Goal: Task Accomplishment & Management: Use online tool/utility

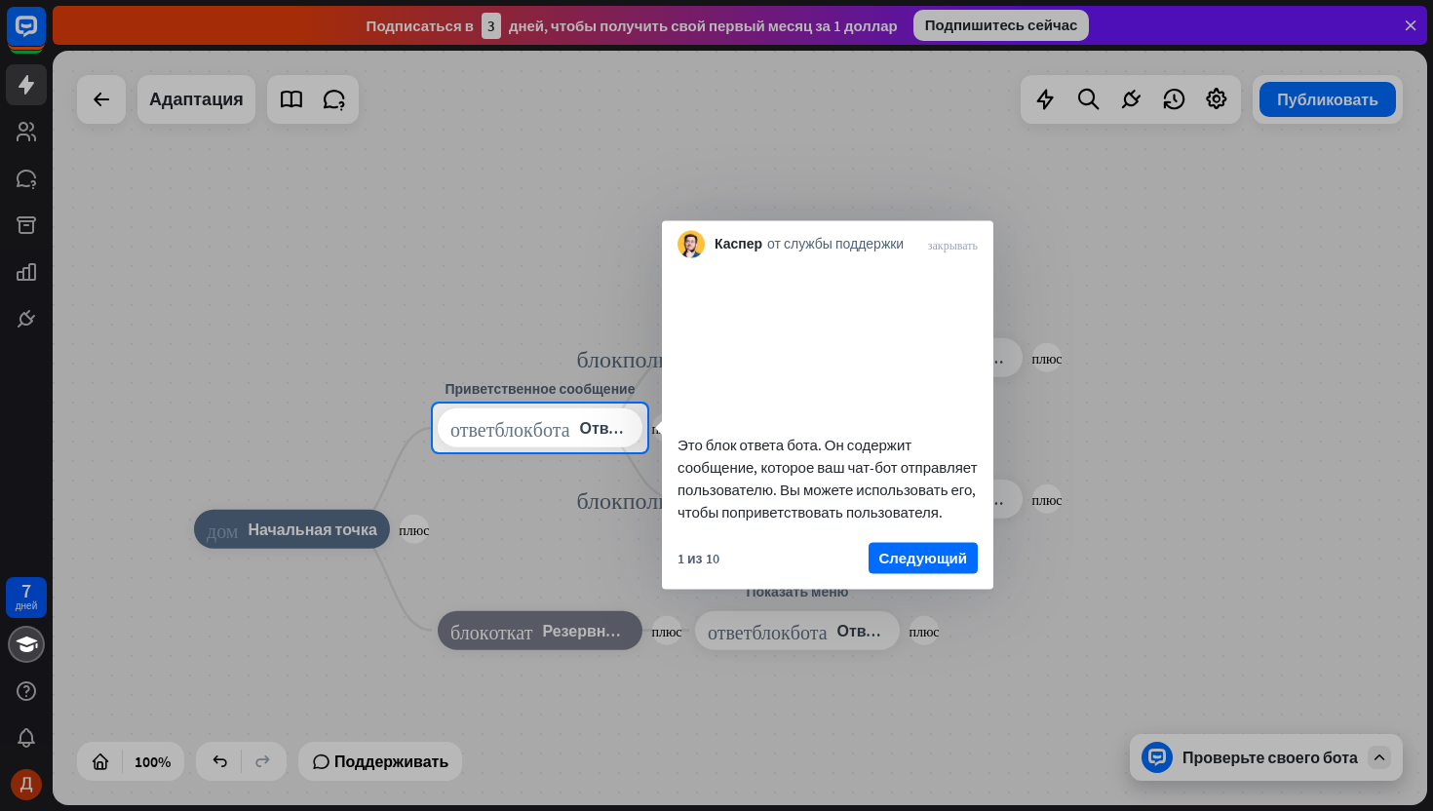
click at [935, 533] on div "Это блок ответа бота. Он содержит сообщение, которое ваш чат-бот отправляет пол…" at bounding box center [827, 395] width 331 height 275
click at [934, 566] on font "Следующий" at bounding box center [923, 557] width 88 height 19
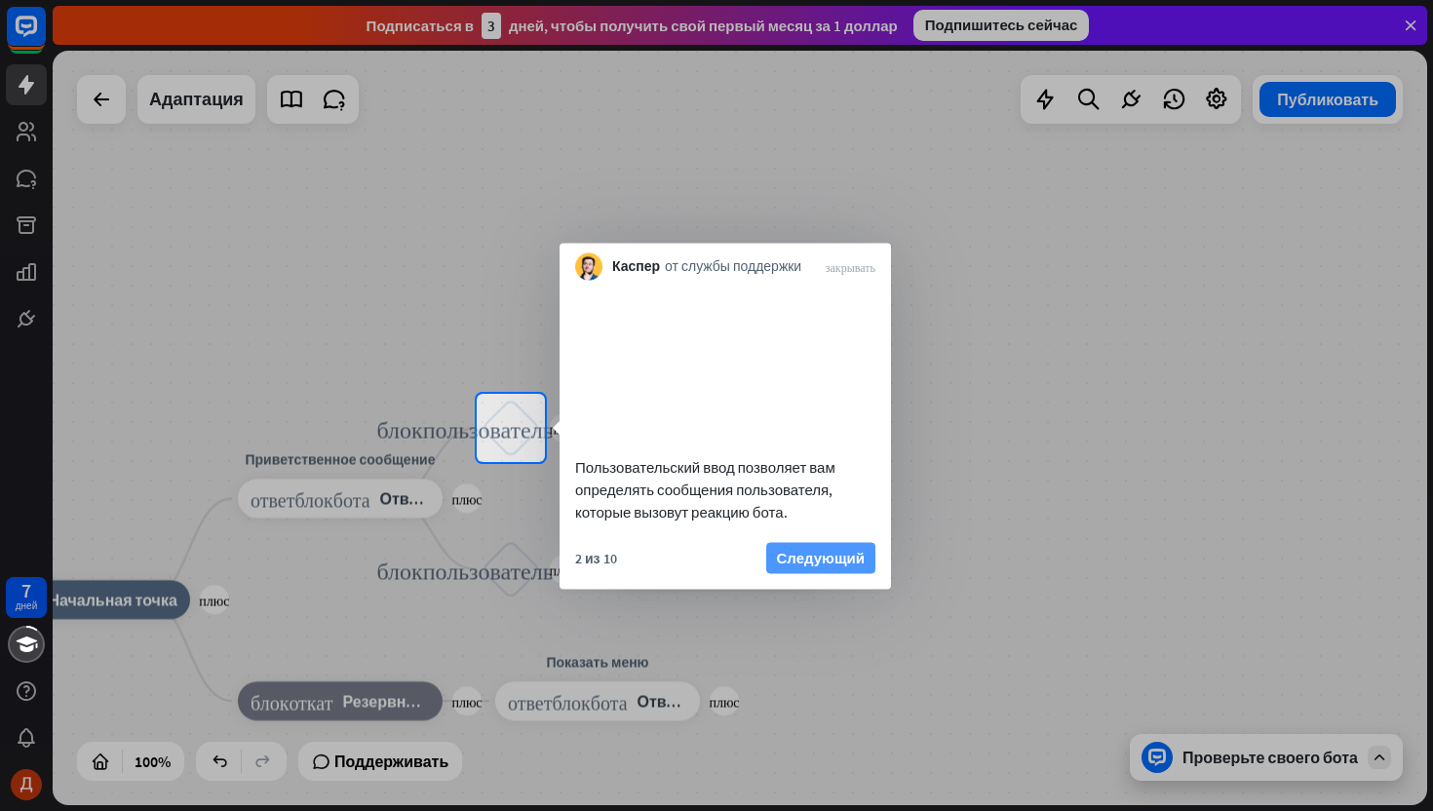
click at [830, 566] on font "Следующий" at bounding box center [821, 557] width 88 height 19
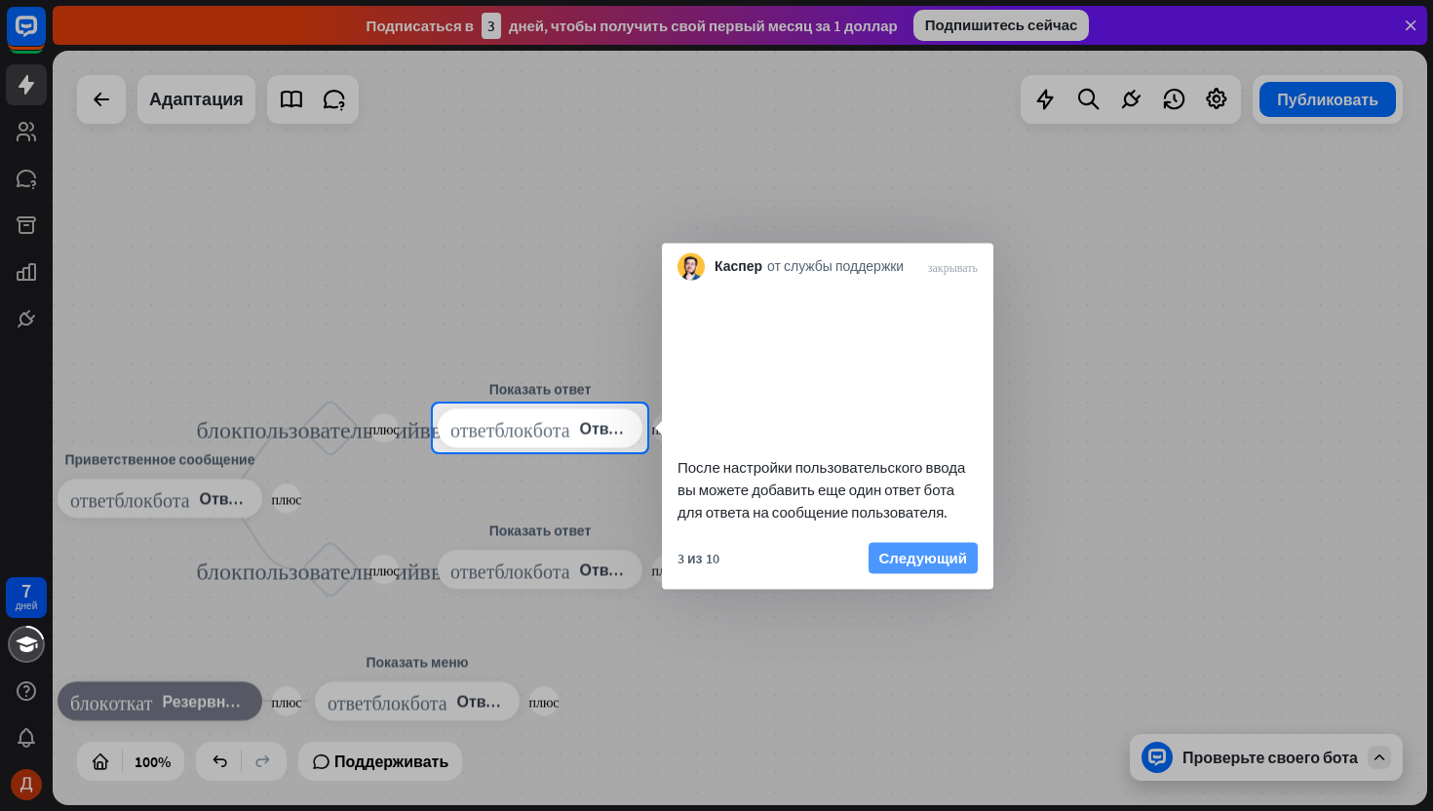
click at [927, 566] on font "Следующий" at bounding box center [923, 557] width 88 height 19
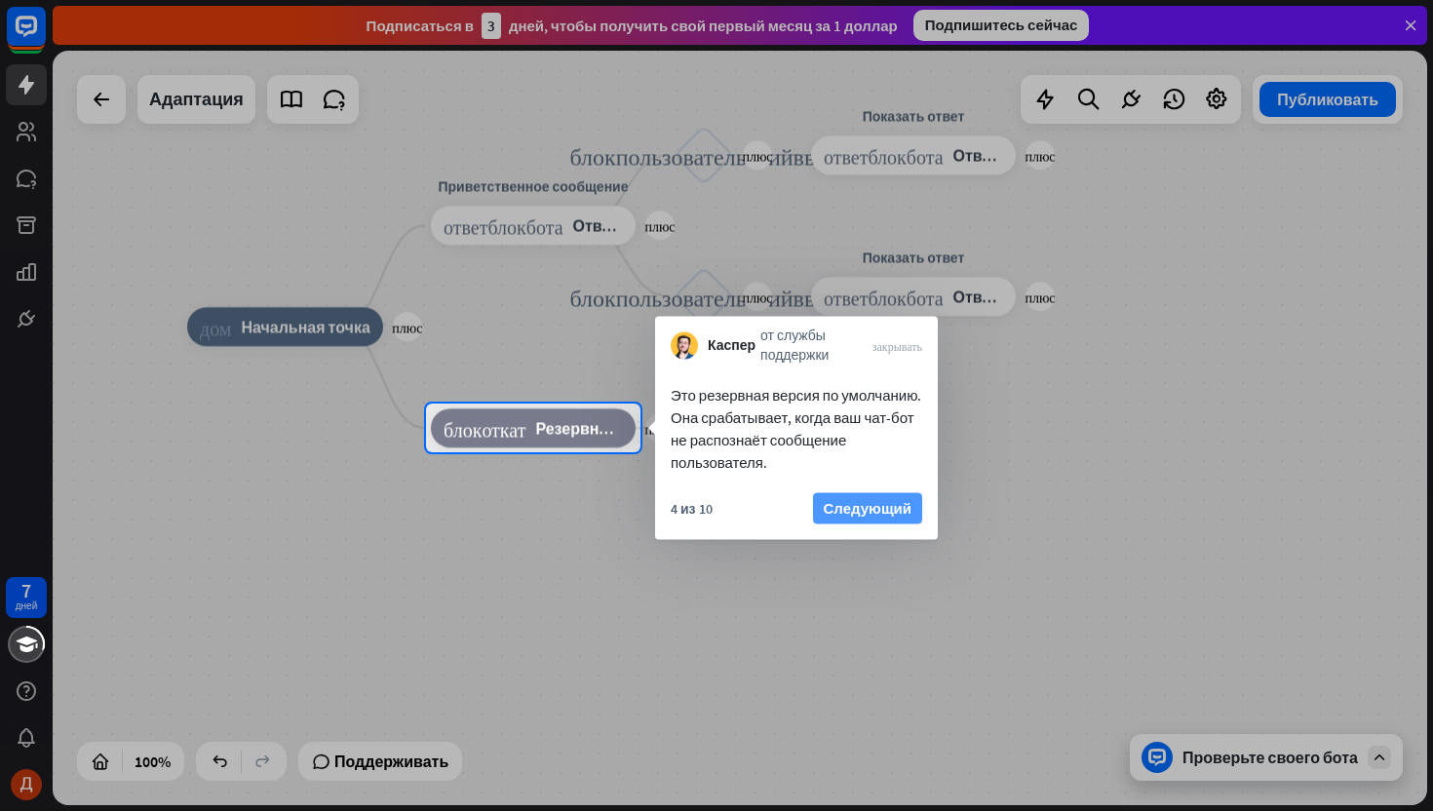
click at [853, 506] on font "Следующий" at bounding box center [868, 508] width 88 height 19
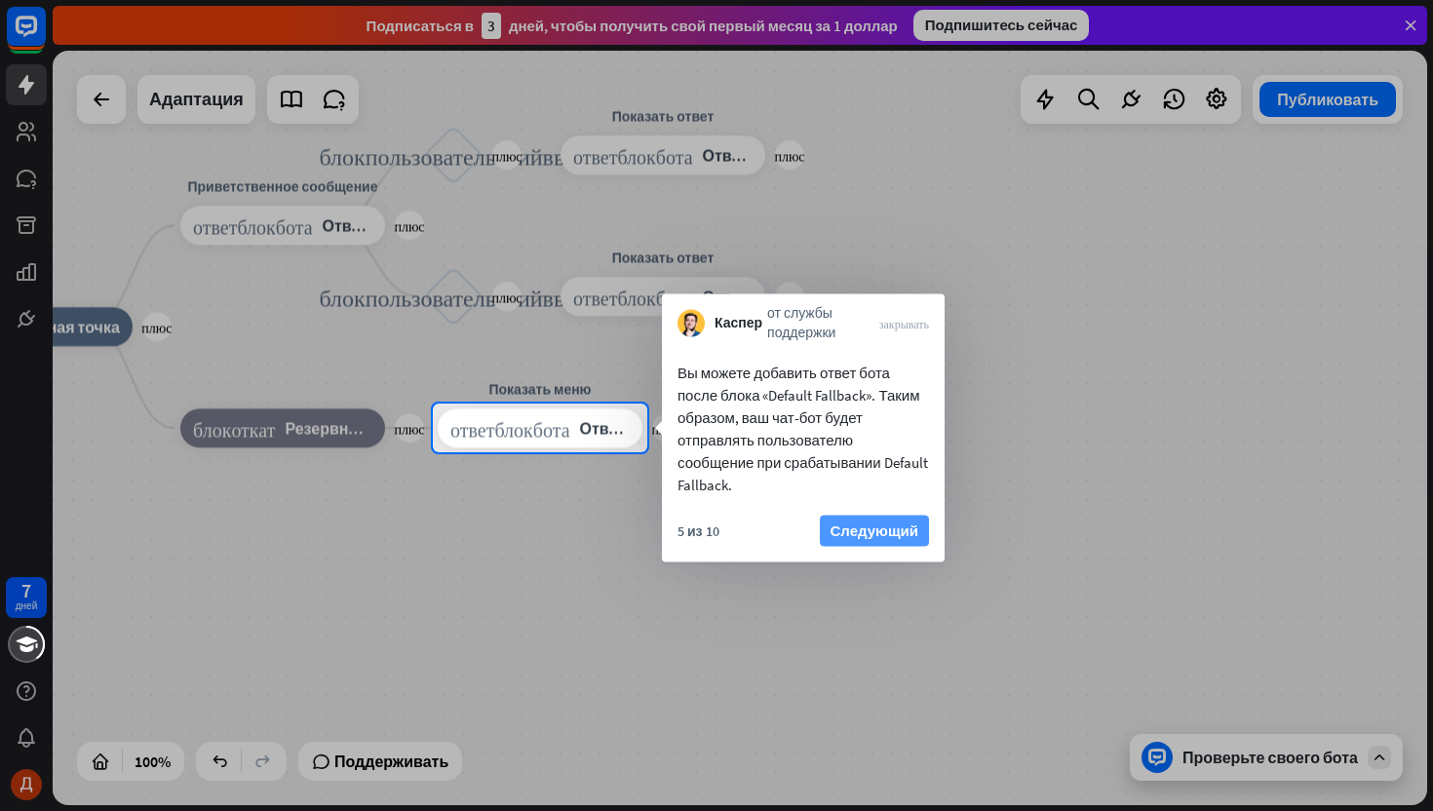
click at [864, 536] on font "Следующий" at bounding box center [875, 531] width 88 height 19
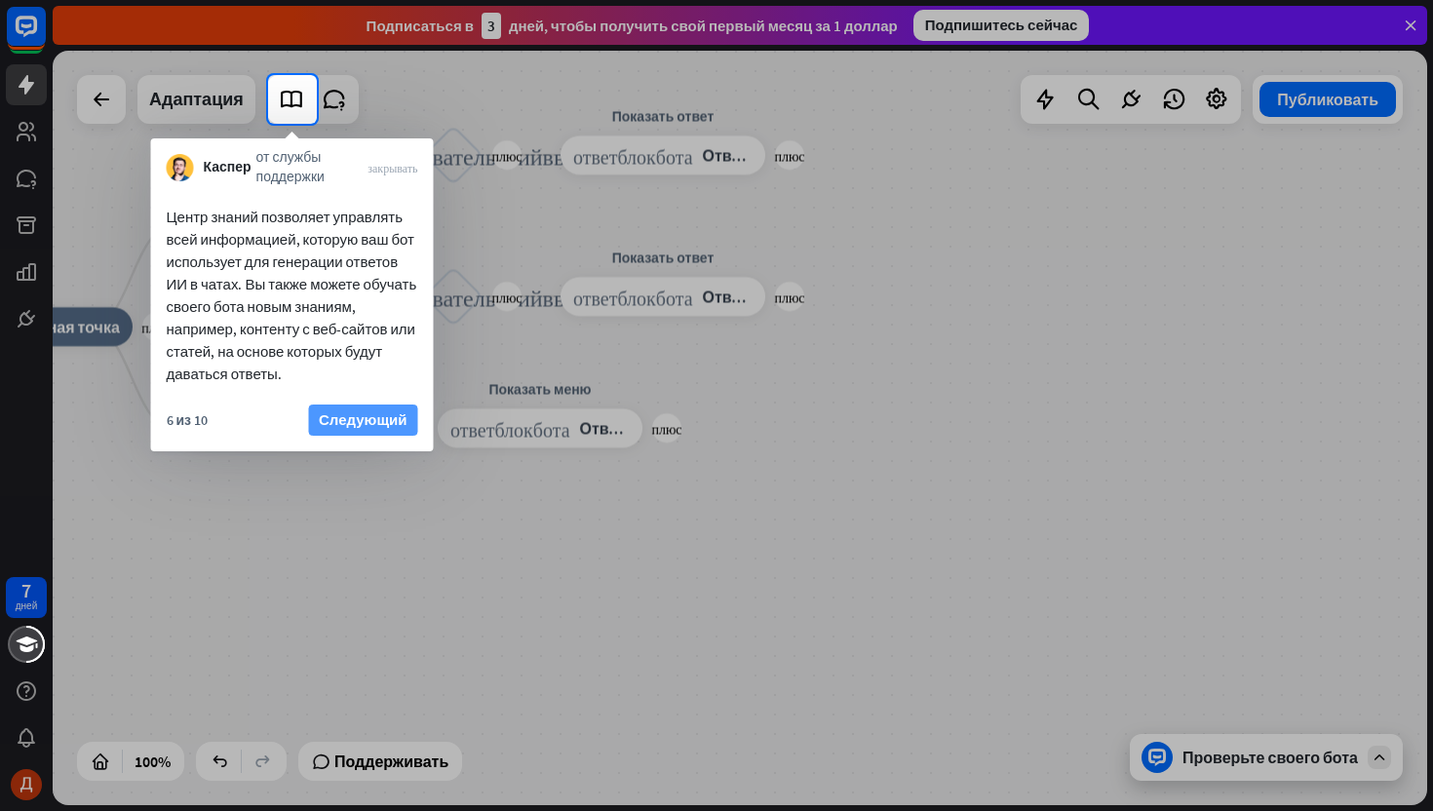
click at [370, 418] on font "Следующий" at bounding box center [363, 419] width 88 height 19
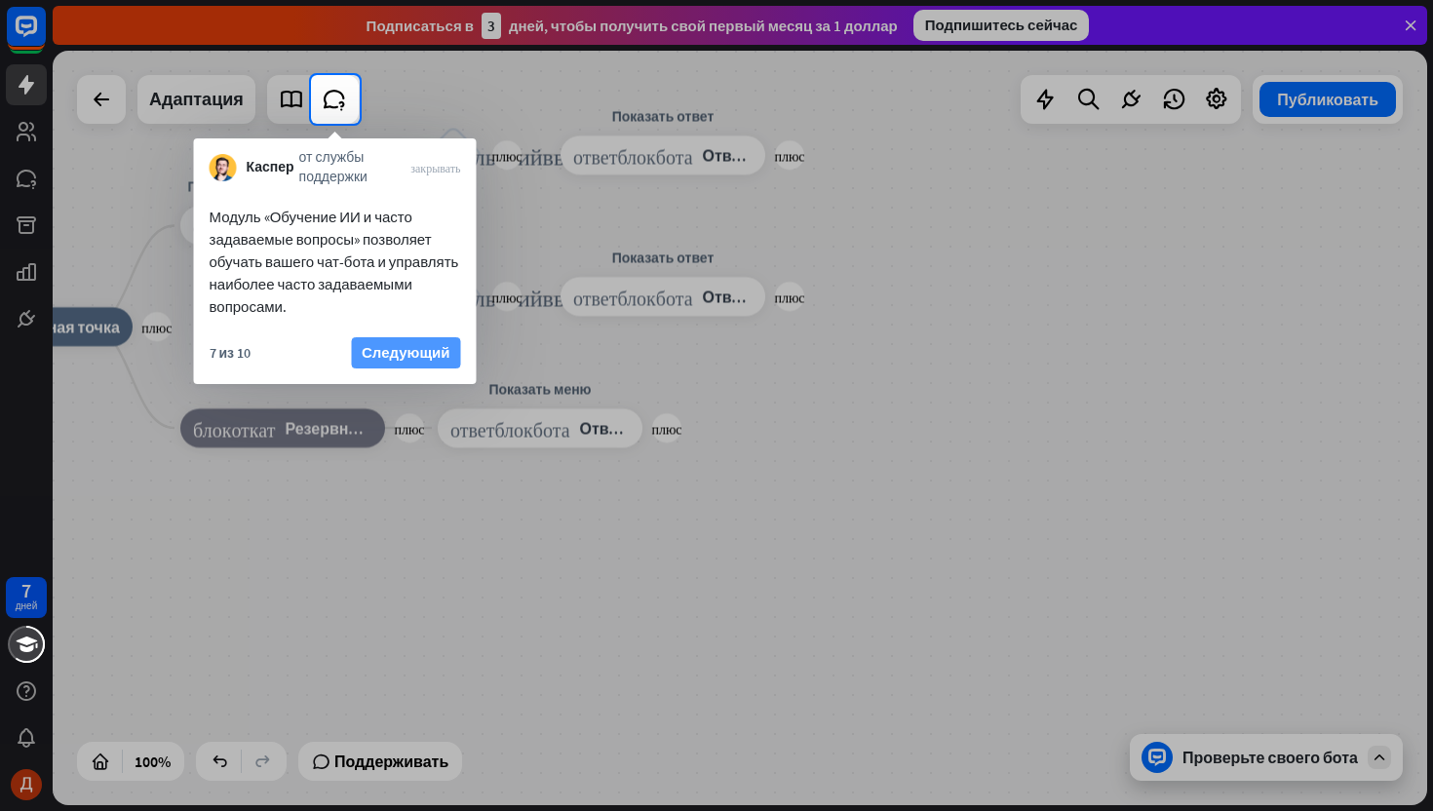
click at [413, 356] on font "Следующий" at bounding box center [406, 352] width 88 height 19
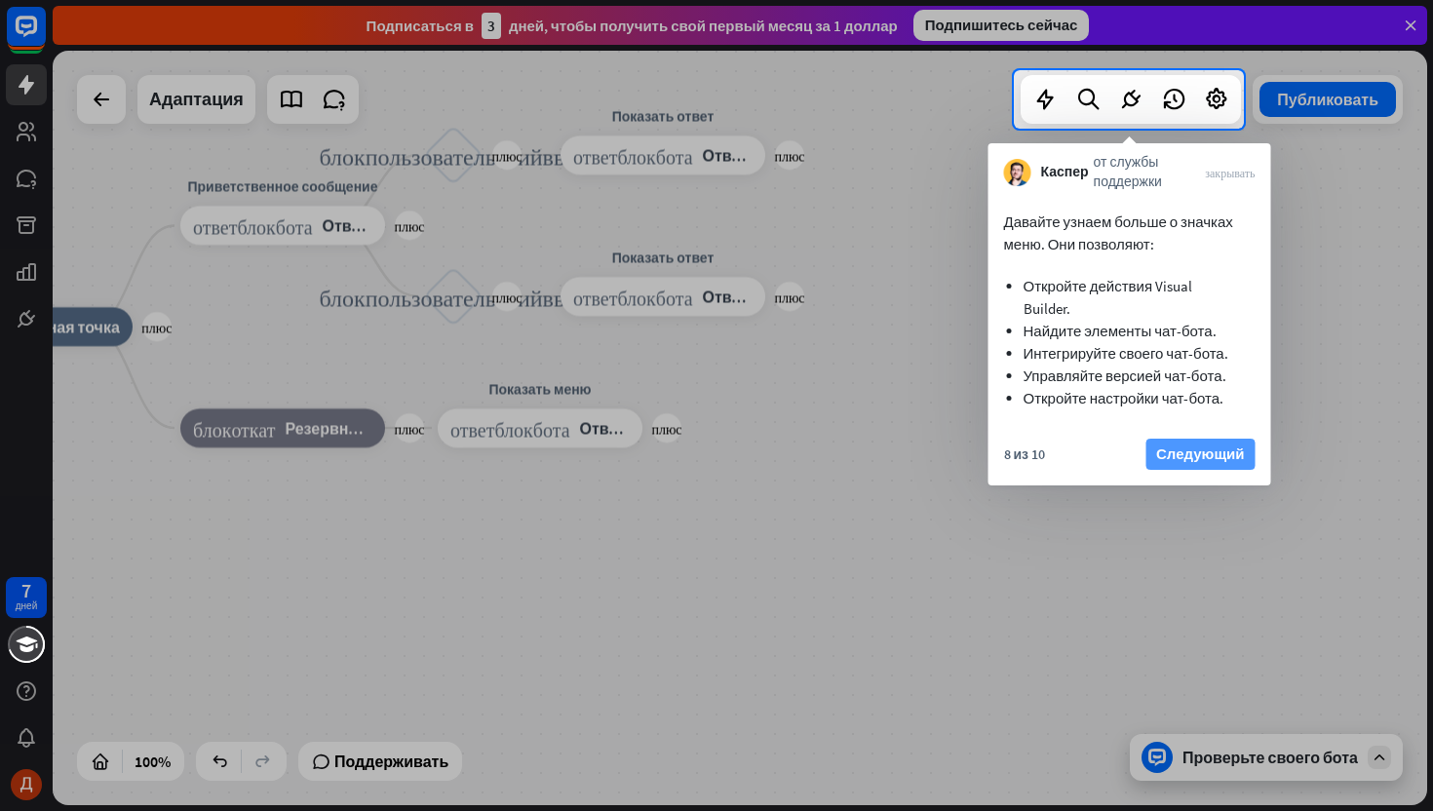
click at [1192, 439] on button "Следующий" at bounding box center [1200, 454] width 109 height 31
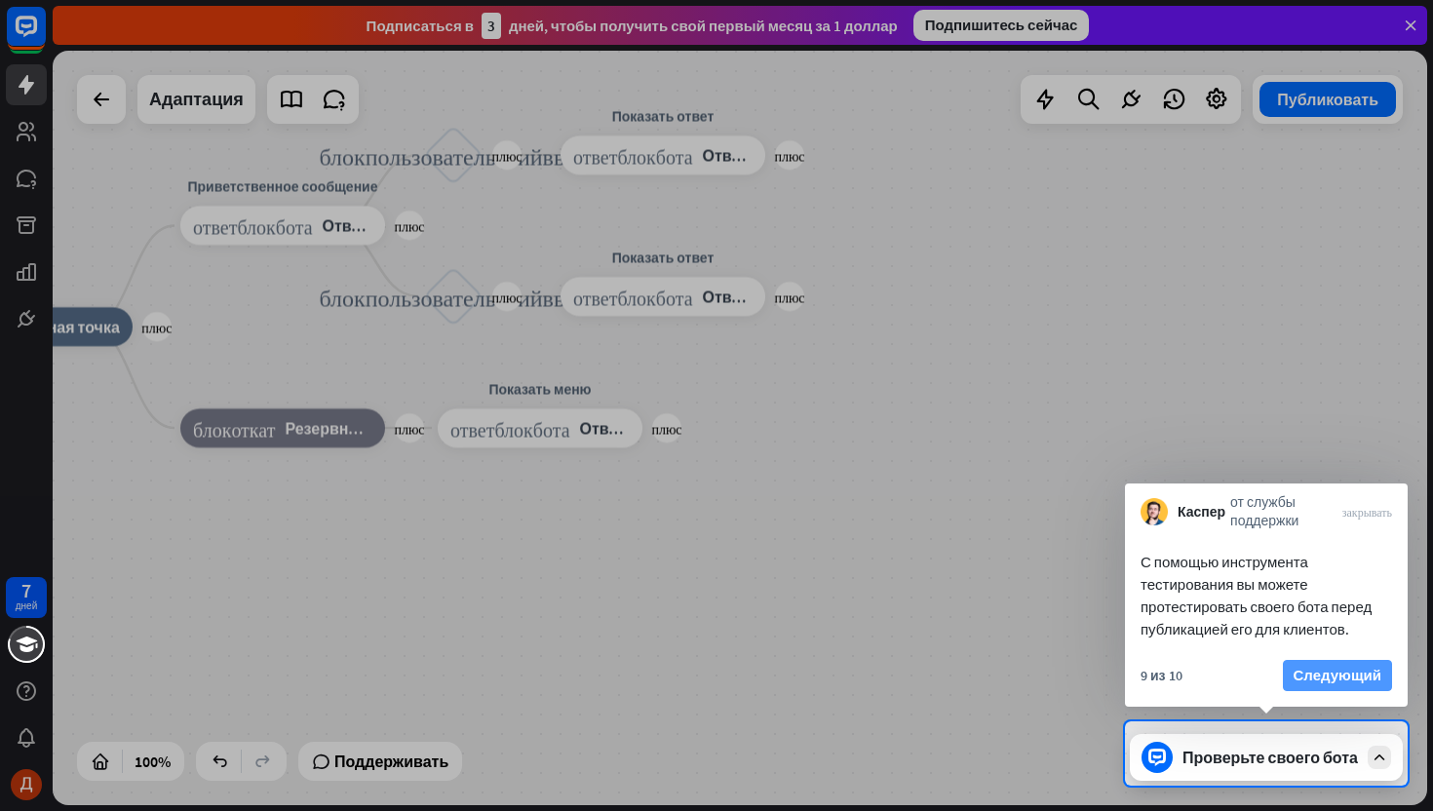
click at [1354, 673] on font "Следующий" at bounding box center [1338, 675] width 88 height 19
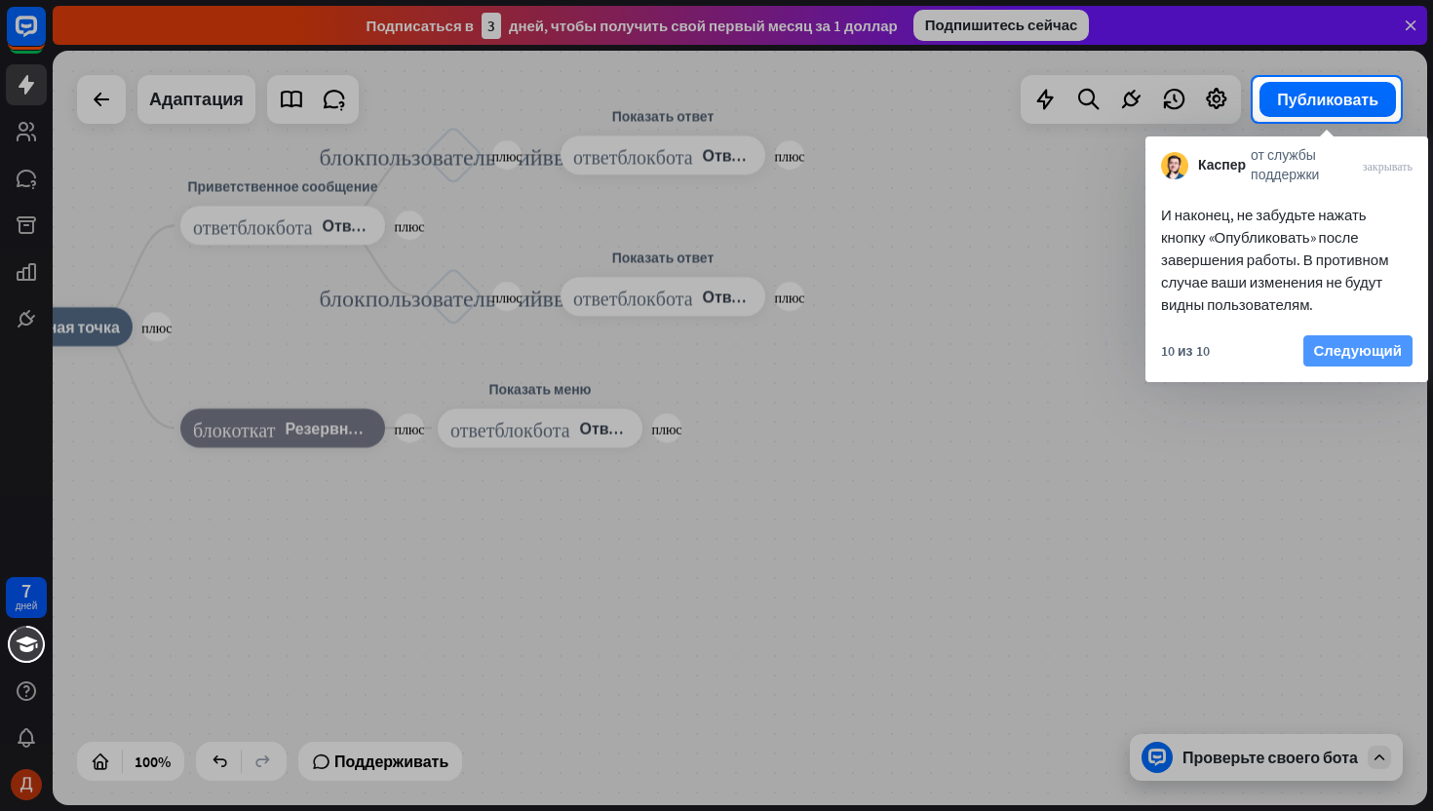
click at [1340, 354] on font "Следующий" at bounding box center [1358, 350] width 88 height 19
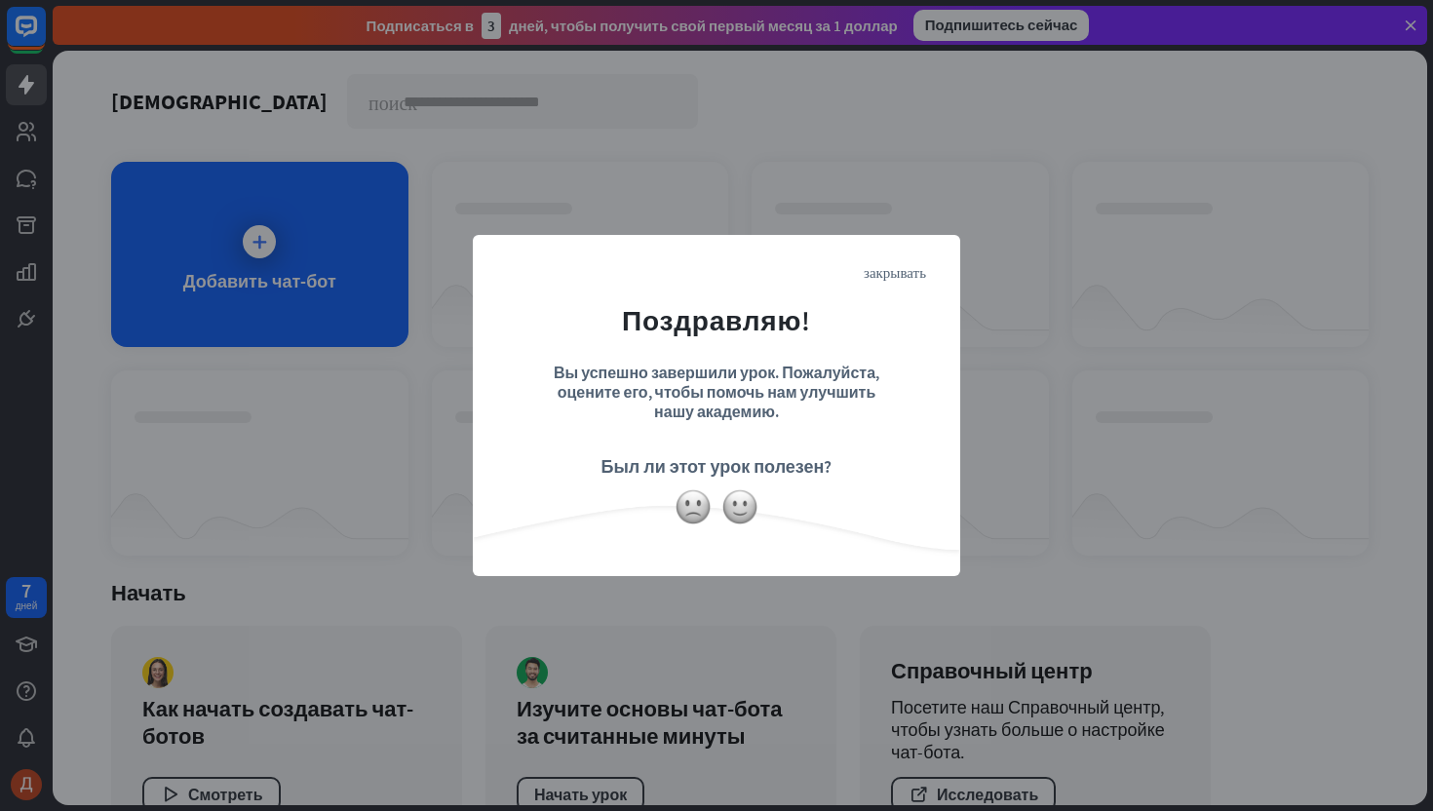
click at [912, 459] on form "Поздравляю! Вы успешно завершили урок. Пожалуйста, оцените его, чтобы помочь на…" at bounding box center [716, 375] width 439 height 233
click at [1067, 602] on div "закрывать Поздравляю! Вы успешно завершили урок. Пожалуйста, оцените его, чтобы…" at bounding box center [716, 405] width 1433 height 811
click at [727, 509] on img at bounding box center [739, 506] width 37 height 37
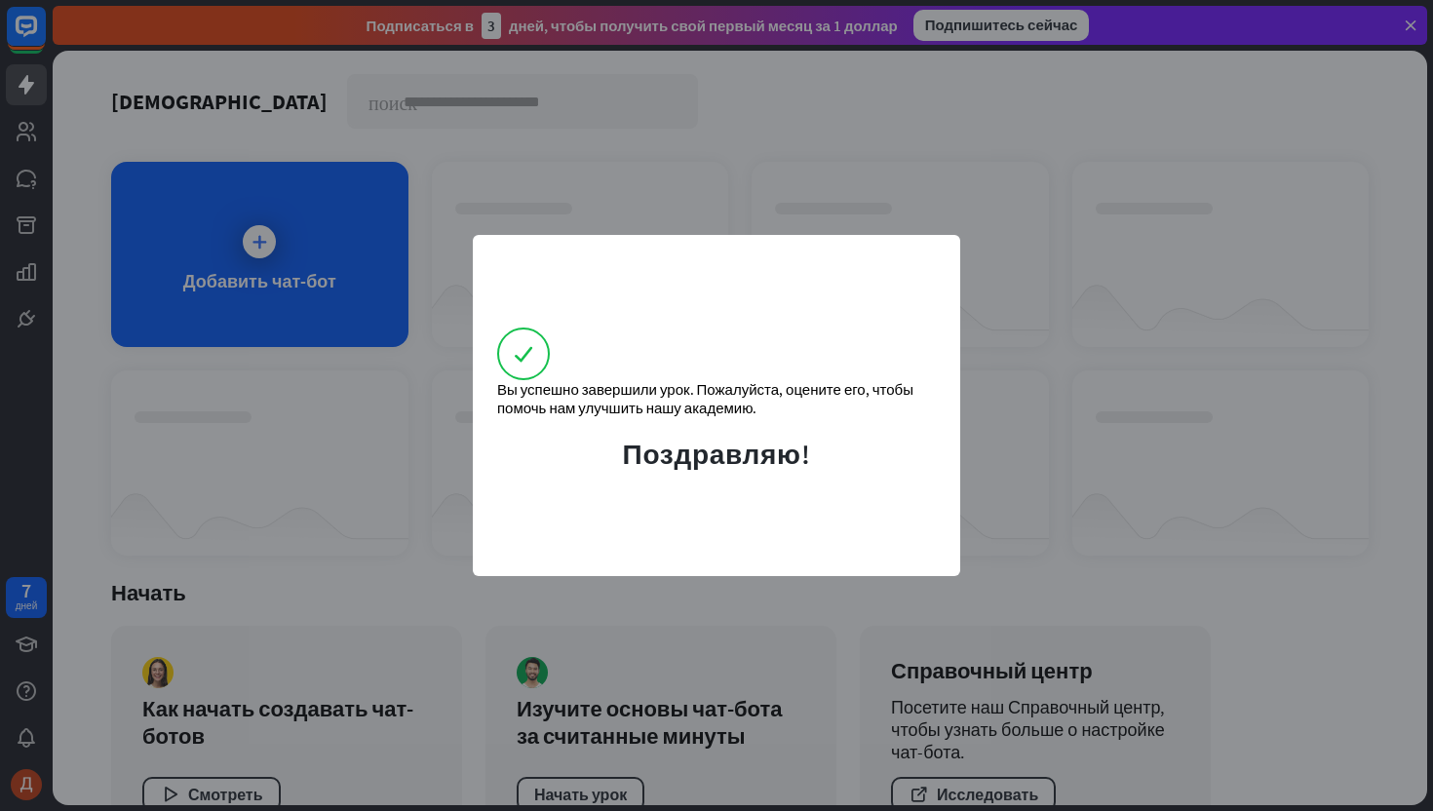
click at [723, 638] on div "Вы успешно завершили урок. Пожалуйста, оцените его, чтобы помочь нам улучшить н…" at bounding box center [716, 405] width 1433 height 811
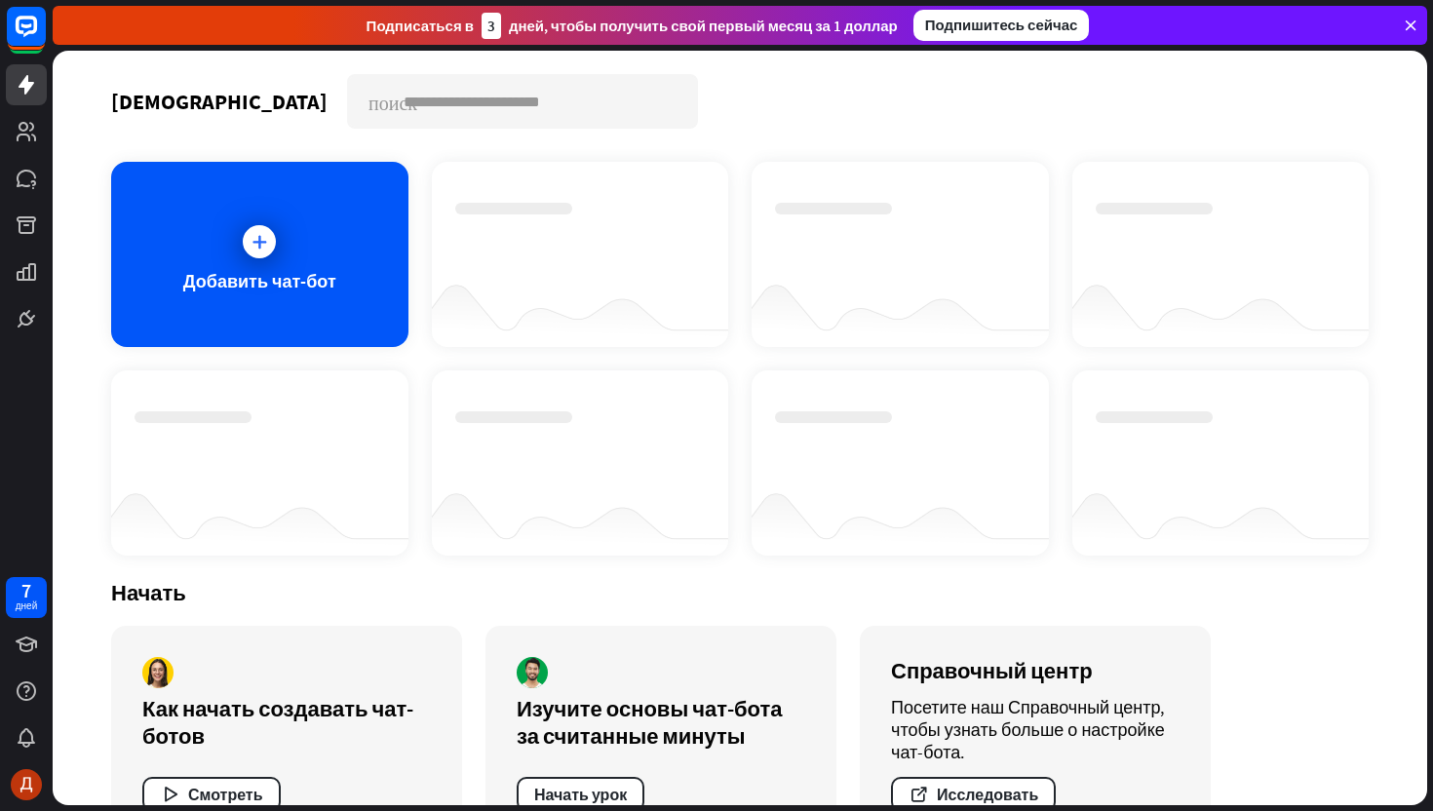
scroll to position [61, 0]
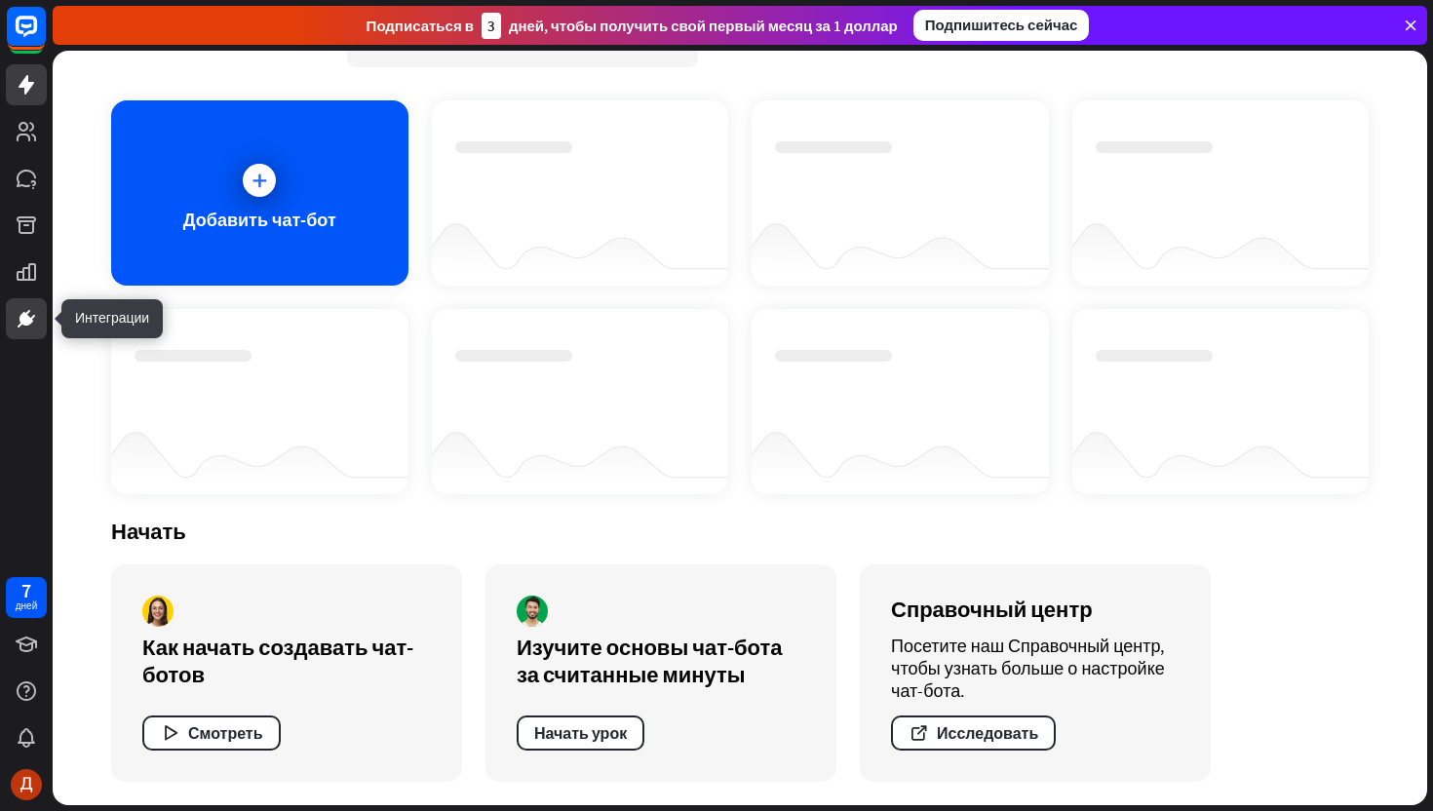
click at [29, 309] on icon at bounding box center [26, 318] width 23 height 23
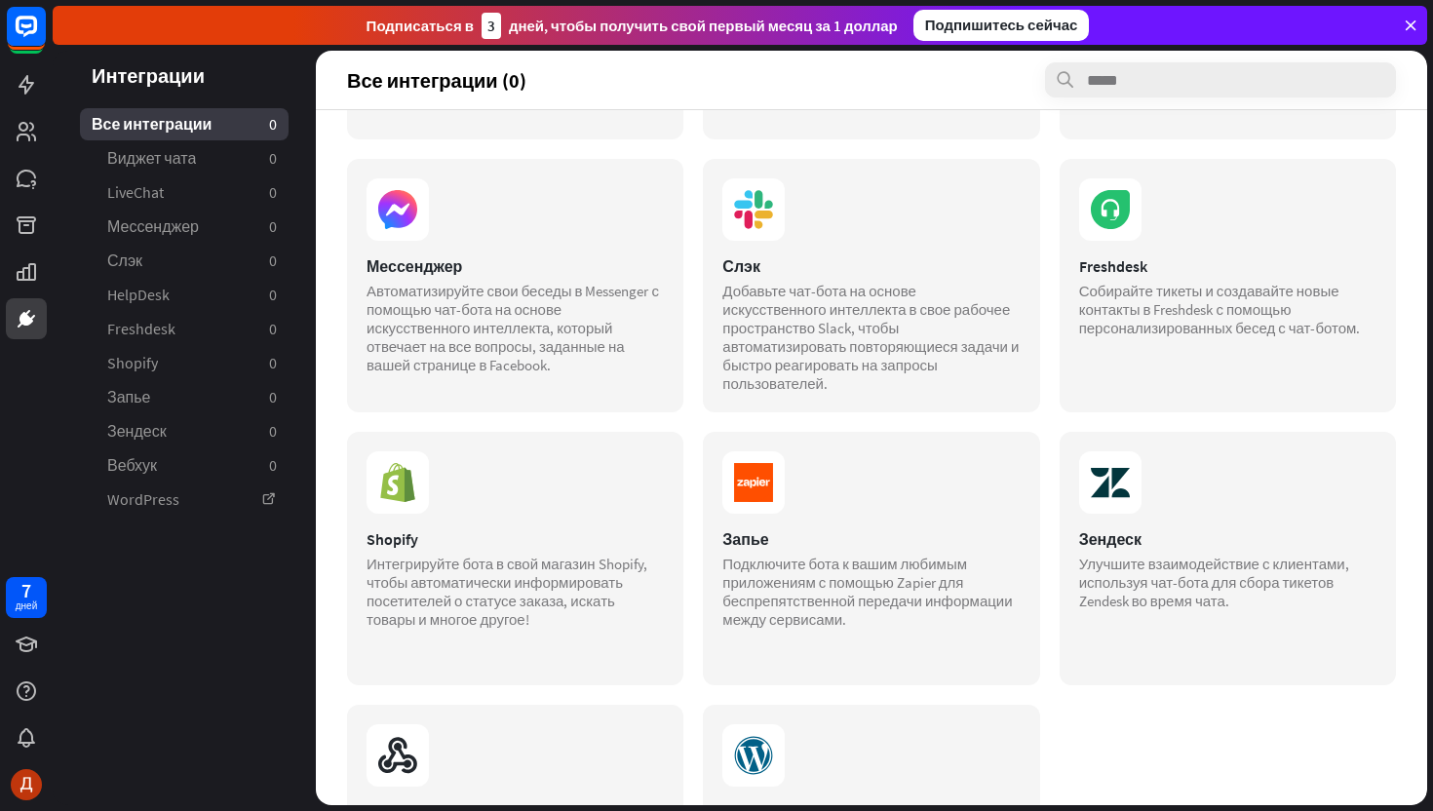
scroll to position [440, 0]
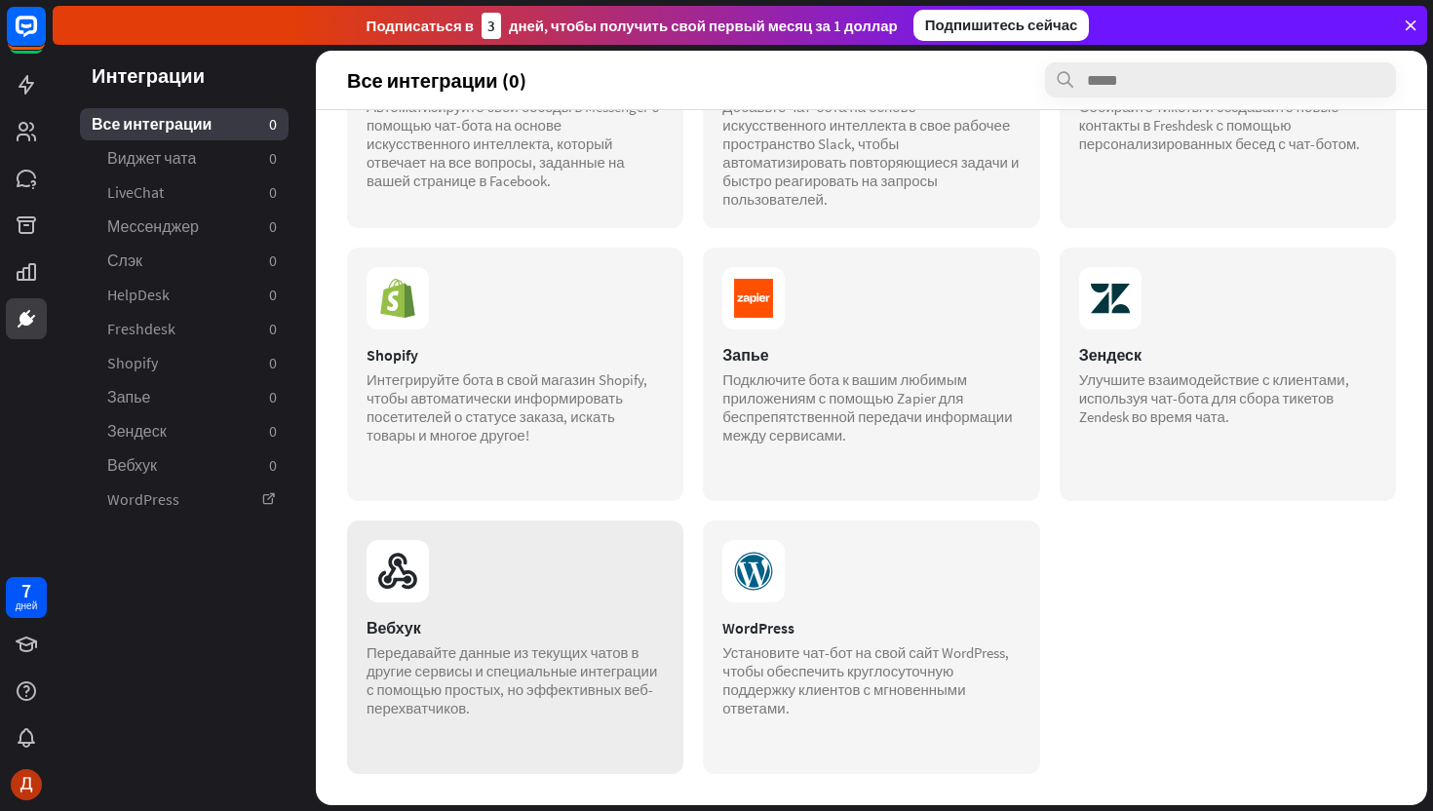
click at [576, 605] on div "Вебхук Передавайте данные из текущих чатов в другие сервисы и специальные интег…" at bounding box center [515, 647] width 336 height 253
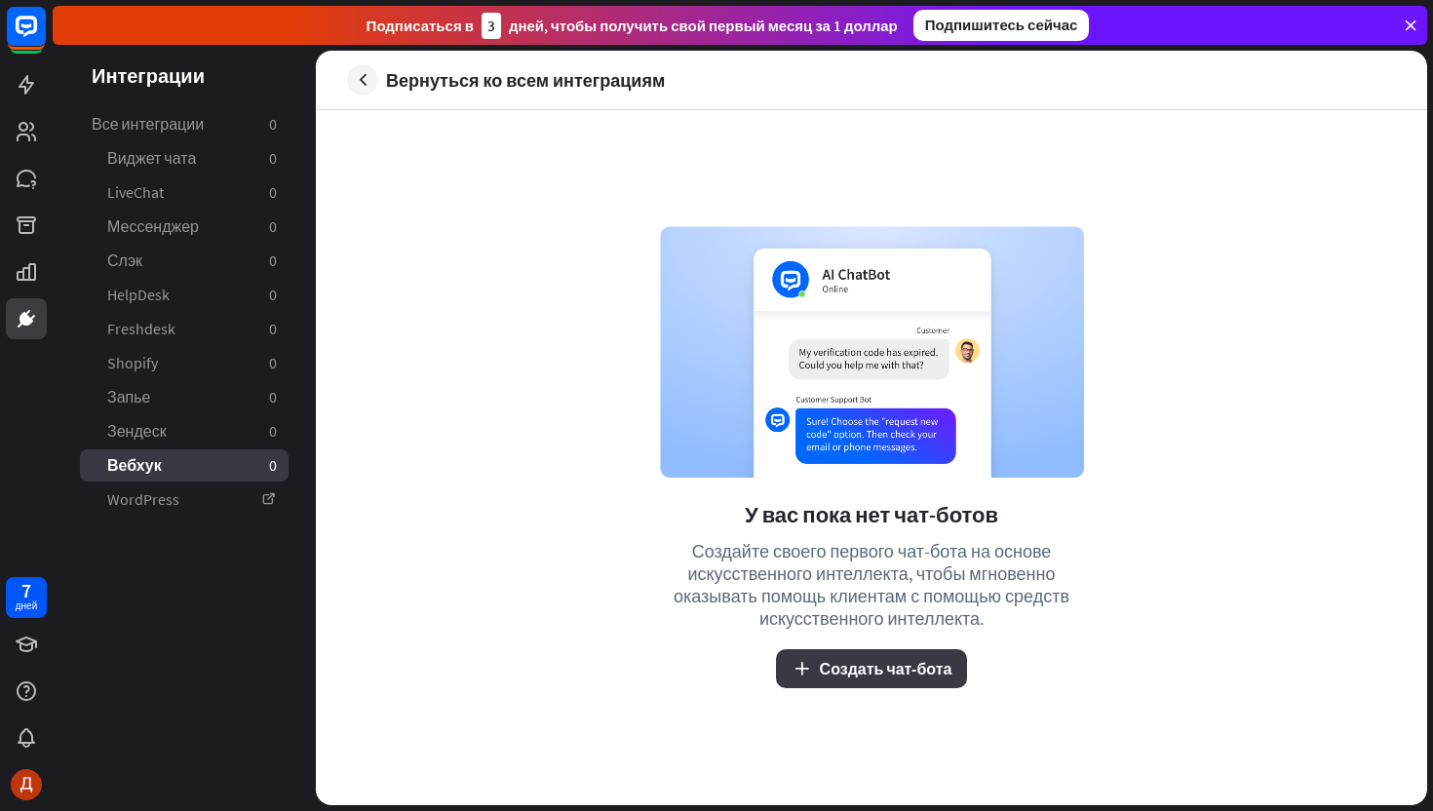
click at [865, 668] on font "Создать чат-бота" at bounding box center [886, 668] width 133 height 19
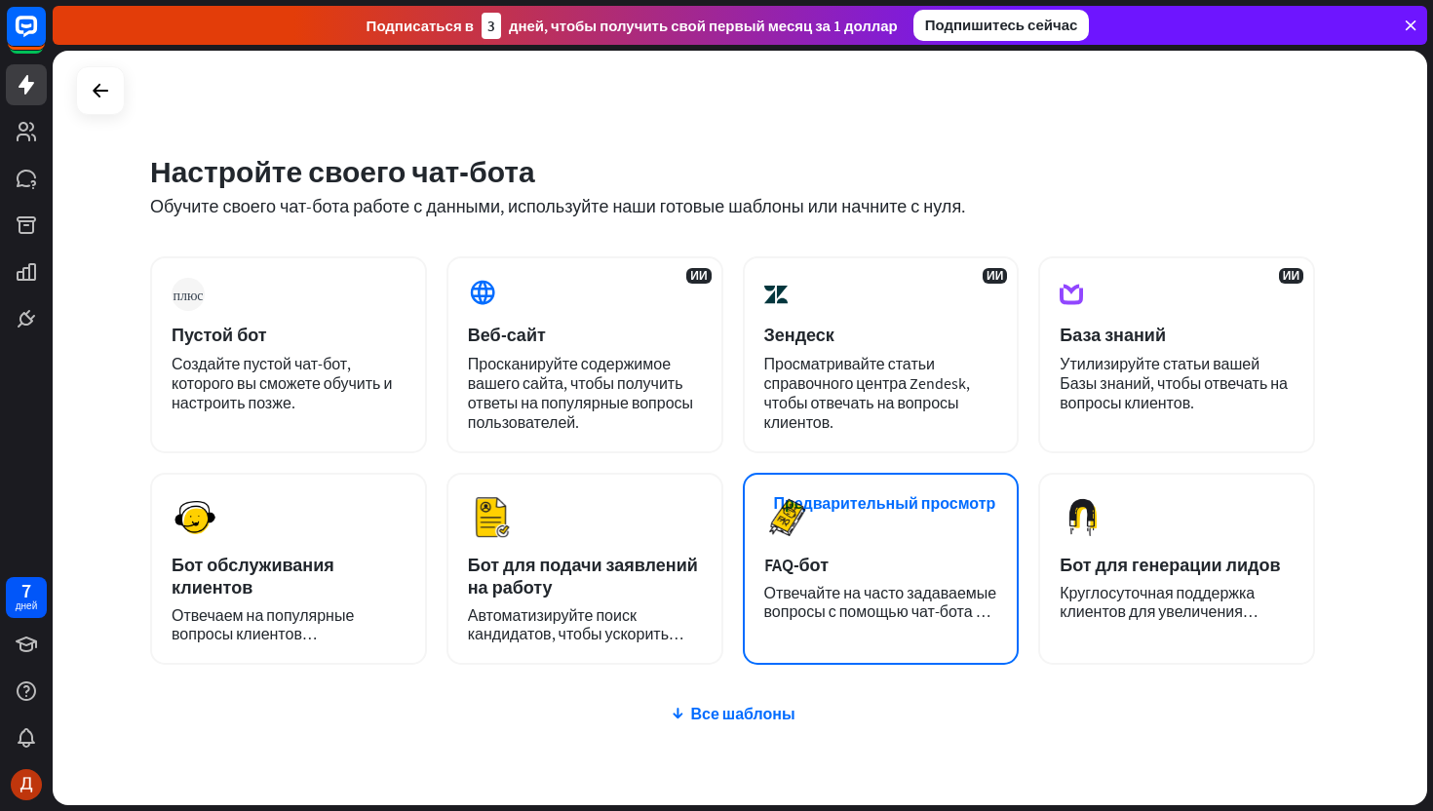
click at [912, 563] on div "FAQ-бот" at bounding box center [881, 565] width 234 height 22
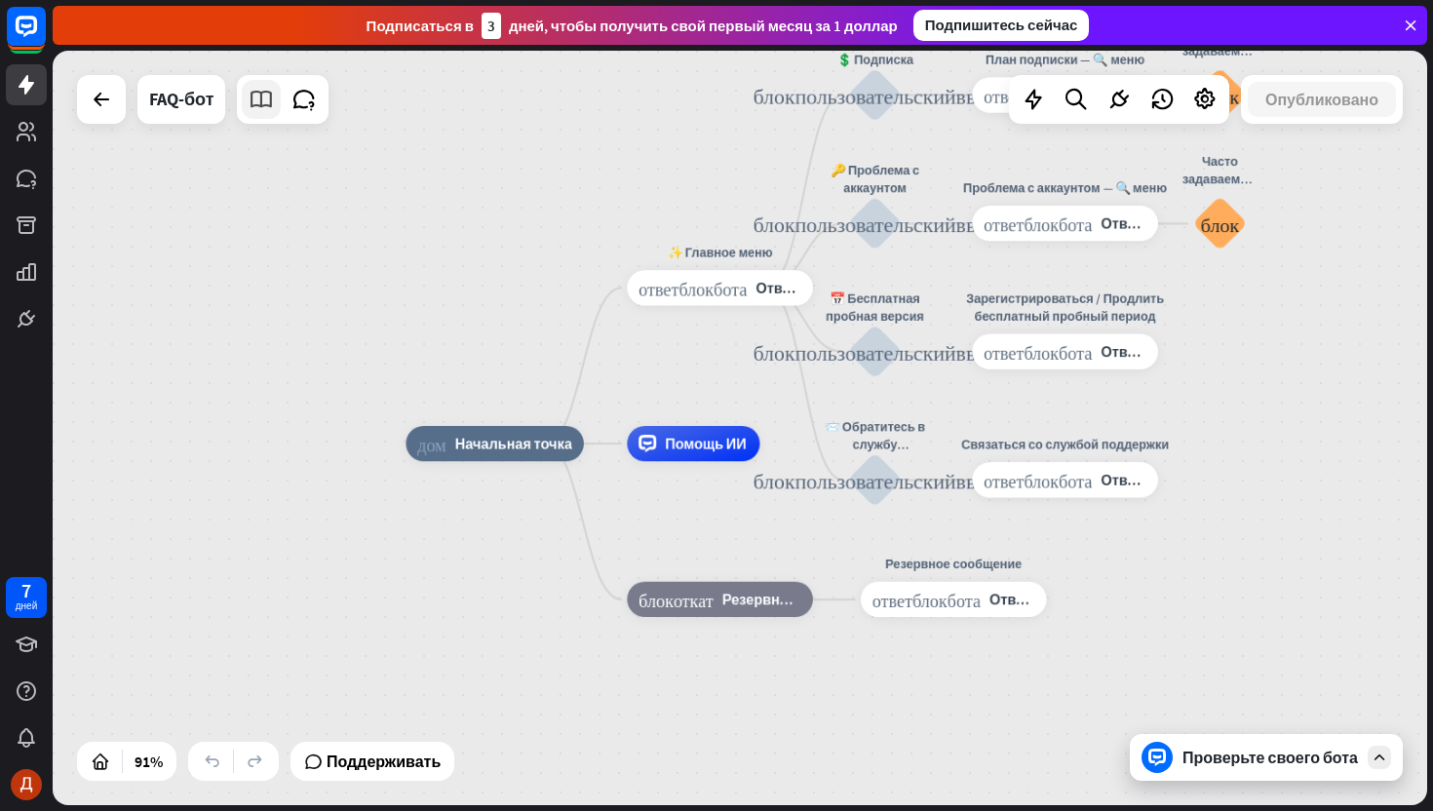
click at [265, 101] on icon at bounding box center [261, 99] width 25 height 25
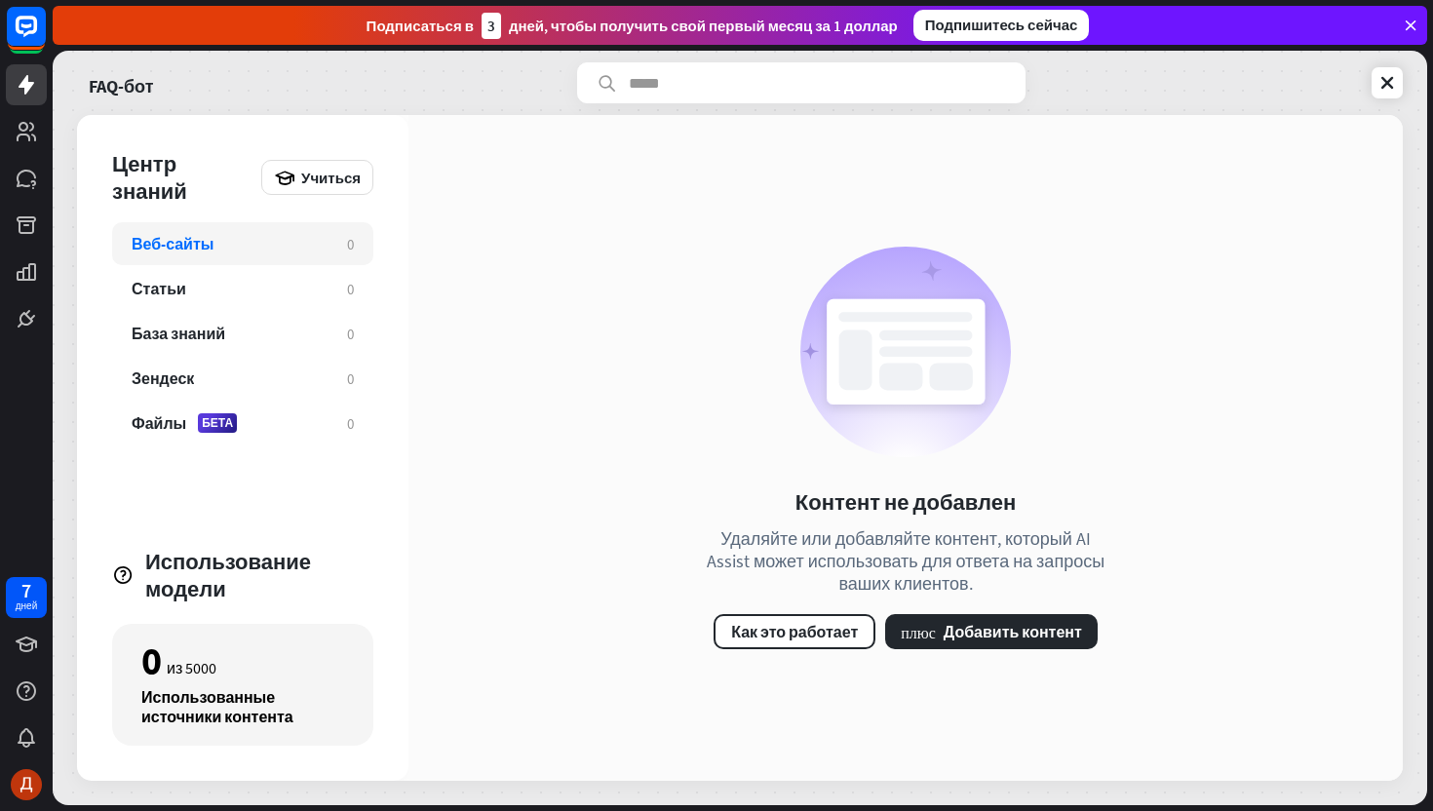
click at [912, 561] on font "Удаляйте или добавляйте контент, который AI Assist может использовать для ответ…" at bounding box center [906, 560] width 398 height 67
click at [328, 186] on font "Учиться" at bounding box center [330, 178] width 59 height 19
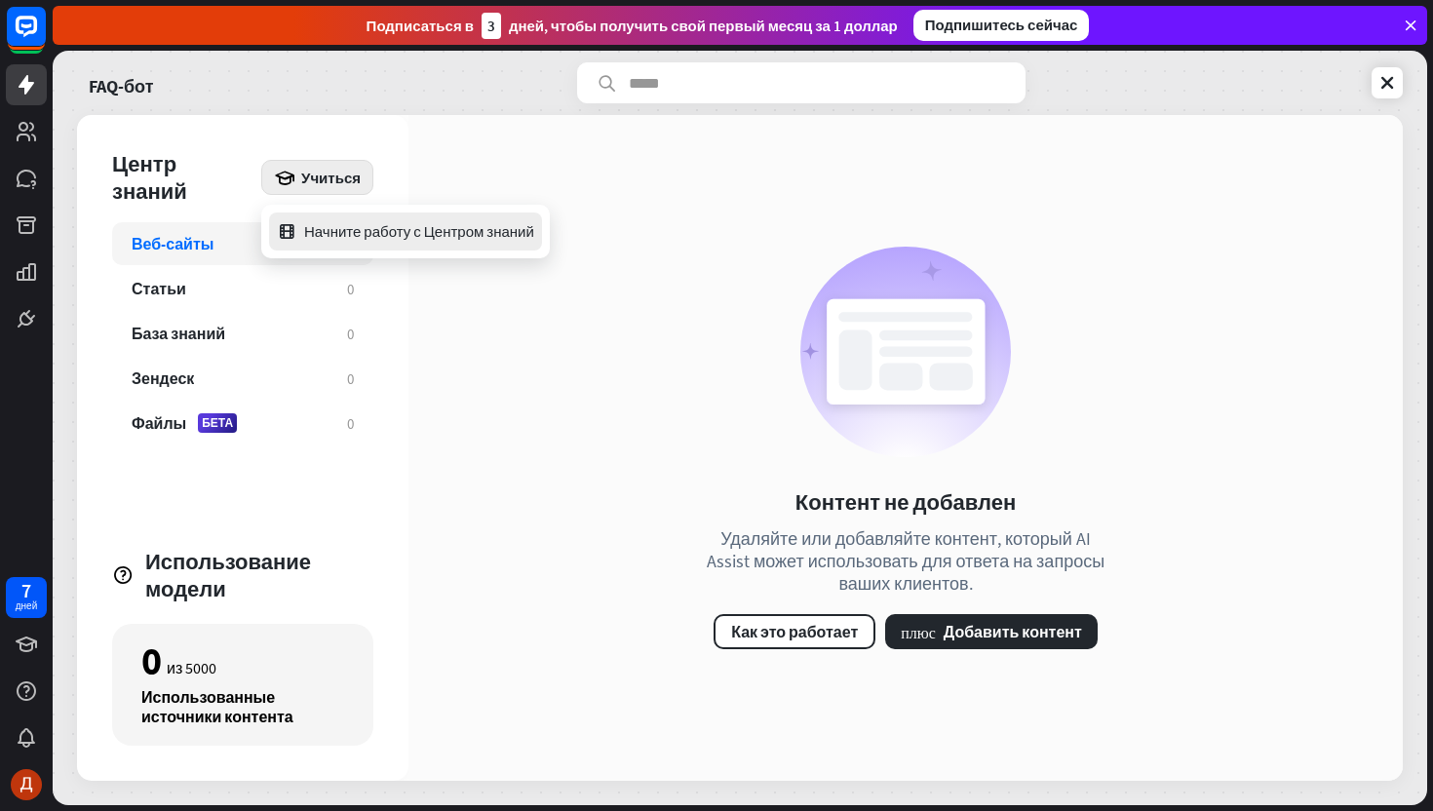
click at [352, 242] on div "Начните работу с Центром знаний" at bounding box center [405, 232] width 257 height 38
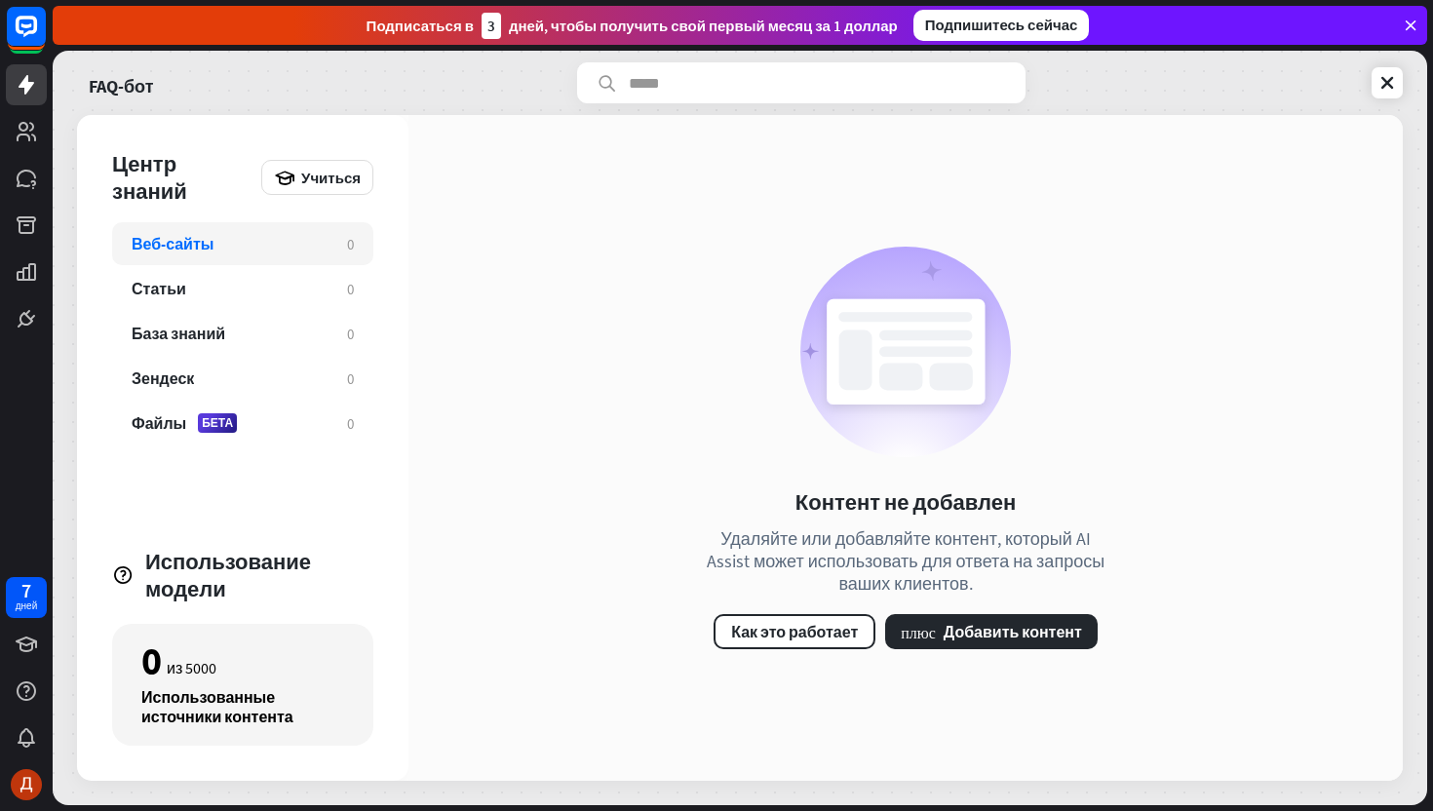
click at [1212, 345] on div "закрывать" at bounding box center [716, 405] width 1433 height 811
click at [1018, 625] on font "Добавить контент" at bounding box center [1013, 631] width 138 height 19
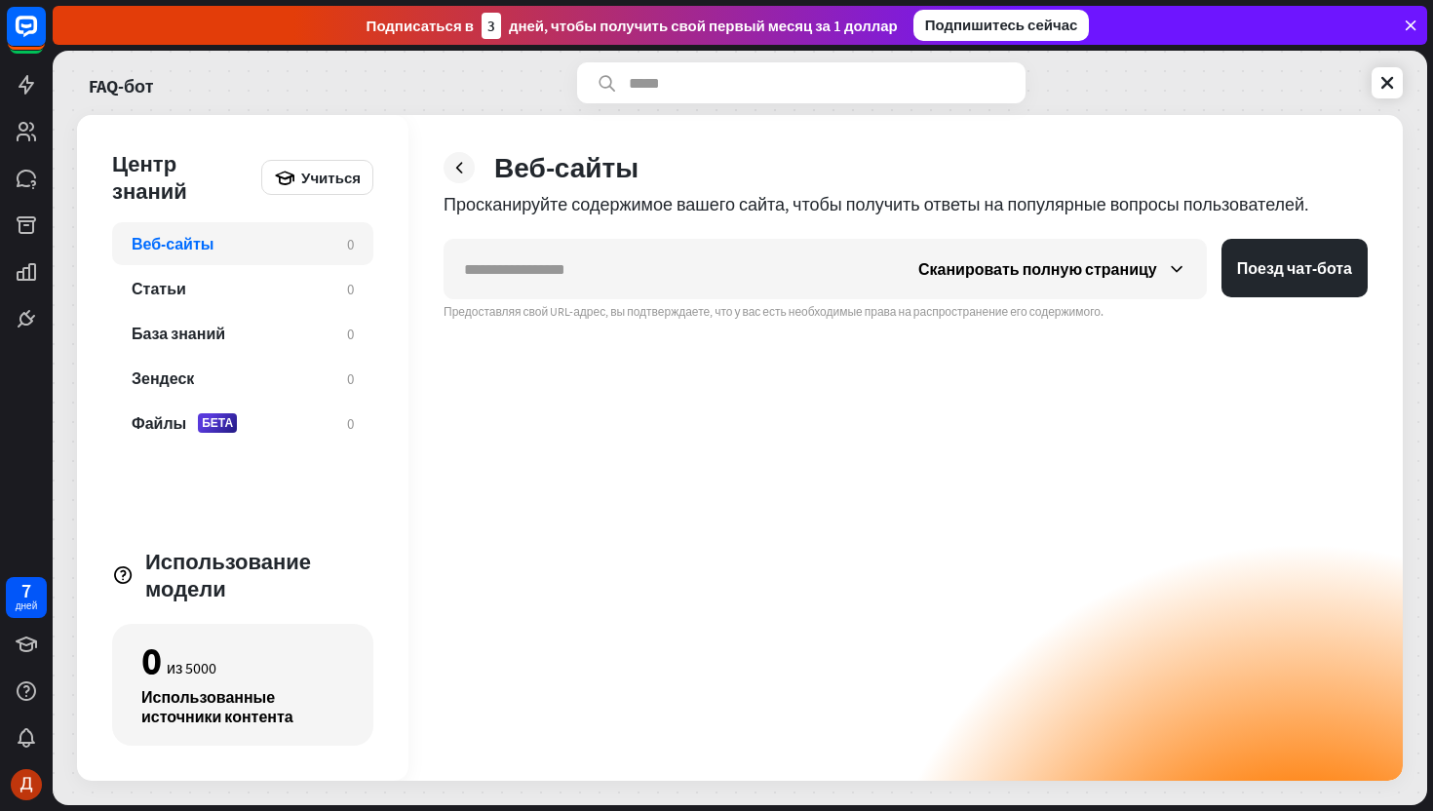
click at [465, 187] on div "Веб-сайты Просканируйте содержимое вашего сайта, чтобы получить ответы на попул…" at bounding box center [905, 448] width 994 height 666
click at [452, 178] on div at bounding box center [459, 167] width 31 height 31
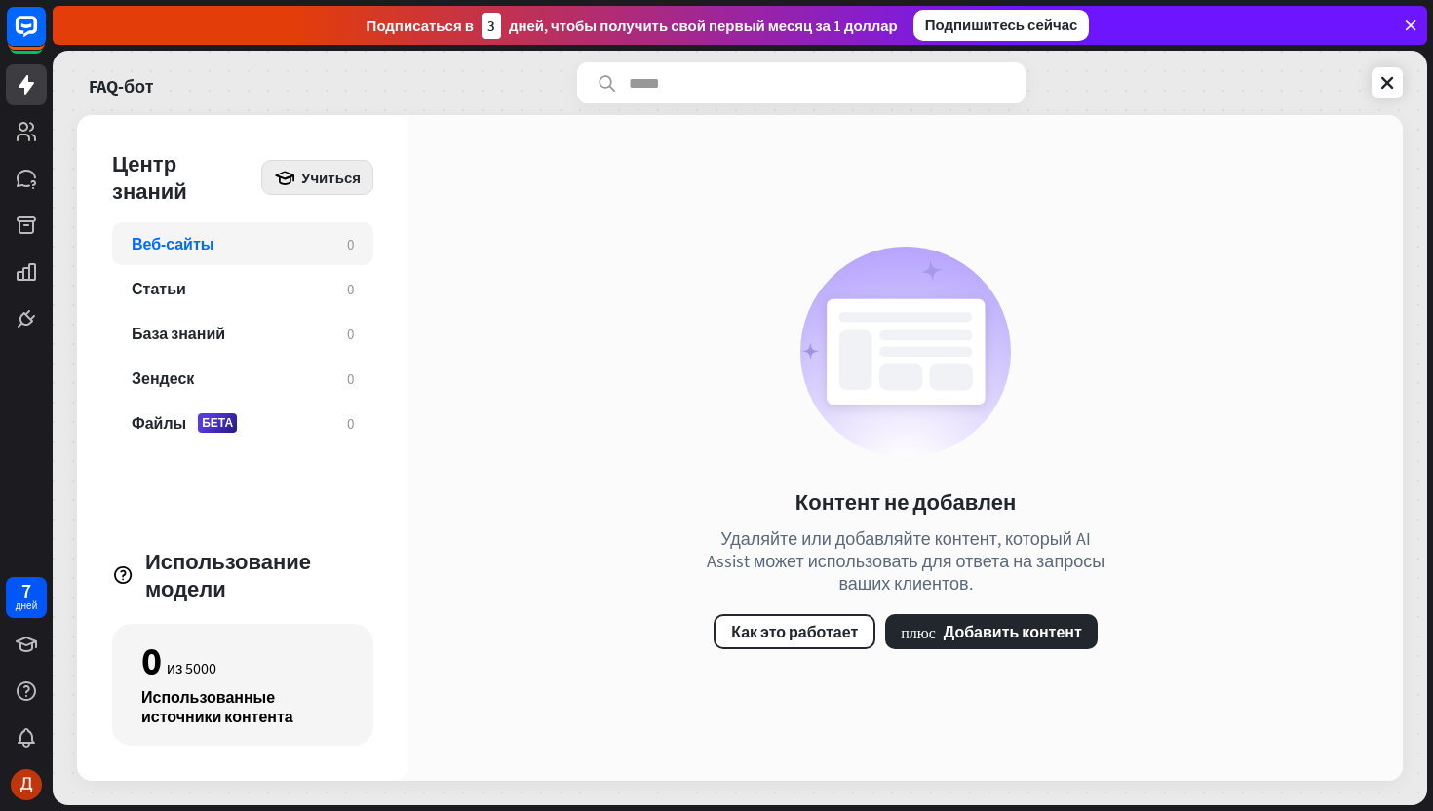
click at [348, 191] on div "Учиться" at bounding box center [317, 177] width 112 height 35
click at [369, 245] on div "Начните работу с Центром знаний" at bounding box center [405, 232] width 257 height 38
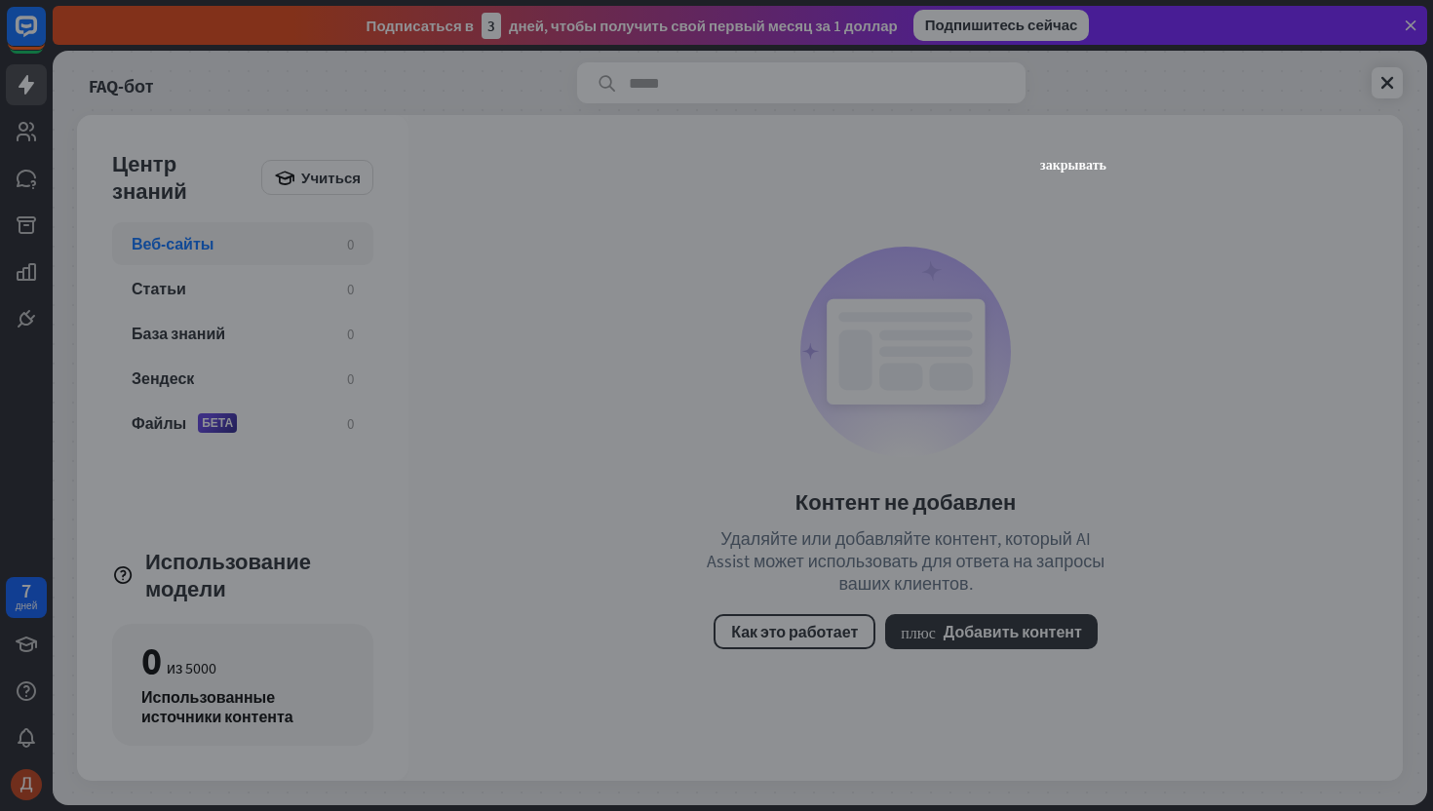
click at [1154, 243] on div "закрывать" at bounding box center [716, 405] width 1433 height 811
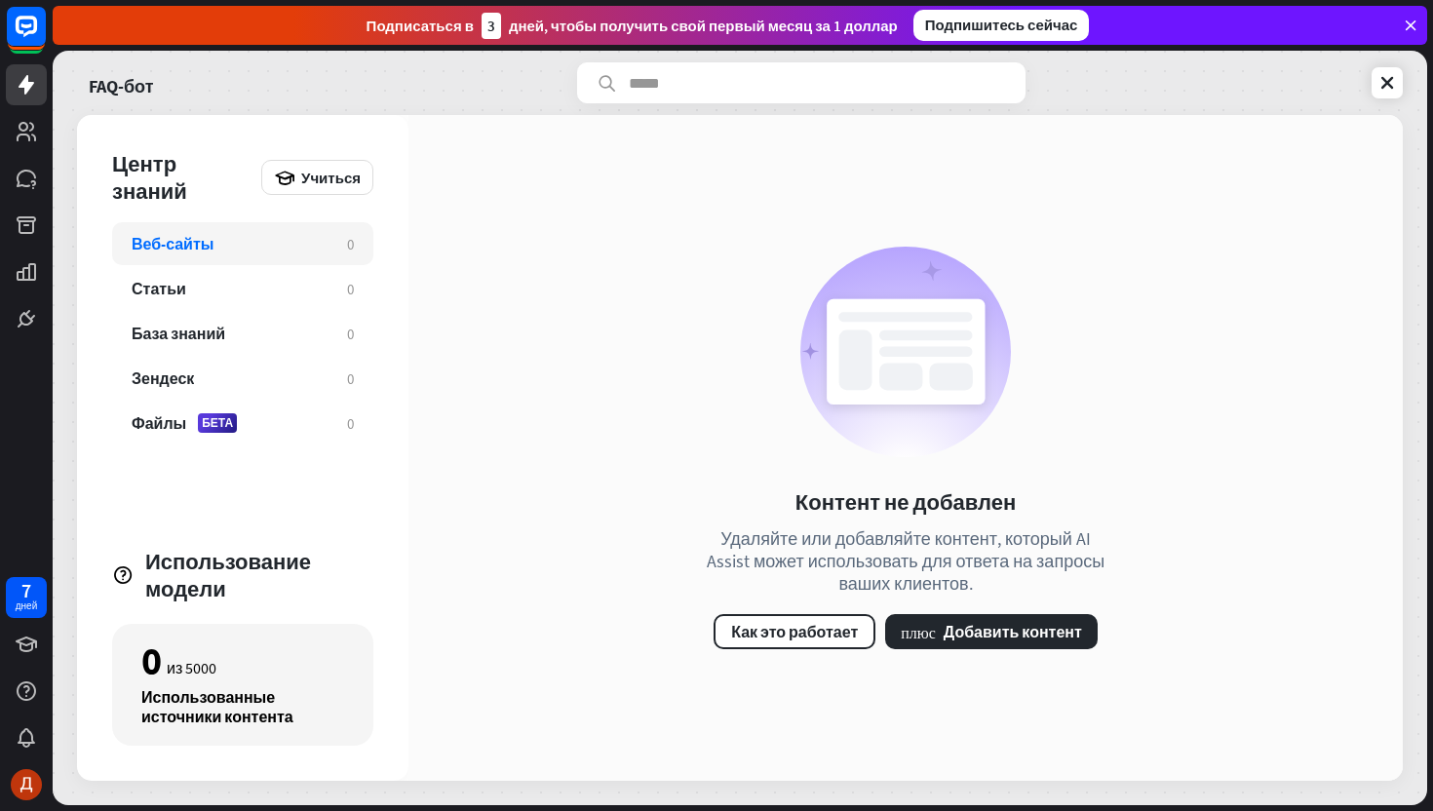
click at [870, 420] on circle at bounding box center [905, 352] width 211 height 211
click at [880, 551] on font "Удаляйте или добавляйте контент, который AI Assist может использовать для ответ…" at bounding box center [906, 560] width 398 height 67
click at [929, 574] on font "Удаляйте или добавляйте контент, который AI Assist может использовать для ответ…" at bounding box center [906, 560] width 398 height 67
click at [829, 641] on button "Как это работает" at bounding box center [795, 631] width 162 height 35
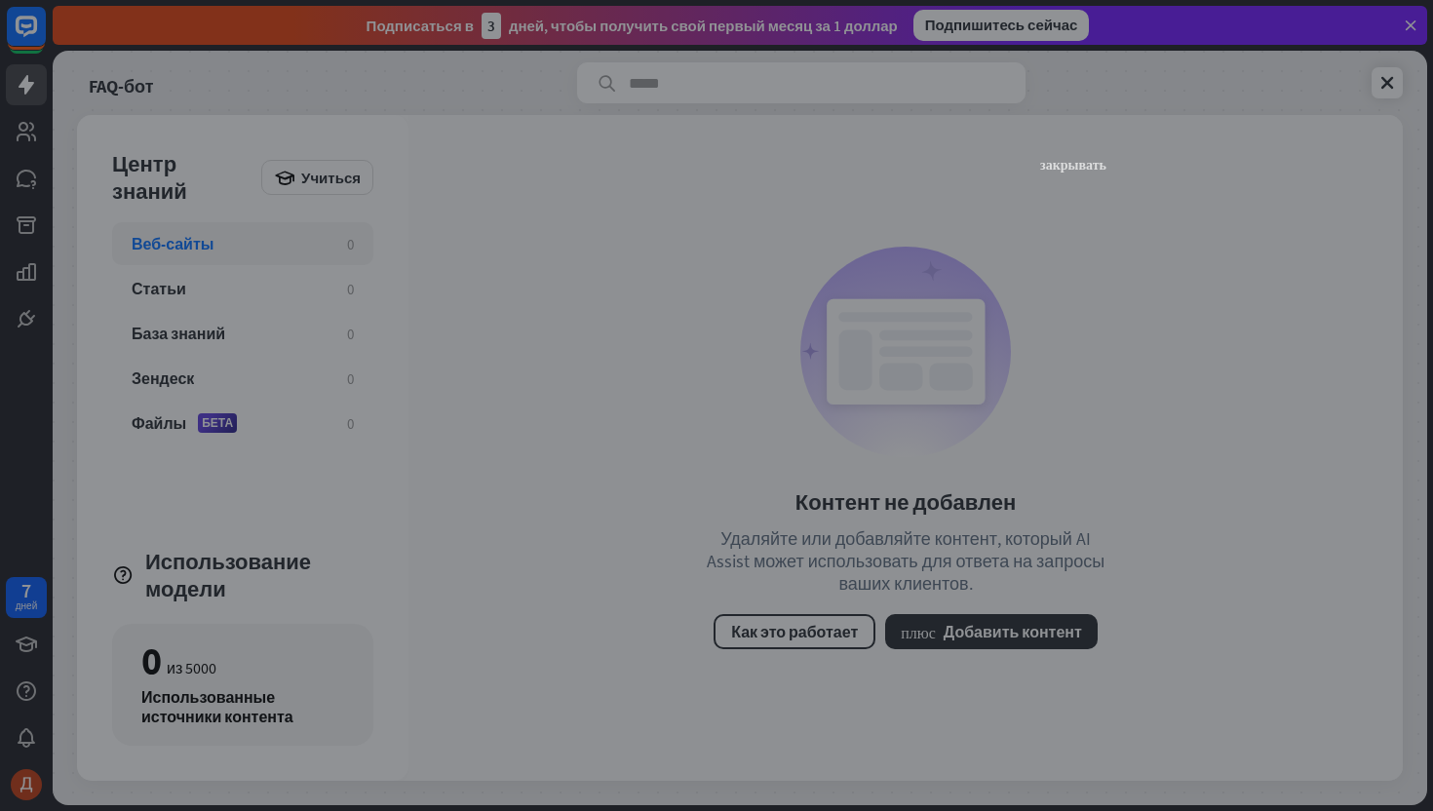
click at [1085, 161] on font "закрывать" at bounding box center [1073, 164] width 66 height 14
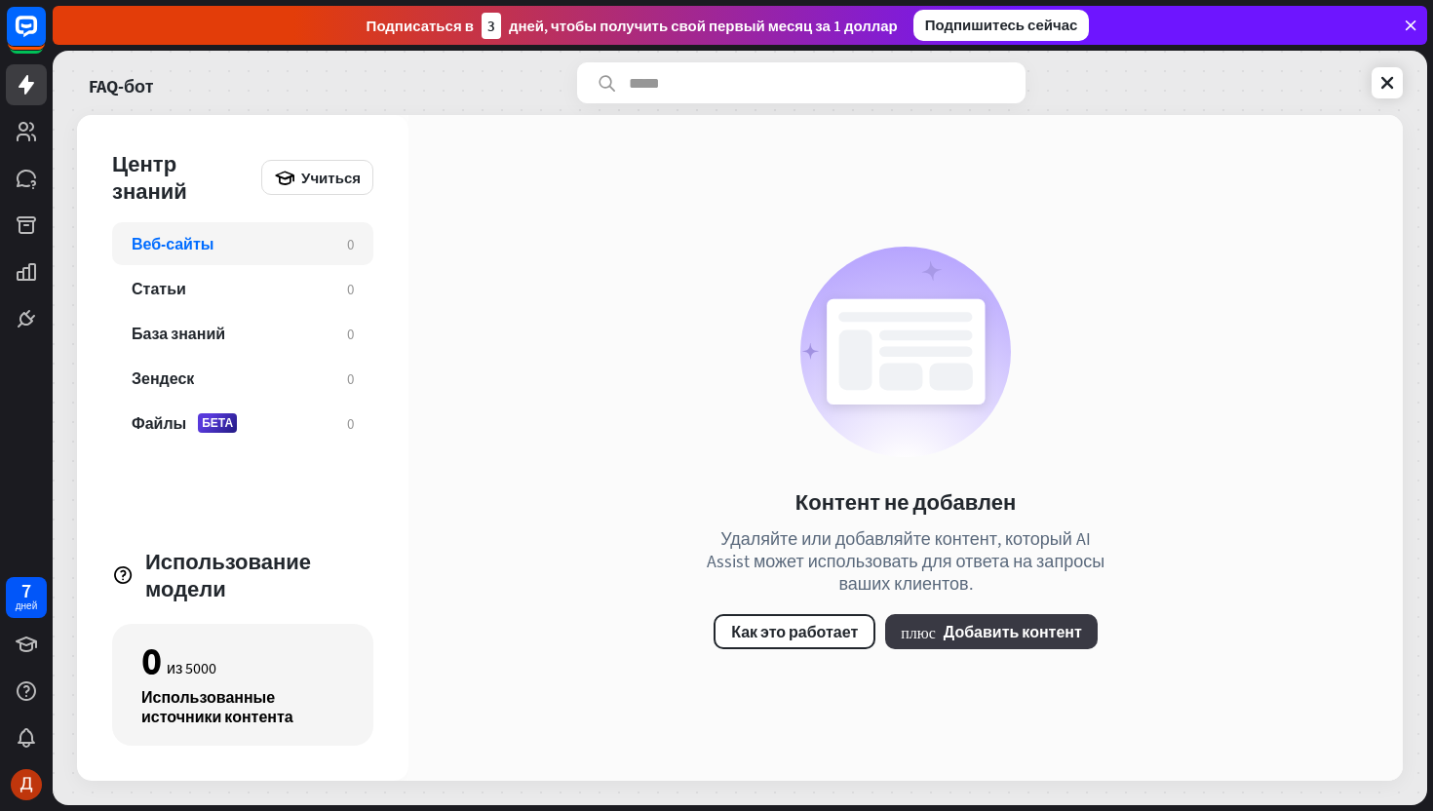
click at [957, 638] on font "Добавить контент" at bounding box center [1013, 631] width 138 height 19
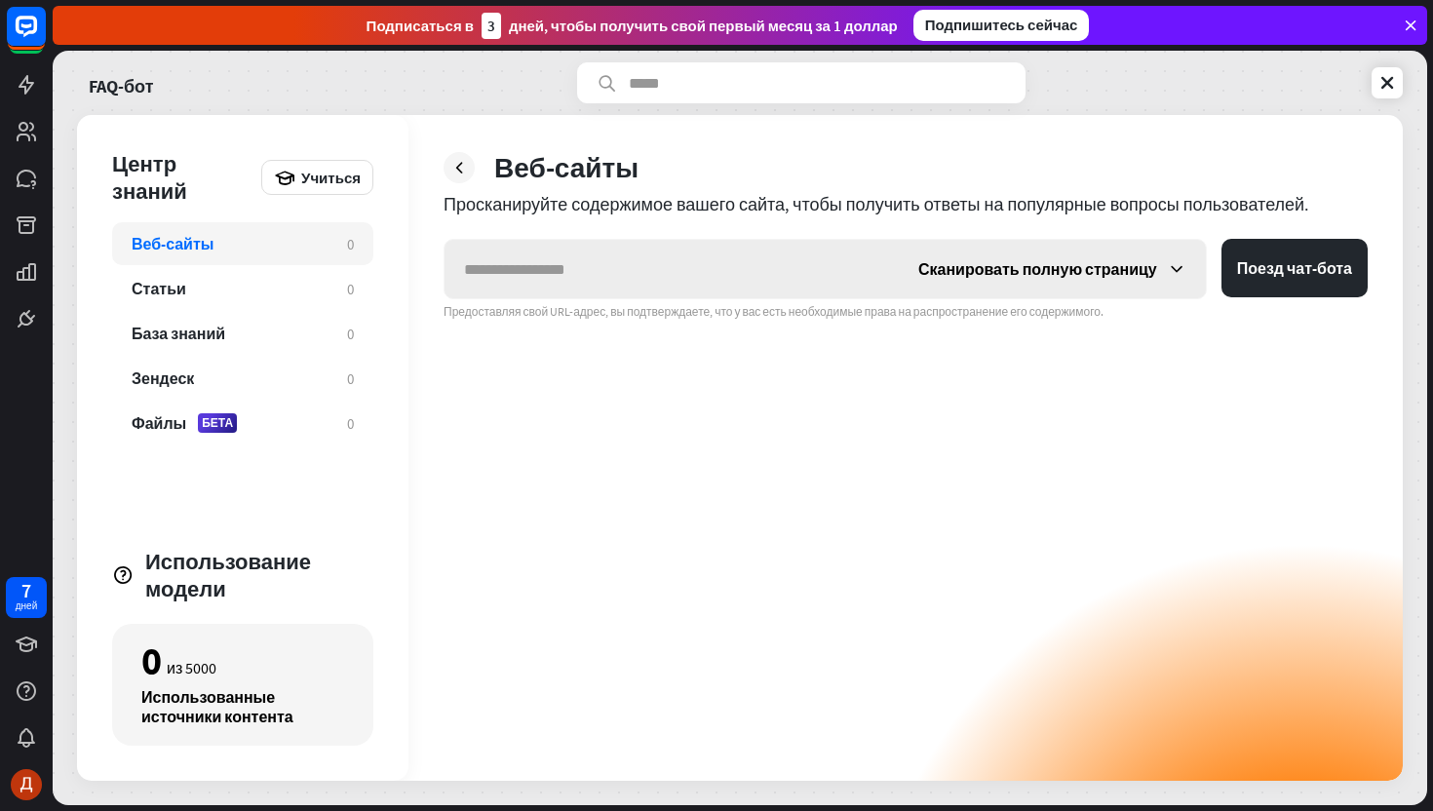
click at [992, 291] on div "Сканировать полную страницу" at bounding box center [1052, 269] width 307 height 58
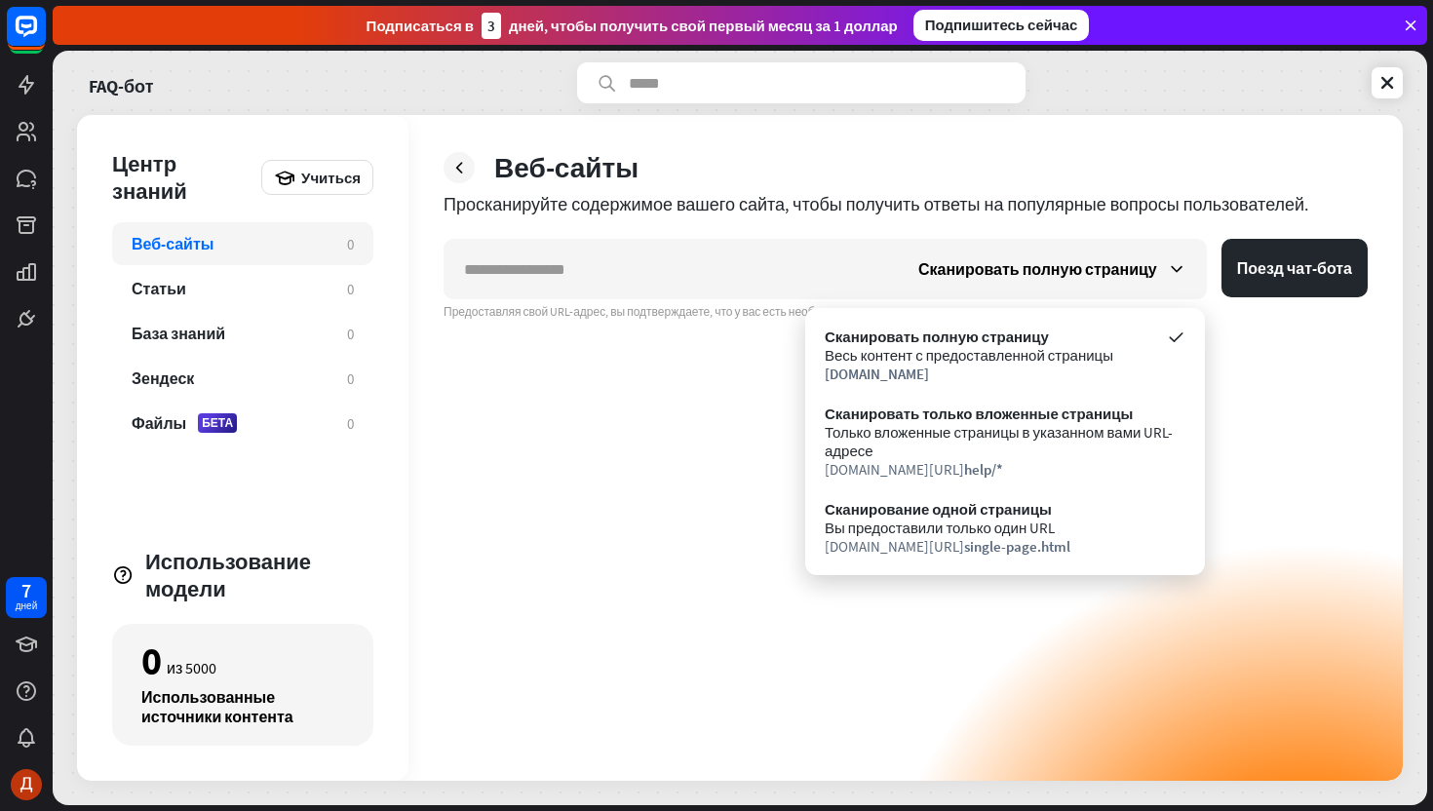
click at [681, 492] on div "Сканировать полную страницу Поезд чат-бота Предоставляя свой URL-адрес, вы подт…" at bounding box center [906, 510] width 924 height 542
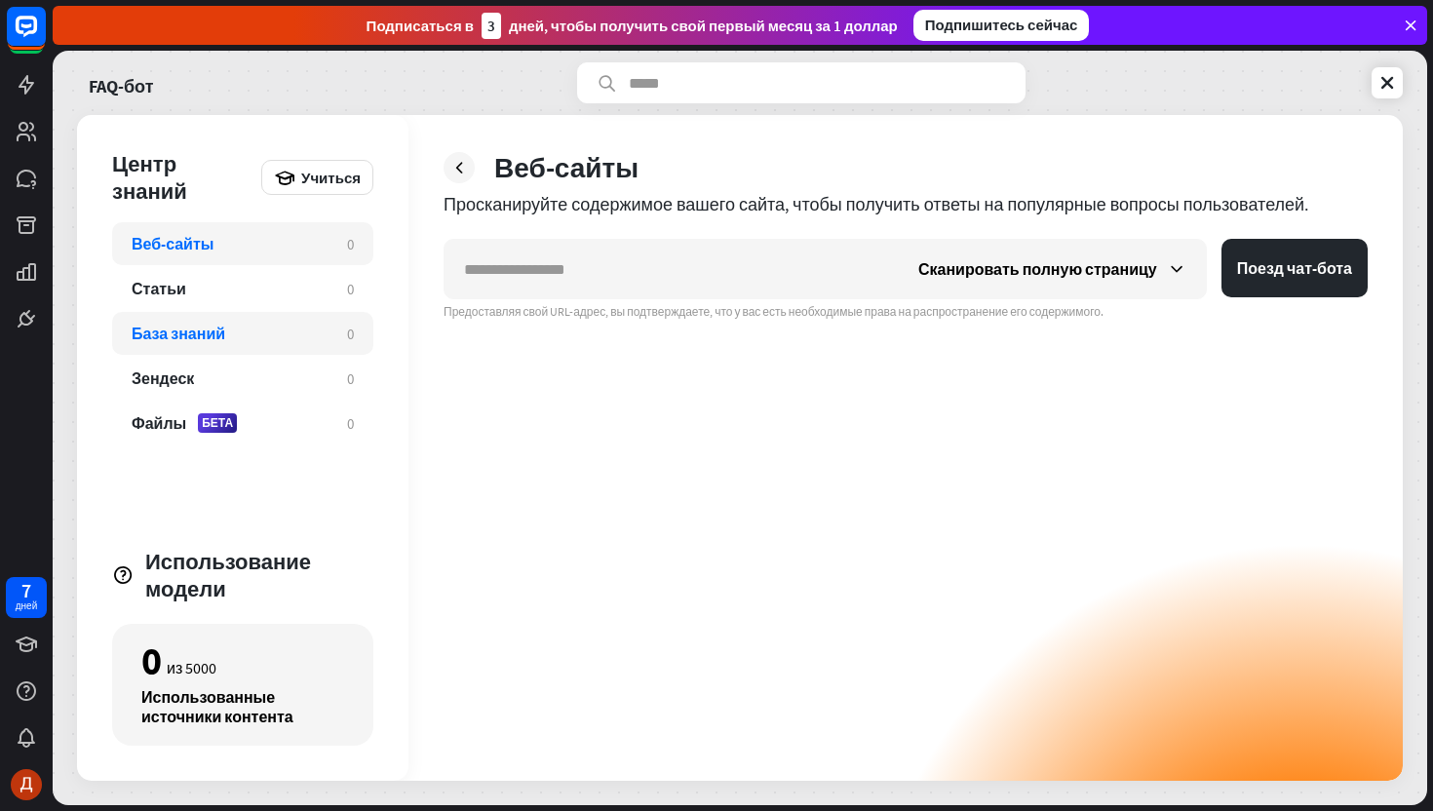
click at [254, 330] on div "База знаний" at bounding box center [230, 333] width 196 height 19
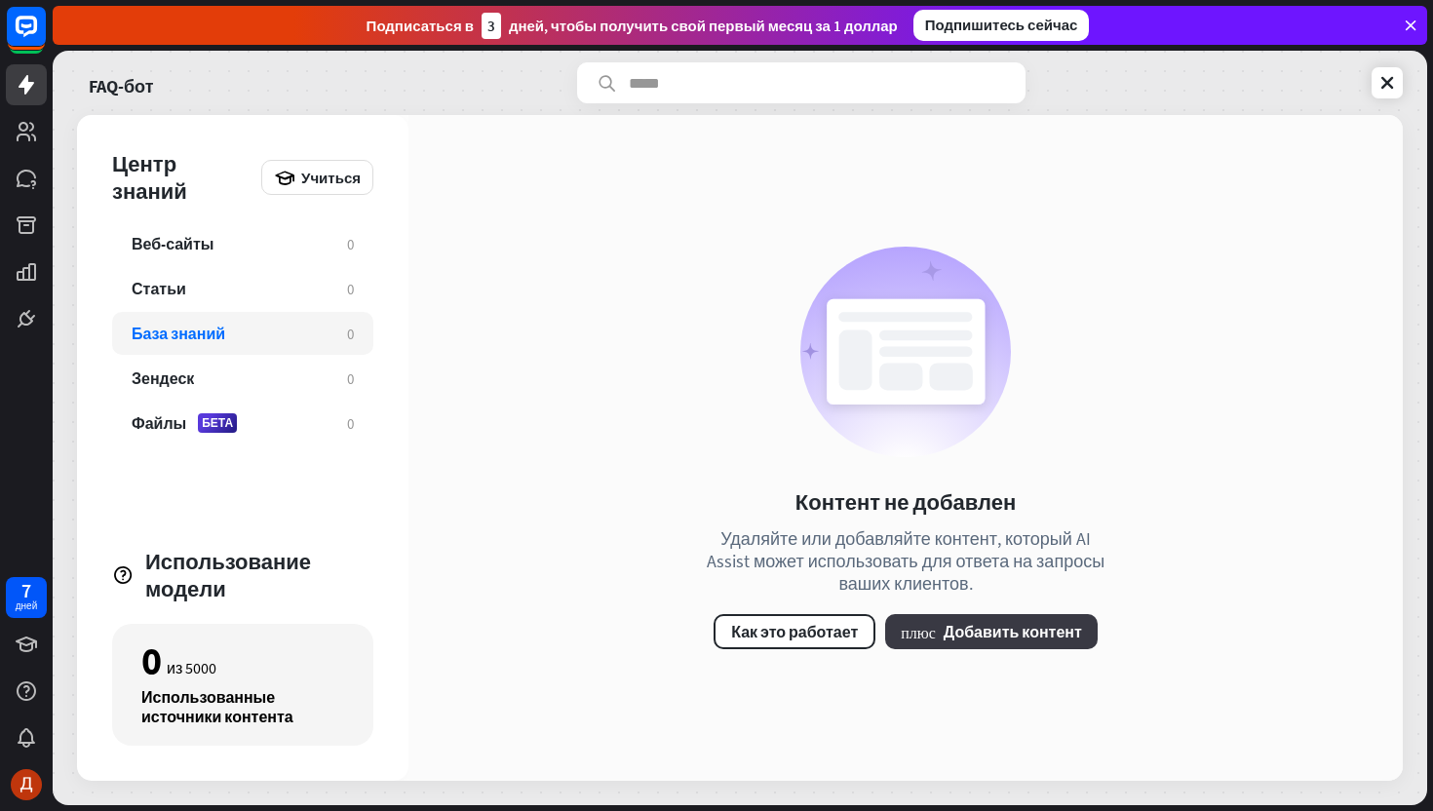
click at [998, 640] on font "Добавить контент" at bounding box center [1013, 631] width 138 height 19
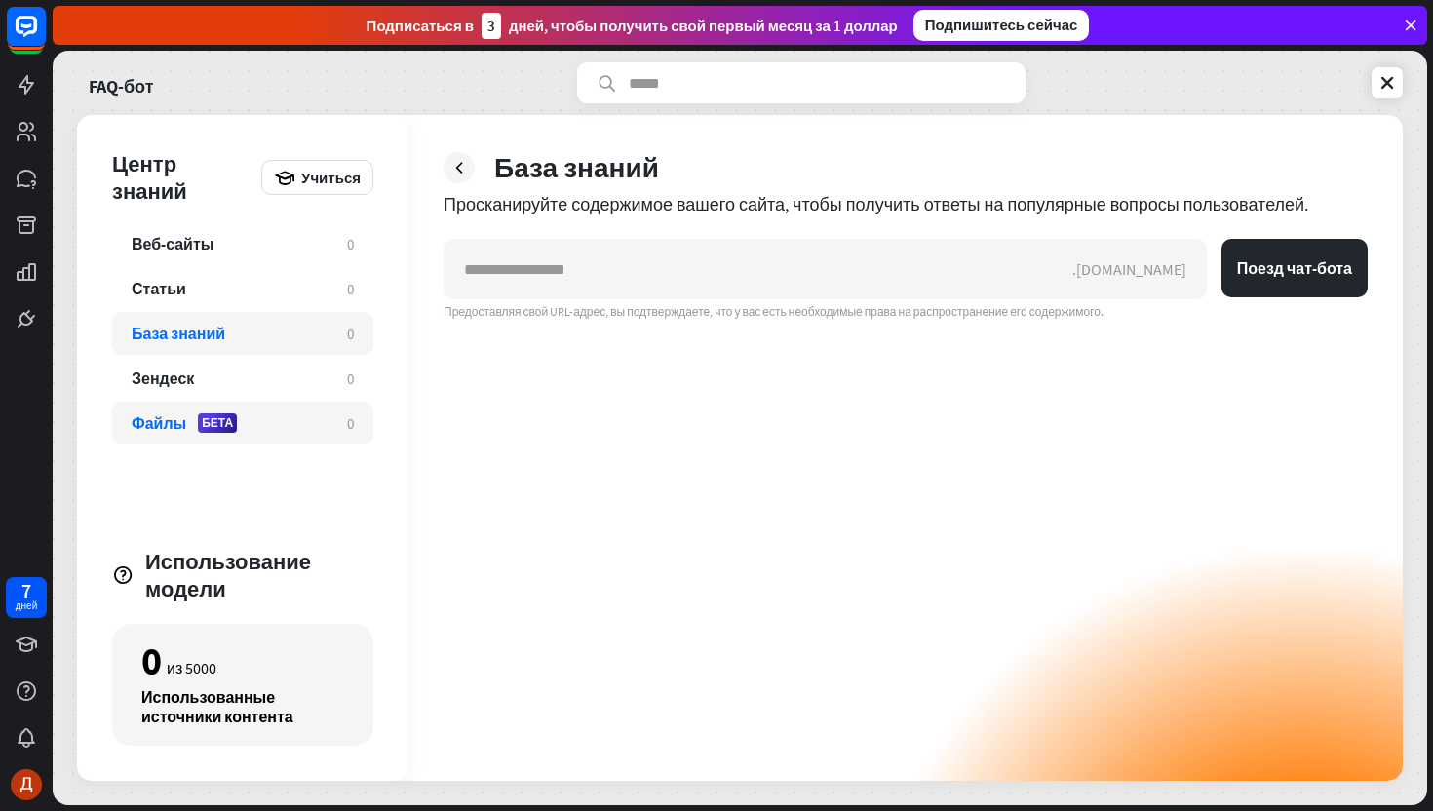
click at [261, 414] on div "Файлы БЕТА" at bounding box center [230, 422] width 196 height 19
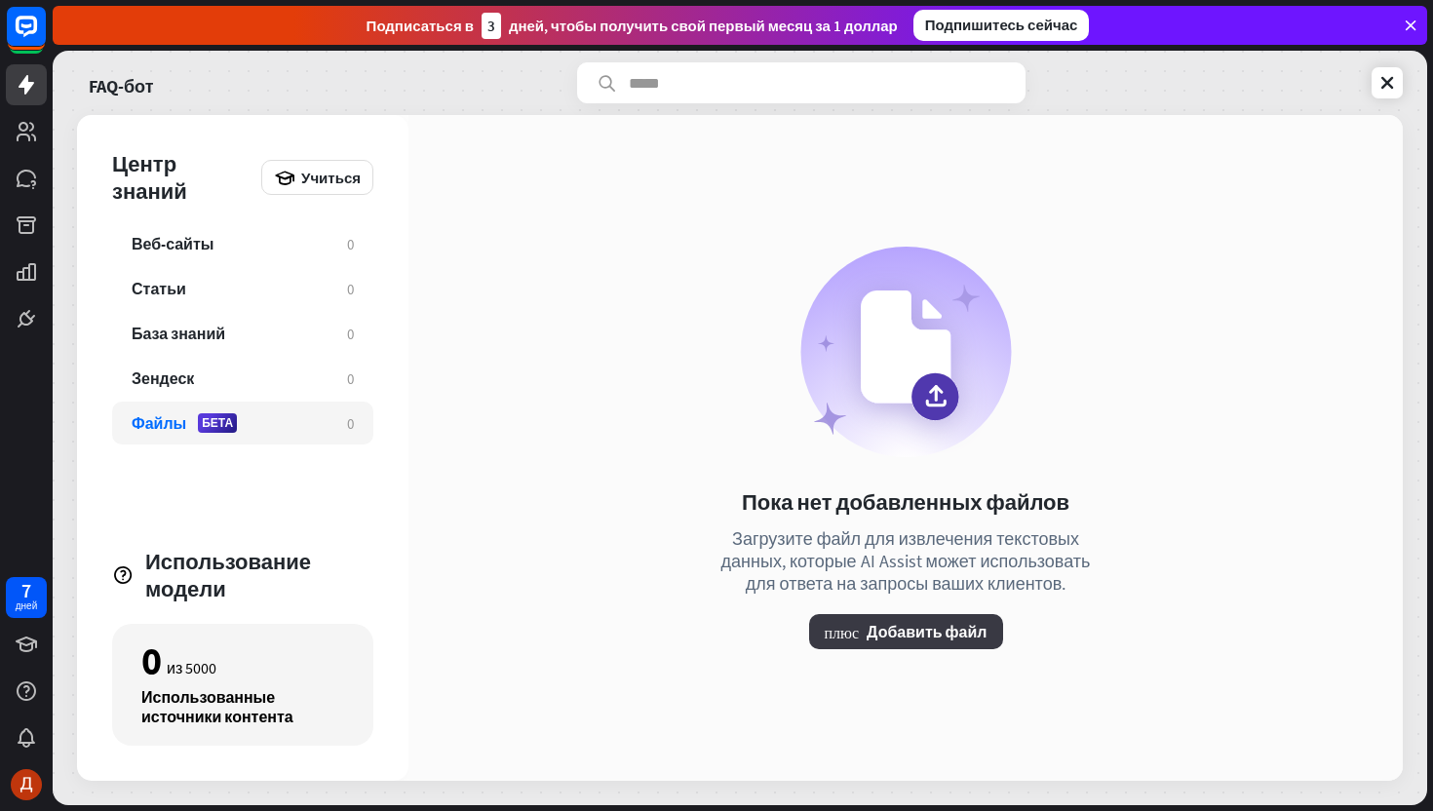
click at [916, 636] on font "Добавить файл" at bounding box center [927, 631] width 120 height 19
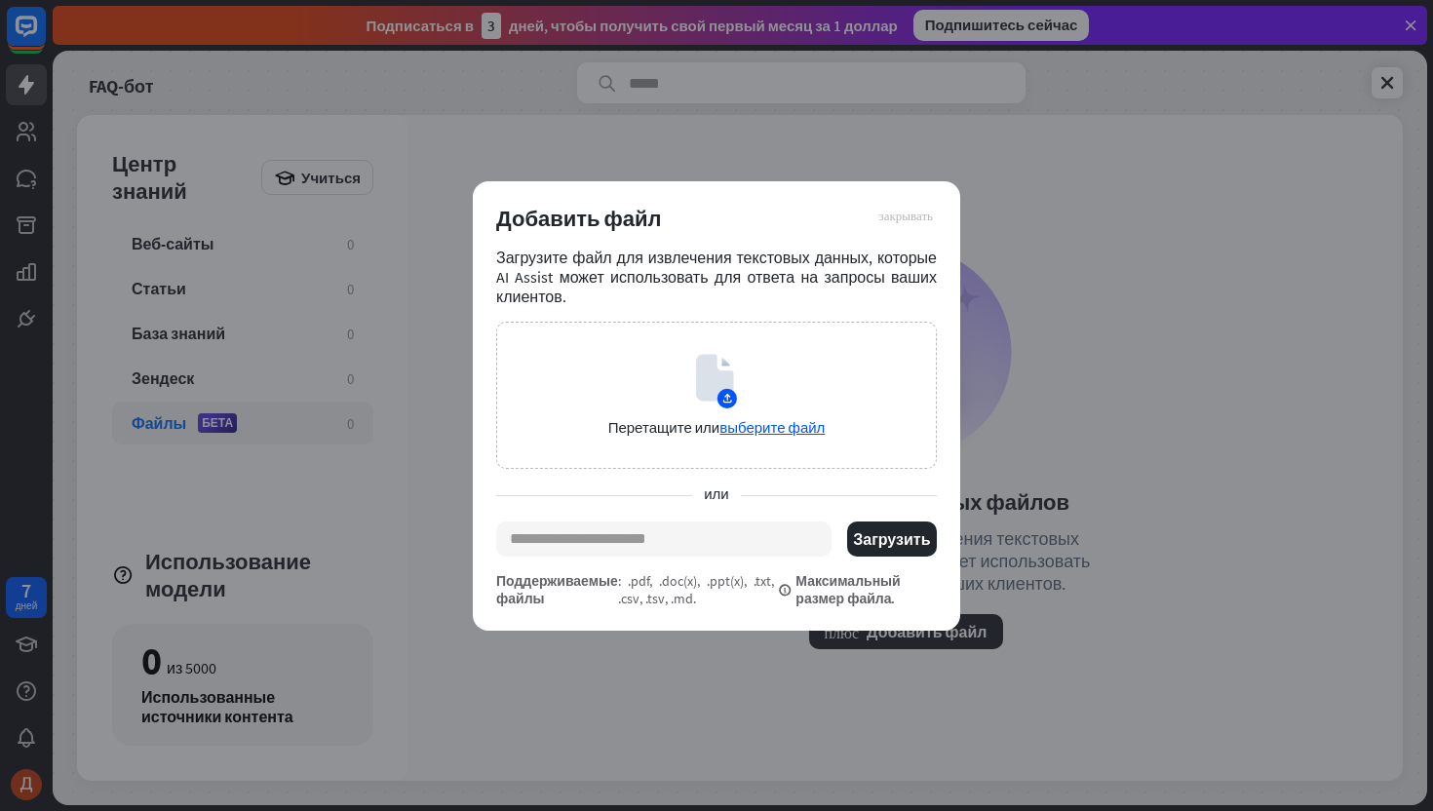
click at [908, 210] on font "закрывать" at bounding box center [906, 215] width 54 height 13
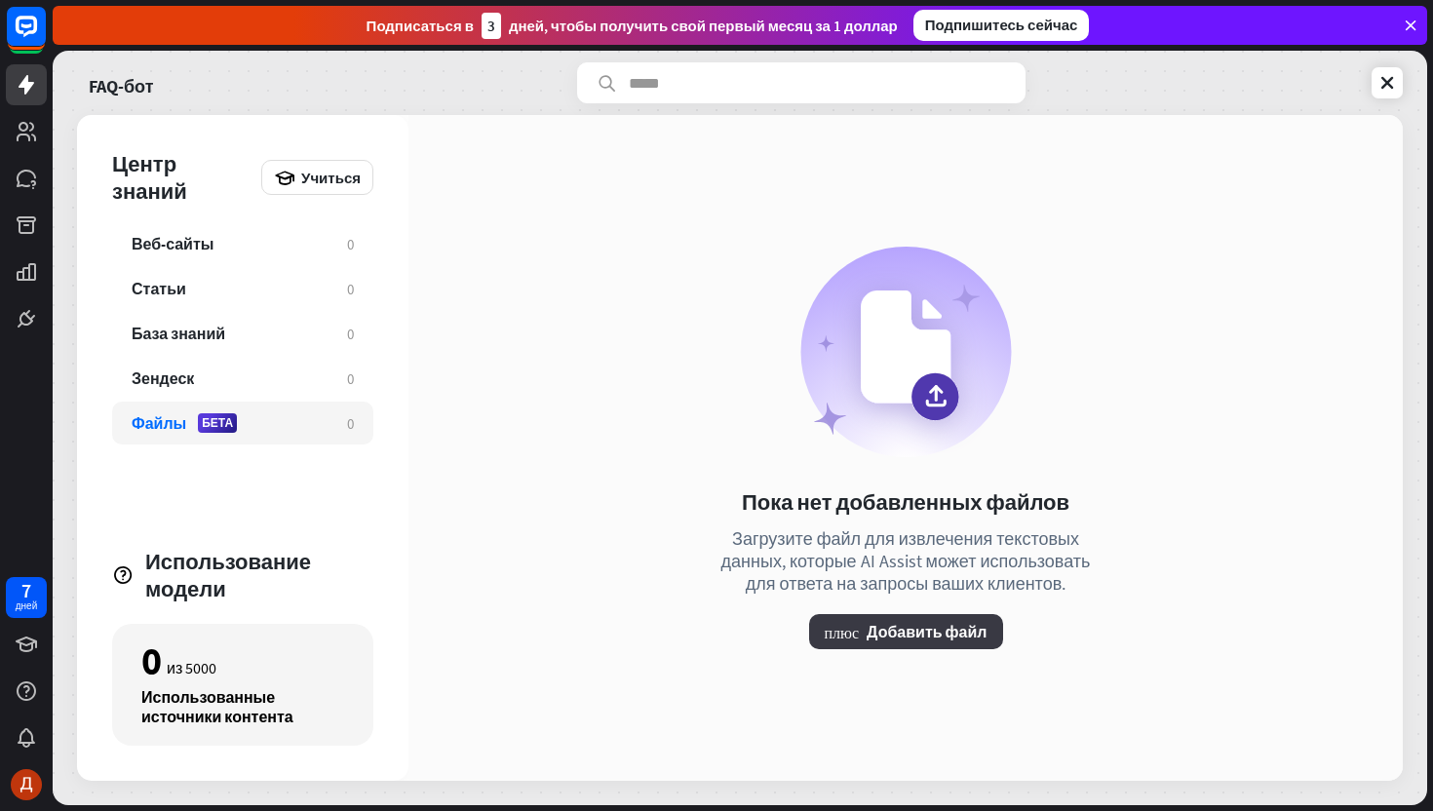
click at [916, 635] on font "Добавить файл" at bounding box center [927, 631] width 120 height 19
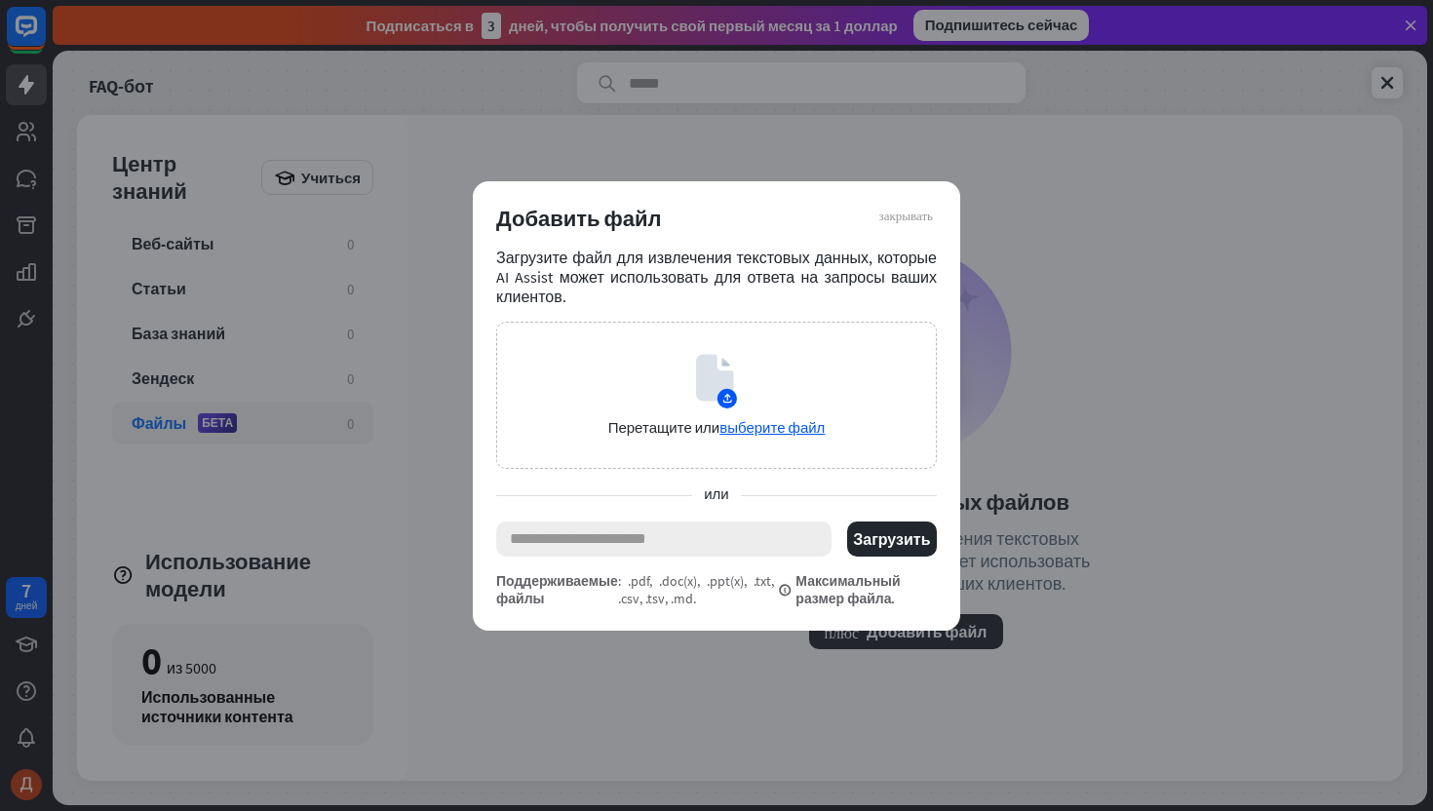
click at [673, 543] on input "text" at bounding box center [663, 539] width 335 height 35
click at [757, 427] on font "выберите файл" at bounding box center [771, 427] width 105 height 19
click at [761, 424] on font "выберите файл" at bounding box center [771, 427] width 105 height 19
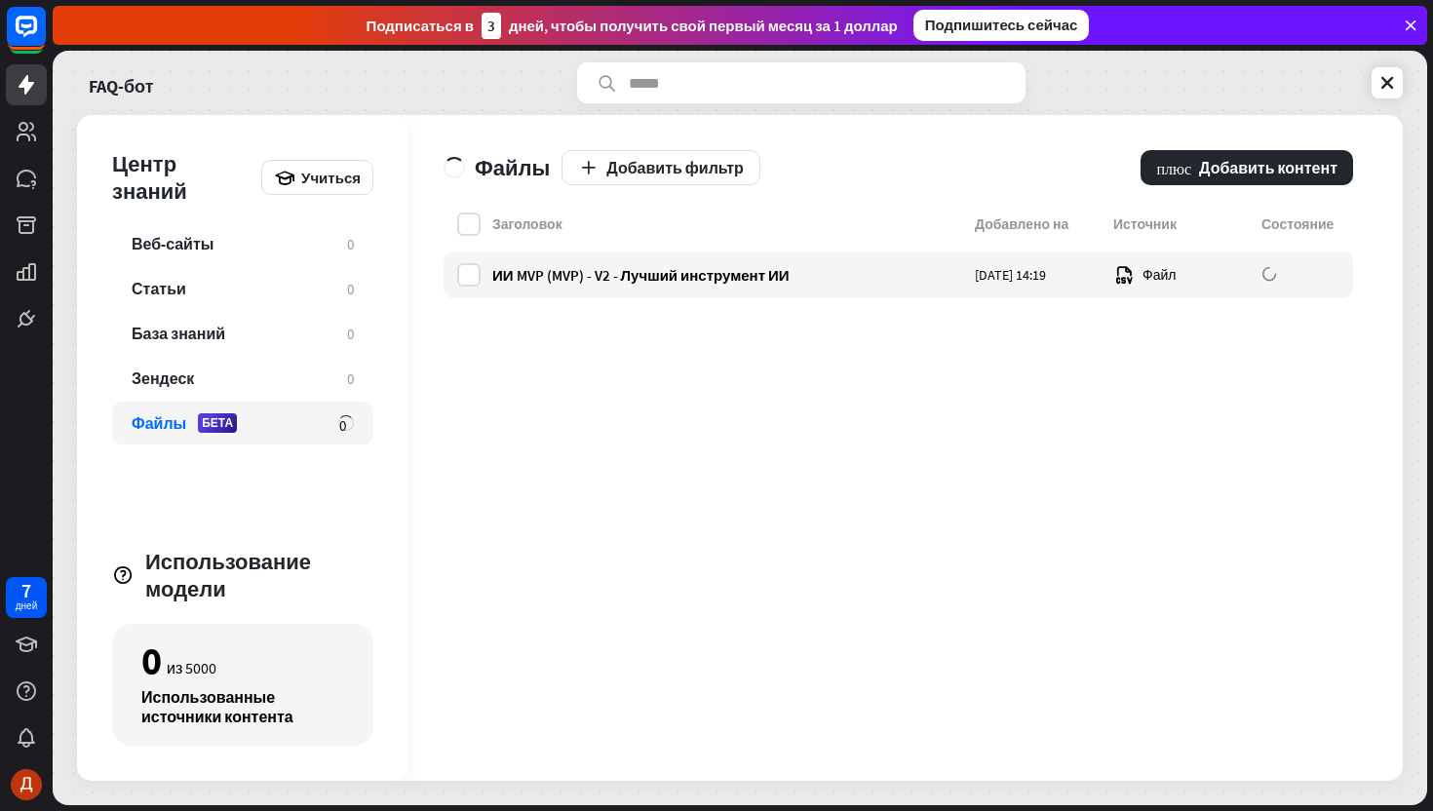
click at [110, 581] on div "Центр знаний Учиться Веб-сайты 0 Статьи 0 База знаний 0 Зендеск 0 Файлы БЕТА 0 …" at bounding box center [242, 448] width 331 height 666
click at [1287, 271] on font "Используется ИИ" at bounding box center [1325, 275] width 117 height 18
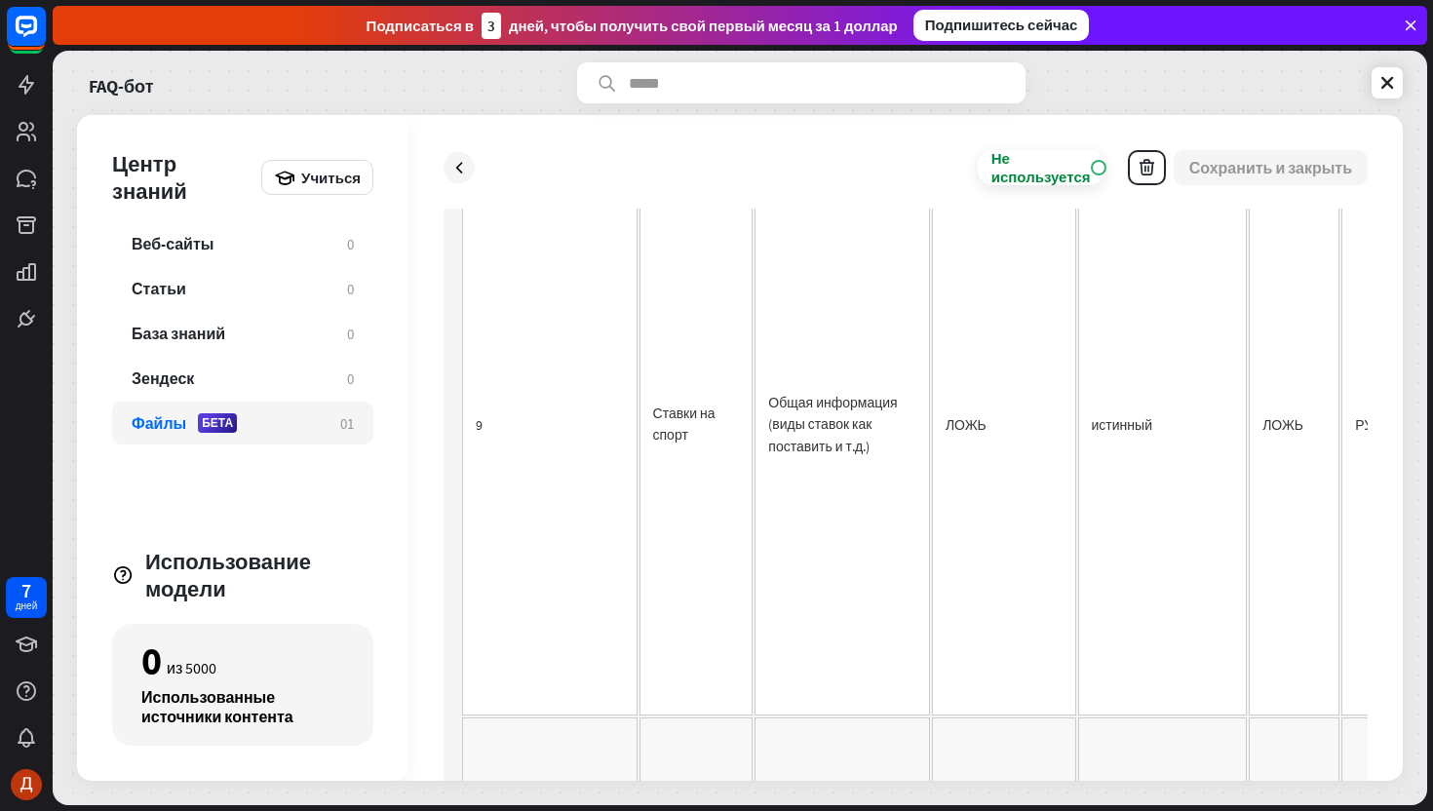
scroll to position [2364, 7]
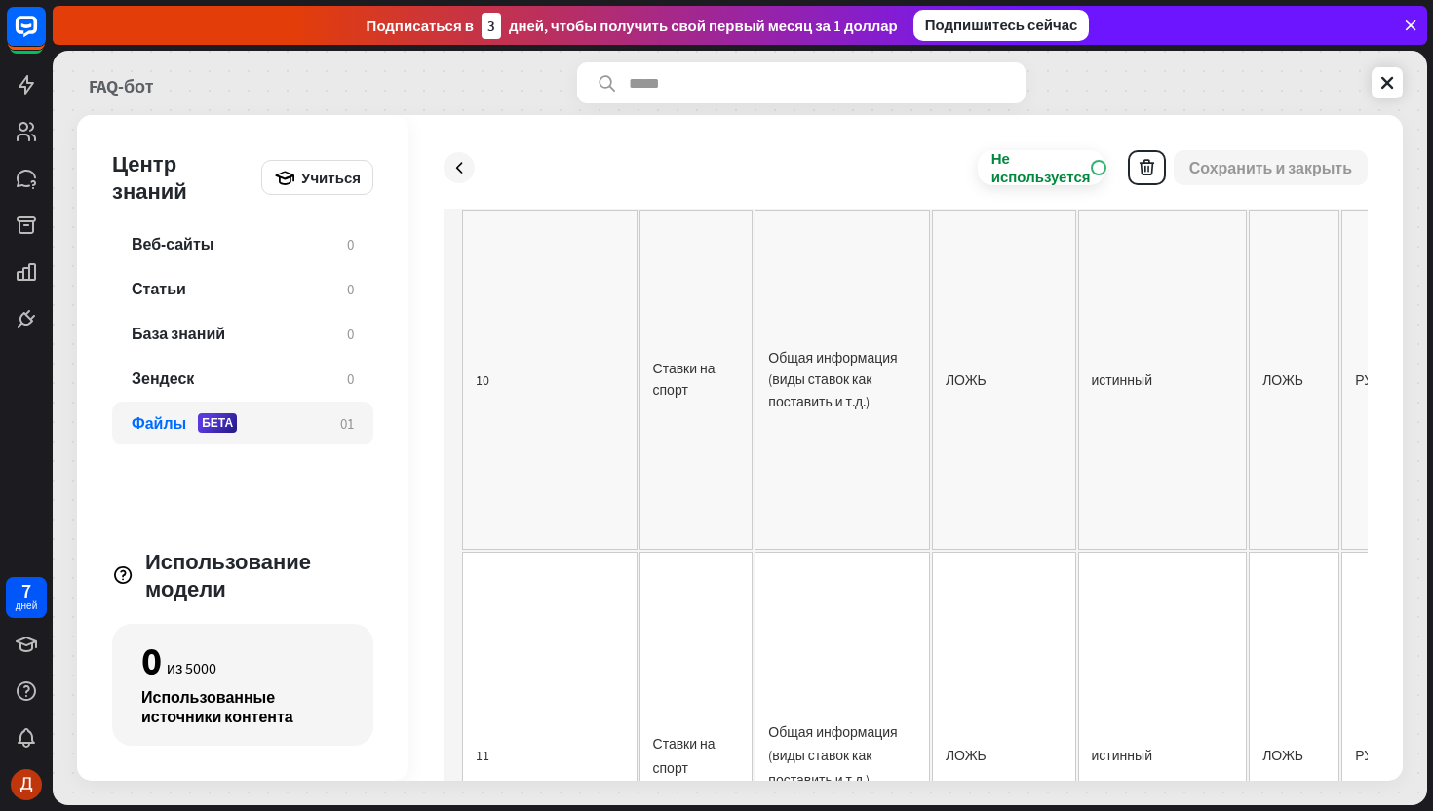
click at [136, 94] on font "FAQ-бот" at bounding box center [121, 86] width 64 height 22
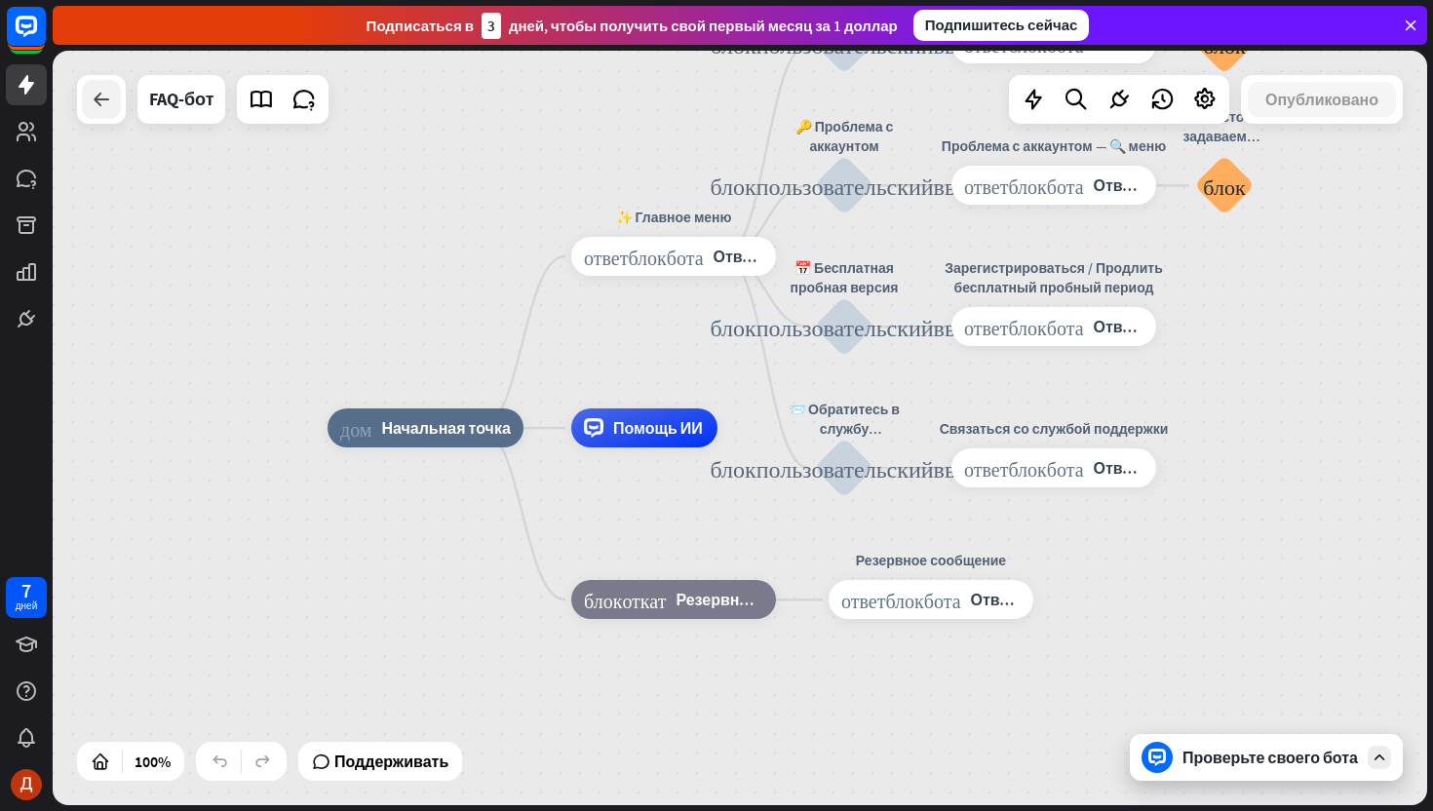
click at [107, 111] on div at bounding box center [101, 99] width 39 height 39
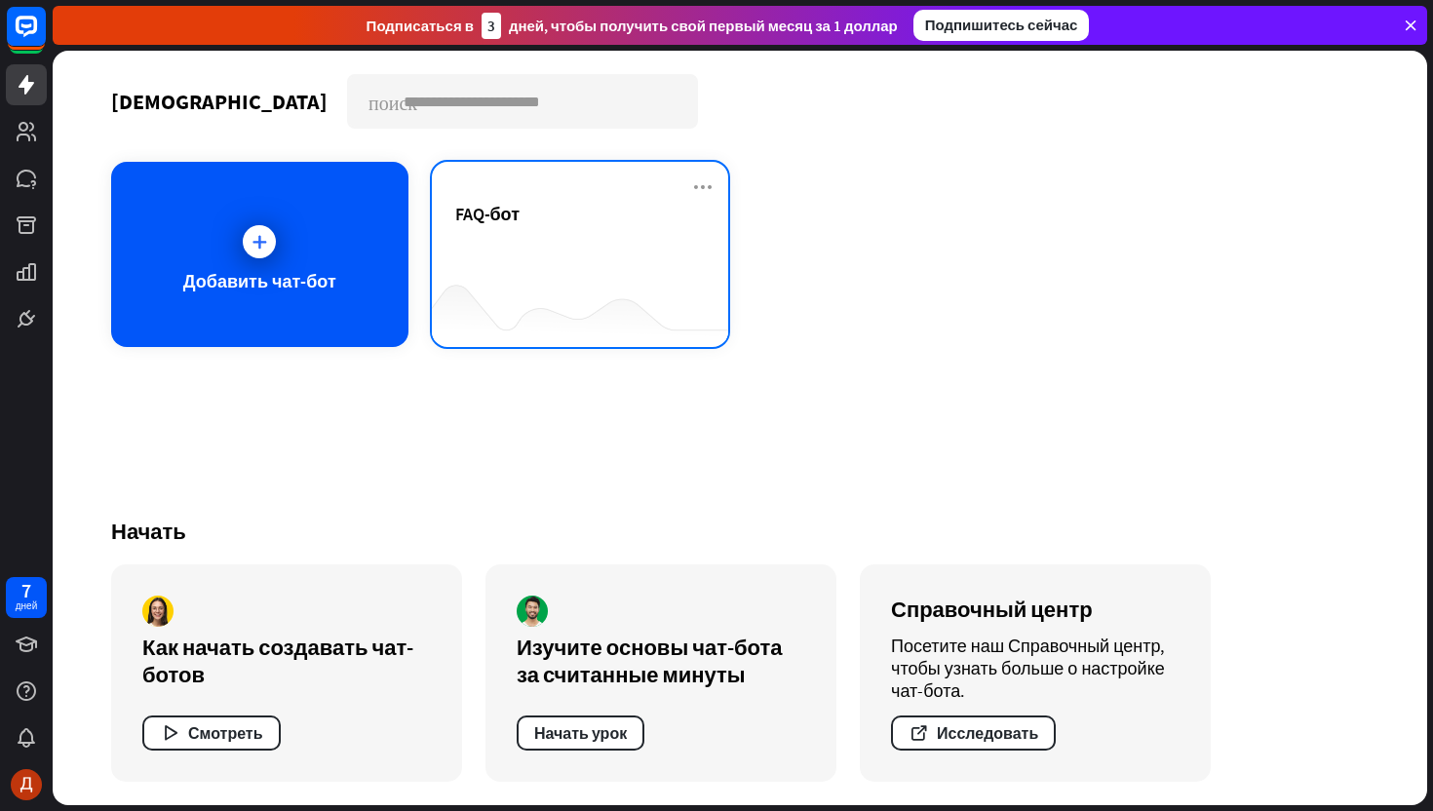
click at [518, 281] on div at bounding box center [580, 308] width 297 height 75
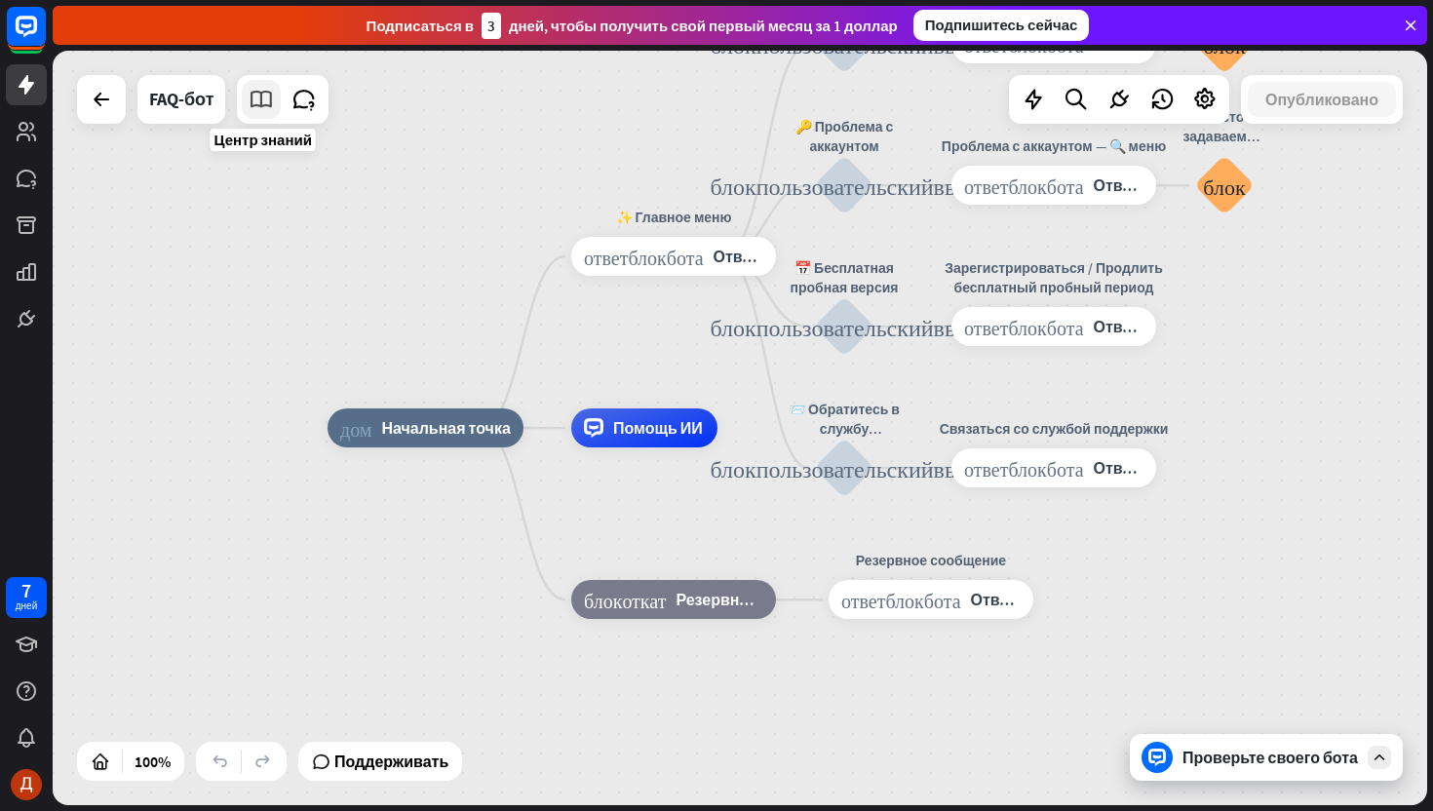
click at [253, 102] on icon at bounding box center [261, 99] width 25 height 25
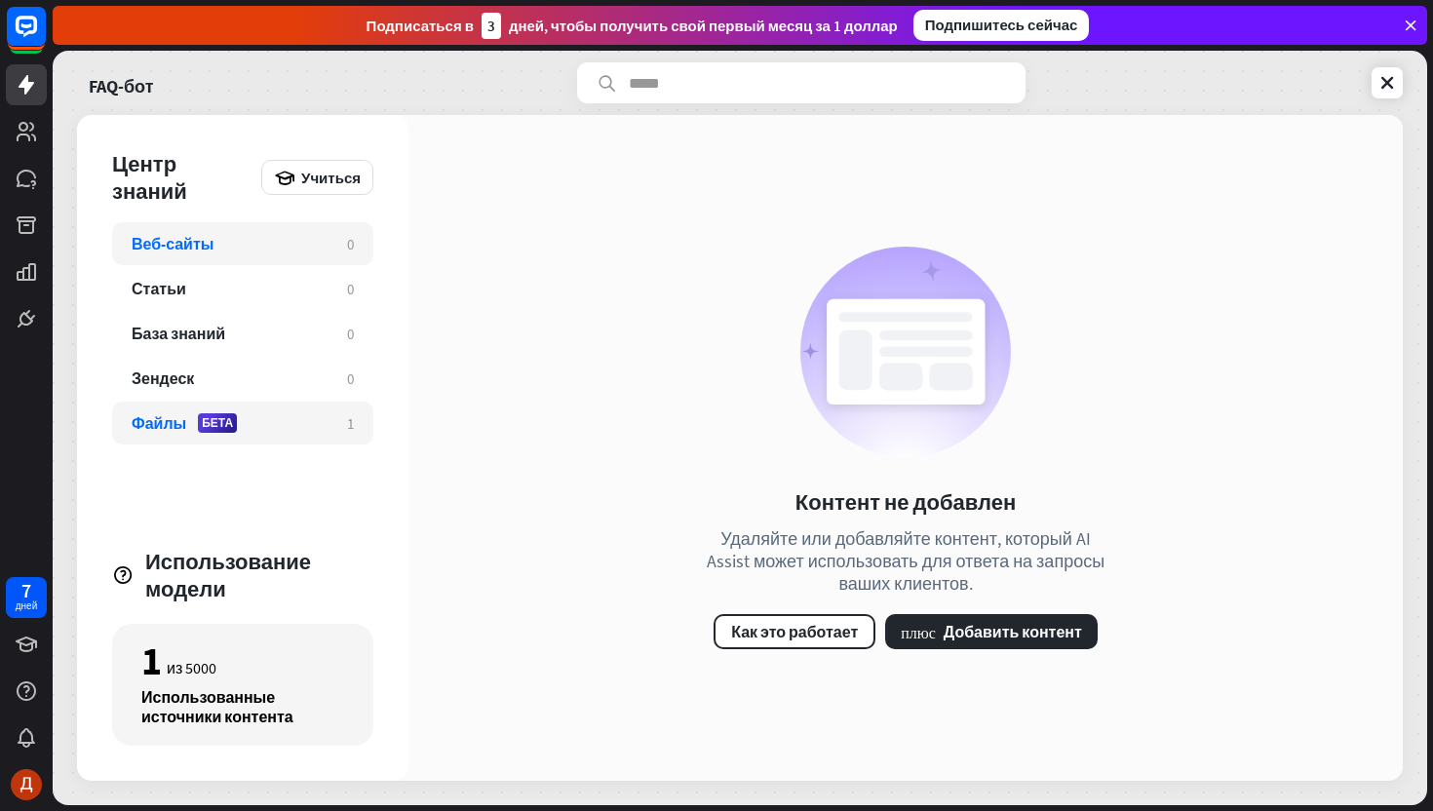
click at [256, 416] on div "Файлы БЕТА" at bounding box center [230, 422] width 196 height 19
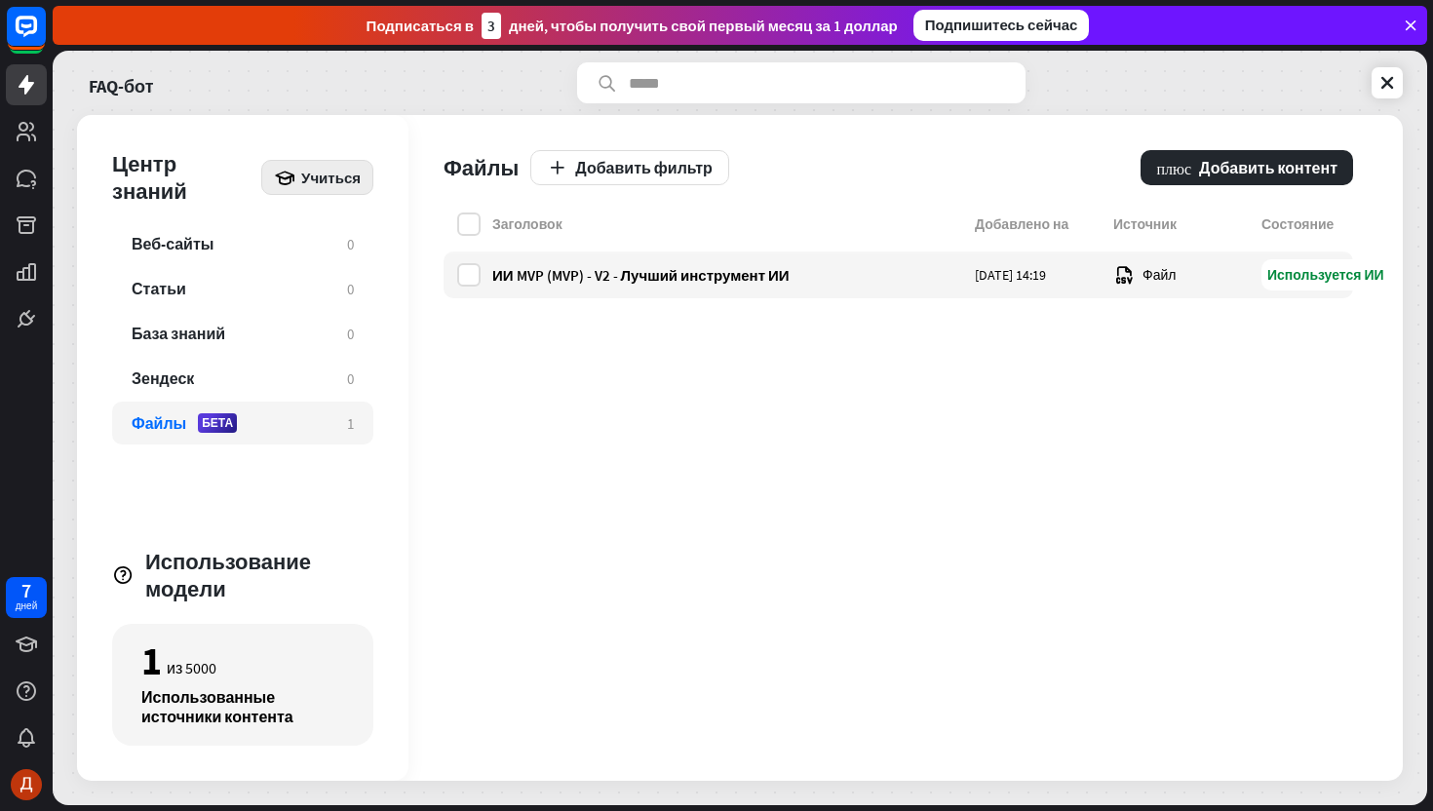
click at [349, 185] on font "Учиться" at bounding box center [330, 178] width 59 height 19
click at [594, 546] on div "Заголовок Добавлено на Источник Состояние ИИ MVP (MVP) - V2 - Лучший инструмент…" at bounding box center [899, 497] width 910 height 568
click at [672, 257] on div "ИИ MVP (MVP) - V2 - Лучший инструмент ИИ Сег�[DATE] [PERSON_NAME] Используется …" at bounding box center [899, 275] width 910 height 47
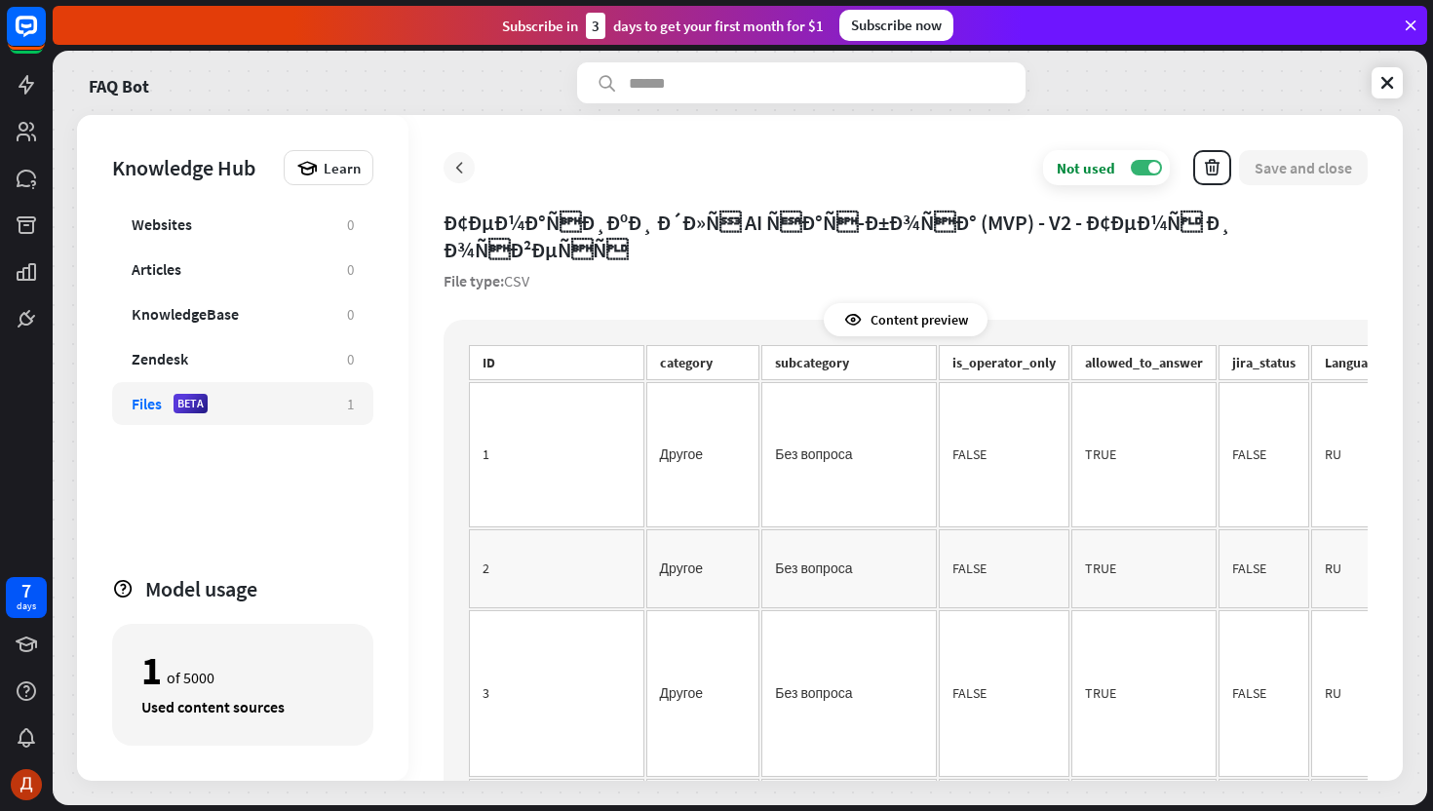
click at [450, 158] on icon at bounding box center [458, 167] width 19 height 19
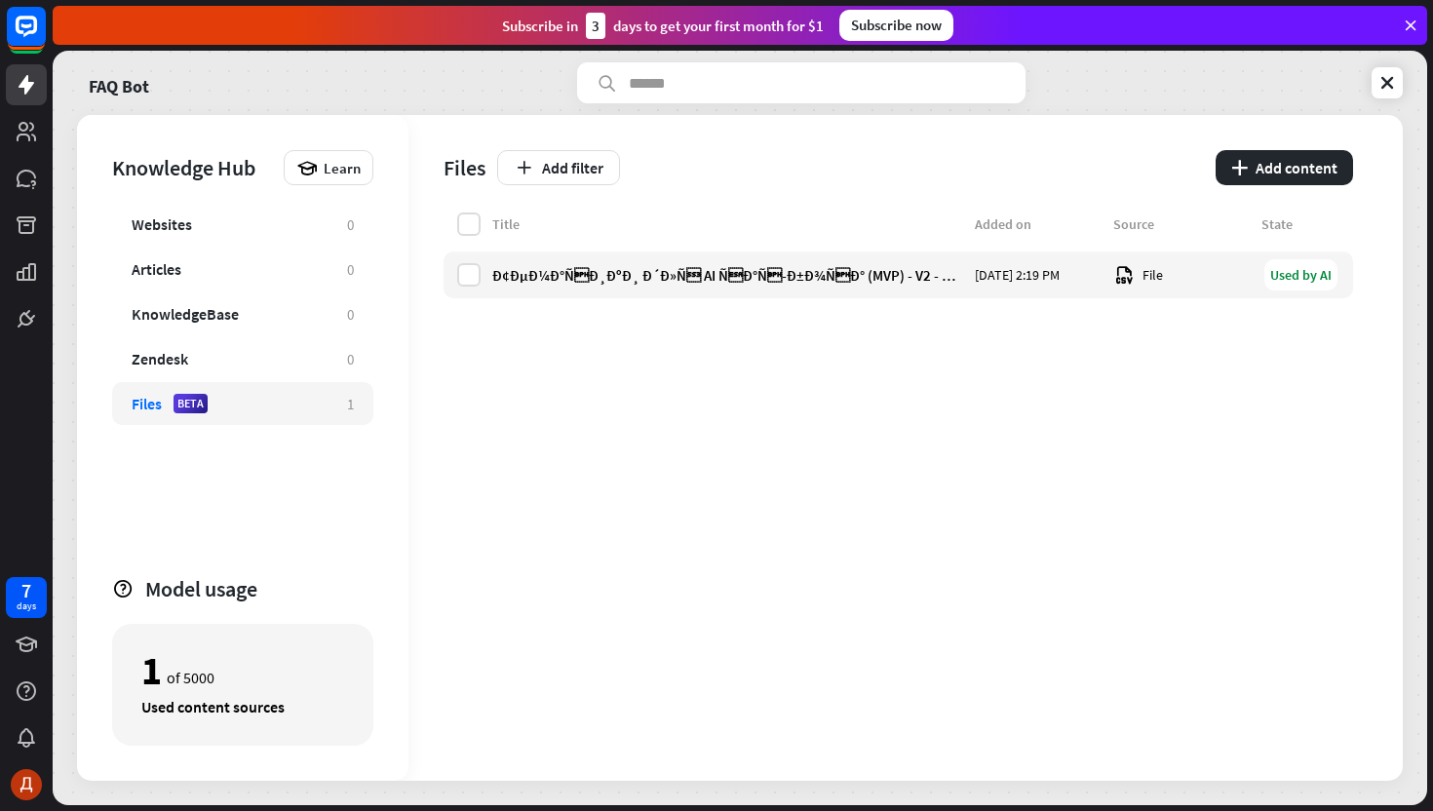
click at [165, 105] on div "FAQ Bot Knowledge Hub Learn Websites 0 Articles 0 KnowledgeBase 0 Zendesk 0 Fil…" at bounding box center [740, 428] width 1375 height 755
click at [146, 98] on link "FAQ Bot" at bounding box center [119, 82] width 60 height 41
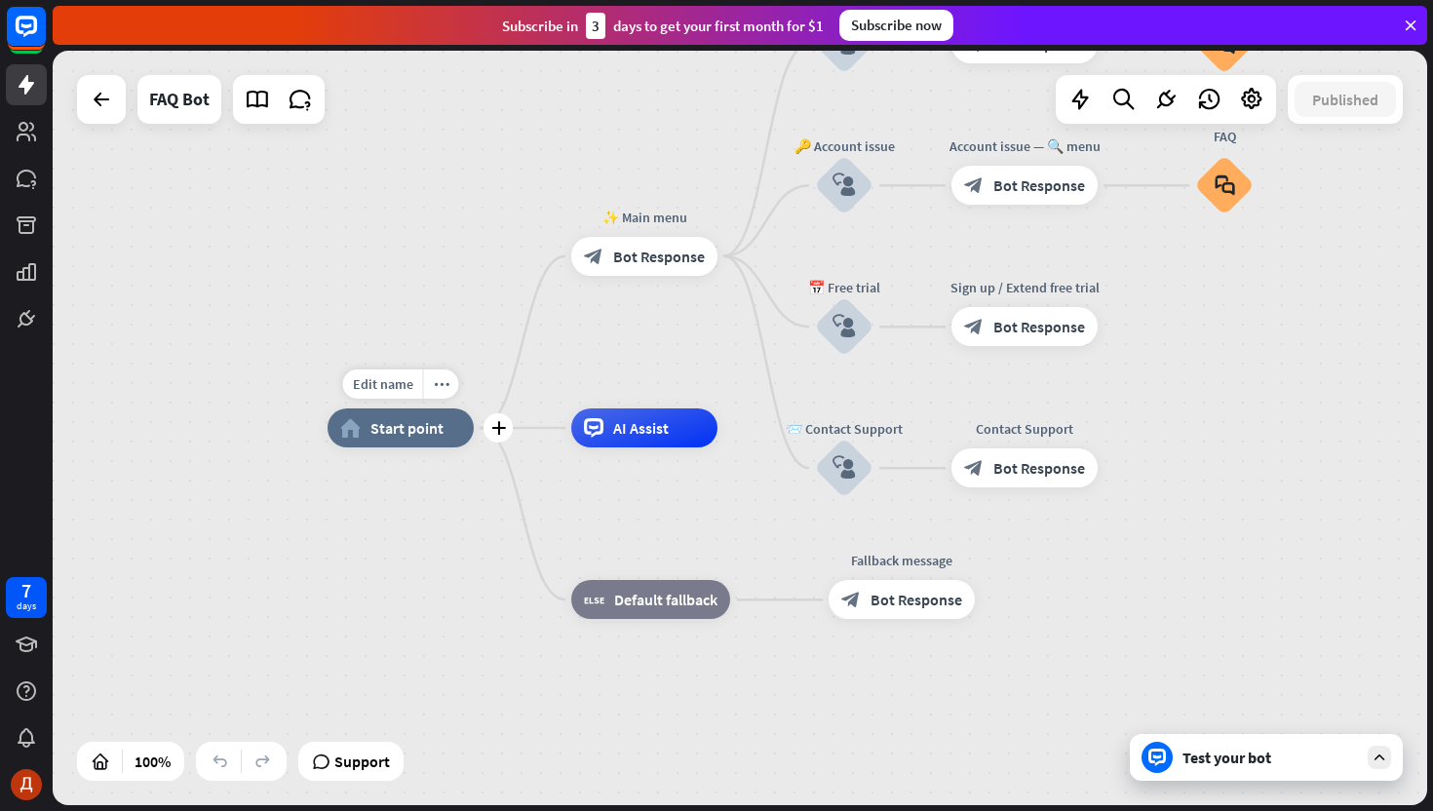
click at [445, 437] on div "home_2 Start point" at bounding box center [401, 427] width 146 height 39
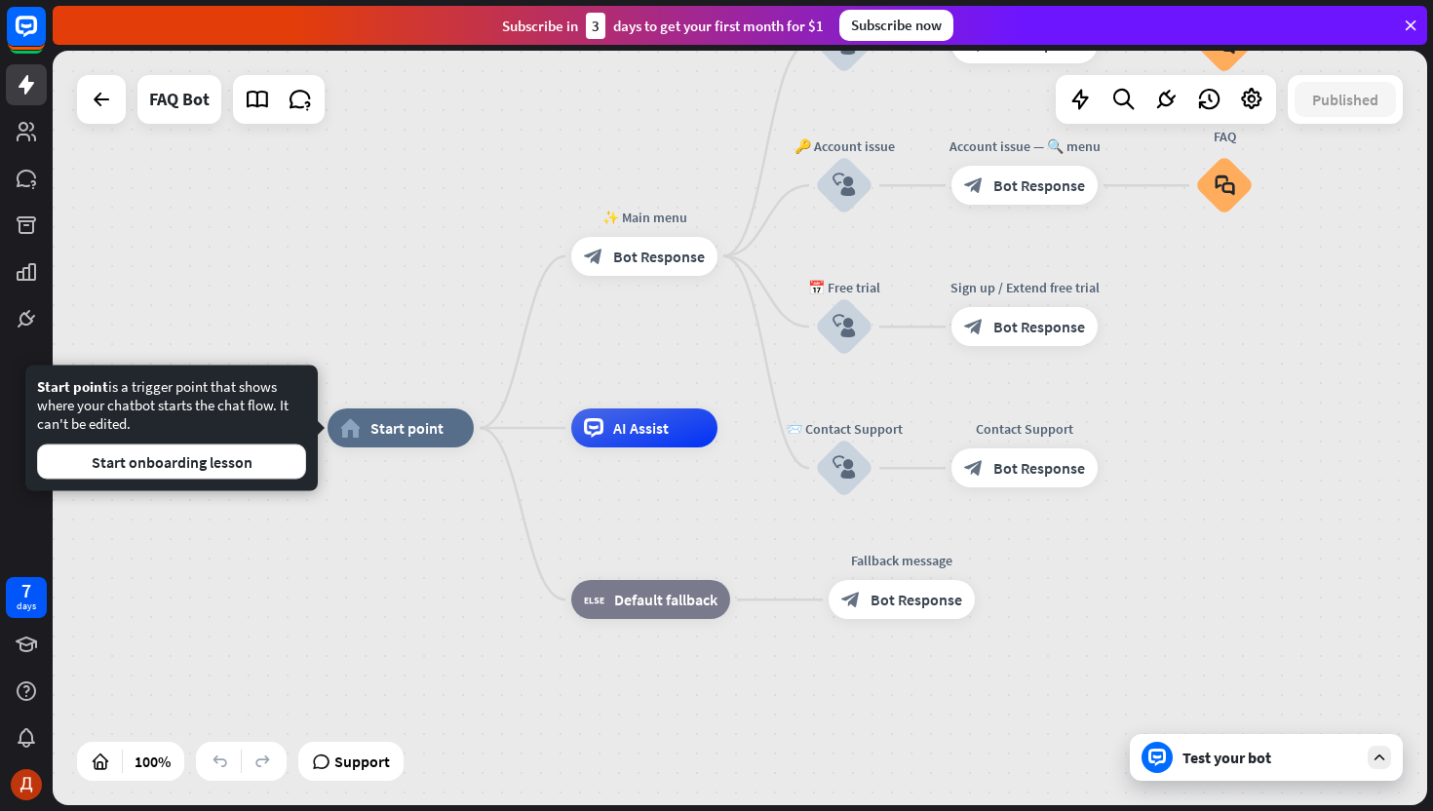
click at [444, 564] on div "Edit name more_horiz home_2 Start point ✨ Main menu block_bot_response Bot Resp…" at bounding box center [1015, 805] width 1375 height 755
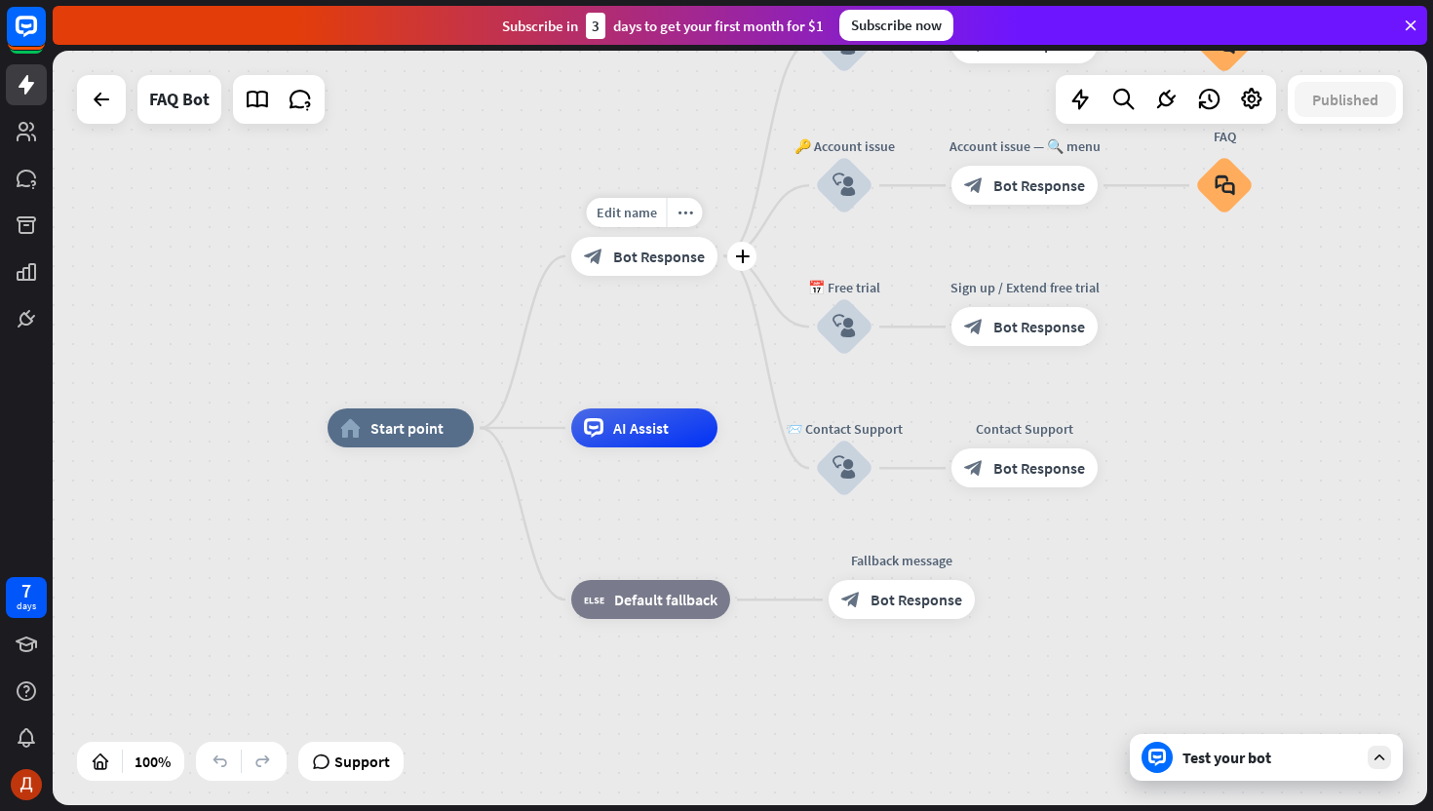
click at [641, 266] on div "block_bot_response Bot Response" at bounding box center [644, 256] width 146 height 39
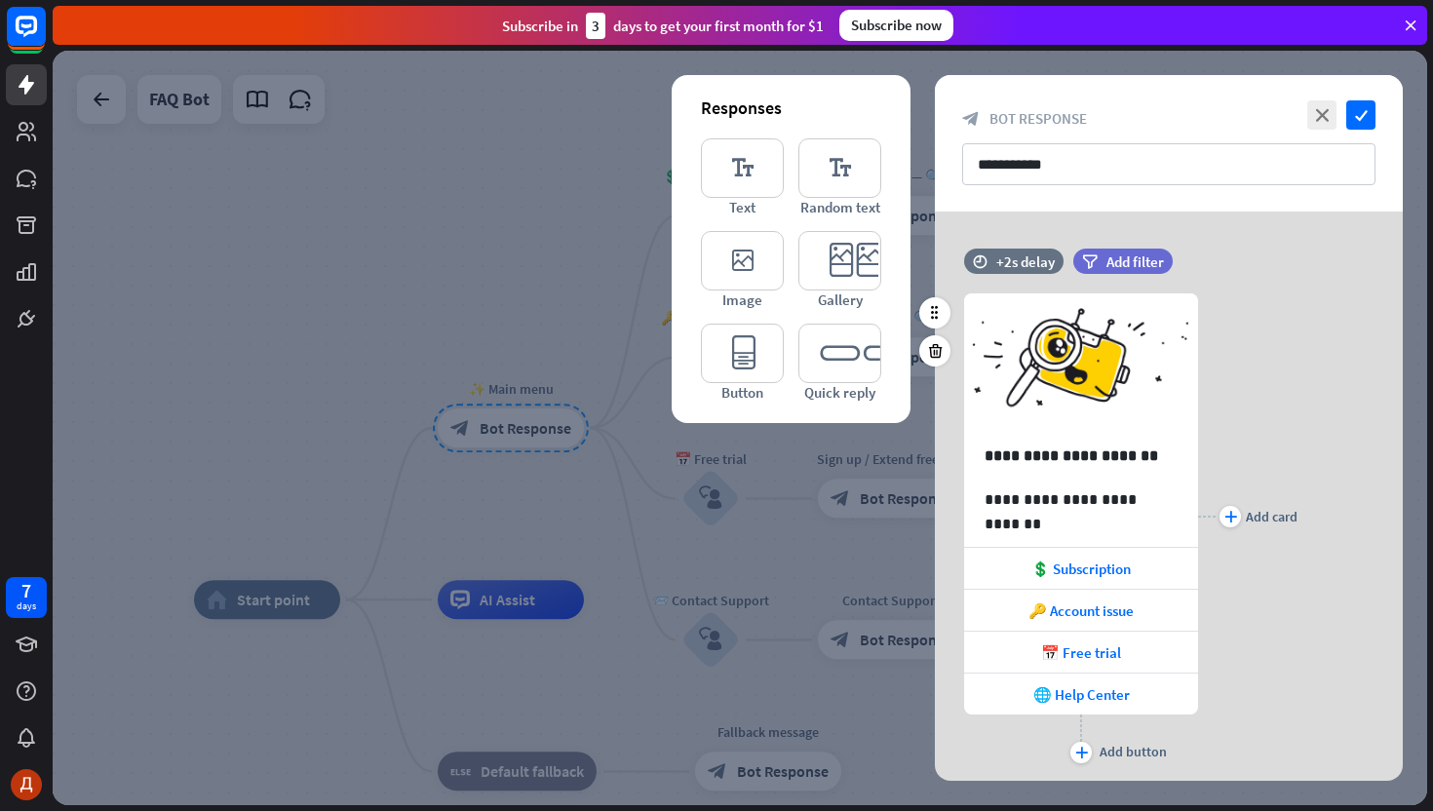
click at [1296, 388] on div "plus Add card" at bounding box center [1247, 516] width 99 height 504
click at [1235, 251] on div "filter Add filter" at bounding box center [1171, 261] width 197 height 25
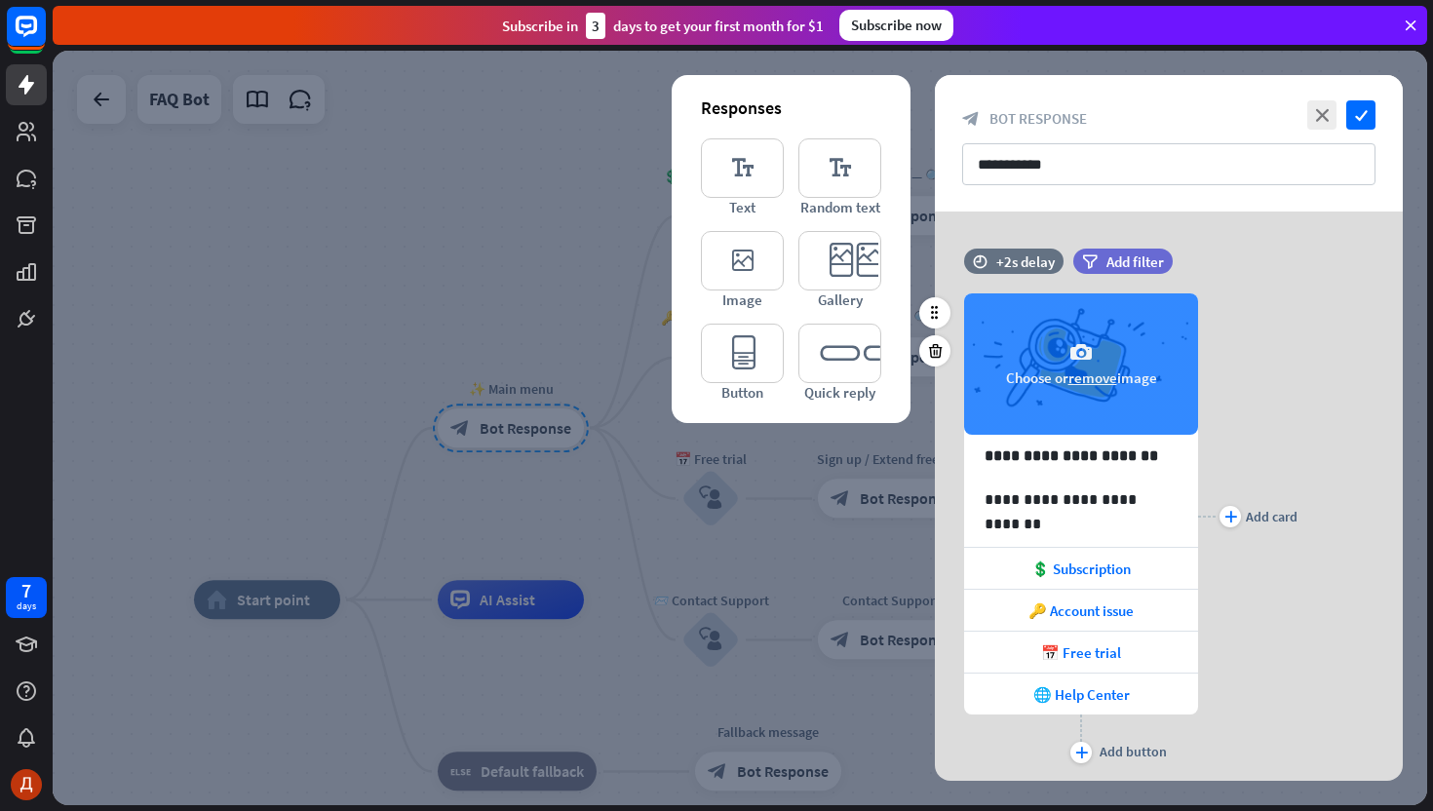
click at [1169, 324] on div "camera Choose or remove image" at bounding box center [1081, 363] width 234 height 141
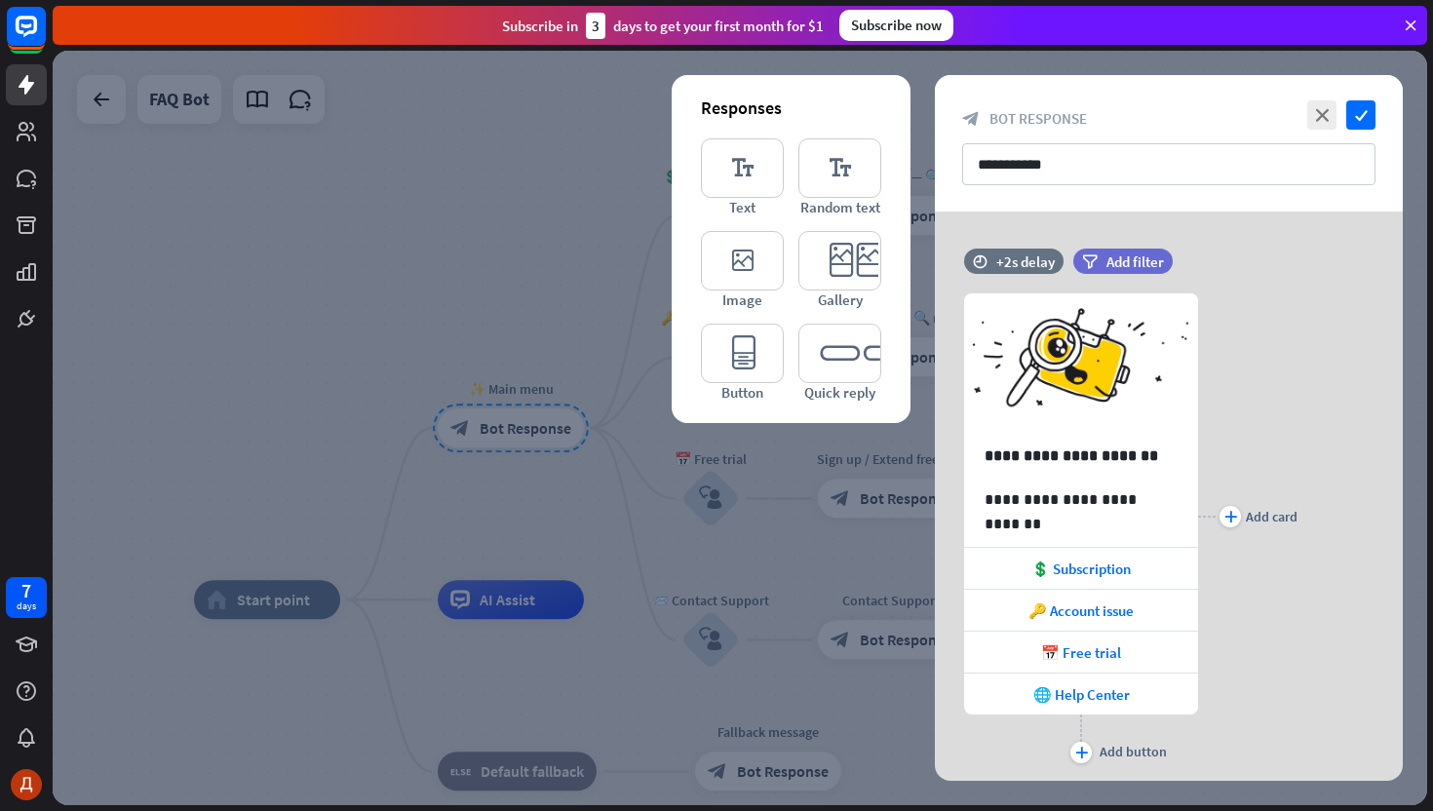
click at [771, 586] on div at bounding box center [740, 428] width 1375 height 755
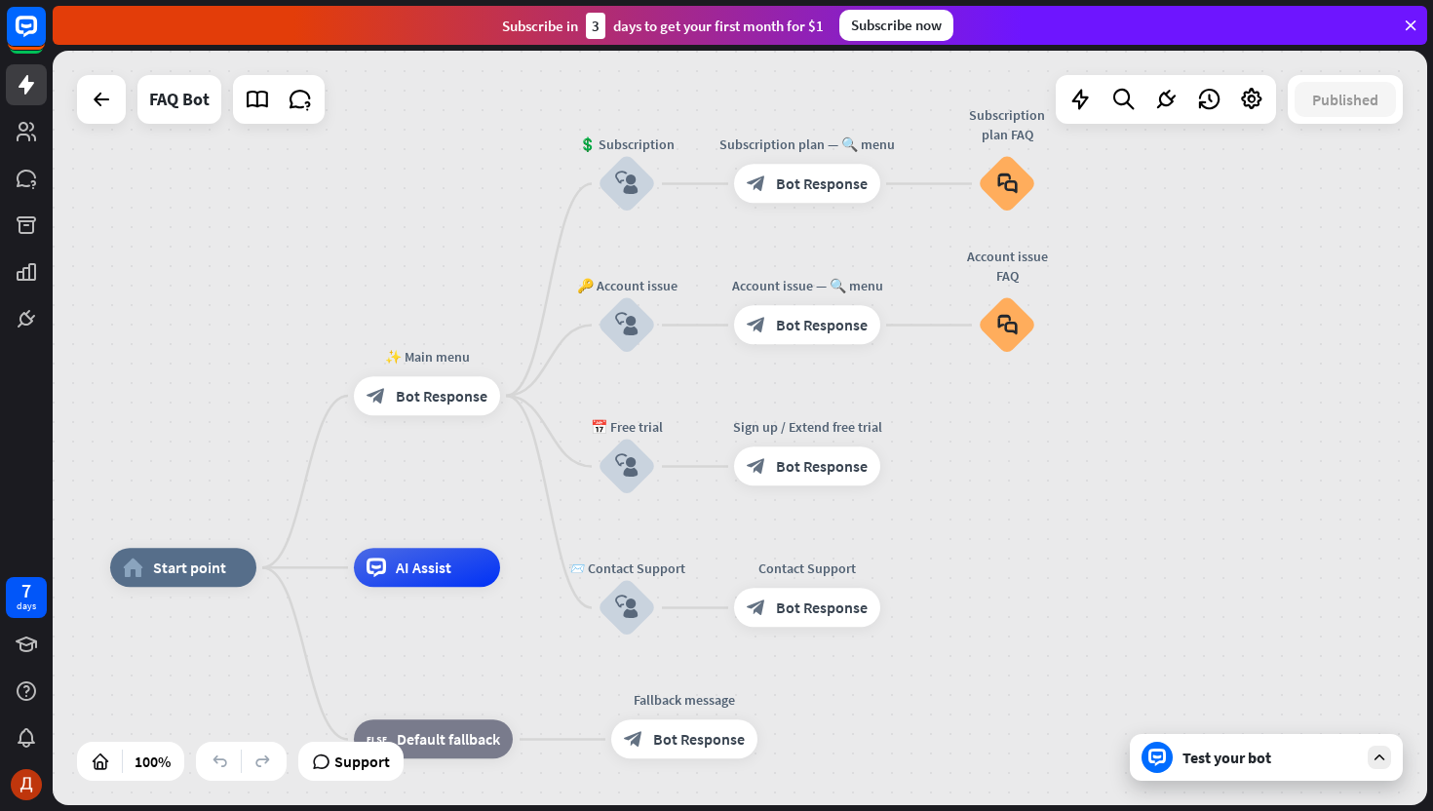
drag, startPoint x: 1094, startPoint y: 525, endPoint x: 1010, endPoint y: 493, distance: 89.8
click at [1010, 493] on div "home_2 Start point ✨ Main menu block_bot_response Bot Response 💲 Subscription b…" at bounding box center [740, 428] width 1375 height 755
click at [409, 579] on div "AI Assist" at bounding box center [427, 567] width 146 height 39
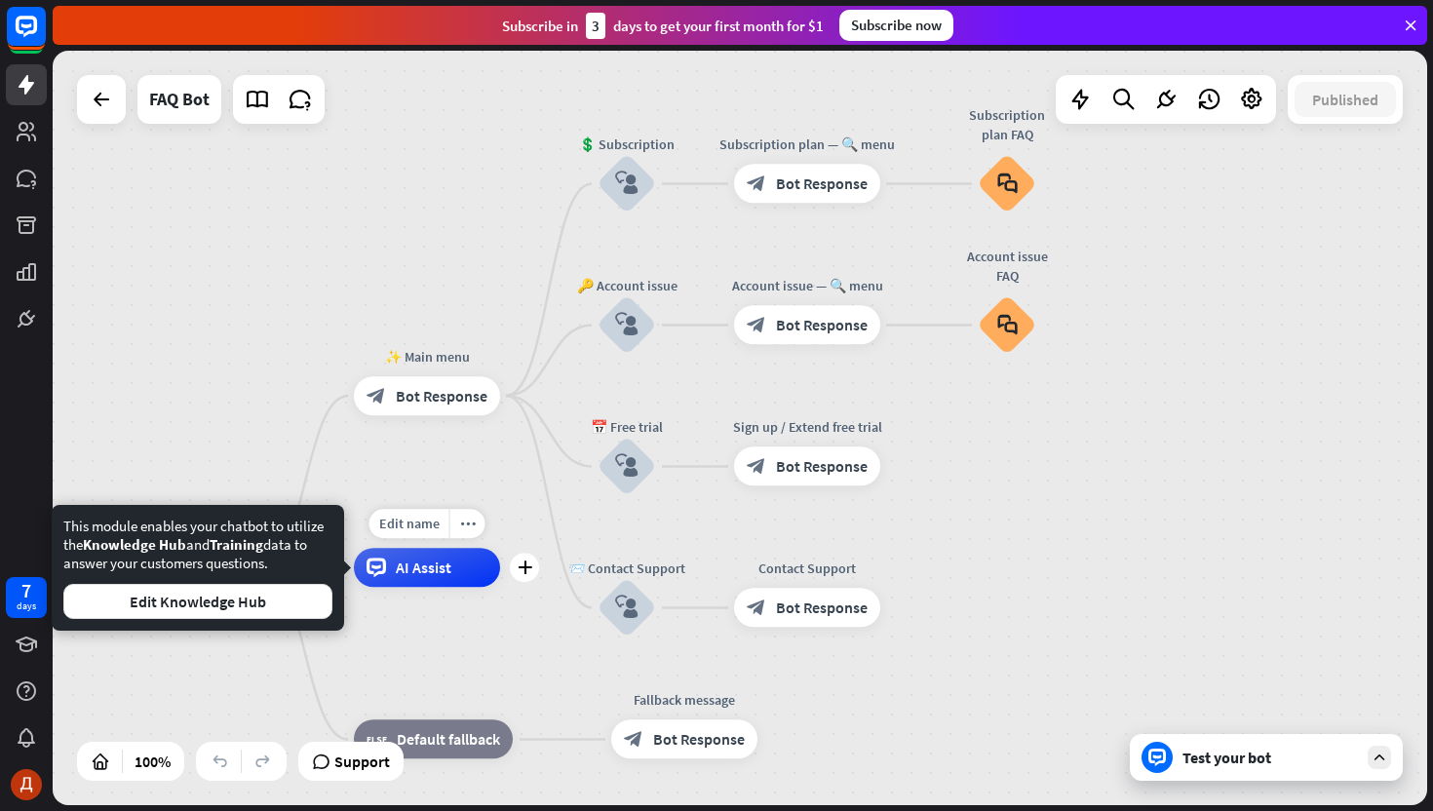
click at [409, 579] on div "AI Assist" at bounding box center [427, 567] width 146 height 39
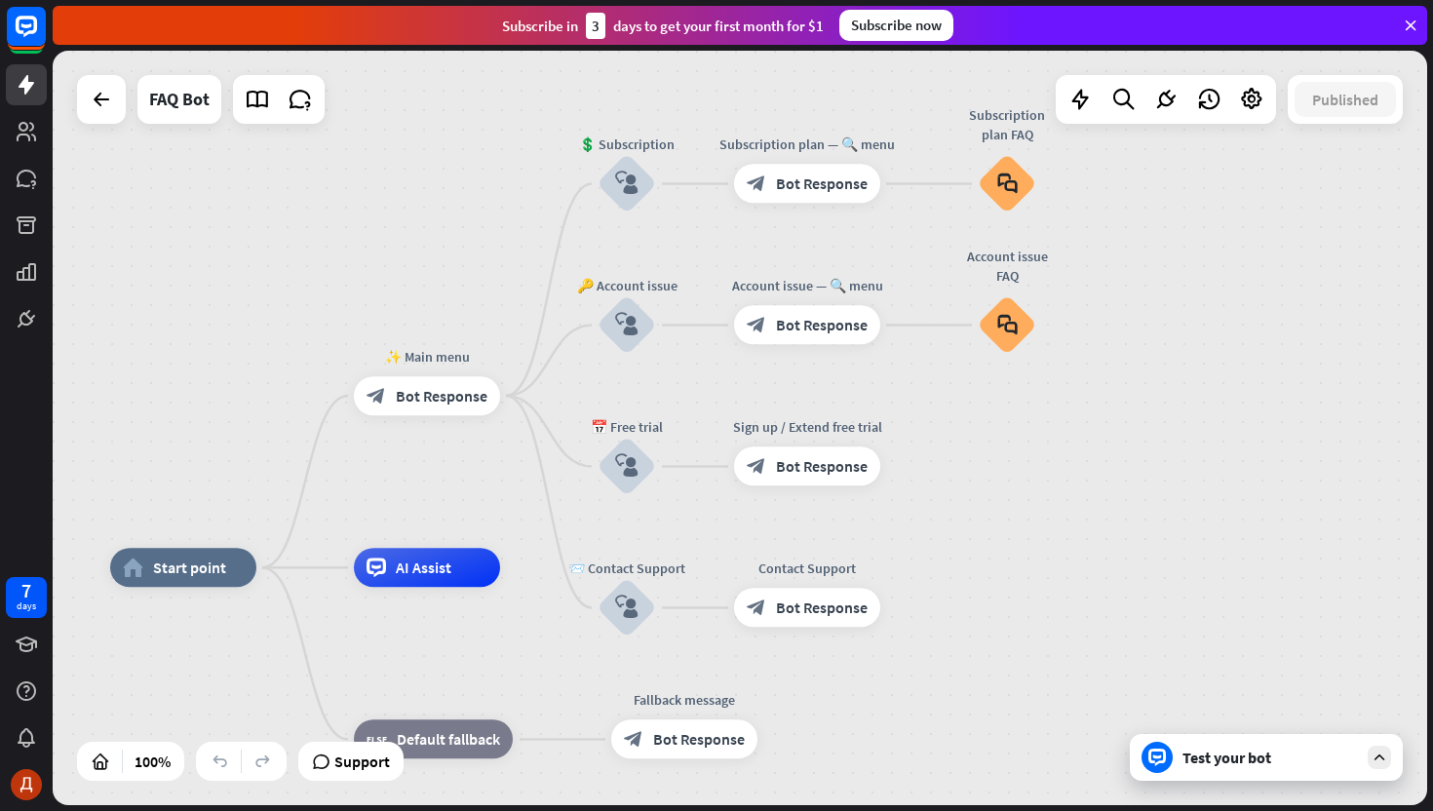
click at [408, 507] on div "home_2 Start point ✨ Main menu block_bot_response Bot Response 💲 Subscription b…" at bounding box center [740, 428] width 1375 height 755
click at [410, 522] on span "Edit name" at bounding box center [409, 524] width 60 height 18
click at [487, 587] on div "Edit name more_horiz plus AI Assist" at bounding box center [427, 567] width 146 height 39
click at [521, 574] on div "plus" at bounding box center [524, 567] width 29 height 29
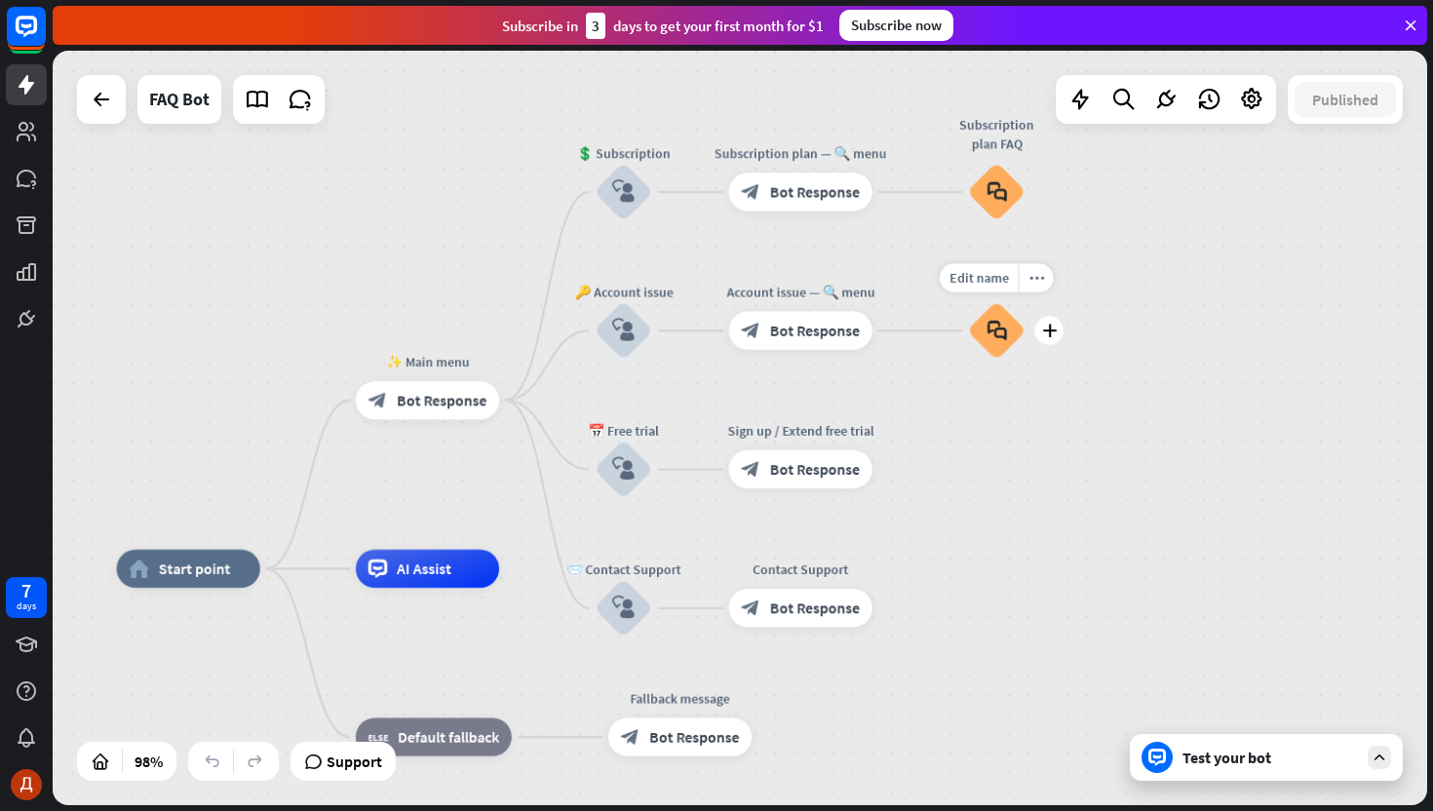
click at [993, 328] on icon "block_faq" at bounding box center [997, 331] width 20 height 21
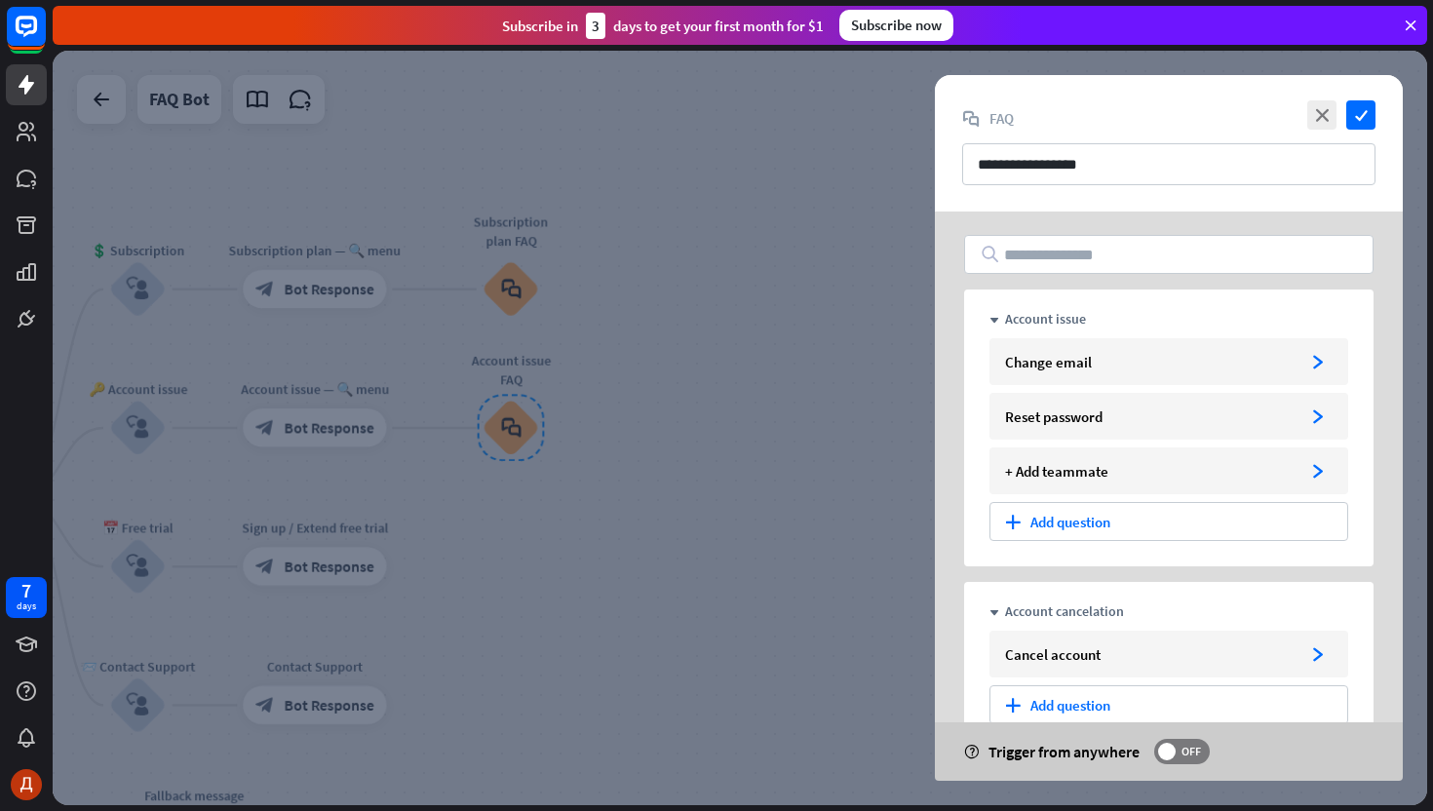
click at [604, 473] on div at bounding box center [740, 428] width 1375 height 755
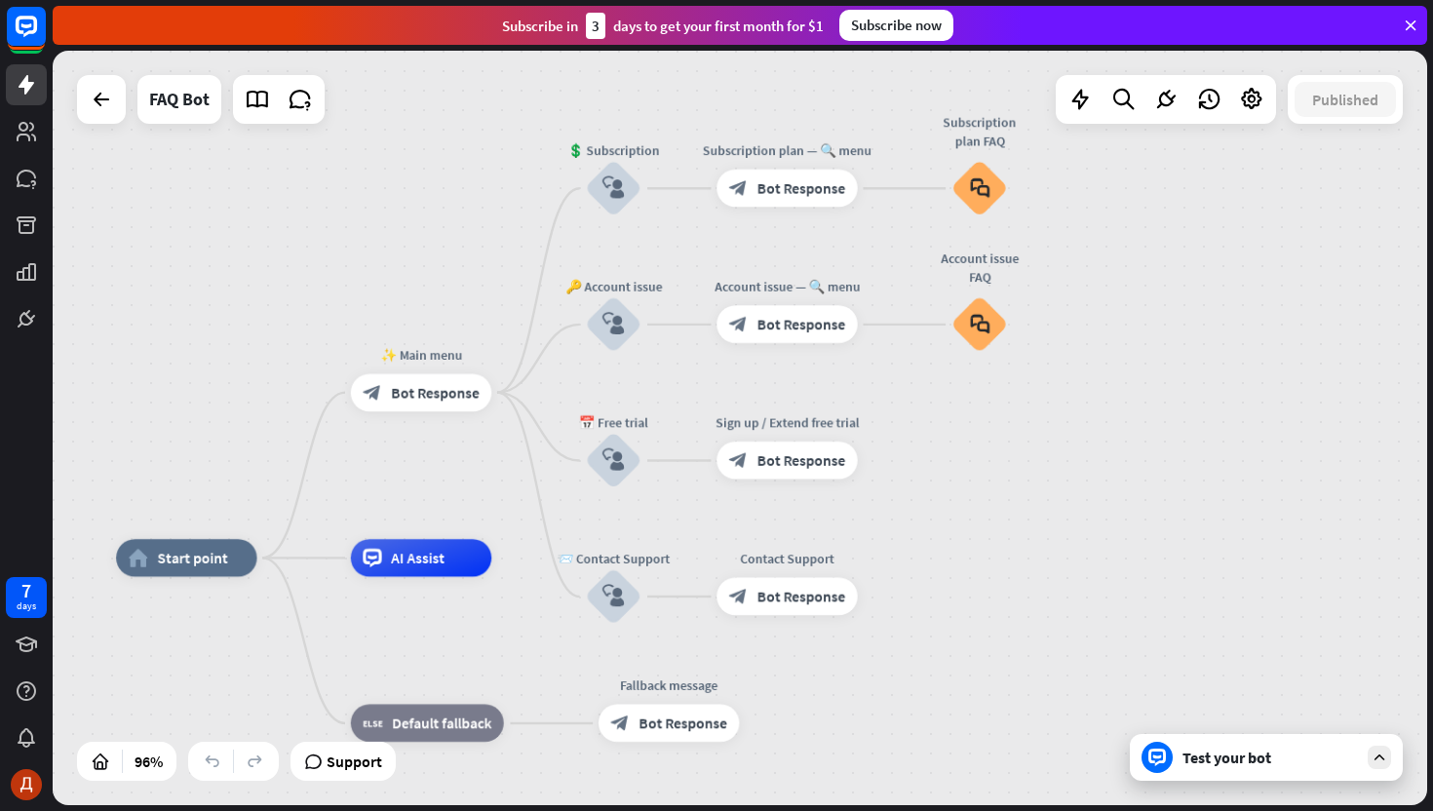
drag, startPoint x: 674, startPoint y: 501, endPoint x: 1138, endPoint y: 398, distance: 475.4
click at [1139, 398] on div "home_2 Start point ✨ Main menu block_bot_response Bot Response 💲 Subscription b…" at bounding box center [740, 428] width 1375 height 755
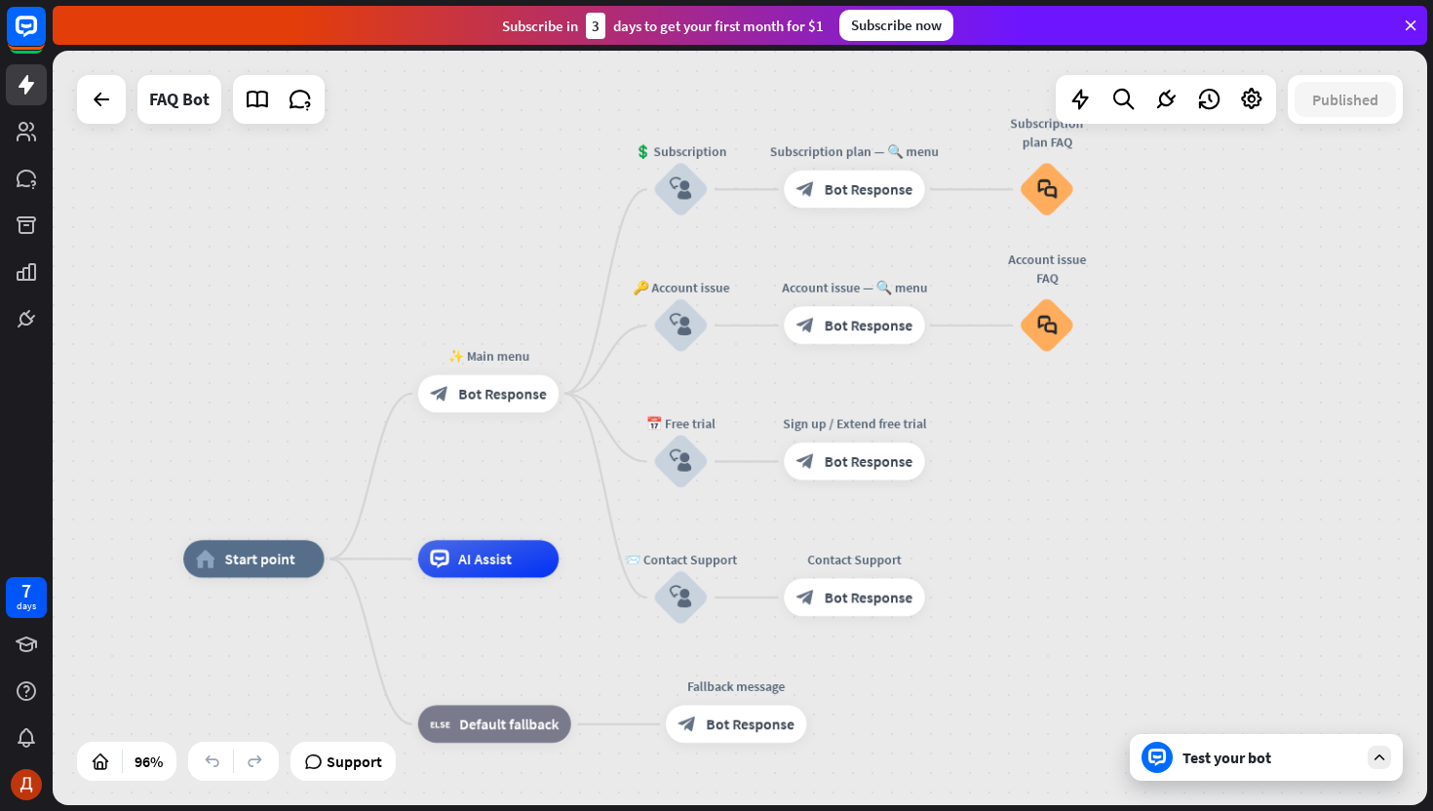
drag, startPoint x: 991, startPoint y: 545, endPoint x: 1055, endPoint y: 544, distance: 64.4
click at [1057, 545] on div "home_2 Start point ✨ Main menu block_bot_response Bot Response 💲 Subscription b…" at bounding box center [740, 428] width 1375 height 755
click at [1259, 761] on div "Test your bot" at bounding box center [1270, 757] width 175 height 19
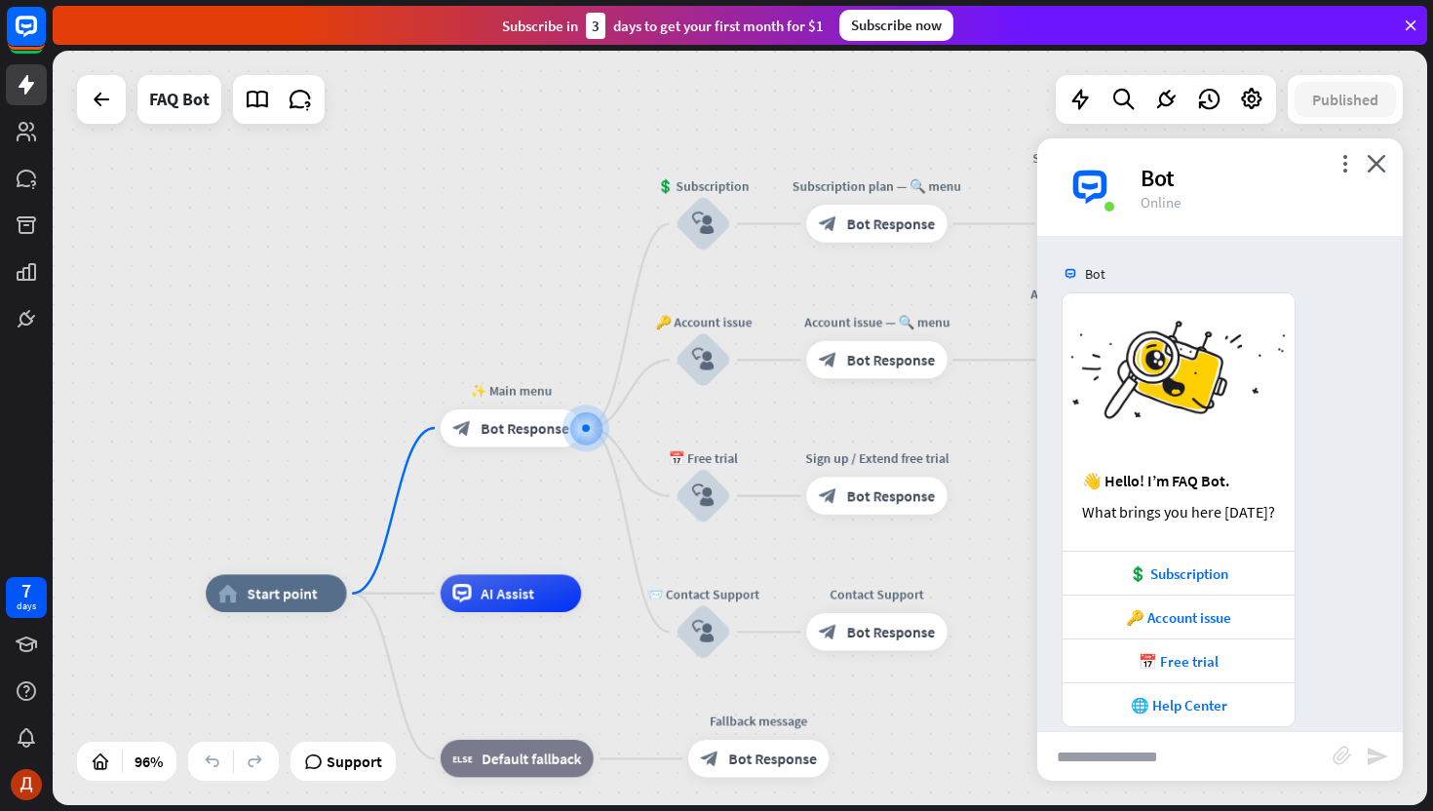
click at [1386, 156] on div "more_vert close Bot Online" at bounding box center [1220, 186] width 366 height 97
click at [1382, 166] on icon "close" at bounding box center [1376, 163] width 19 height 19
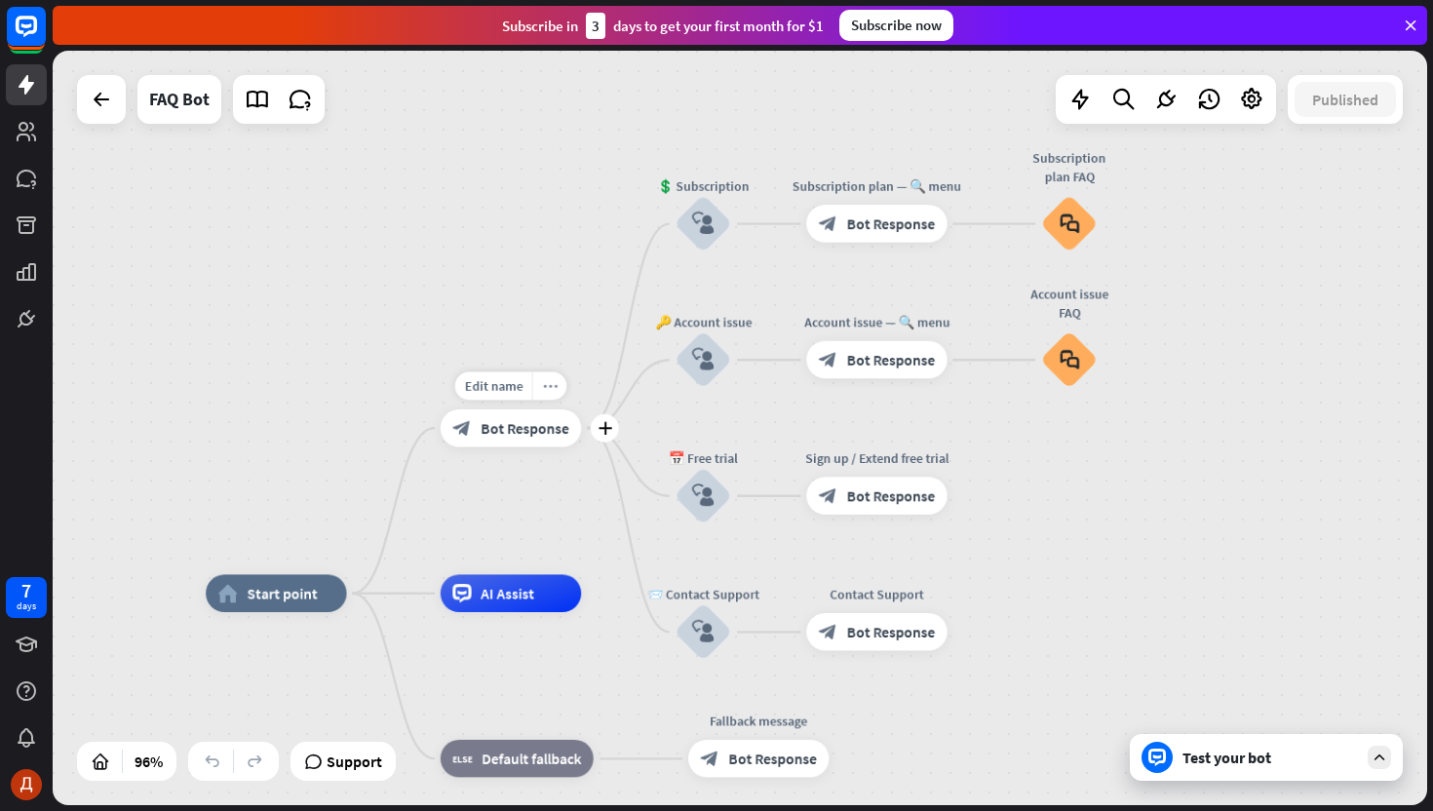
click at [551, 387] on icon "more_horiz" at bounding box center [549, 385] width 15 height 14
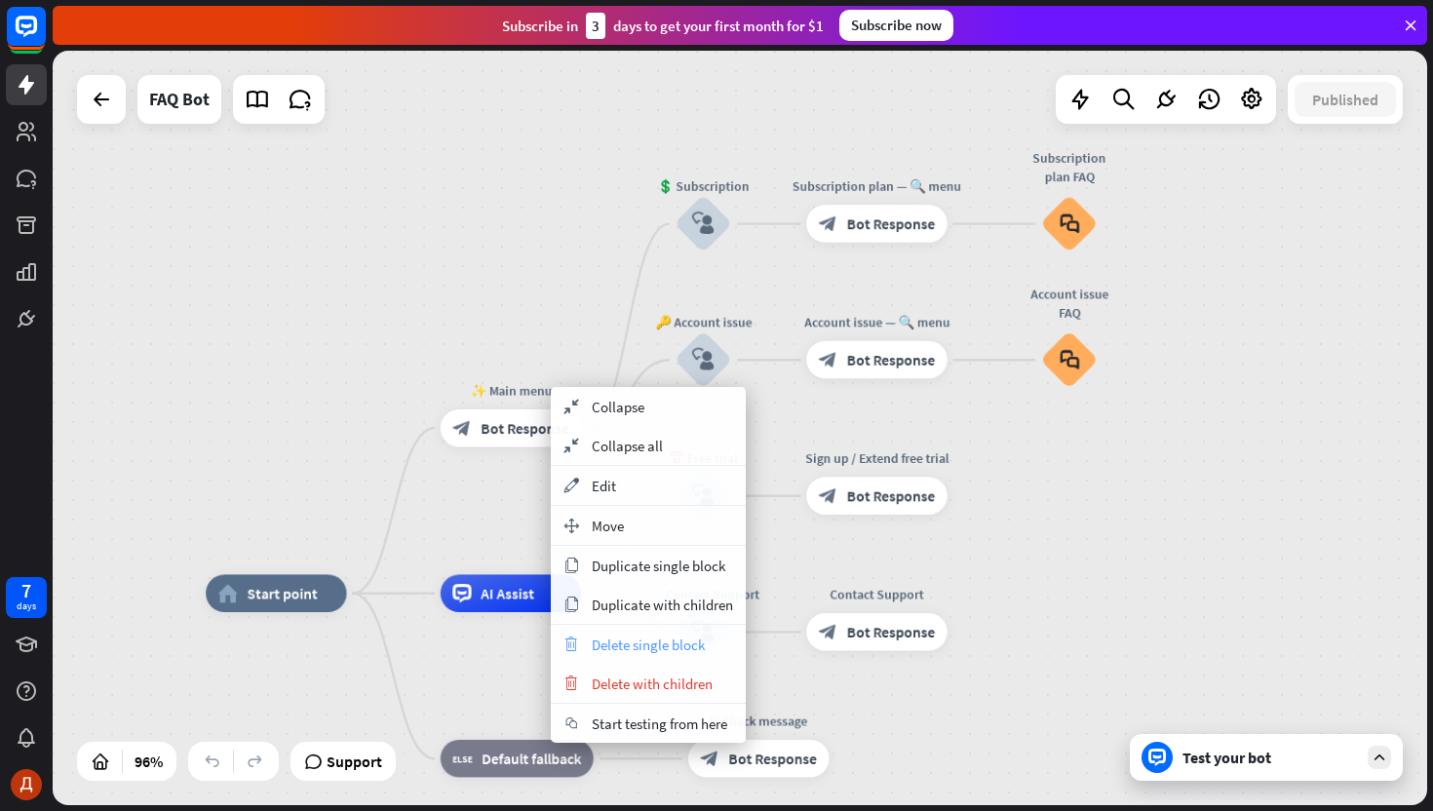
click at [627, 647] on span "Delete single block" at bounding box center [648, 645] width 113 height 19
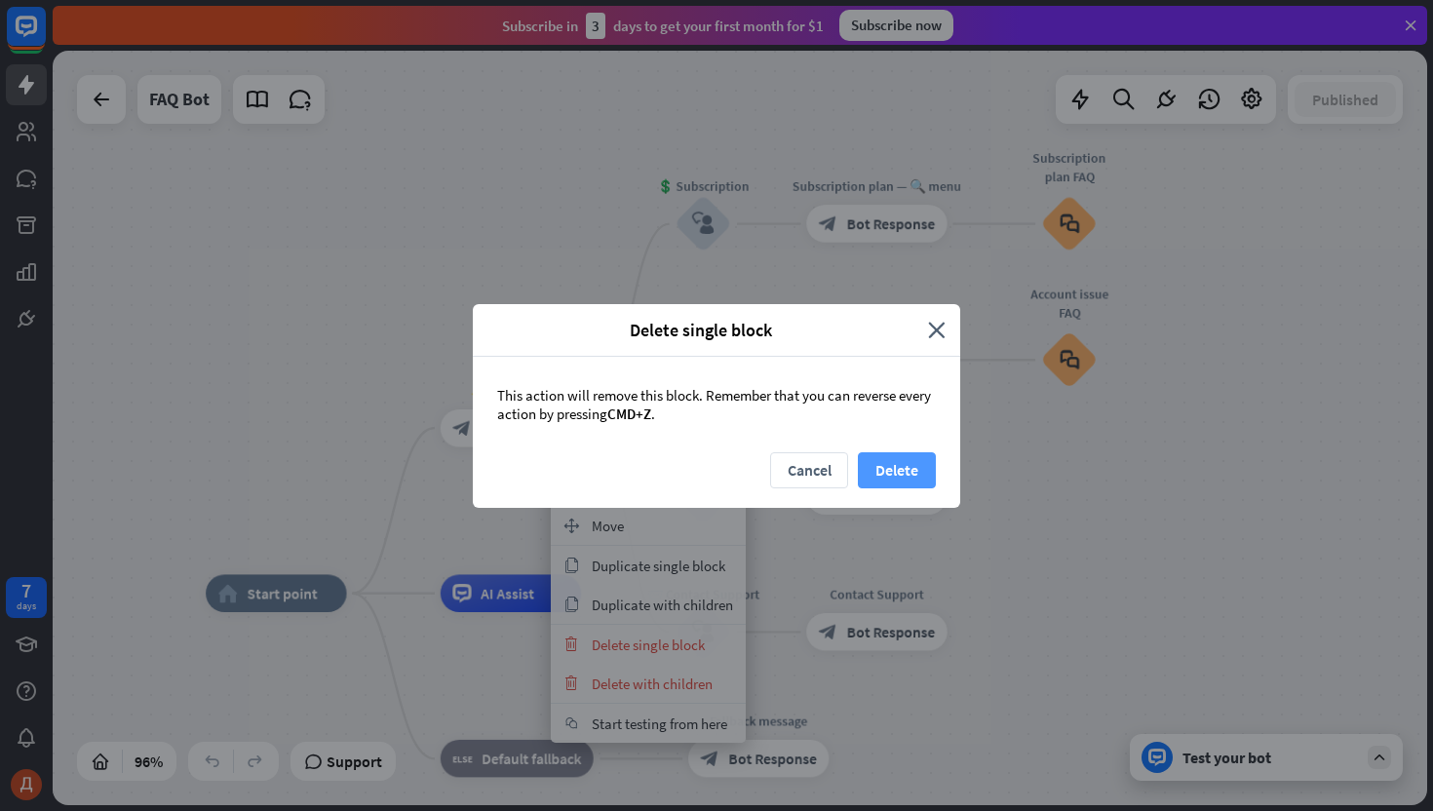
click at [873, 465] on button "Delete" at bounding box center [897, 470] width 78 height 36
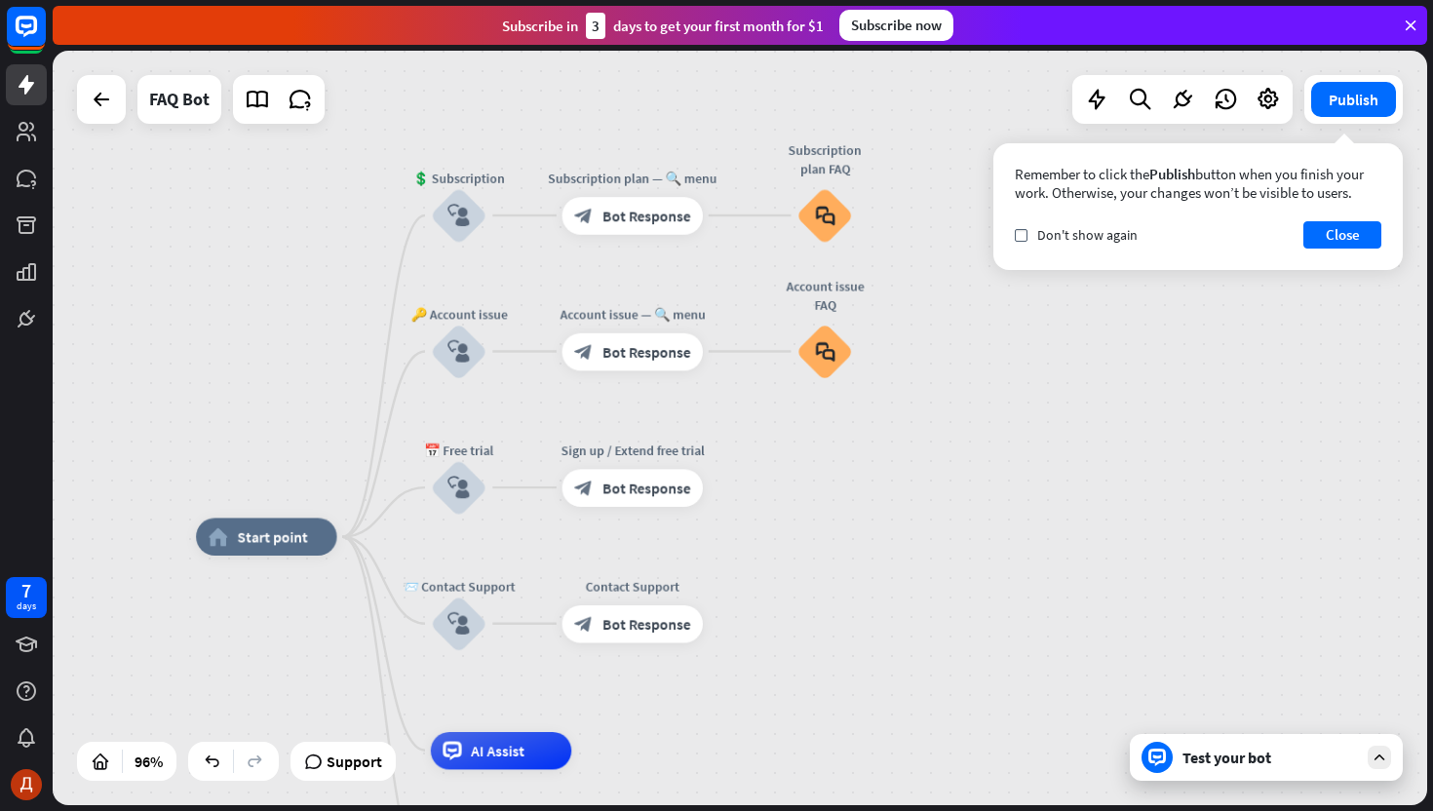
drag, startPoint x: 937, startPoint y: 574, endPoint x: 926, endPoint y: 516, distance: 59.5
click at [926, 517] on div "home_2 Start point 💲 Subscription block_user_input Subscription plan — 🔍 menu b…" at bounding box center [740, 428] width 1375 height 755
click at [926, 516] on div "home_2 Start point 💲 Subscription block_user_input Subscription plan — 🔍 menu b…" at bounding box center [740, 428] width 1375 height 755
click at [462, 222] on icon "block_user_input" at bounding box center [458, 214] width 22 height 22
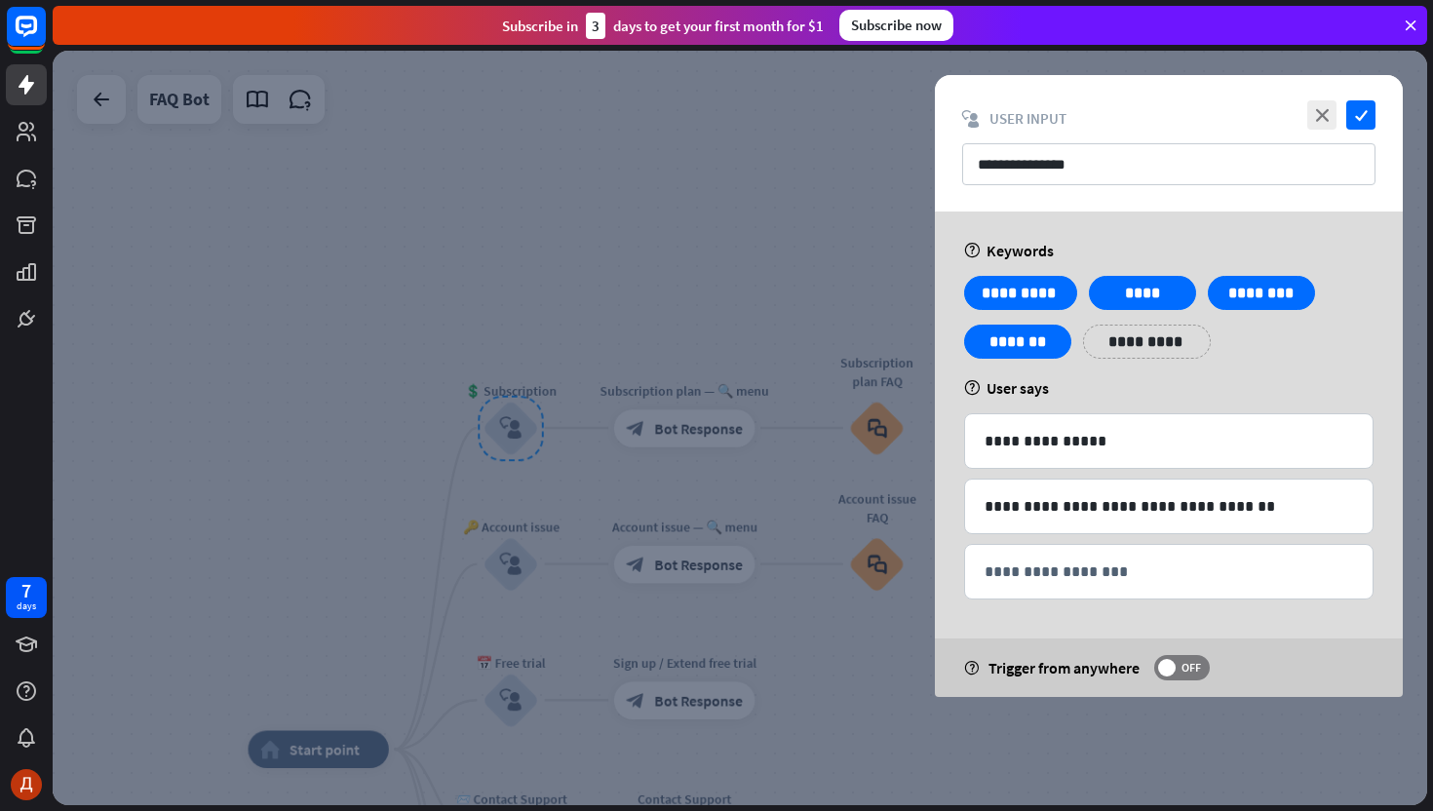
click at [541, 251] on div at bounding box center [740, 428] width 1375 height 755
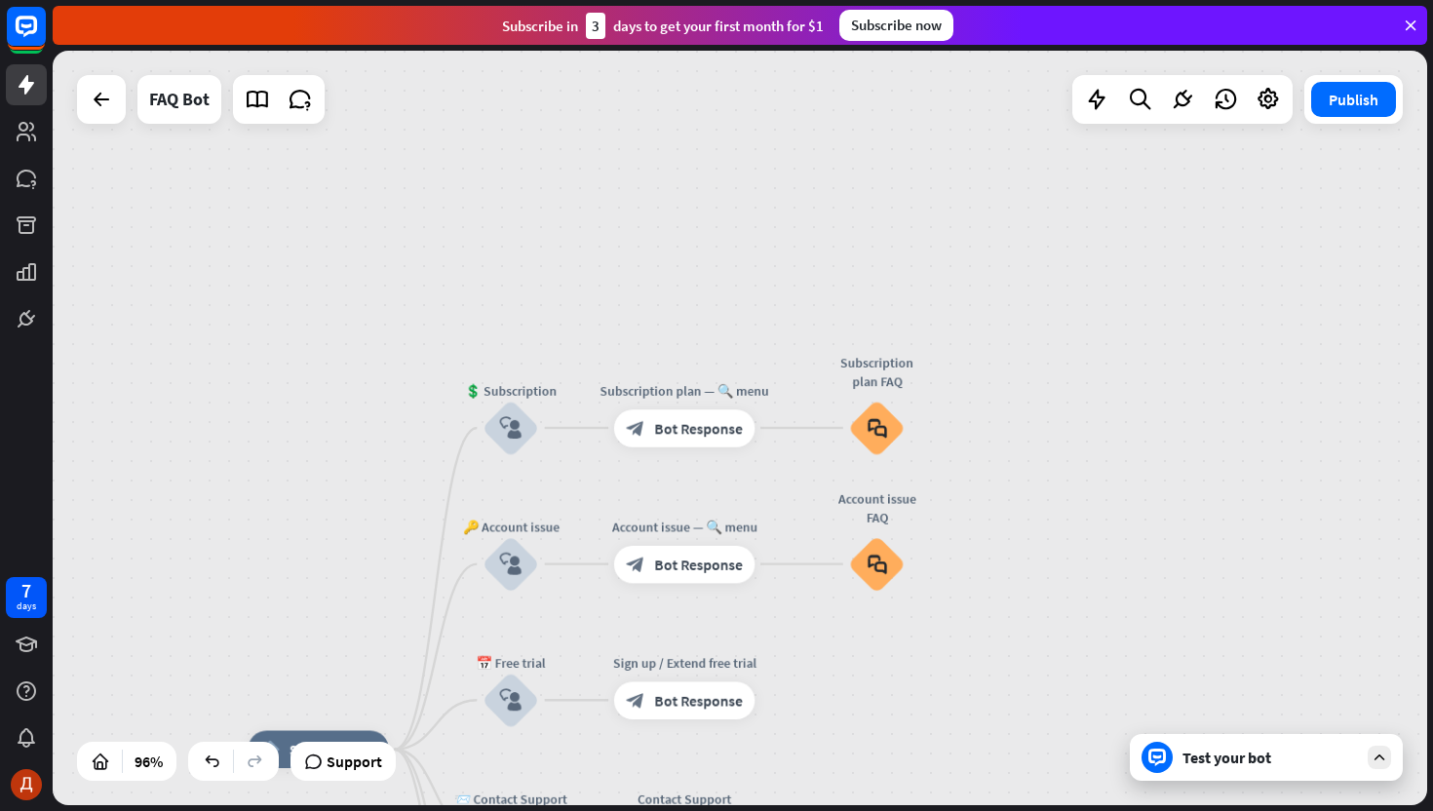
click at [1195, 770] on div "Test your bot" at bounding box center [1266, 757] width 273 height 47
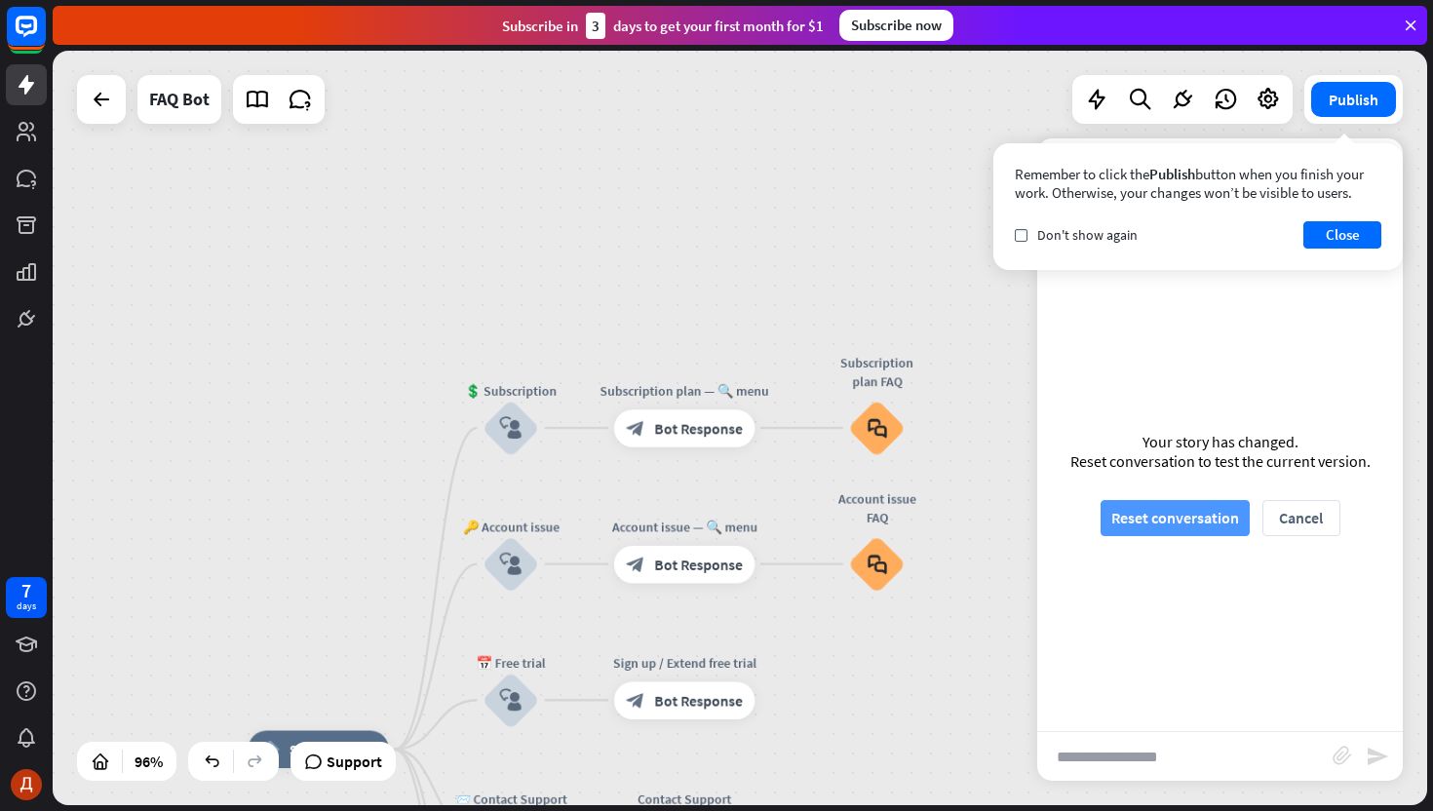
click at [1161, 522] on button "Reset conversation" at bounding box center [1175, 518] width 149 height 36
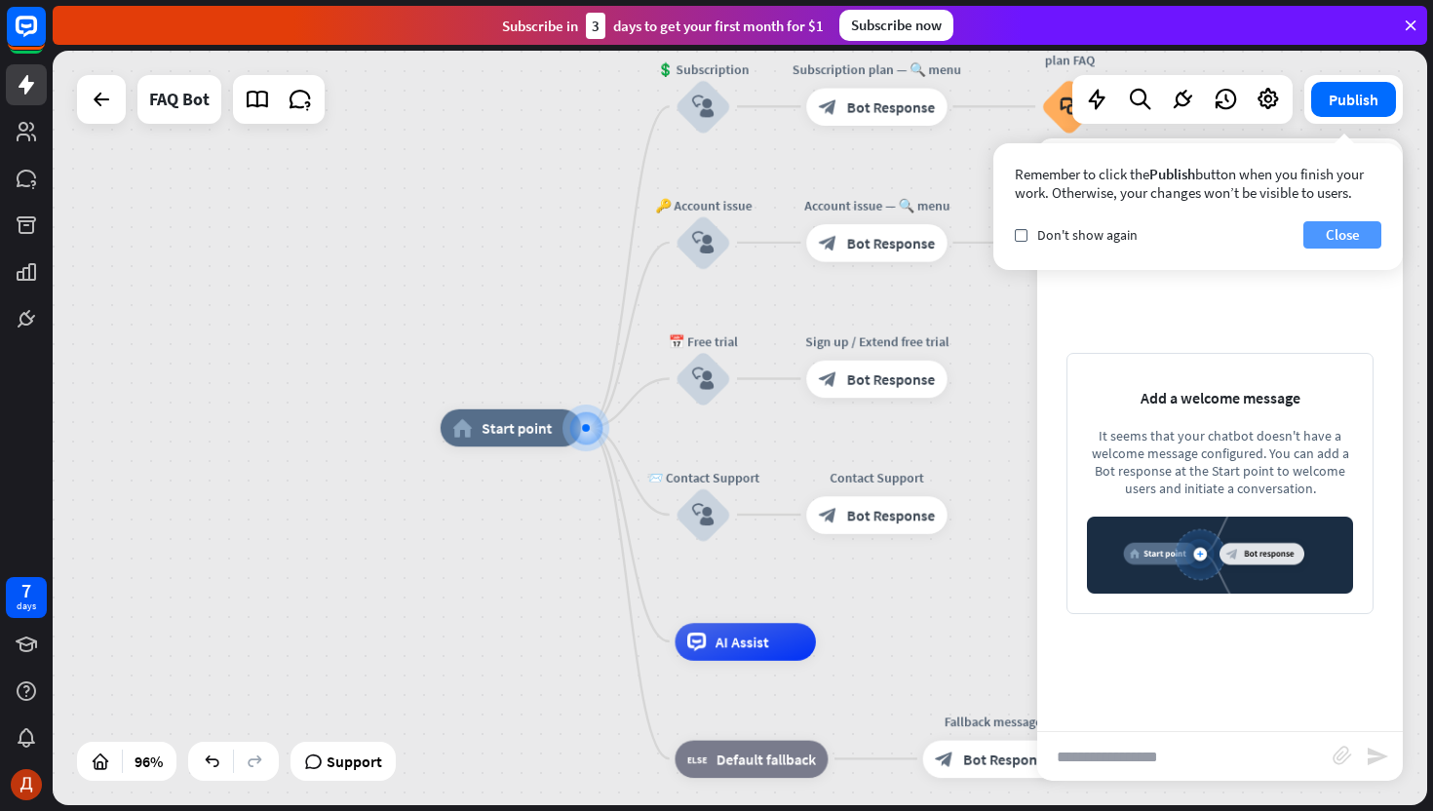
click at [1329, 239] on button "Close" at bounding box center [1342, 234] width 78 height 27
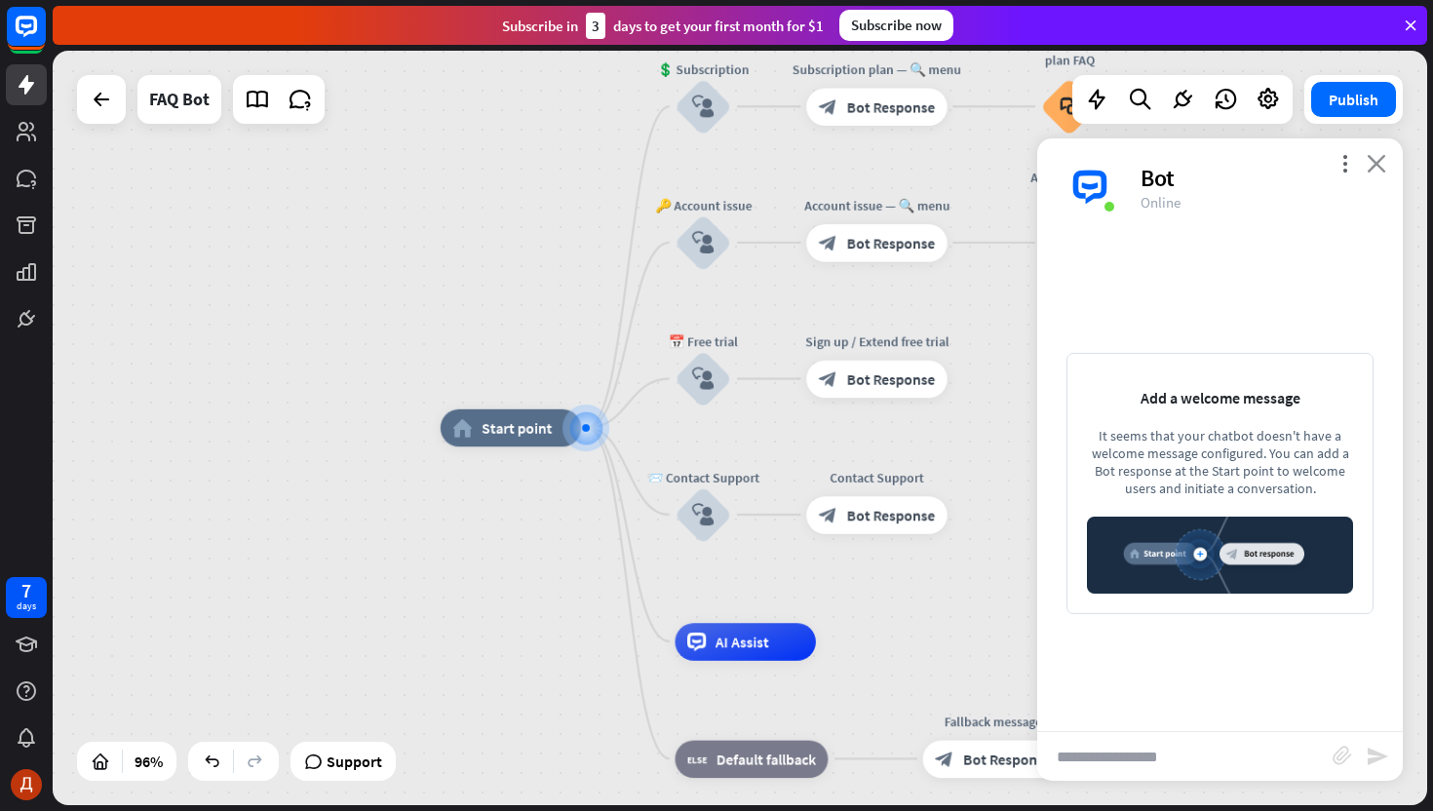
click at [1382, 168] on icon "close" at bounding box center [1376, 163] width 19 height 19
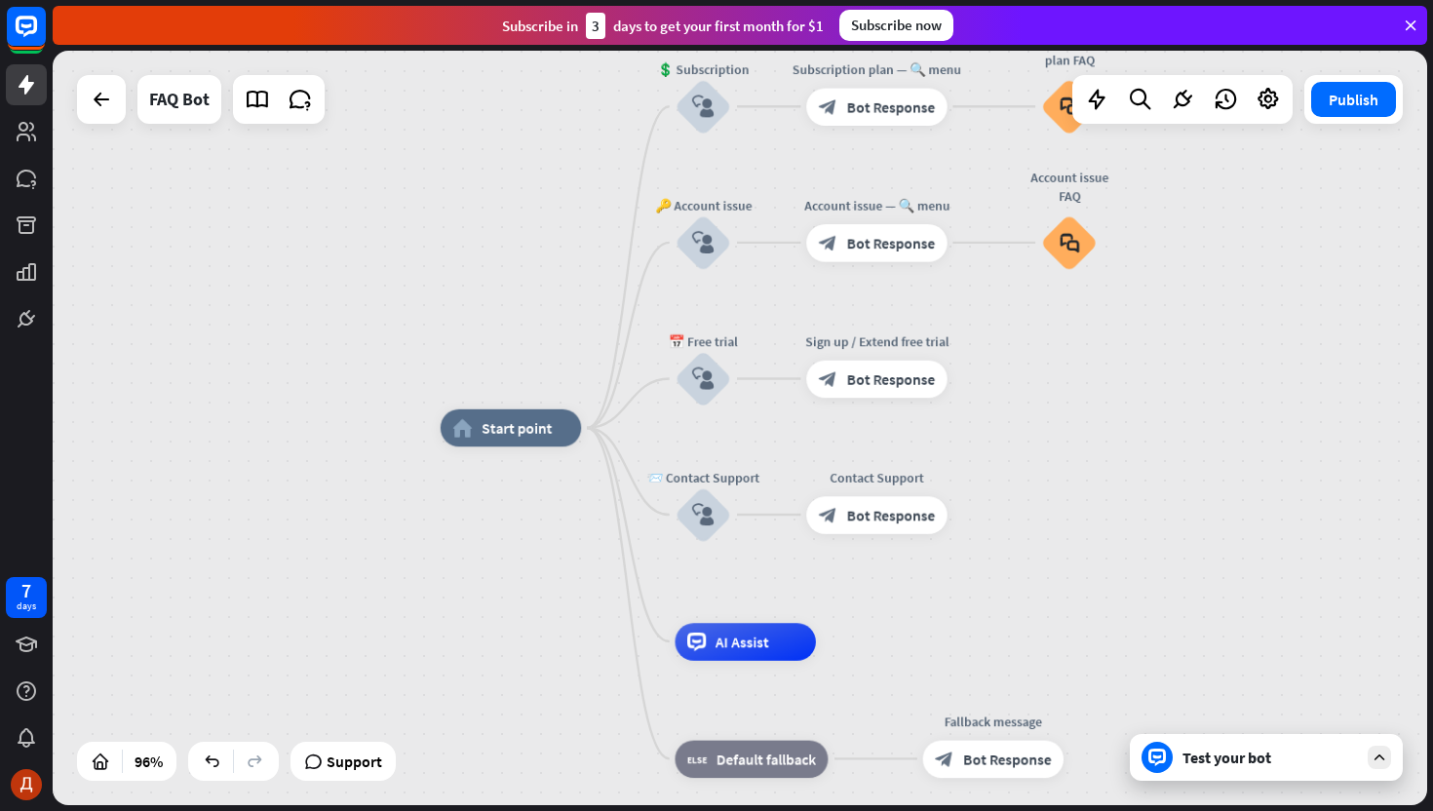
click at [1120, 469] on div "home_2 Start point 💲 Subscription block_user_input Subscription plan — 🔍 menu b…" at bounding box center [1102, 791] width 1323 height 726
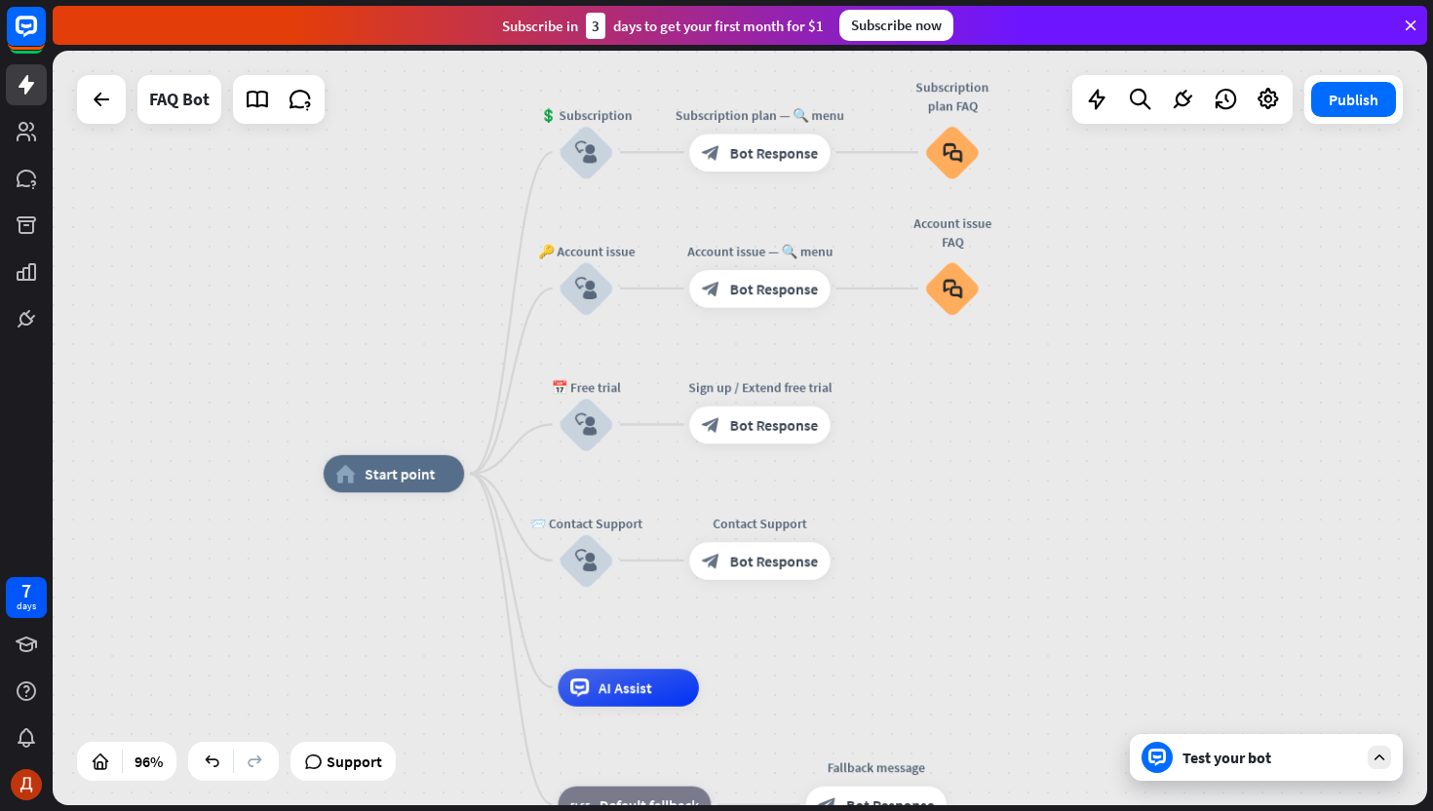
drag, startPoint x: 1120, startPoint y: 469, endPoint x: 1003, endPoint y: 515, distance: 125.6
click at [1112, 106] on div at bounding box center [1096, 99] width 39 height 39
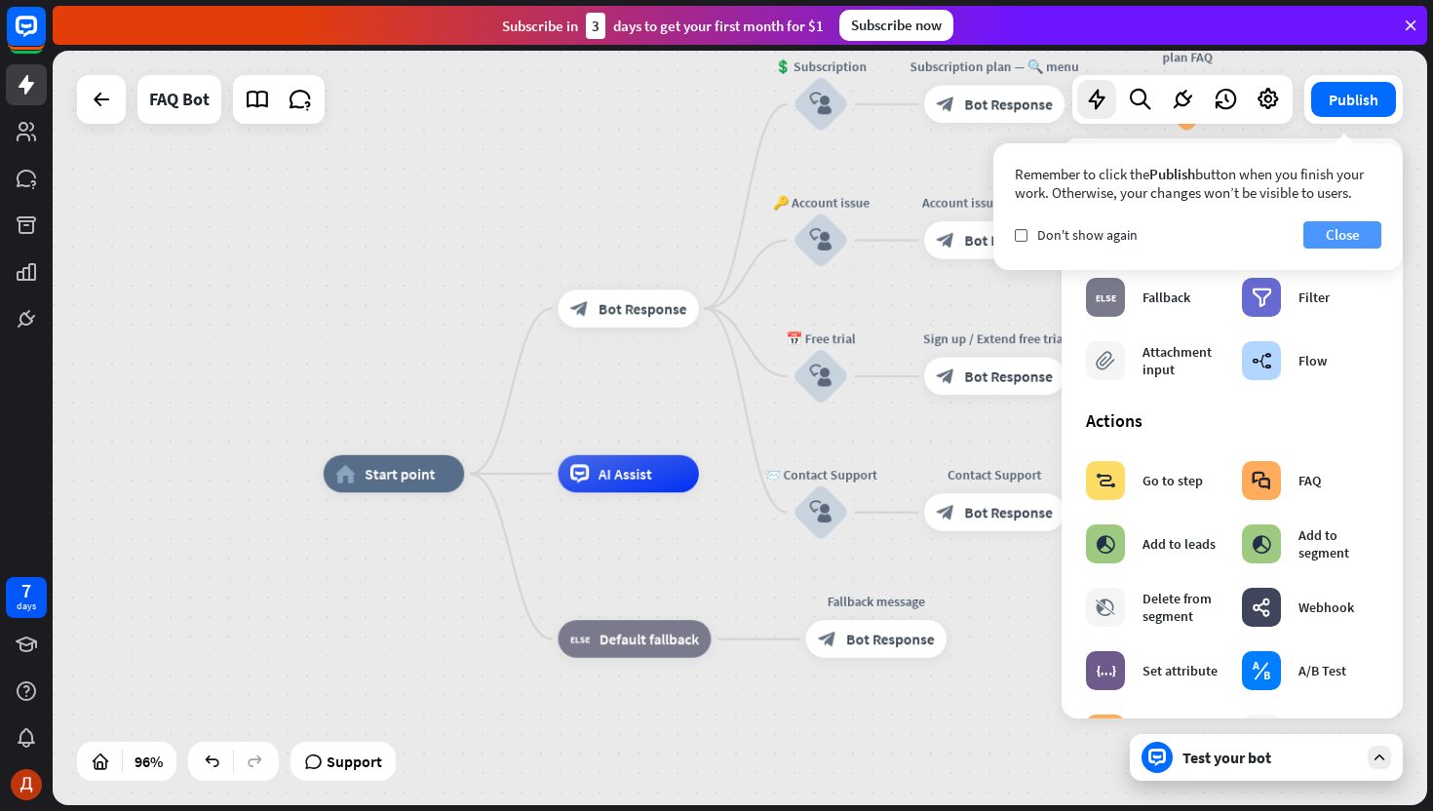
click at [1361, 248] on button "Close" at bounding box center [1342, 234] width 78 height 27
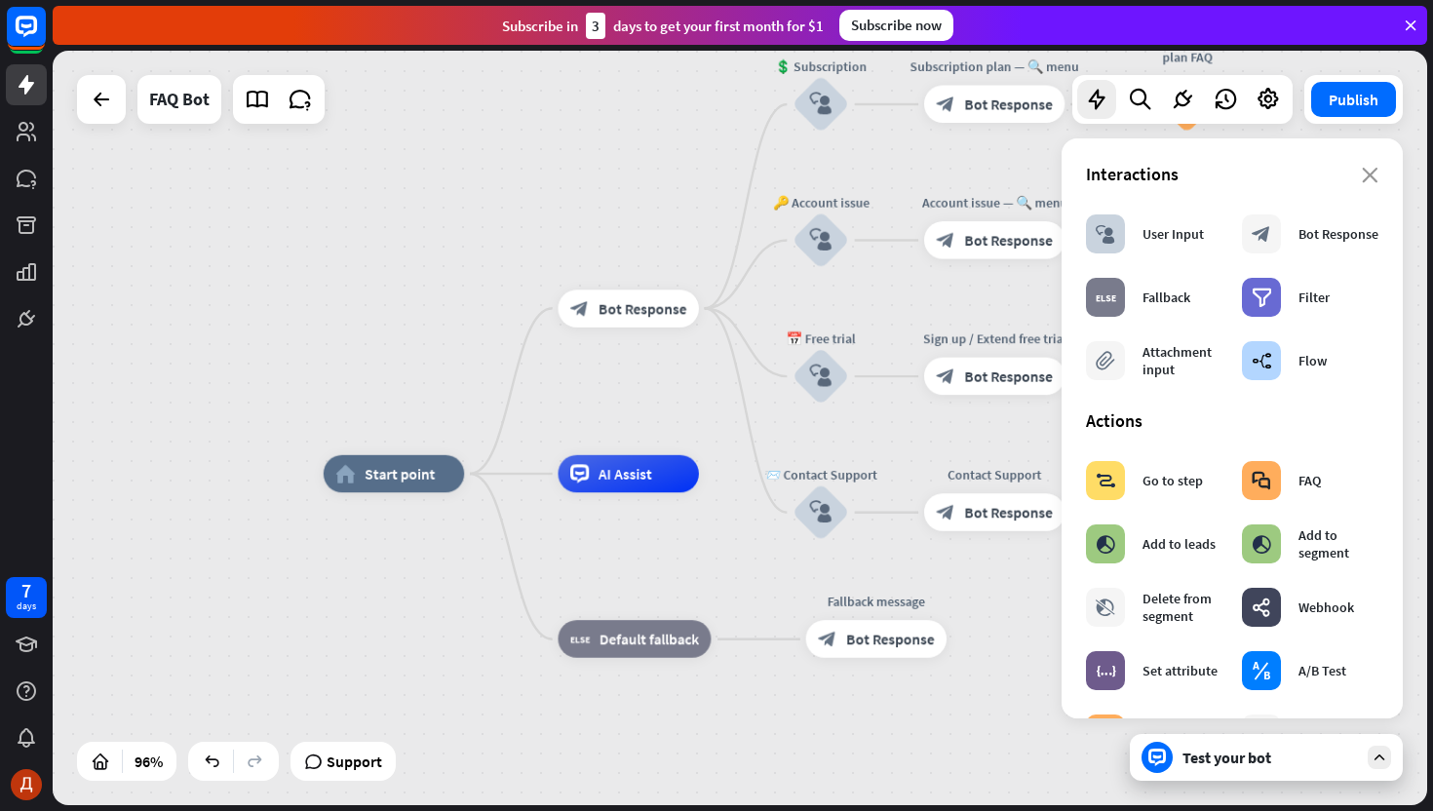
click at [678, 386] on div "home_2 Start point block_bot_response Bot Response 💲 Subscription block_user_in…" at bounding box center [740, 428] width 1375 height 755
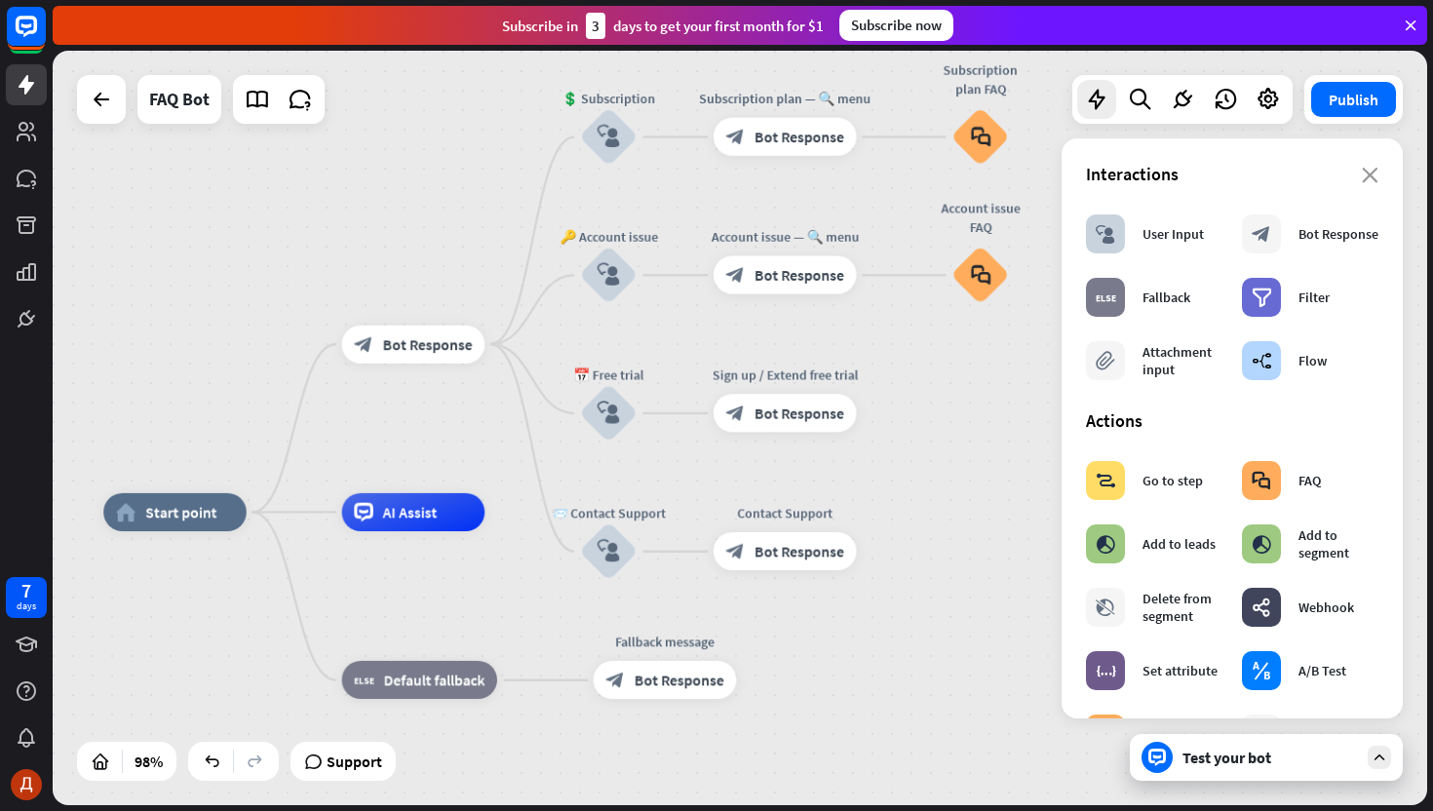
drag, startPoint x: 678, startPoint y: 386, endPoint x: 440, endPoint y: 450, distance: 246.4
click at [440, 450] on div "home_2 Start point block_bot_response Bot Response 💲 Subscription block_user_in…" at bounding box center [740, 428] width 1375 height 755
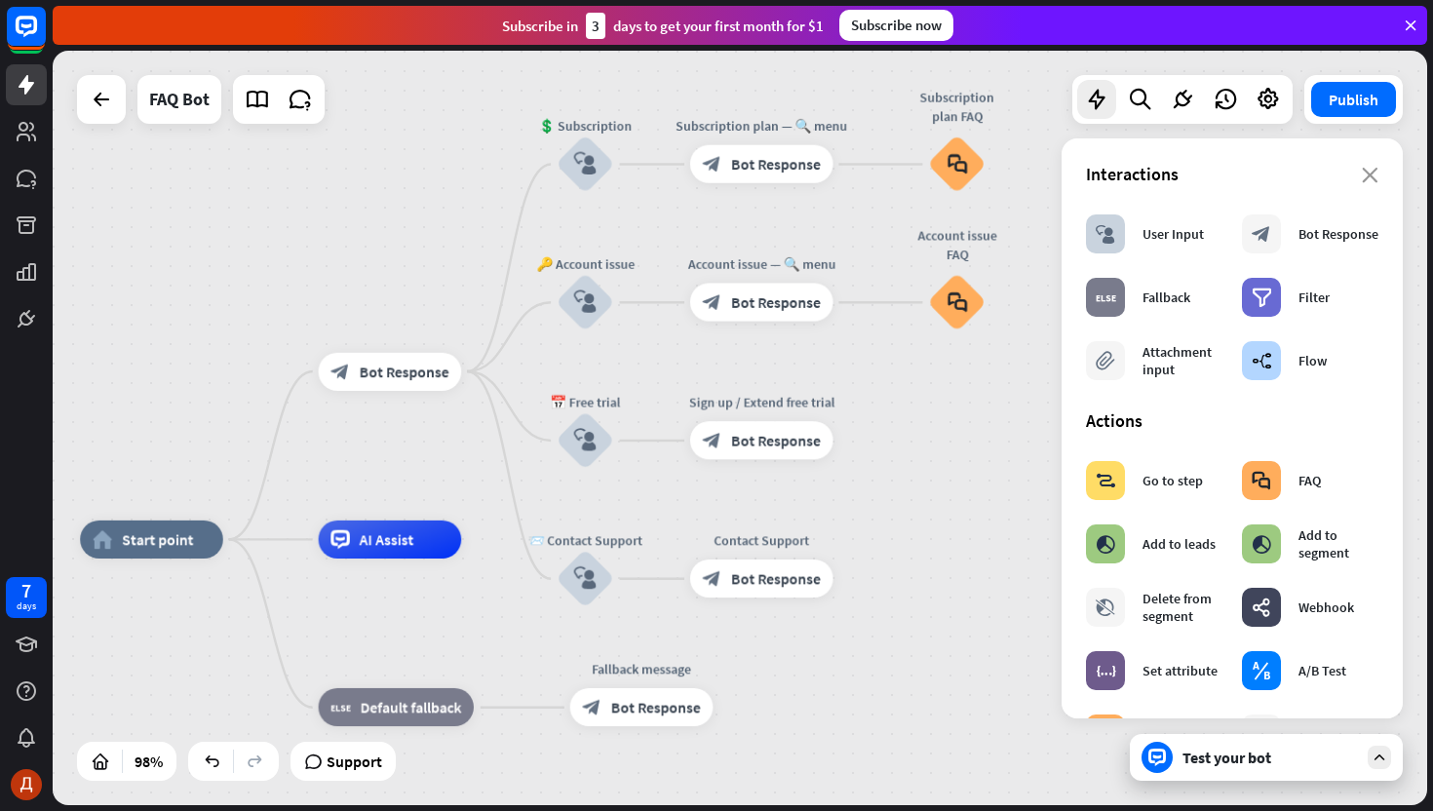
click at [1375, 158] on div "close Interactions block_user_input User Input block_bot_response Bot Response …" at bounding box center [1232, 428] width 341 height 580
click at [1374, 176] on icon "close" at bounding box center [1370, 176] width 17 height 16
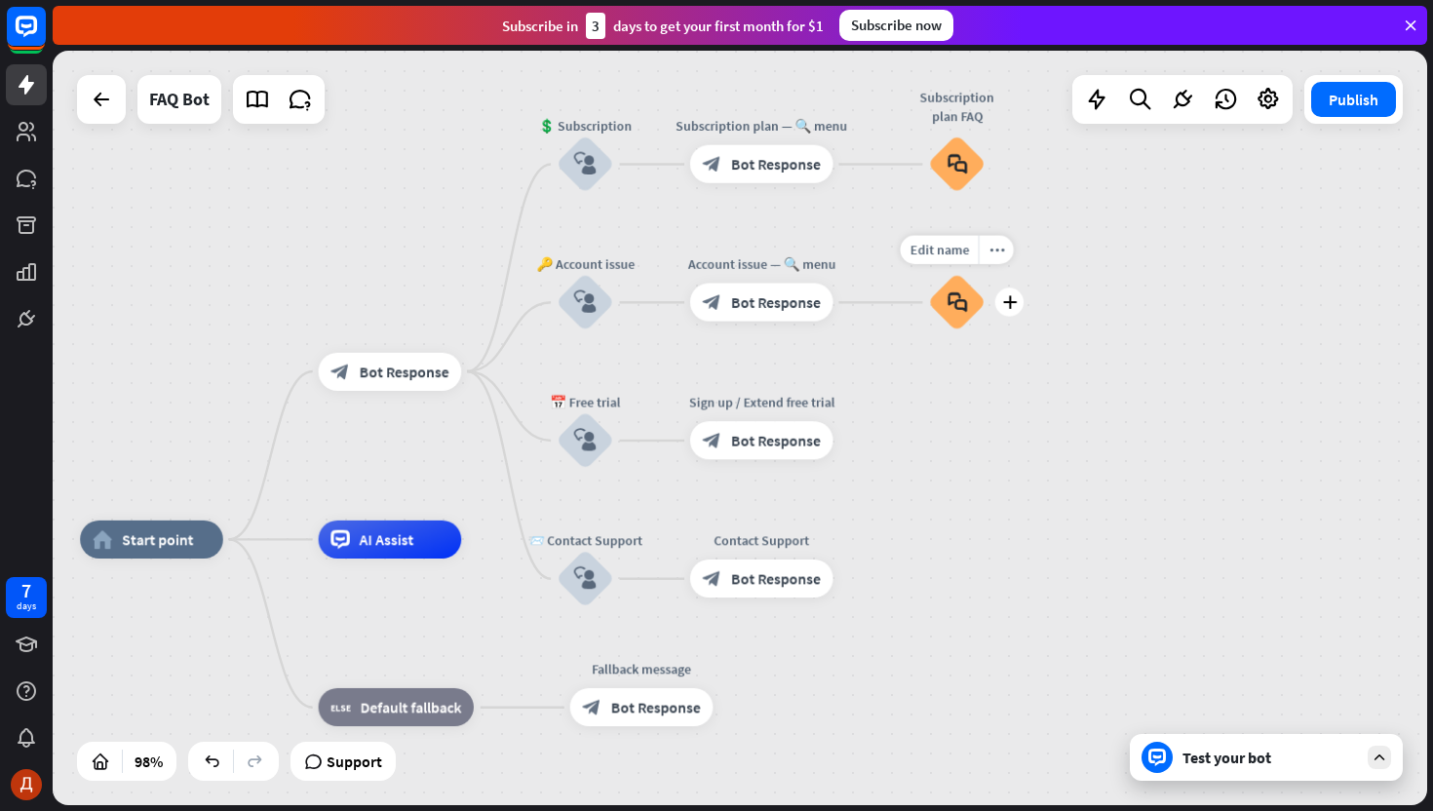
click at [968, 319] on div "block_faq" at bounding box center [957, 303] width 58 height 58
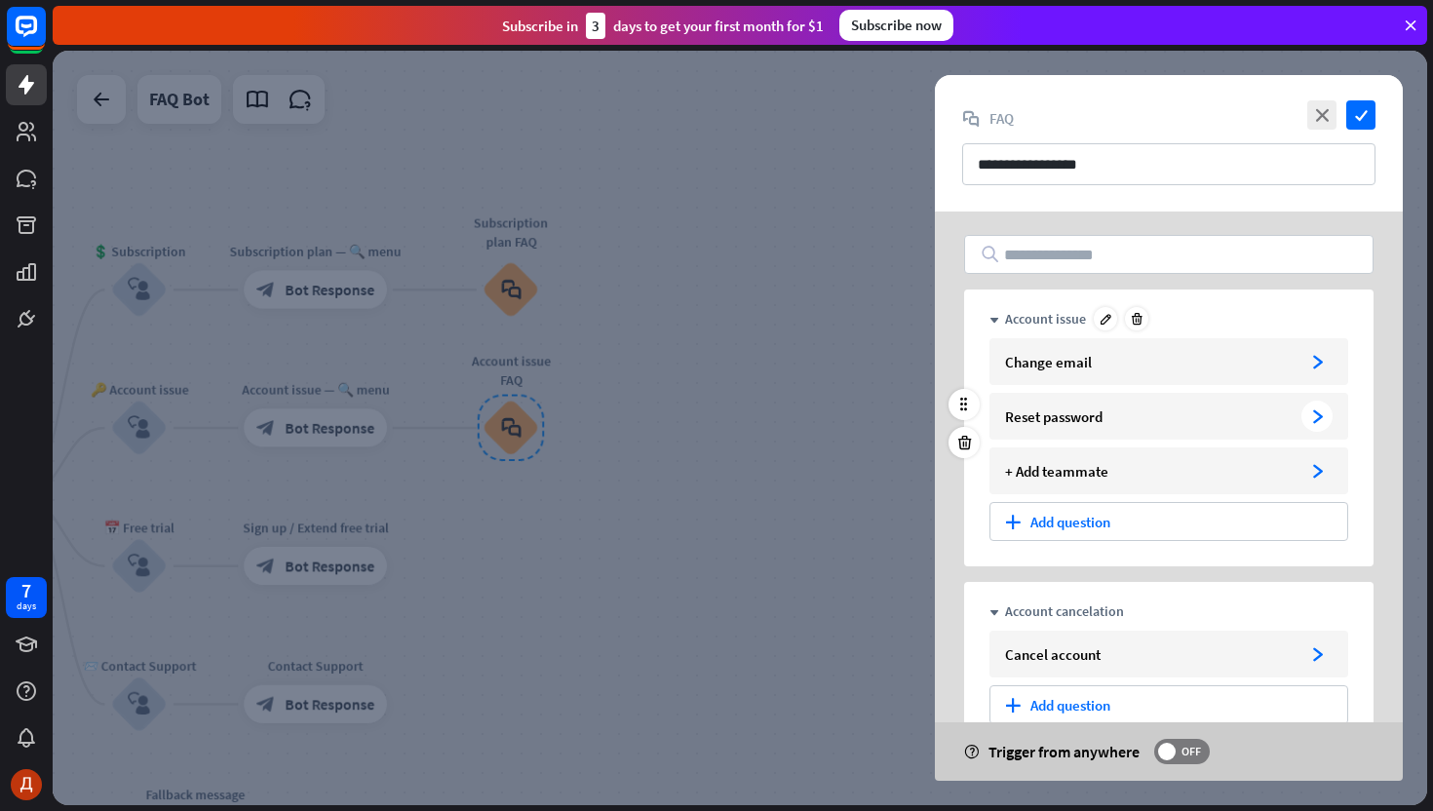
drag, startPoint x: 828, startPoint y: 513, endPoint x: 1124, endPoint y: 438, distance: 305.7
click at [1128, 438] on div "**********" at bounding box center [740, 428] width 1375 height 755
click at [1335, 108] on icon "close" at bounding box center [1321, 114] width 29 height 29
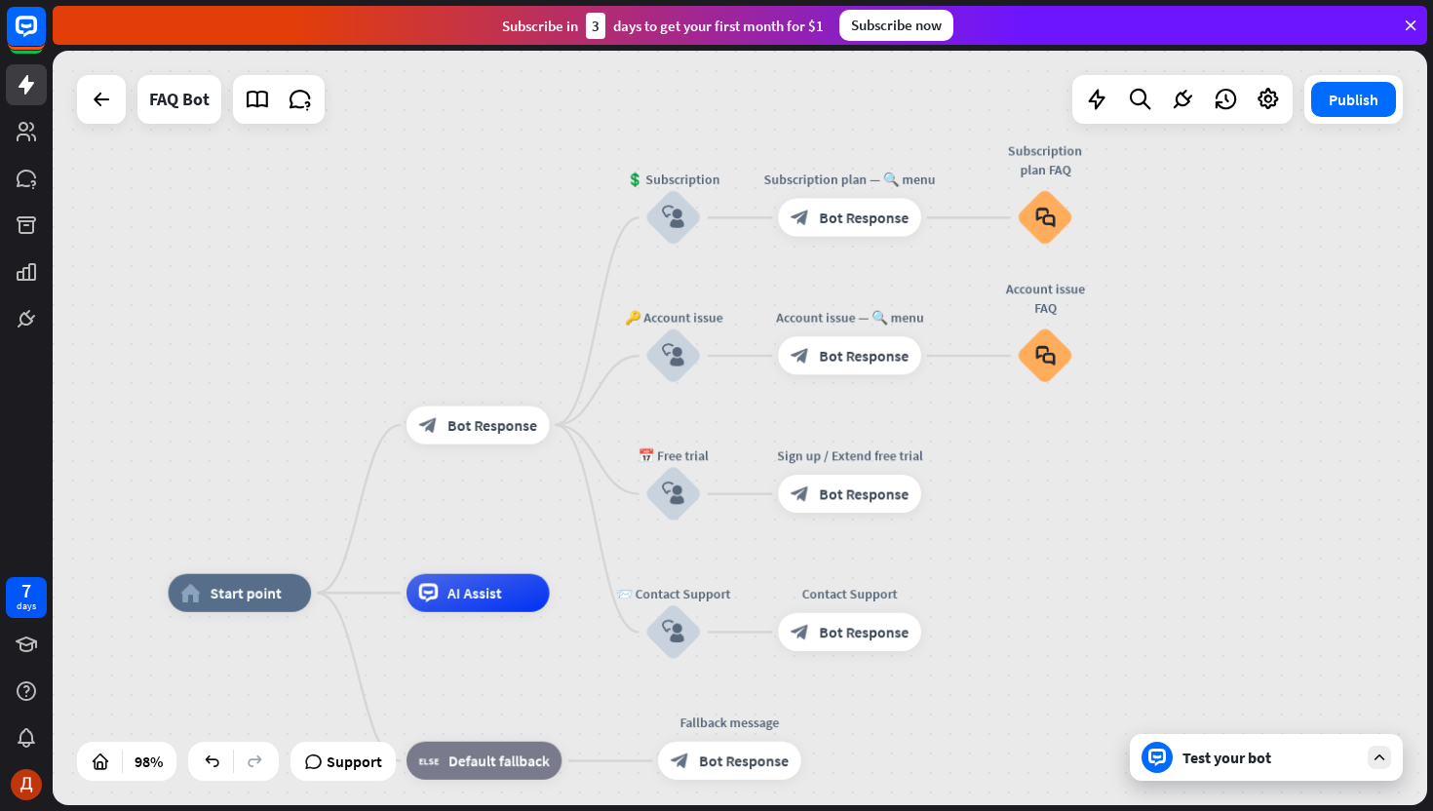
drag, startPoint x: 656, startPoint y: 574, endPoint x: 1185, endPoint y: 498, distance: 533.8
click at [1186, 499] on div "home_2 Start point block_bot_response Bot Response 💲 Subscription block_user_in…" at bounding box center [740, 428] width 1375 height 755
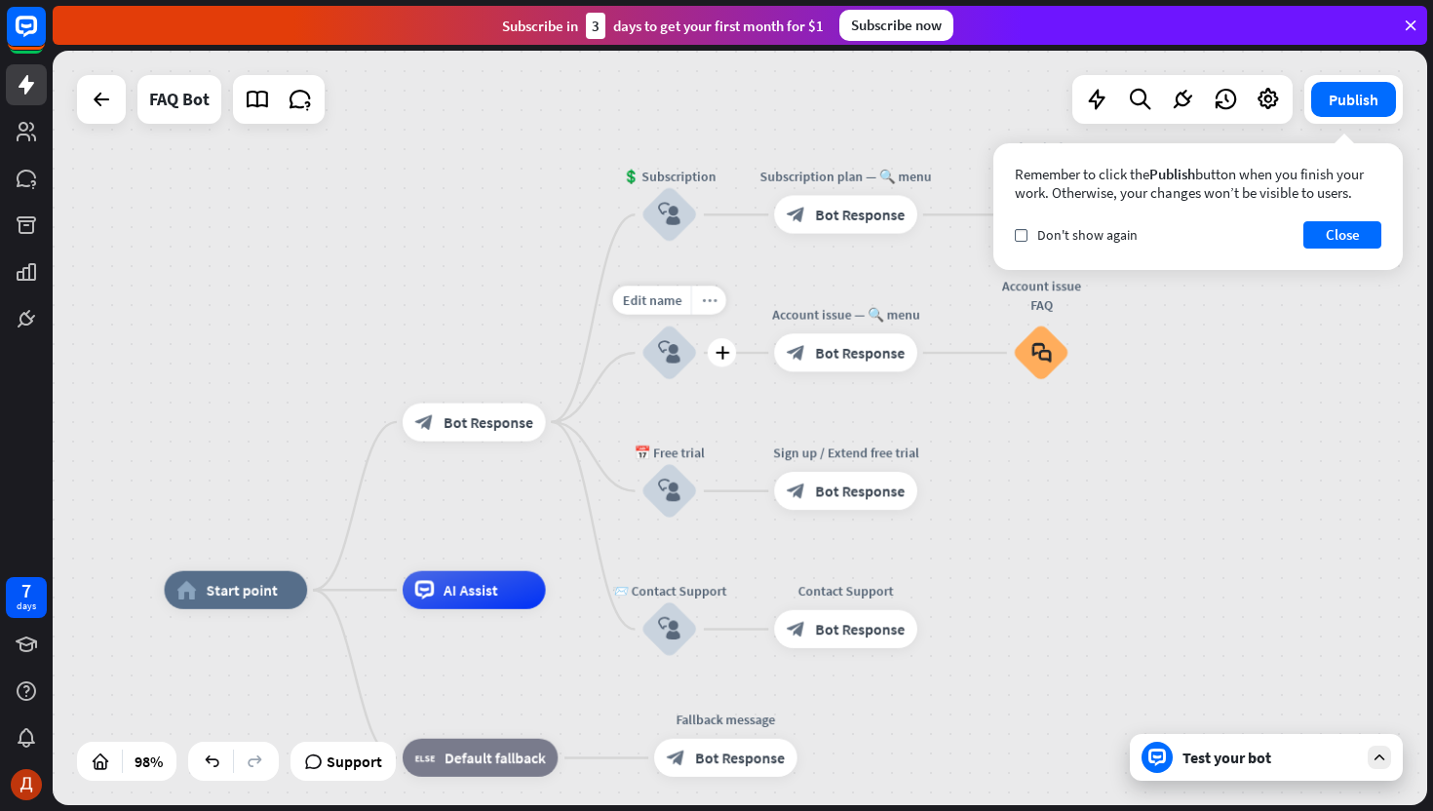
click at [703, 303] on icon "more_horiz" at bounding box center [709, 300] width 16 height 15
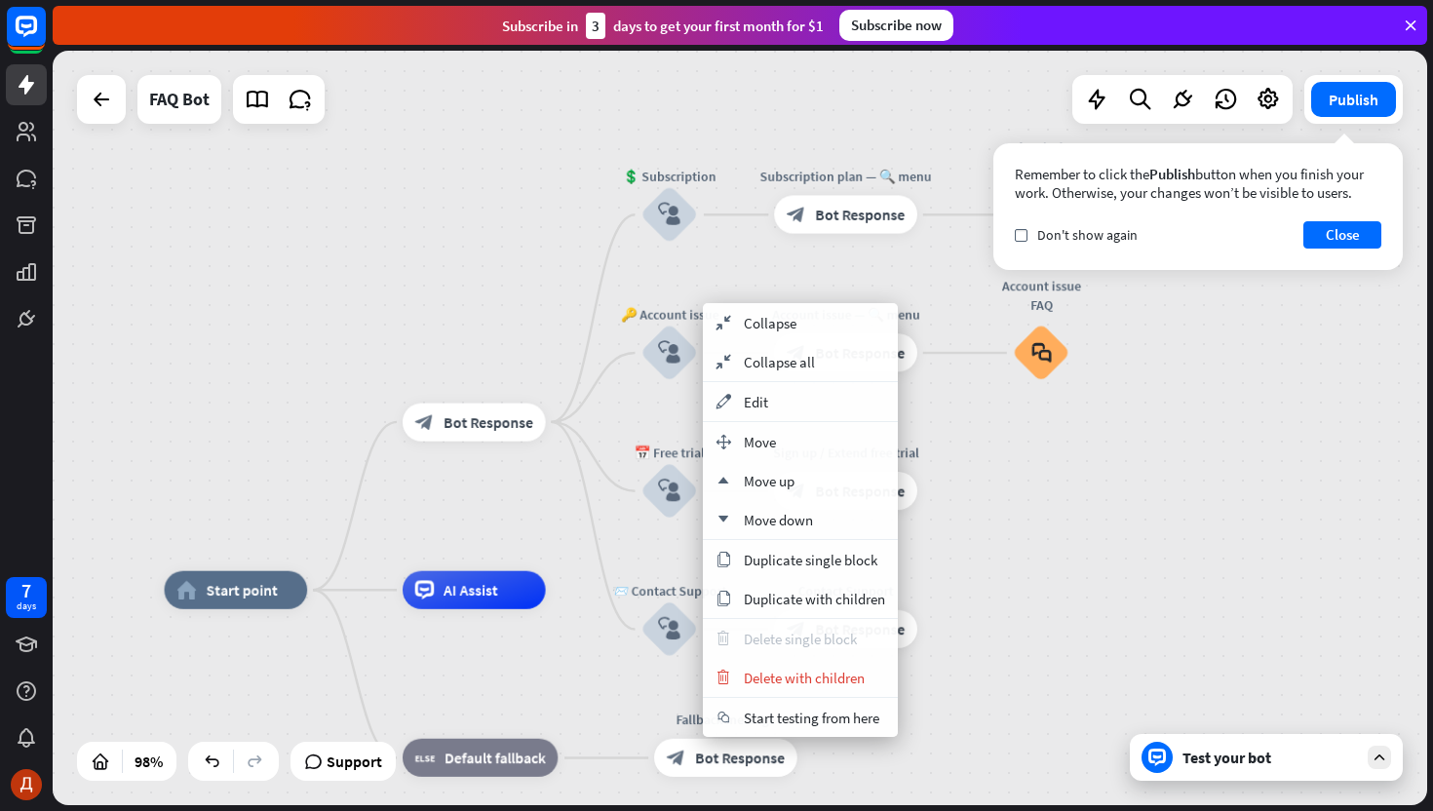
click at [765, 657] on div "trash Delete single block" at bounding box center [800, 638] width 195 height 39
click at [492, 430] on span "Bot Response" at bounding box center [489, 421] width 90 height 19
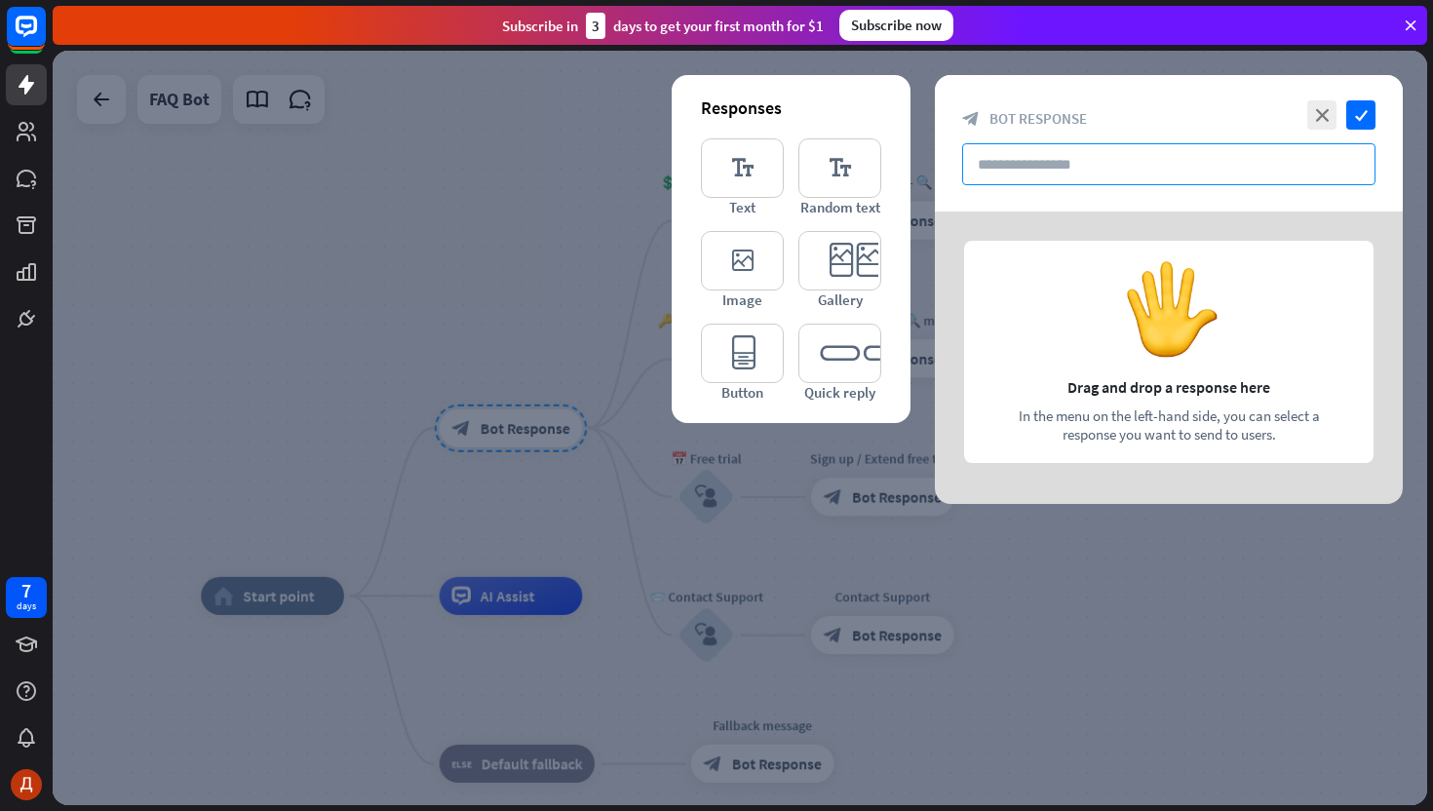
click at [1086, 173] on input "text" at bounding box center [1168, 164] width 413 height 42
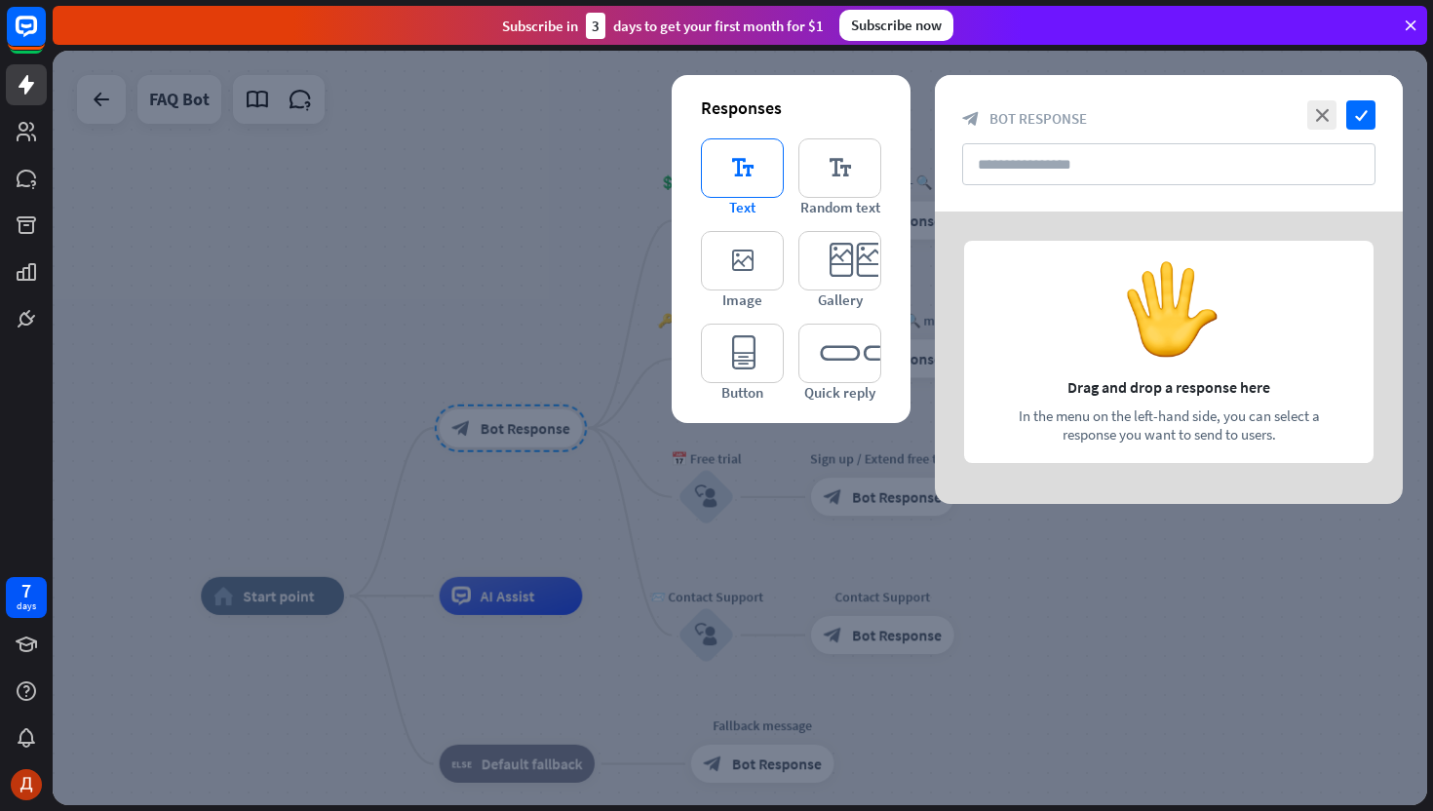
click at [745, 177] on icon "editor_text" at bounding box center [742, 167] width 83 height 59
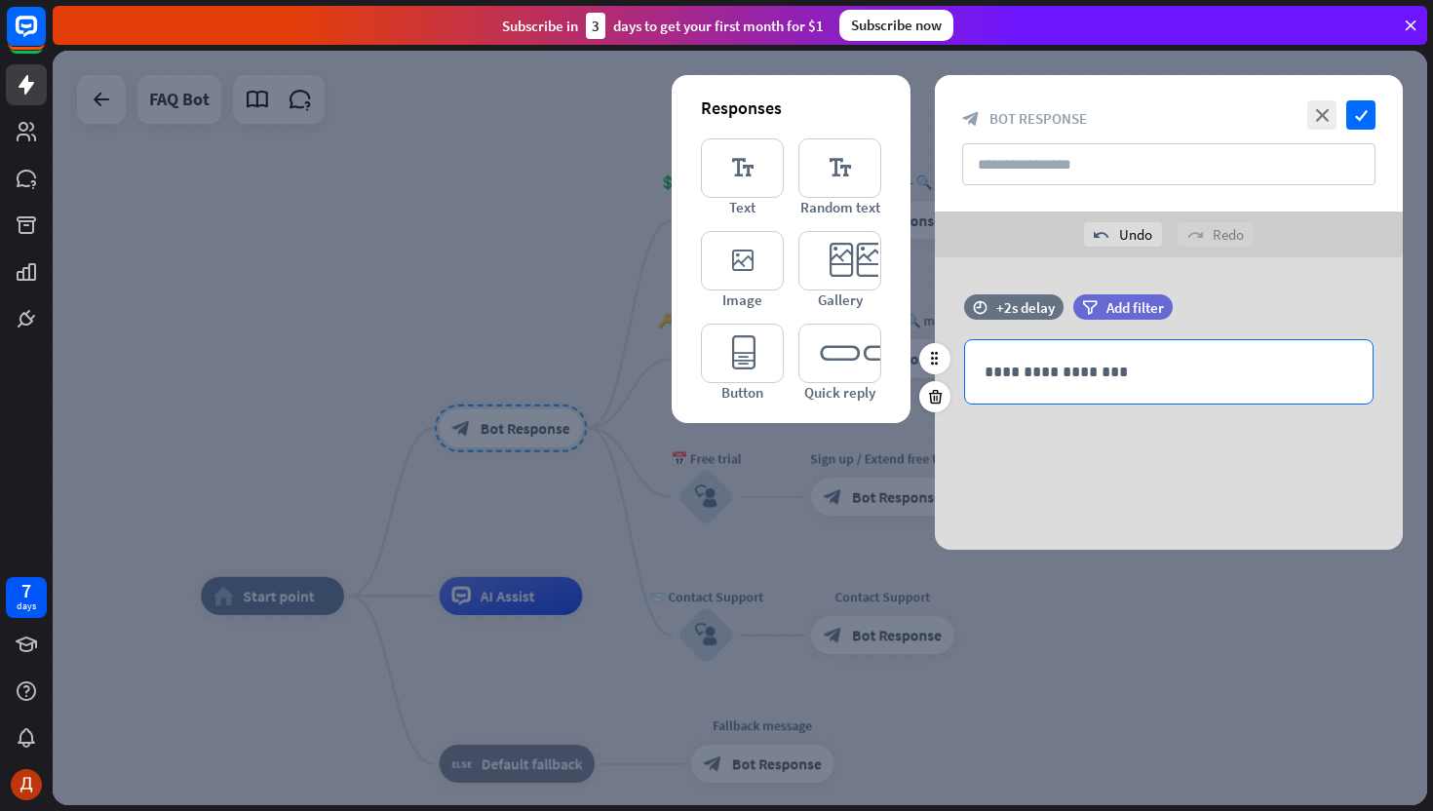
click at [1116, 374] on p "**********" at bounding box center [1169, 372] width 369 height 24
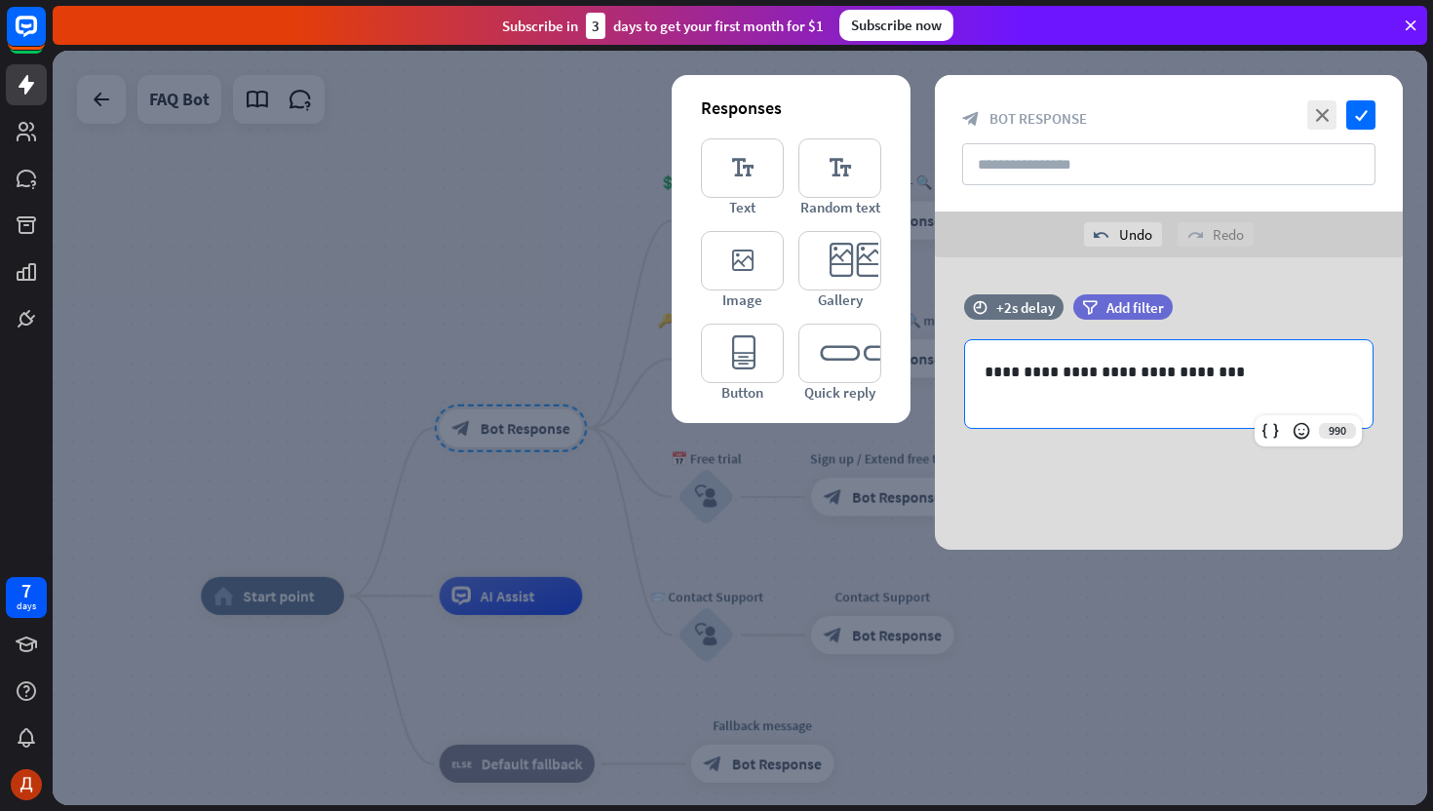
click at [1111, 546] on div "**********" at bounding box center [1169, 403] width 468 height 292
click at [1121, 618] on div at bounding box center [740, 428] width 1375 height 755
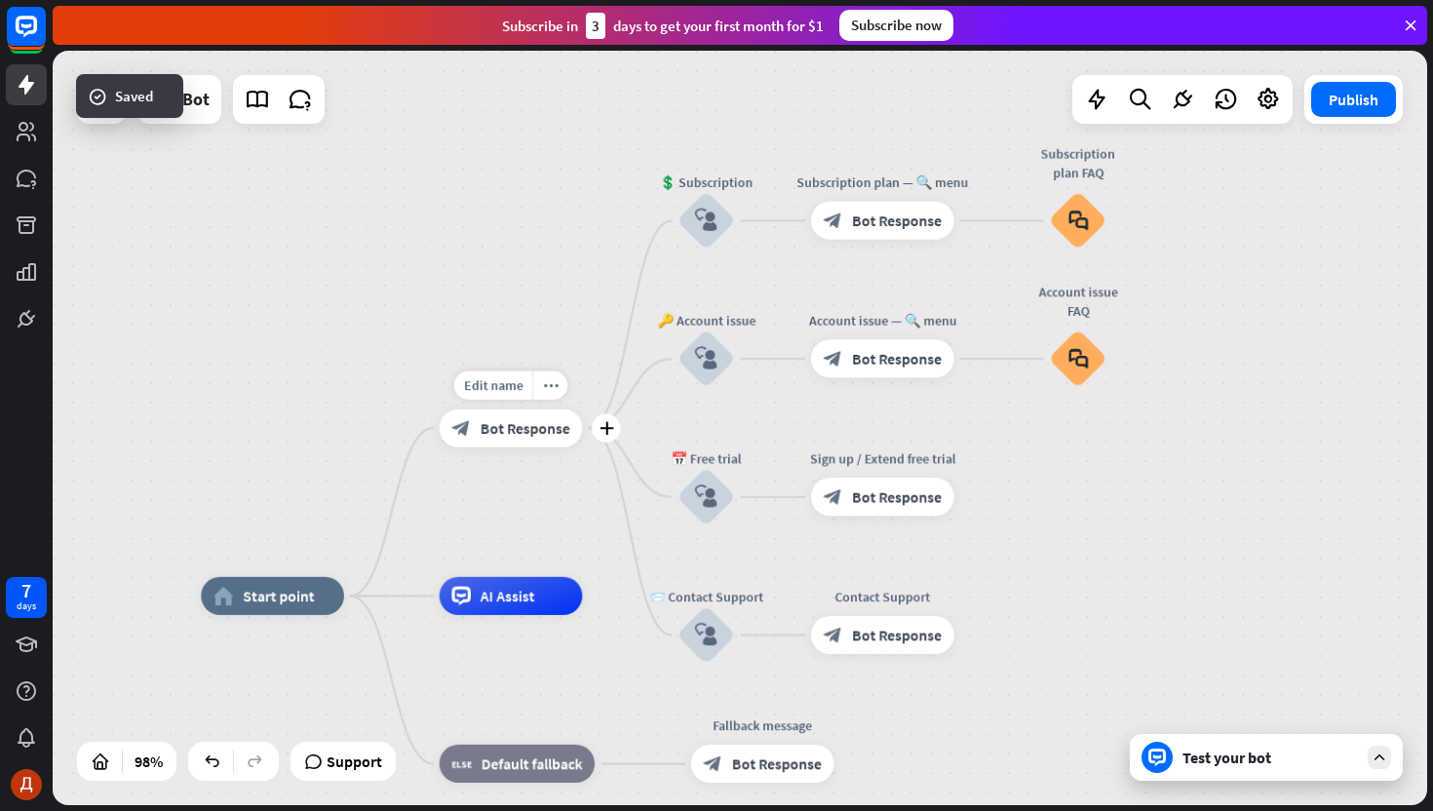
click at [523, 443] on div "block_bot_response Bot Response" at bounding box center [511, 427] width 143 height 38
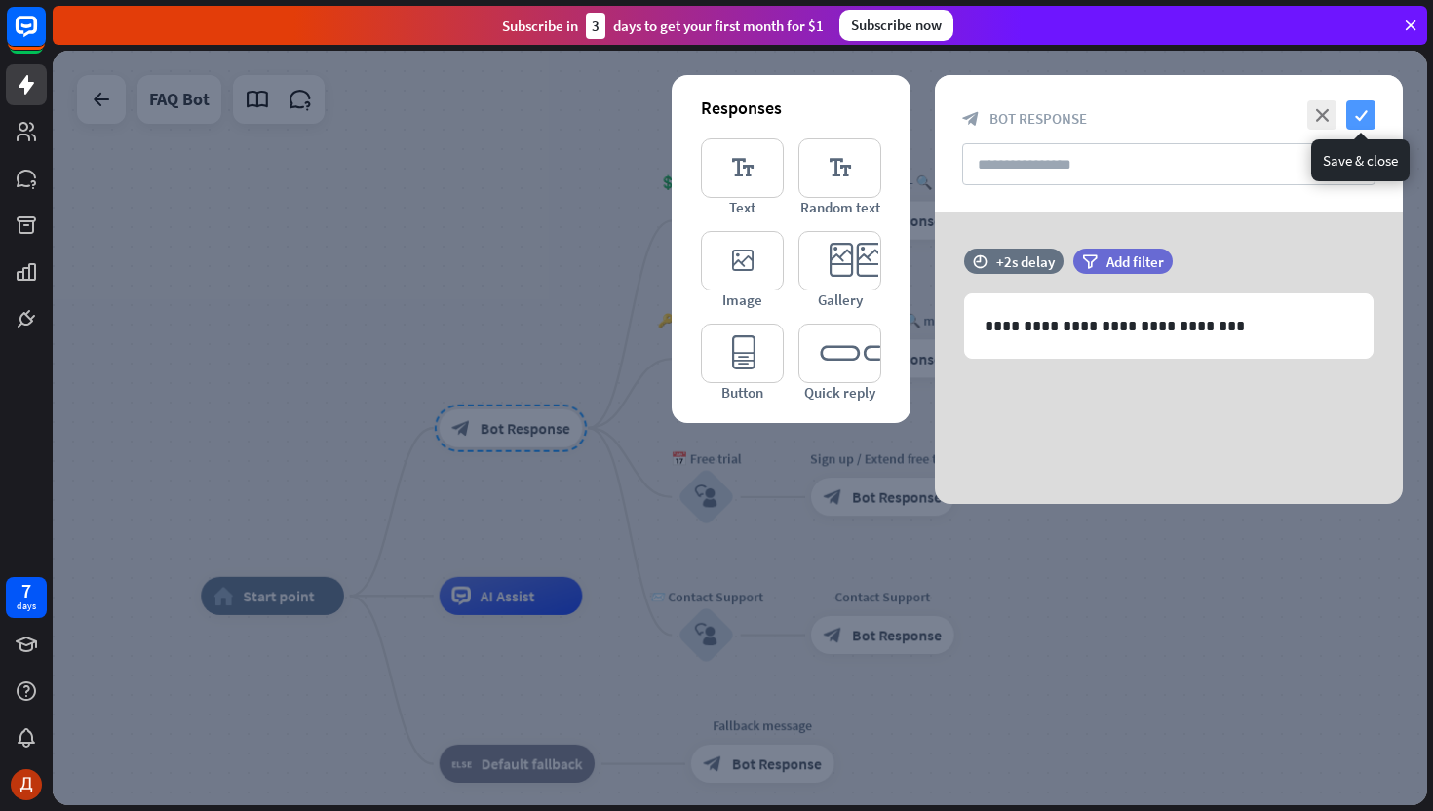
click at [1368, 116] on icon "check" at bounding box center [1360, 114] width 29 height 29
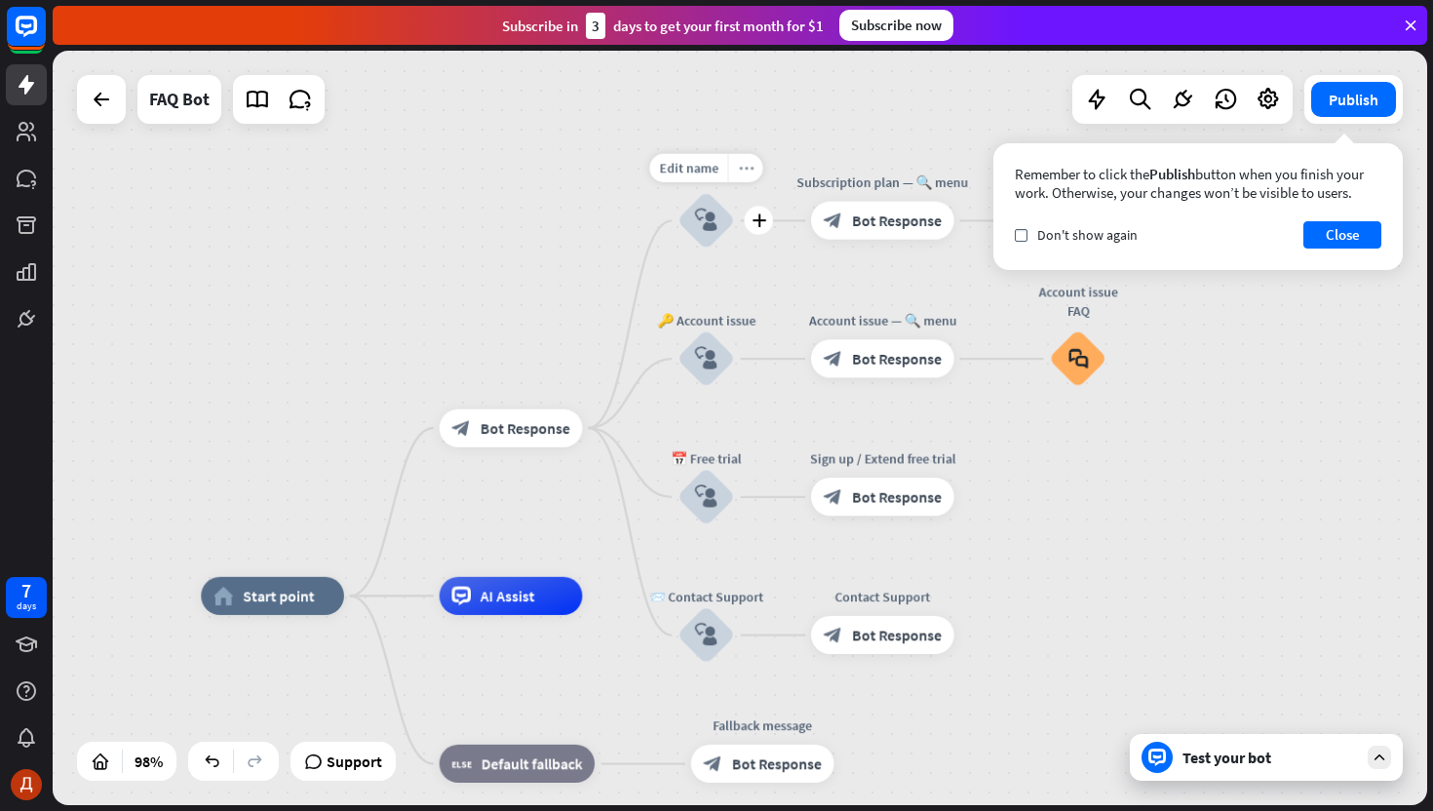
click at [740, 175] on icon "more_horiz" at bounding box center [746, 168] width 16 height 15
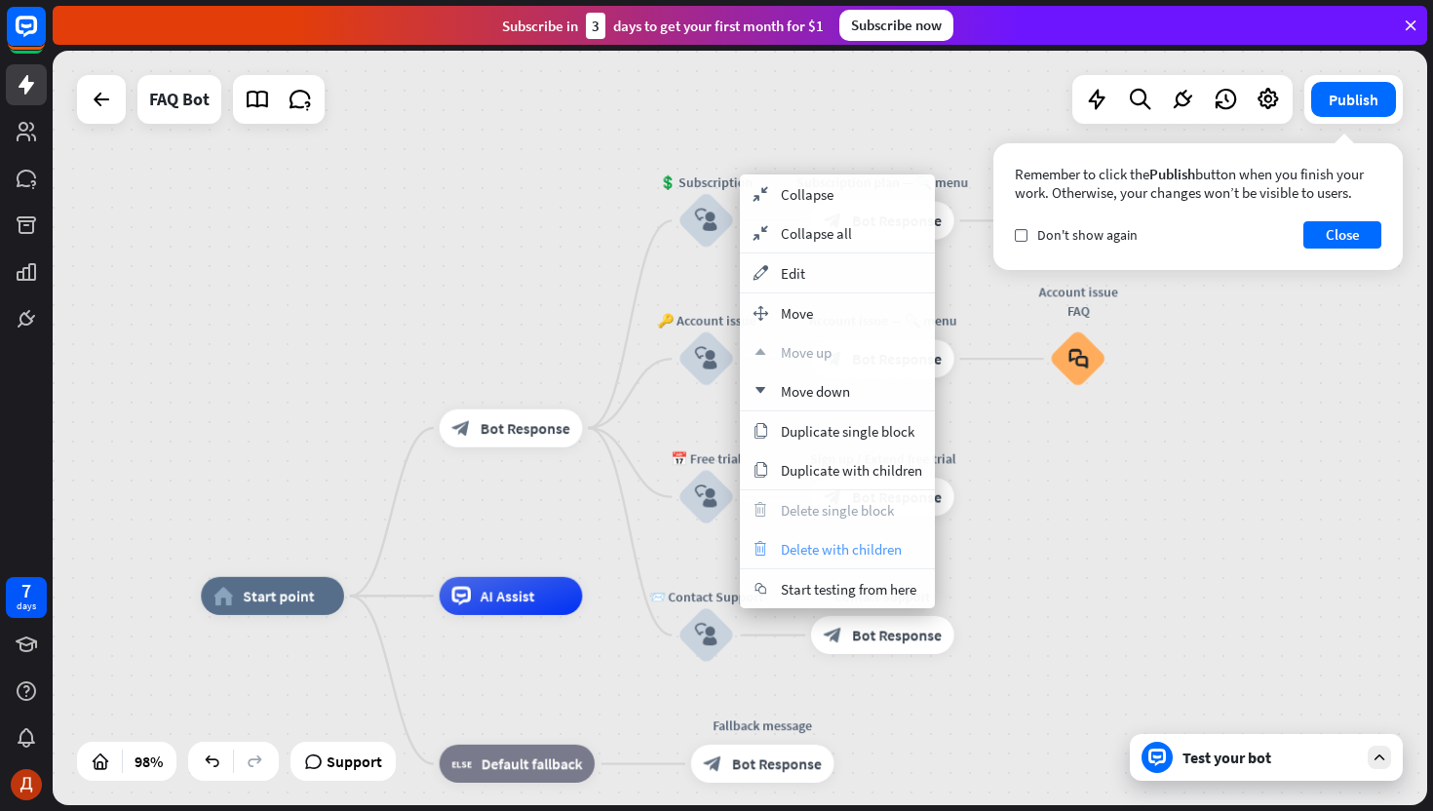
click at [801, 540] on span "Delete with children" at bounding box center [841, 549] width 121 height 19
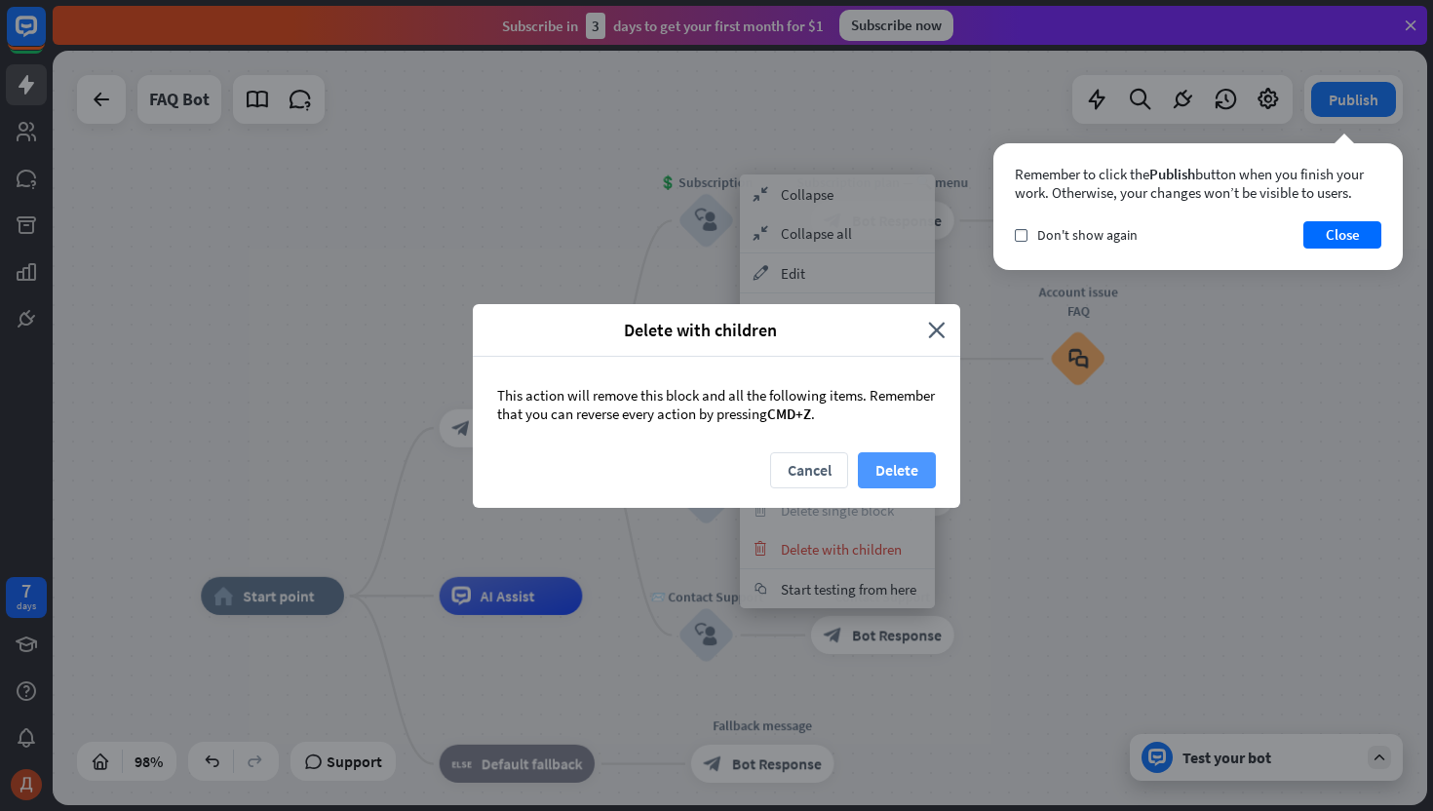
click at [909, 465] on button "Delete" at bounding box center [897, 470] width 78 height 36
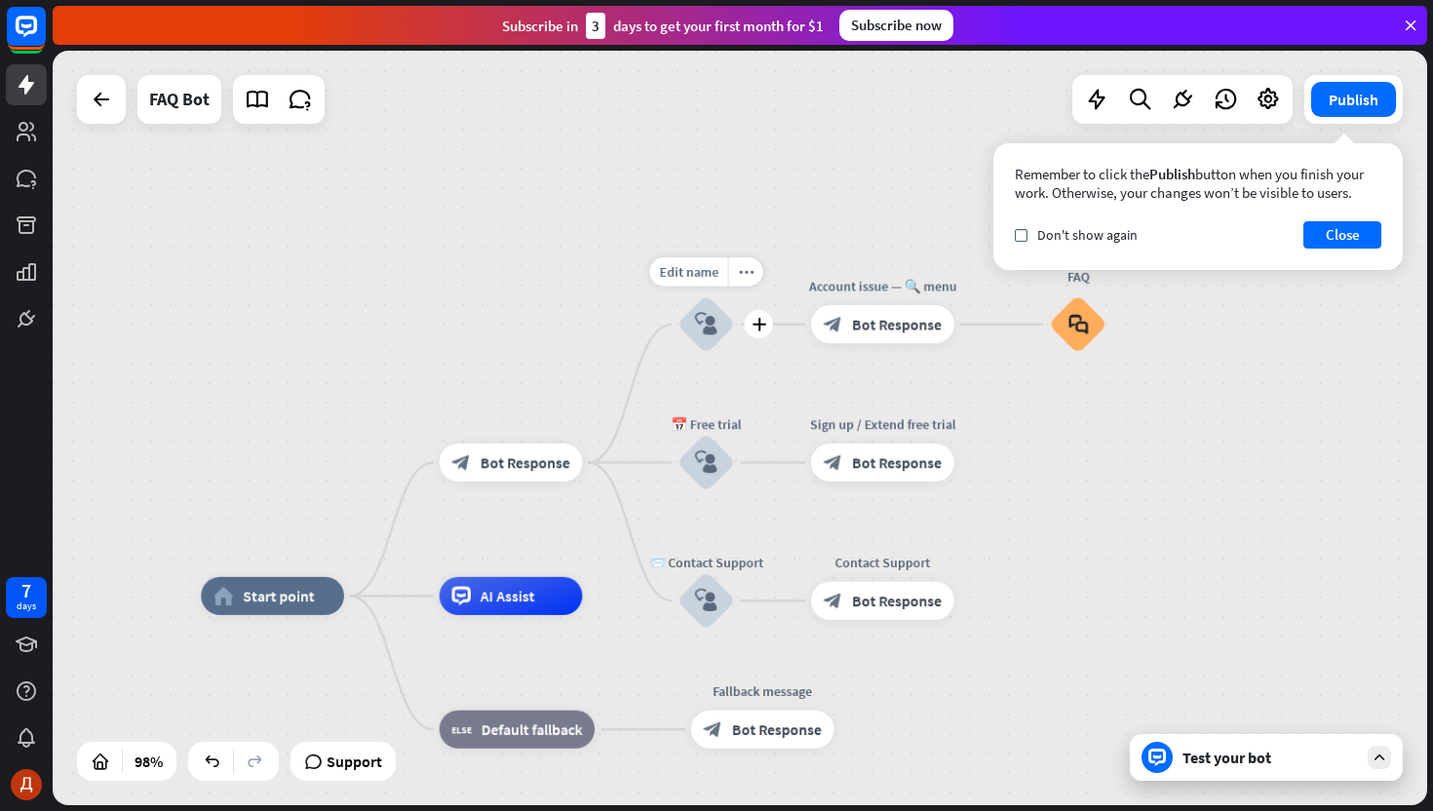
click at [700, 326] on icon "block_user_input" at bounding box center [706, 324] width 22 height 22
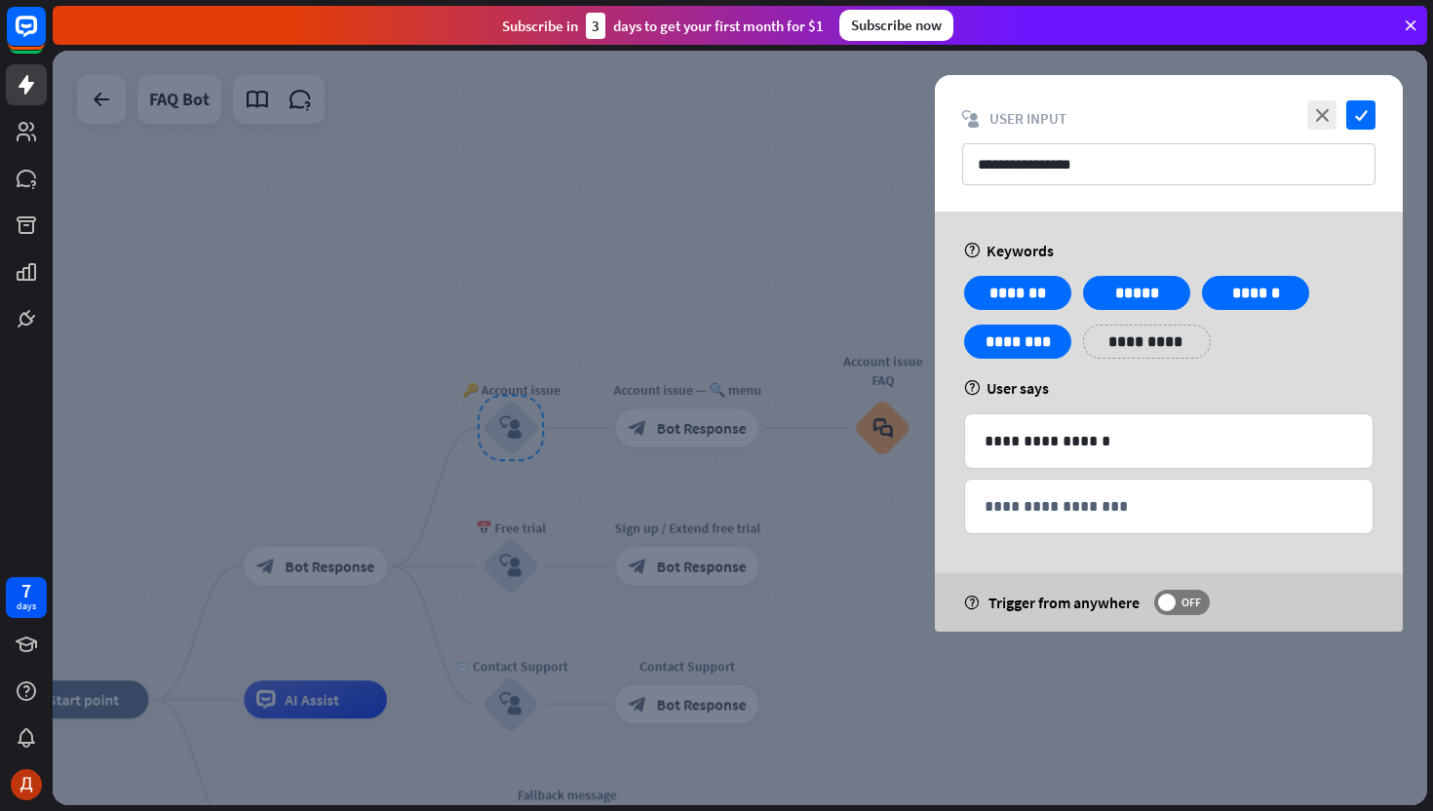
click at [621, 299] on div at bounding box center [740, 428] width 1375 height 755
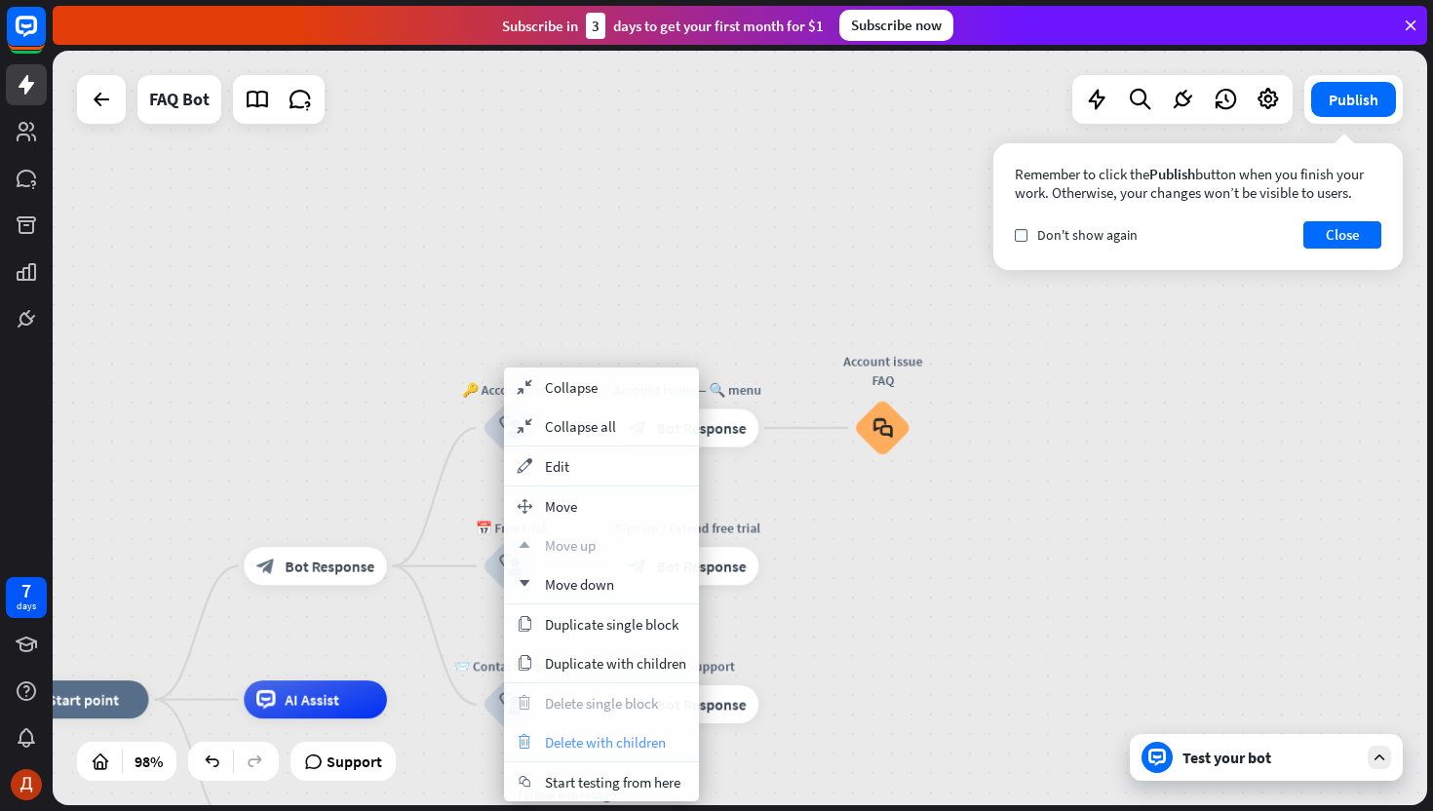
click at [594, 733] on span "Delete with children" at bounding box center [605, 742] width 121 height 19
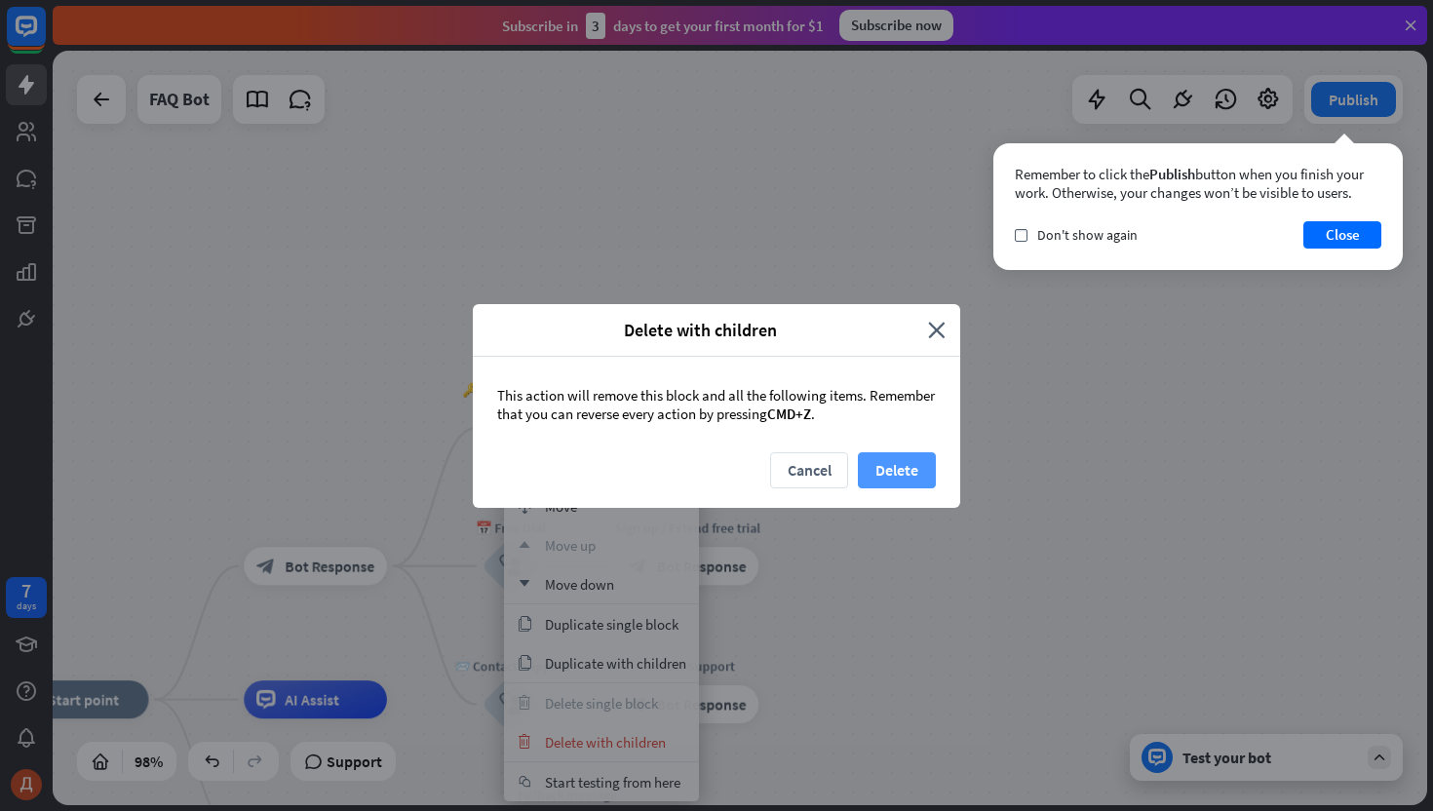
click at [911, 476] on button "Delete" at bounding box center [897, 470] width 78 height 36
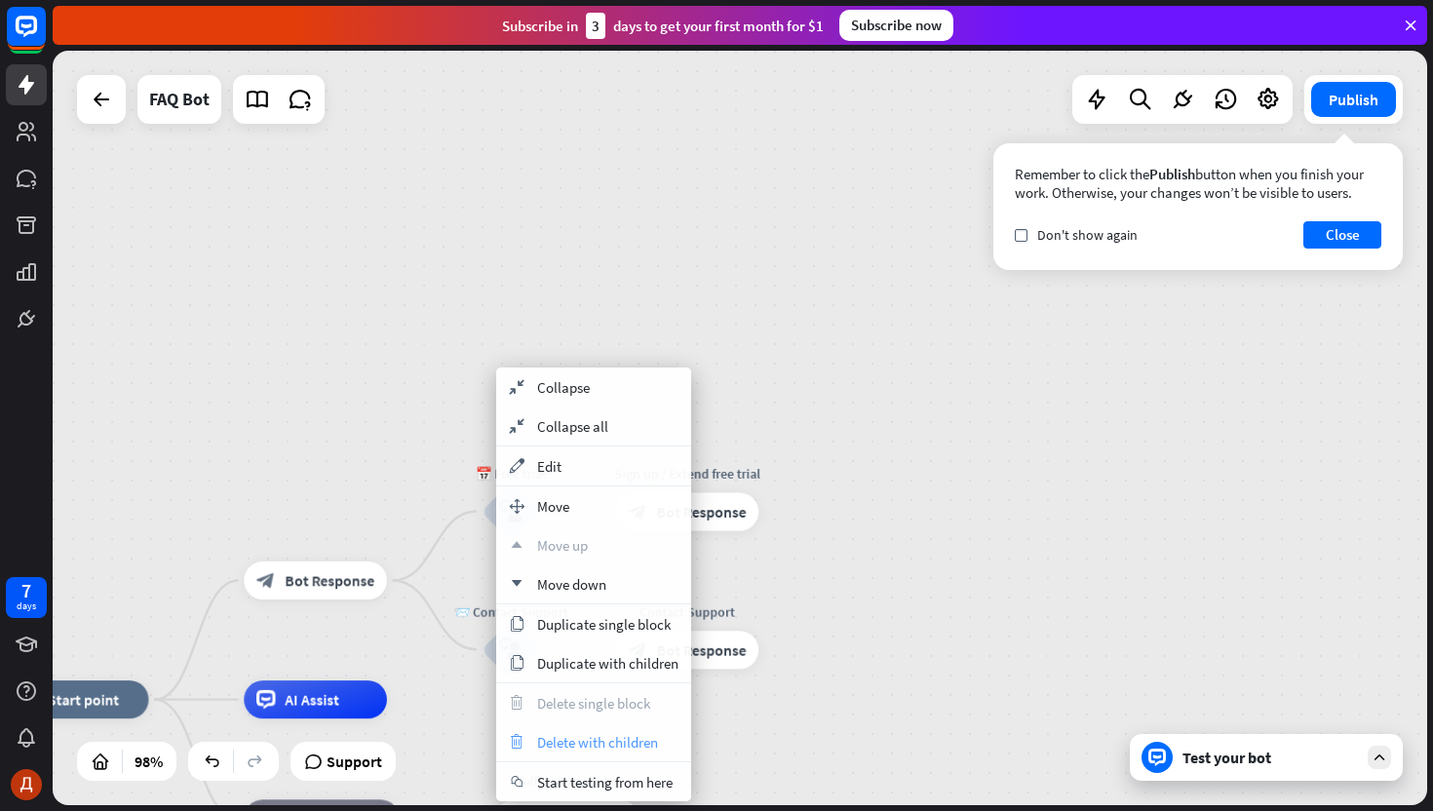
click at [568, 737] on span "Delete with children" at bounding box center [597, 742] width 121 height 19
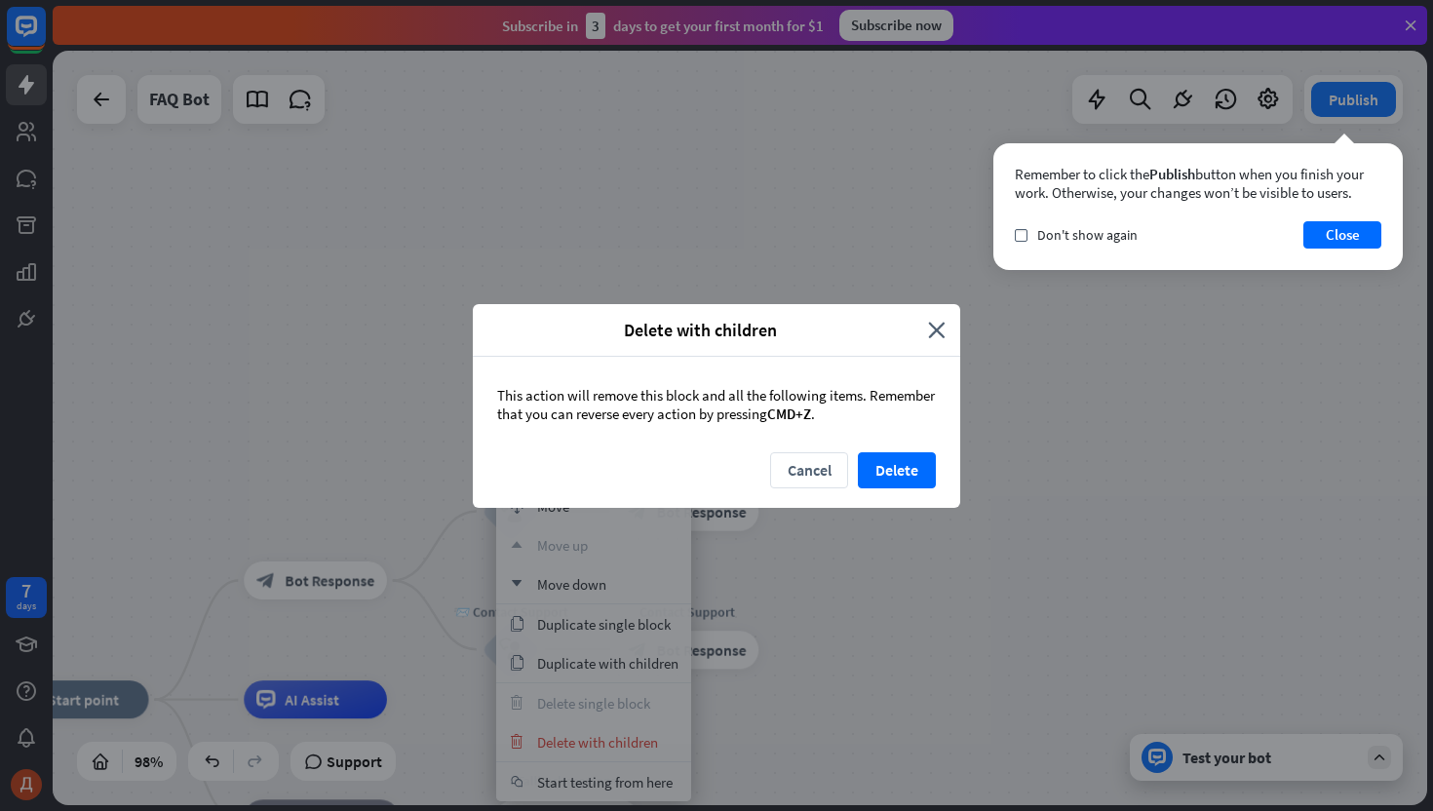
click at [903, 445] on div "This action will remove this block and all the following items. Remember that y…" at bounding box center [716, 405] width 487 height 96
click at [903, 460] on button "Delete" at bounding box center [897, 470] width 78 height 36
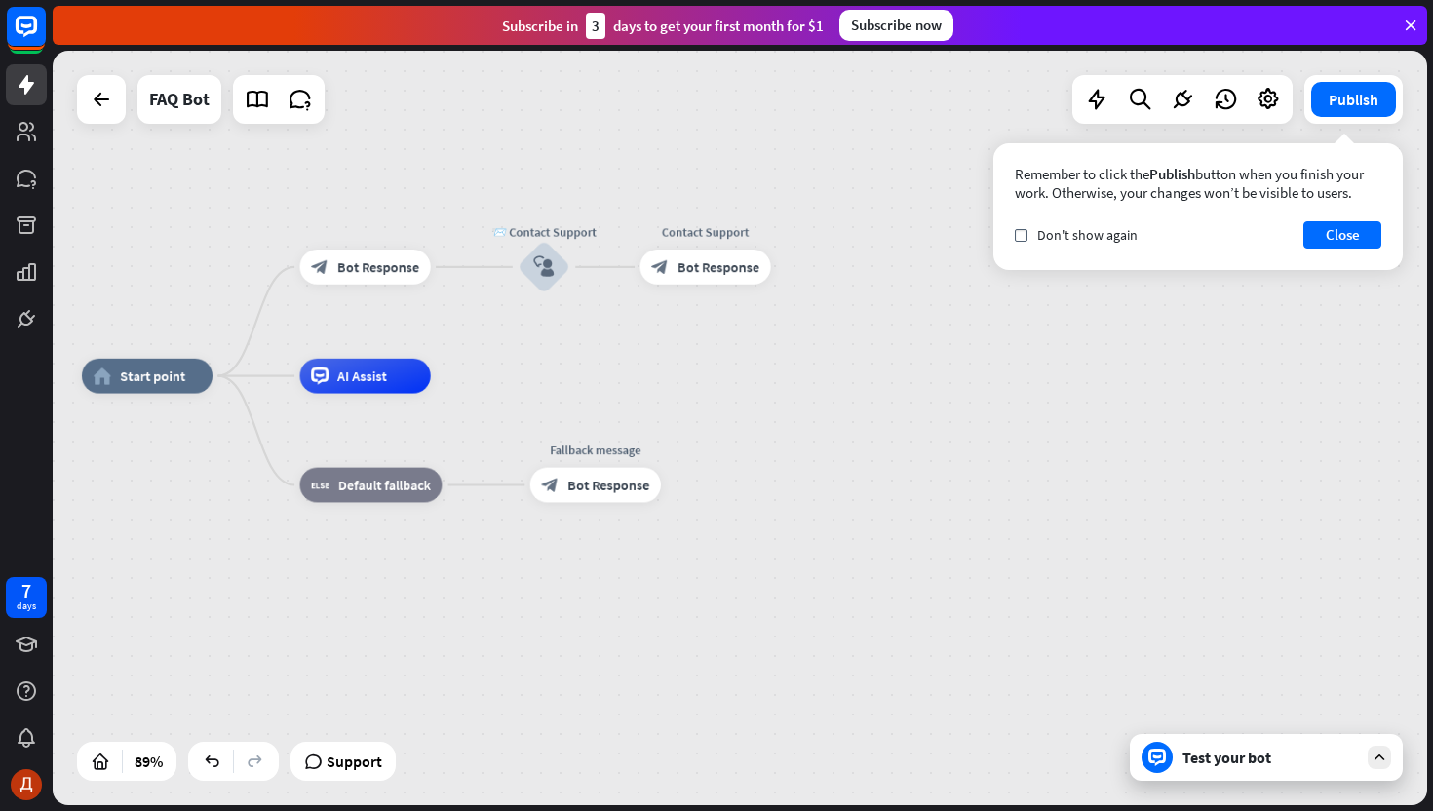
drag, startPoint x: 948, startPoint y: 585, endPoint x: 944, endPoint y: 273, distance: 312.0
click at [944, 271] on div "home_2 Start point block_bot_response Bot Response 📨 Contact Support block_user…" at bounding box center [740, 428] width 1375 height 755
click at [1341, 238] on button "Close" at bounding box center [1342, 234] width 78 height 27
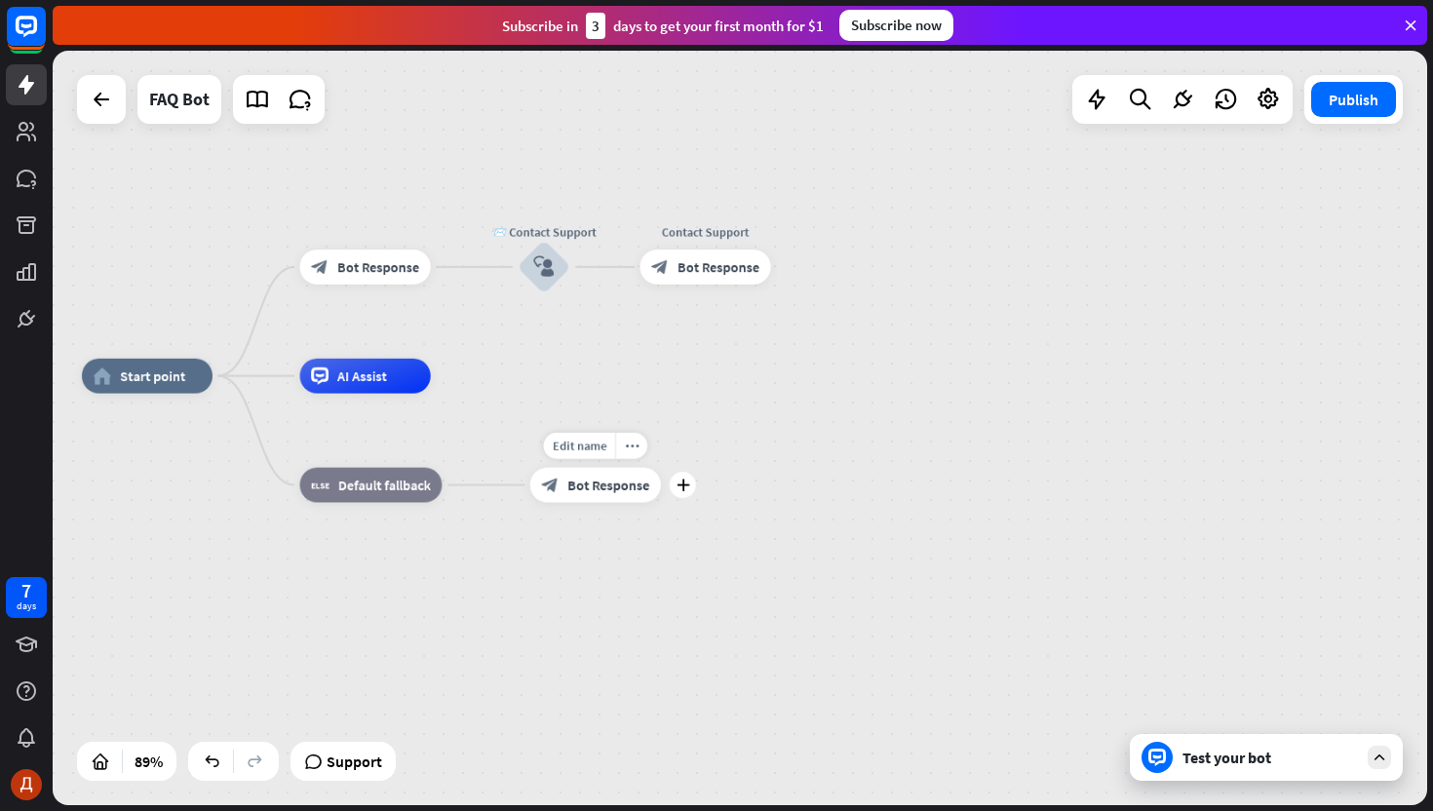
click at [659, 456] on div "Fallback message" at bounding box center [595, 451] width 157 height 18
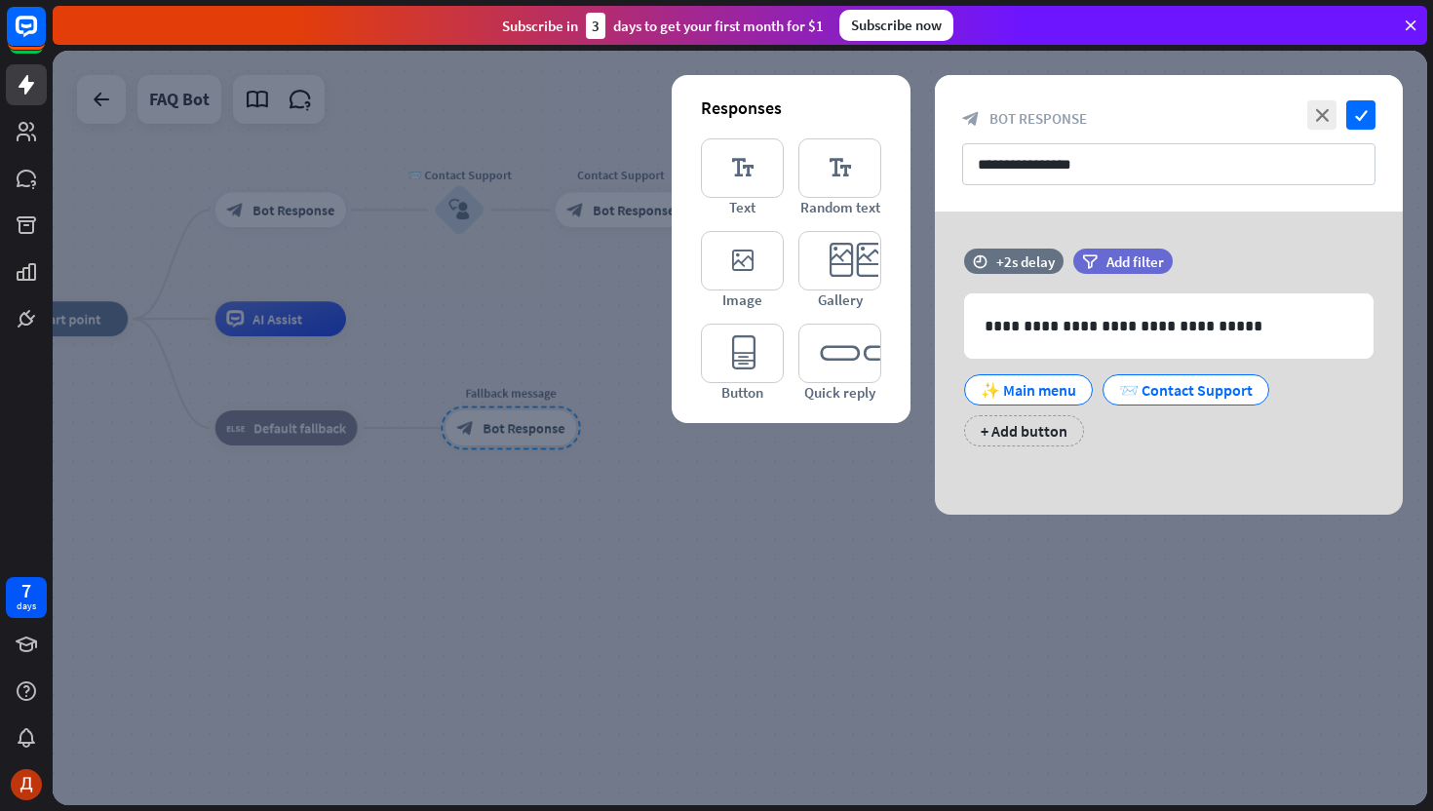
click at [680, 522] on div at bounding box center [740, 428] width 1375 height 755
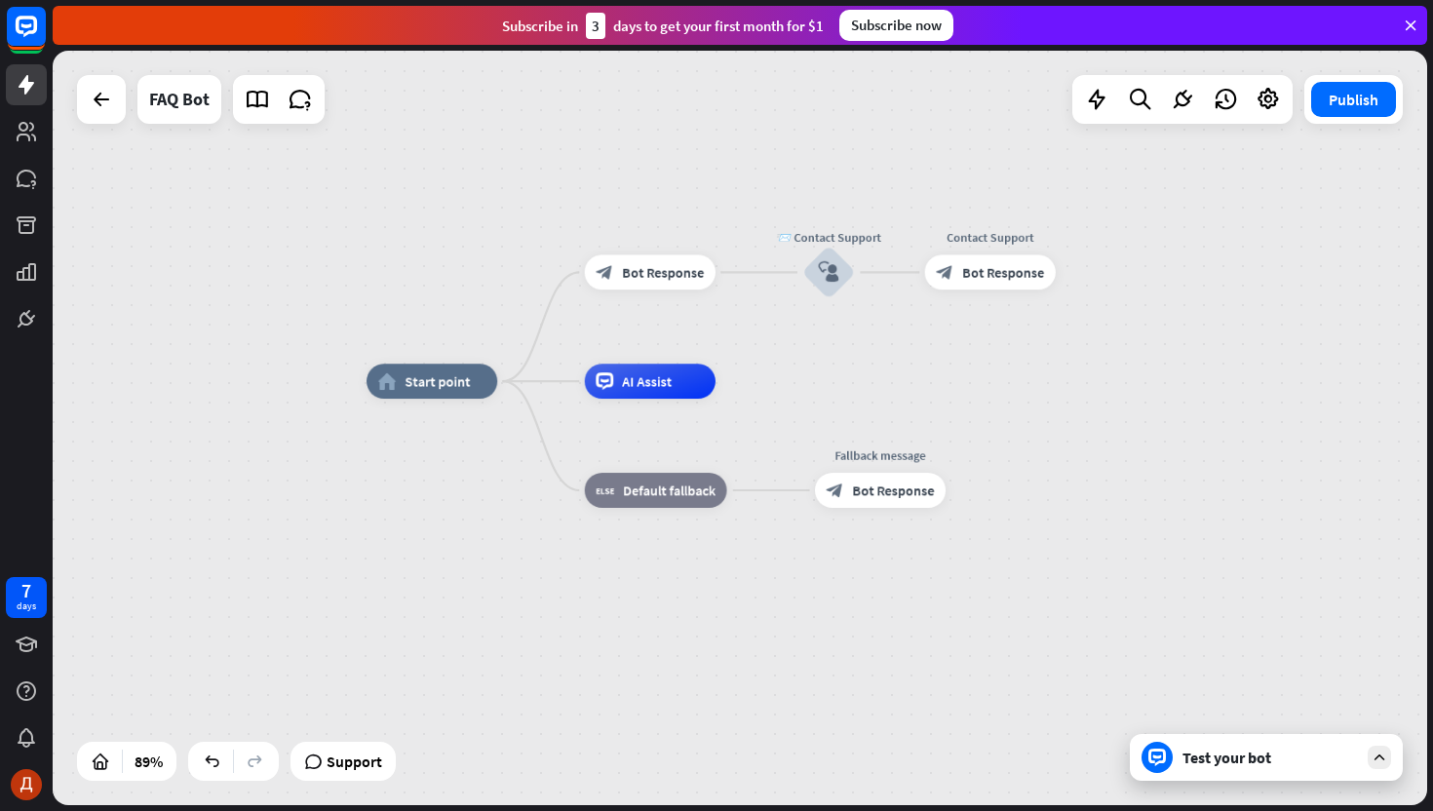
drag, startPoint x: 689, startPoint y: 513, endPoint x: 1057, endPoint y: 574, distance: 372.6
click at [1059, 574] on div "home_2 Start point block_bot_response Bot Response 📨 Contact Support block_user…" at bounding box center [982, 718] width 1230 height 675
click at [440, 389] on div "home_2 Start point" at bounding box center [432, 380] width 131 height 35
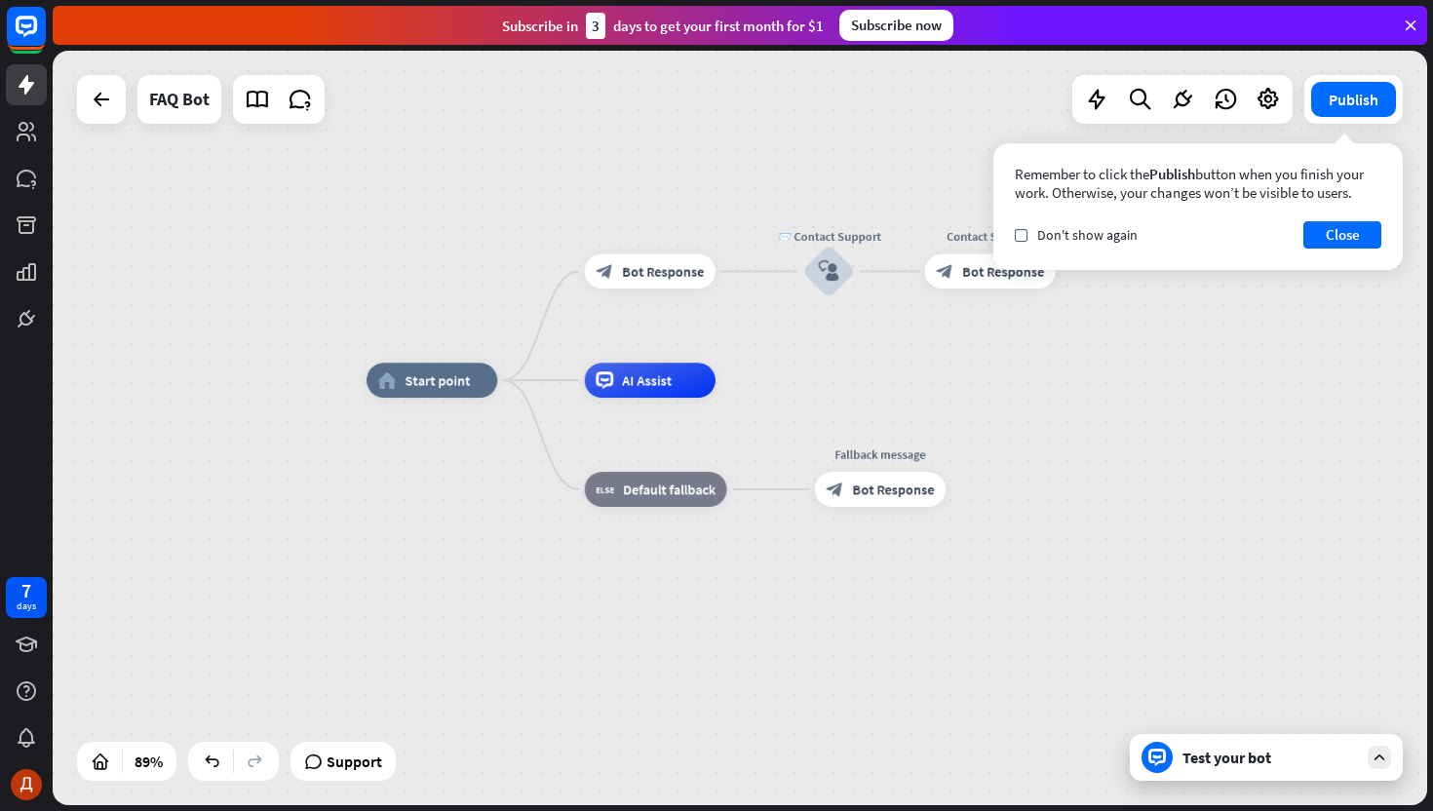
click at [887, 411] on div "home_2 Start point block_bot_response Bot Response 📨 Contact Support block_user…" at bounding box center [982, 717] width 1230 height 675
click at [829, 272] on icon "block_user_input" at bounding box center [828, 271] width 20 height 20
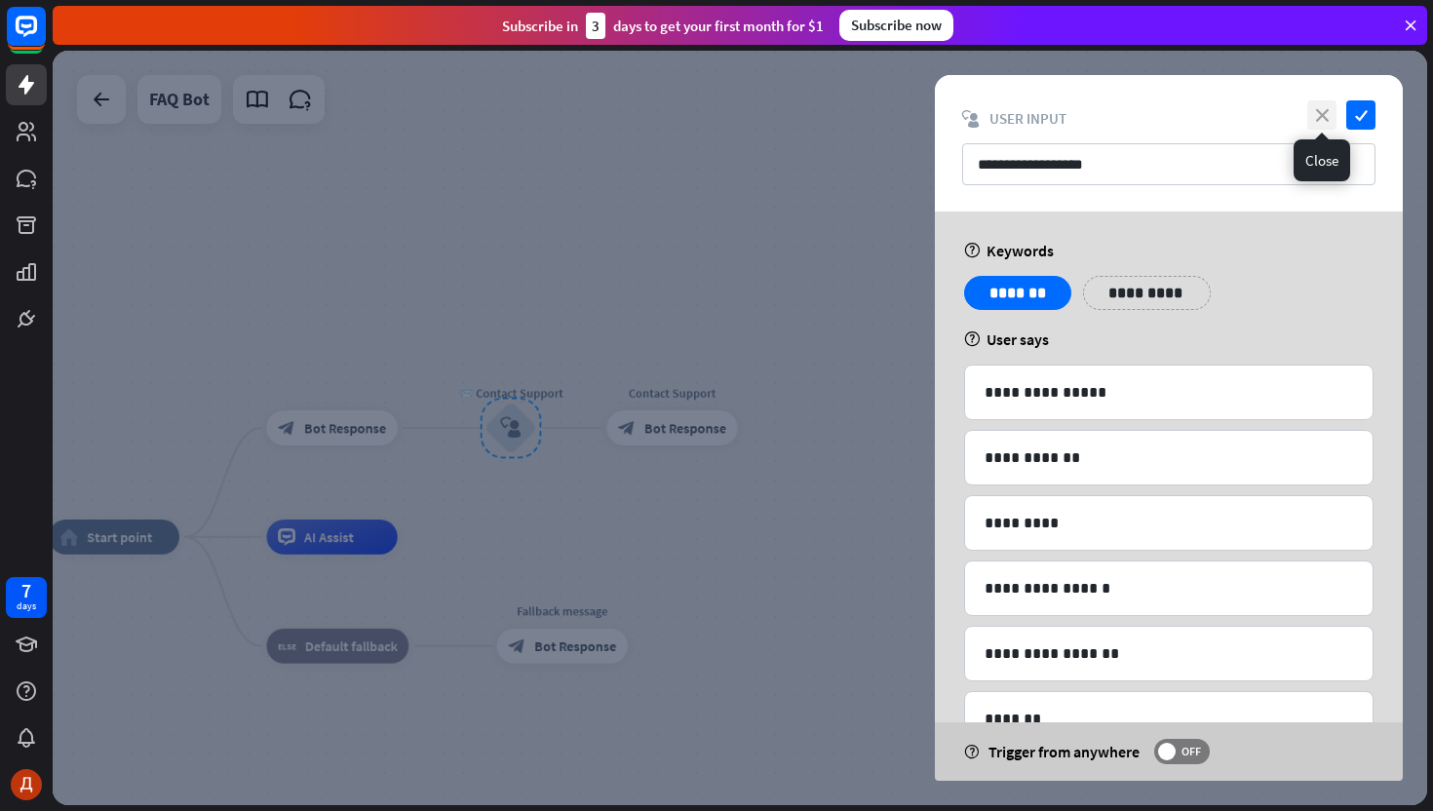
click at [1324, 113] on icon "close" at bounding box center [1321, 114] width 29 height 29
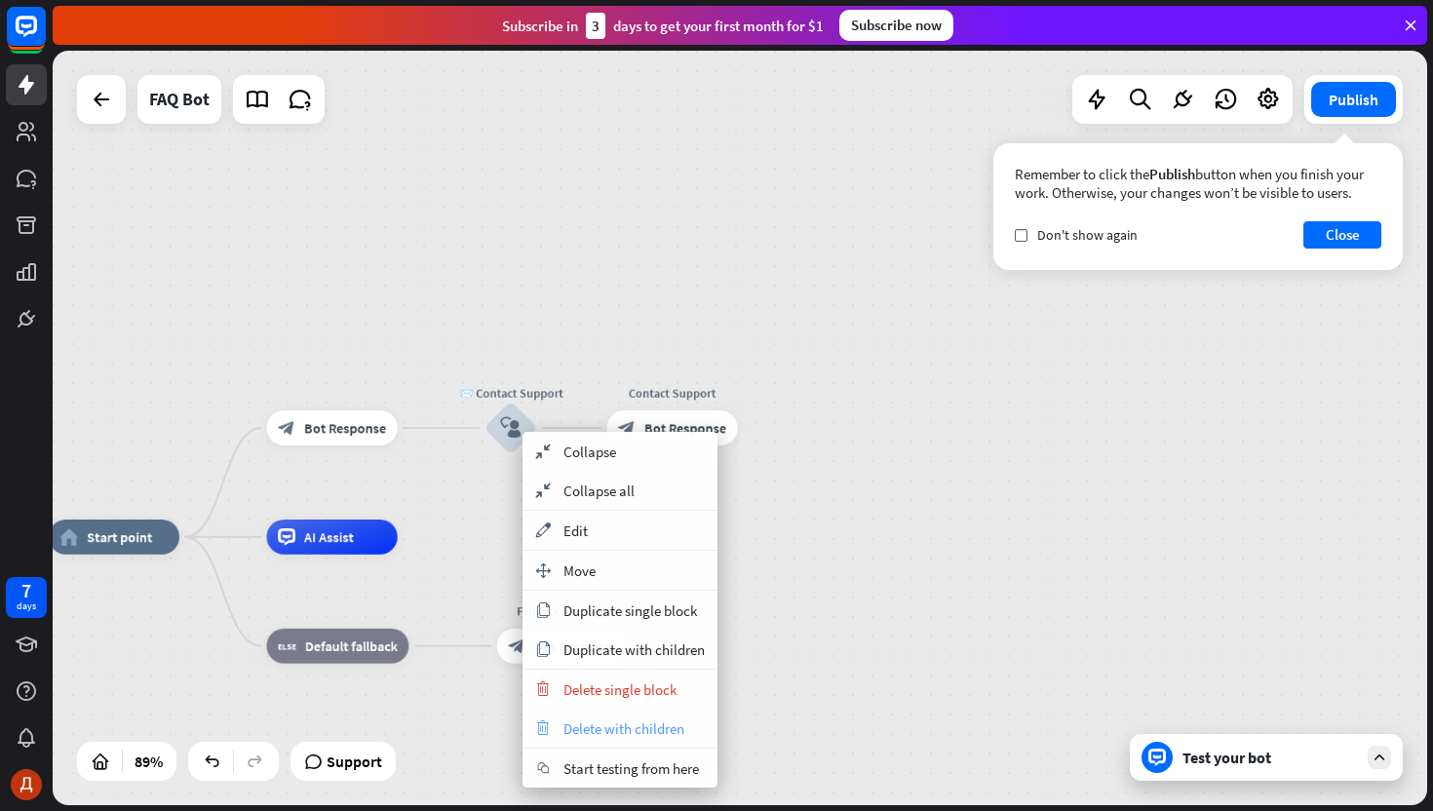
click at [602, 732] on span "Delete with children" at bounding box center [623, 728] width 121 height 19
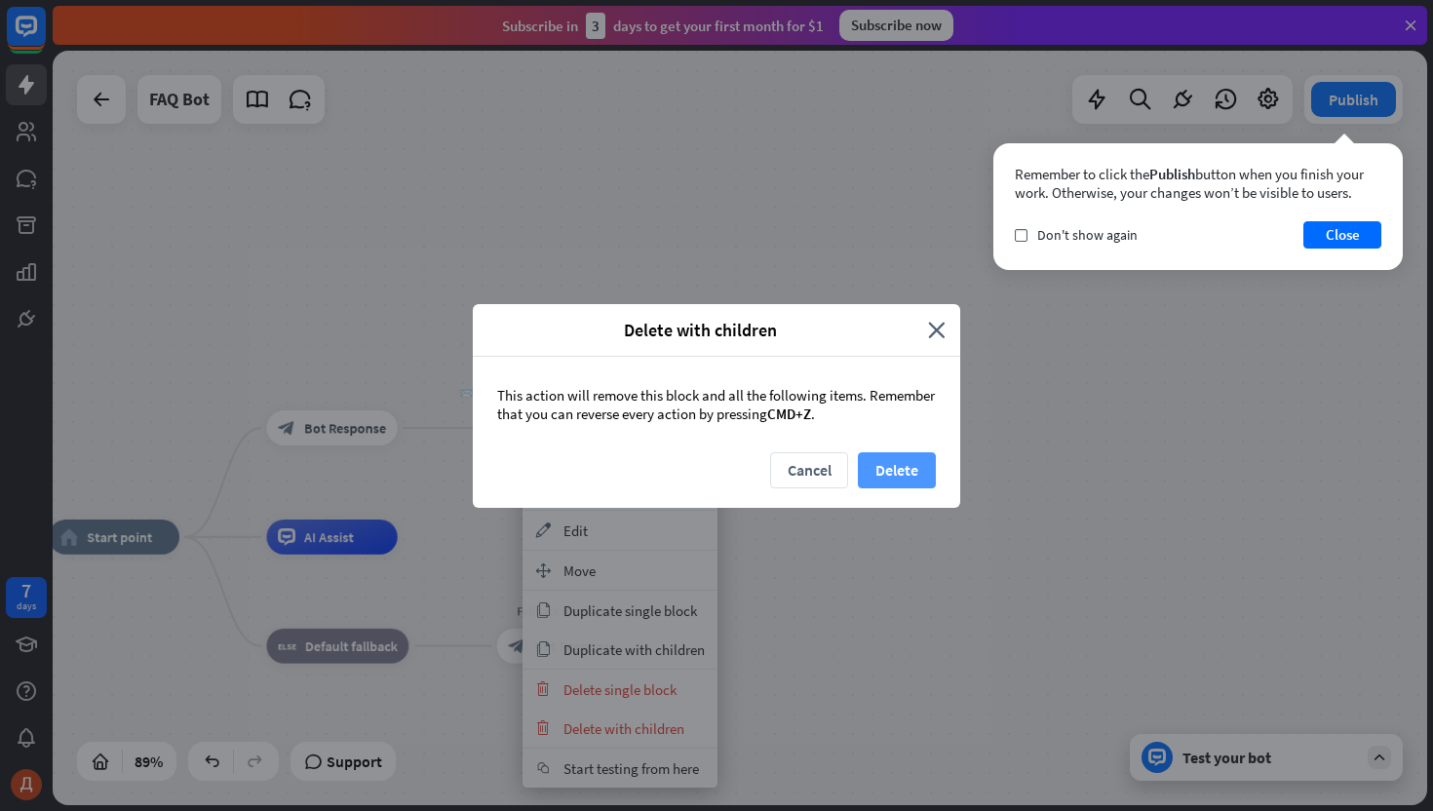
click at [895, 478] on button "Delete" at bounding box center [897, 470] width 78 height 36
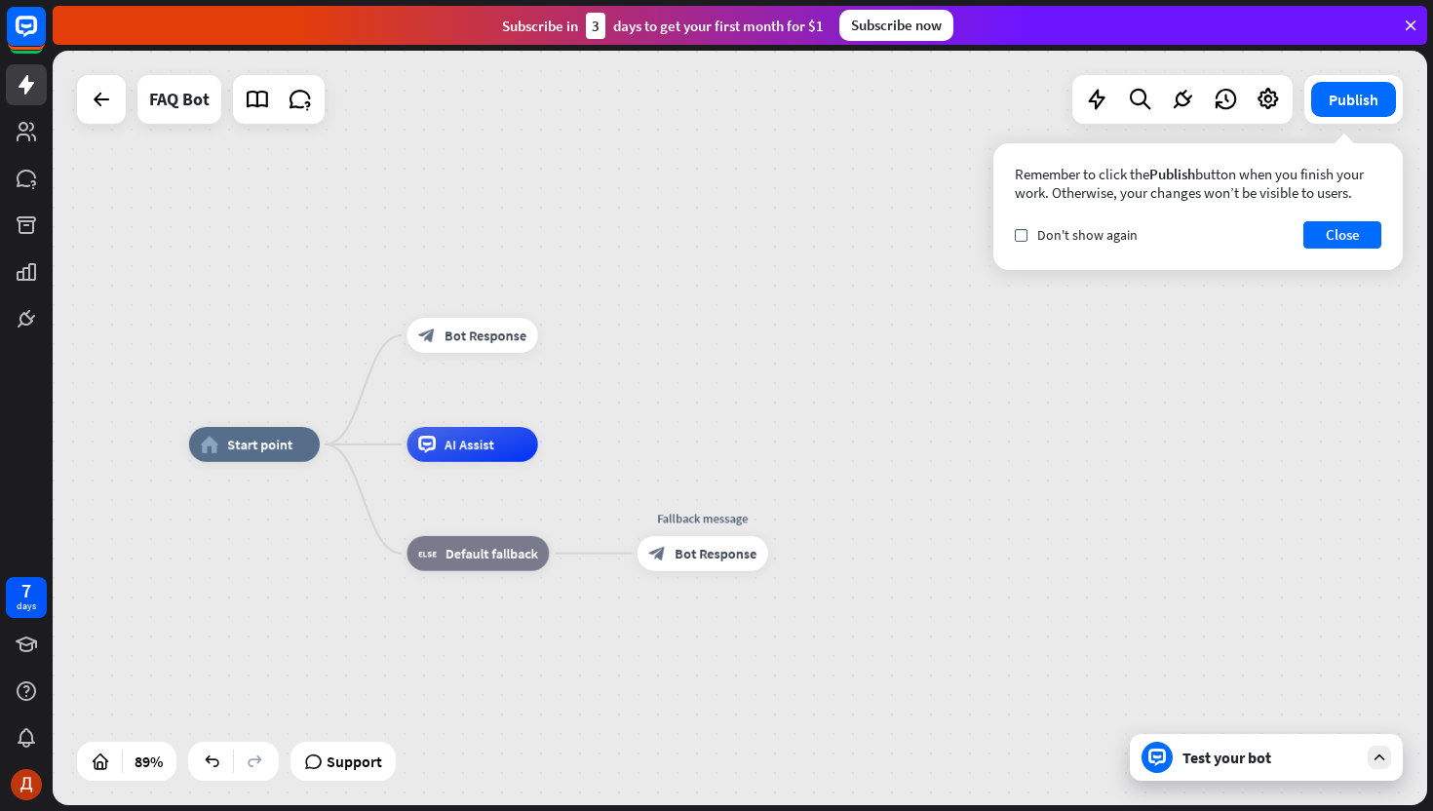
drag, startPoint x: 751, startPoint y: 535, endPoint x: 899, endPoint y: 430, distance: 181.8
click at [899, 431] on div "home_2 Start point block_bot_response Bot Response AI Assist block_fallback Def…" at bounding box center [740, 428] width 1375 height 755
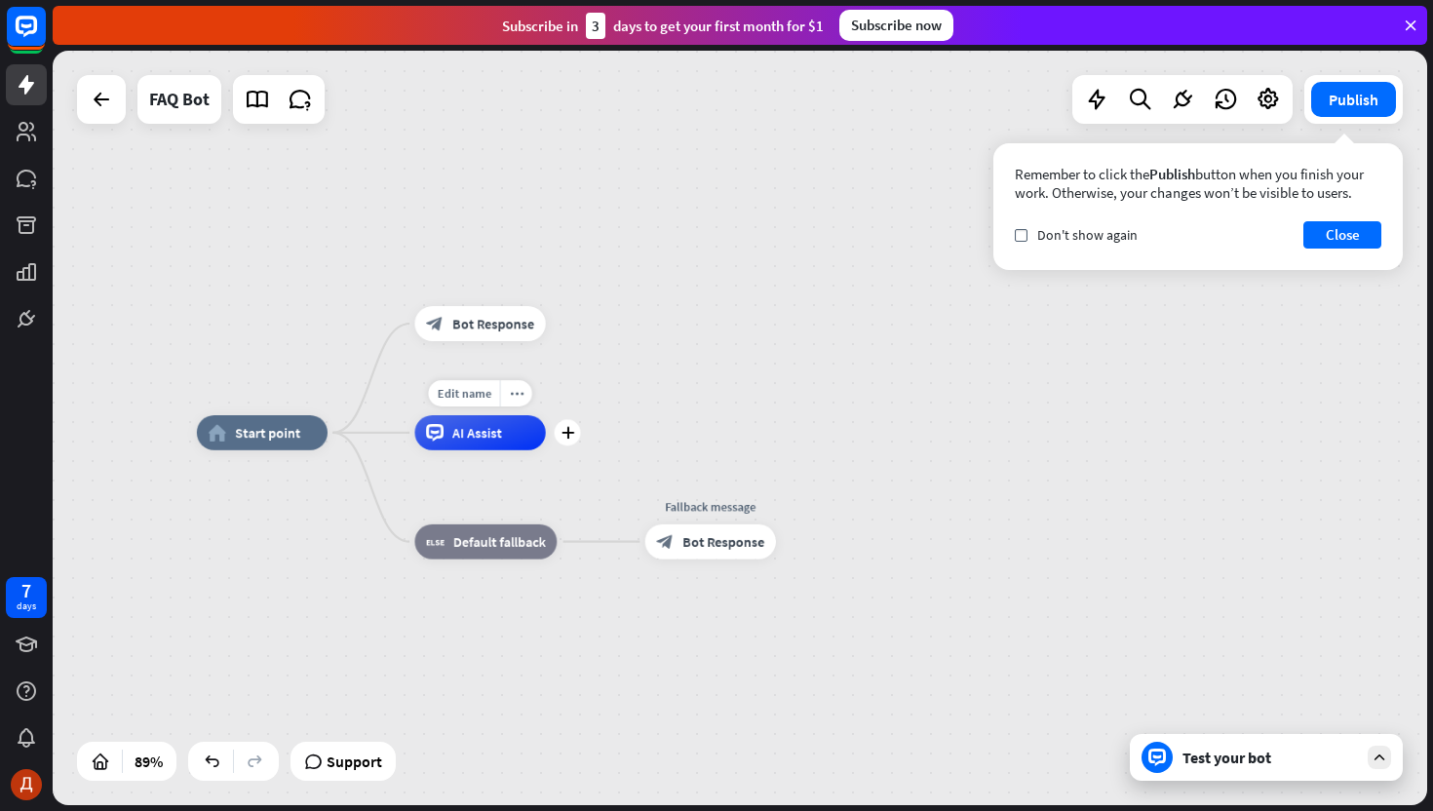
click at [475, 433] on span "AI Assist" at bounding box center [477, 433] width 50 height 18
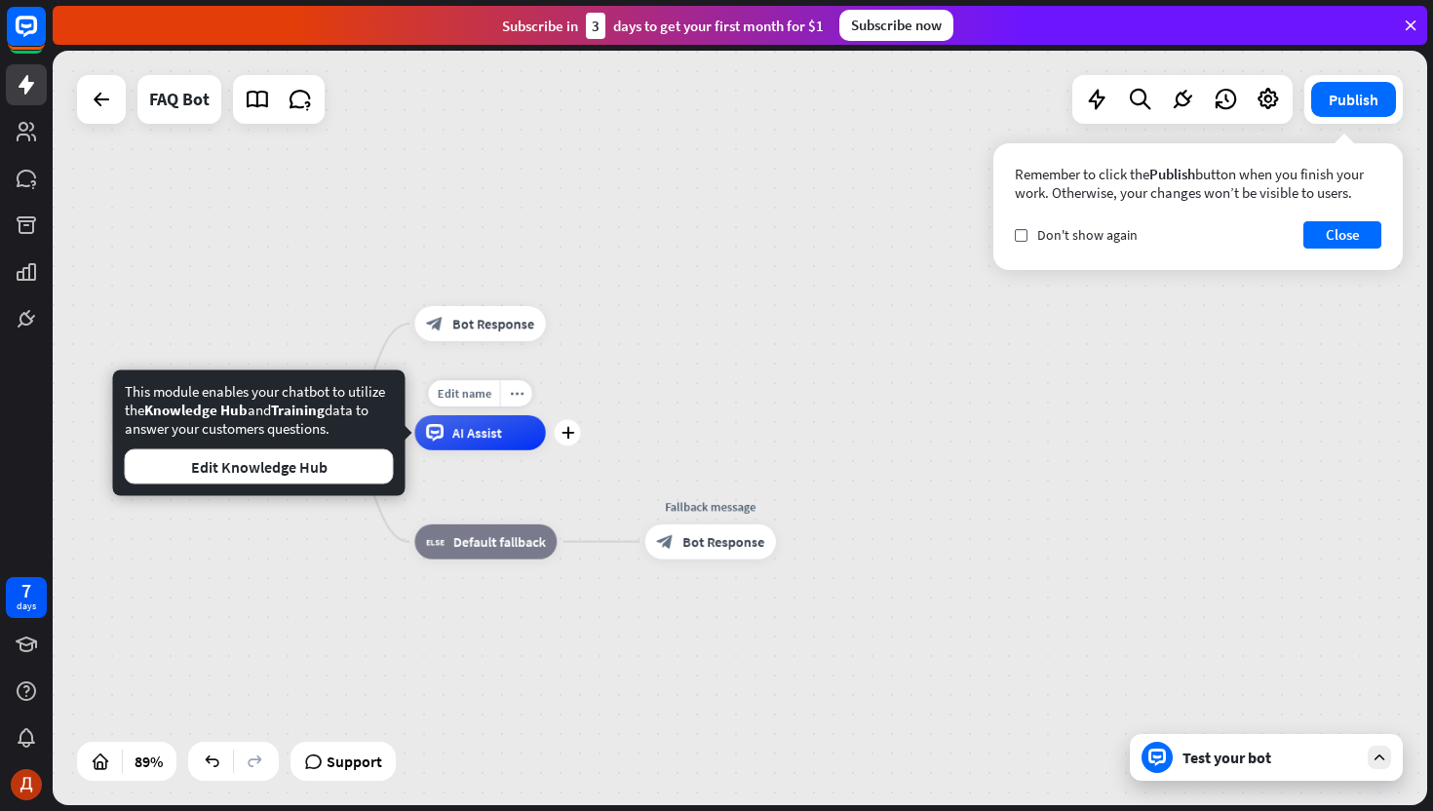
click at [447, 433] on div "AI Assist" at bounding box center [479, 432] width 131 height 35
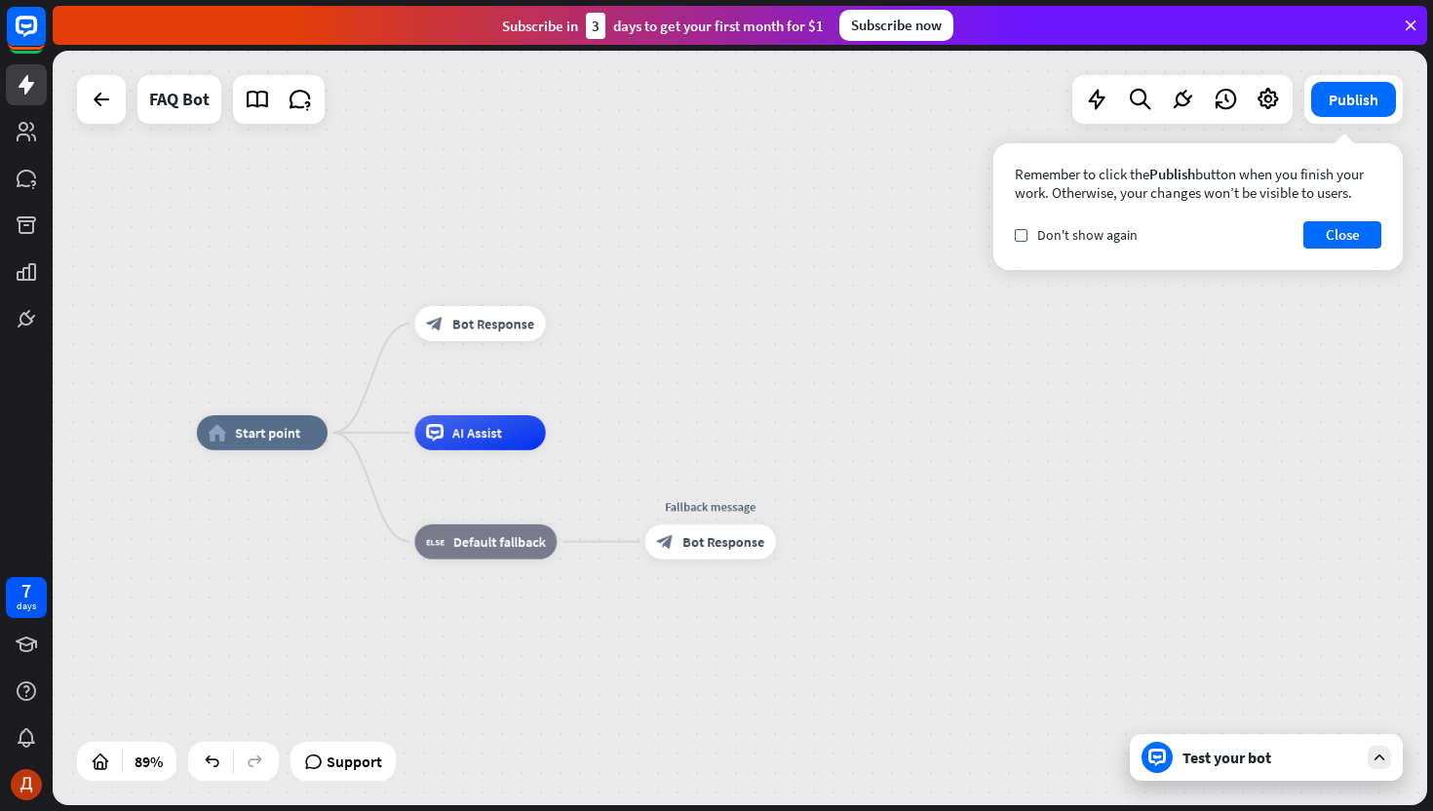
drag, startPoint x: 447, startPoint y: 433, endPoint x: 630, endPoint y: 331, distance: 208.6
click at [630, 331] on div "home_2 Start point block_bot_response Bot Response Edit name more_horiz AI Assi…" at bounding box center [740, 428] width 1375 height 755
drag, startPoint x: 468, startPoint y: 430, endPoint x: 538, endPoint y: 410, distance: 72.9
click at [538, 415] on div "Edit name more_horiz plus AI Assist" at bounding box center [479, 432] width 131 height 35
click at [567, 430] on icon "plus" at bounding box center [567, 433] width 13 height 13
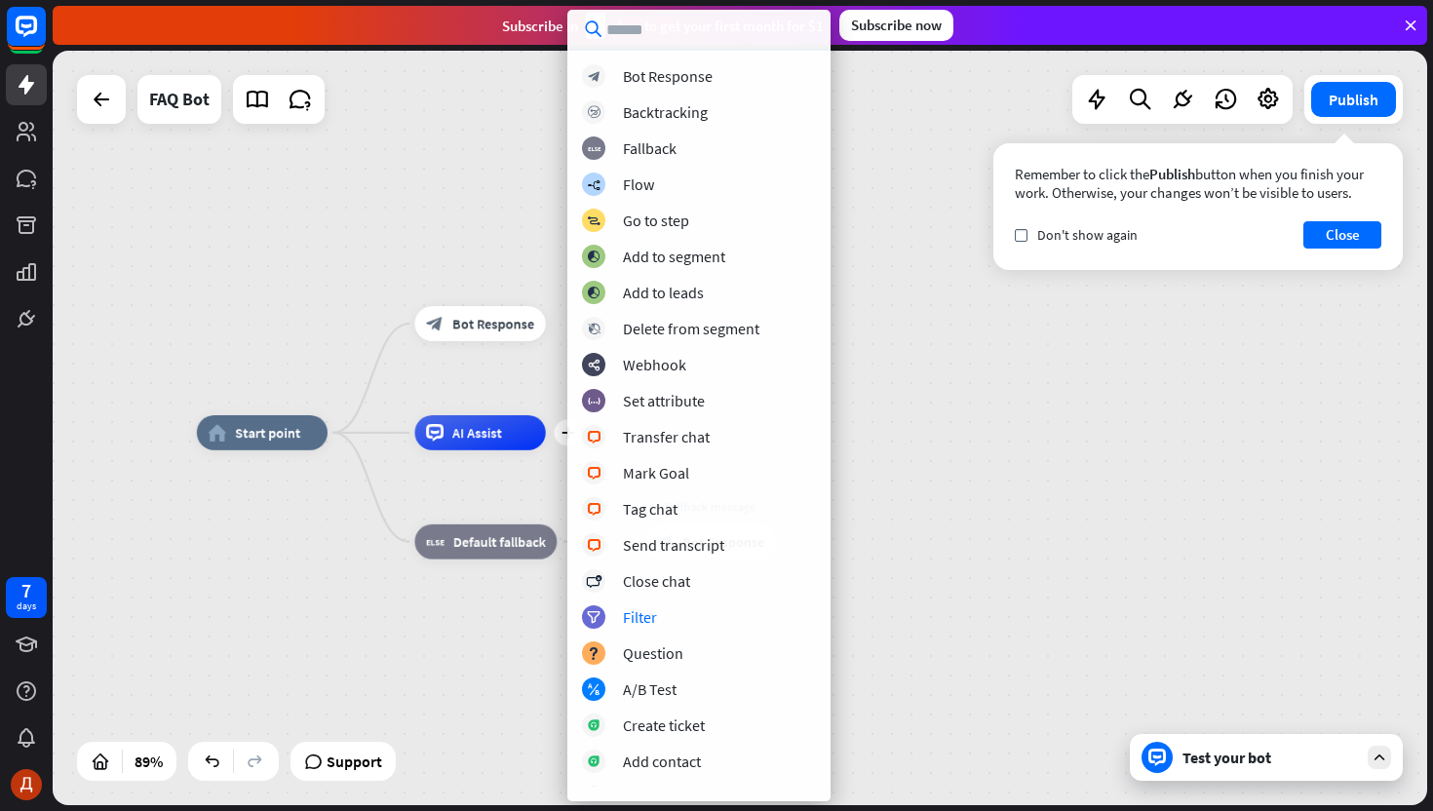
click at [922, 585] on div "home_2 Start point block_bot_response Bot Response plus AI Assist block_fallbac…" at bounding box center [812, 770] width 1230 height 675
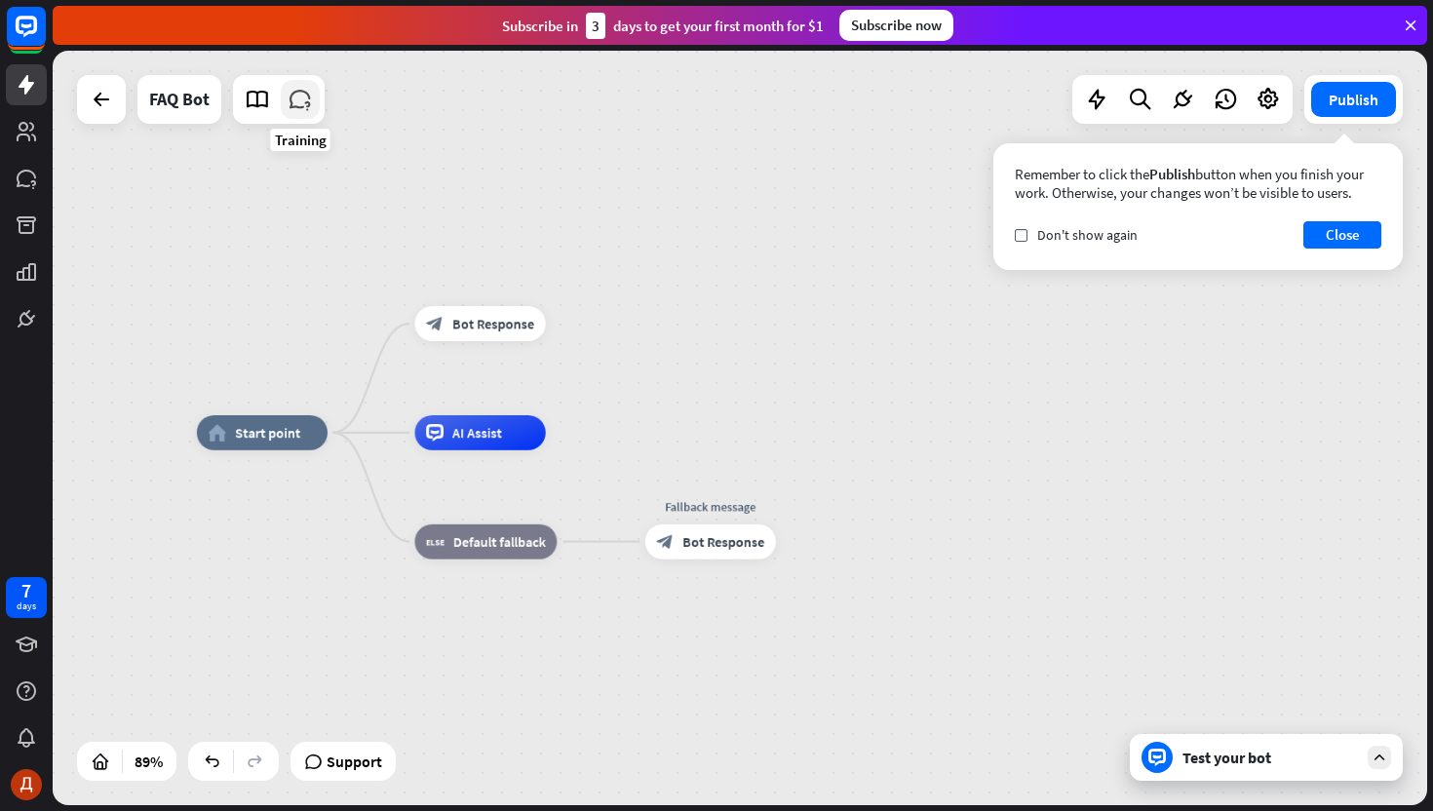
click at [304, 94] on icon at bounding box center [300, 99] width 25 height 25
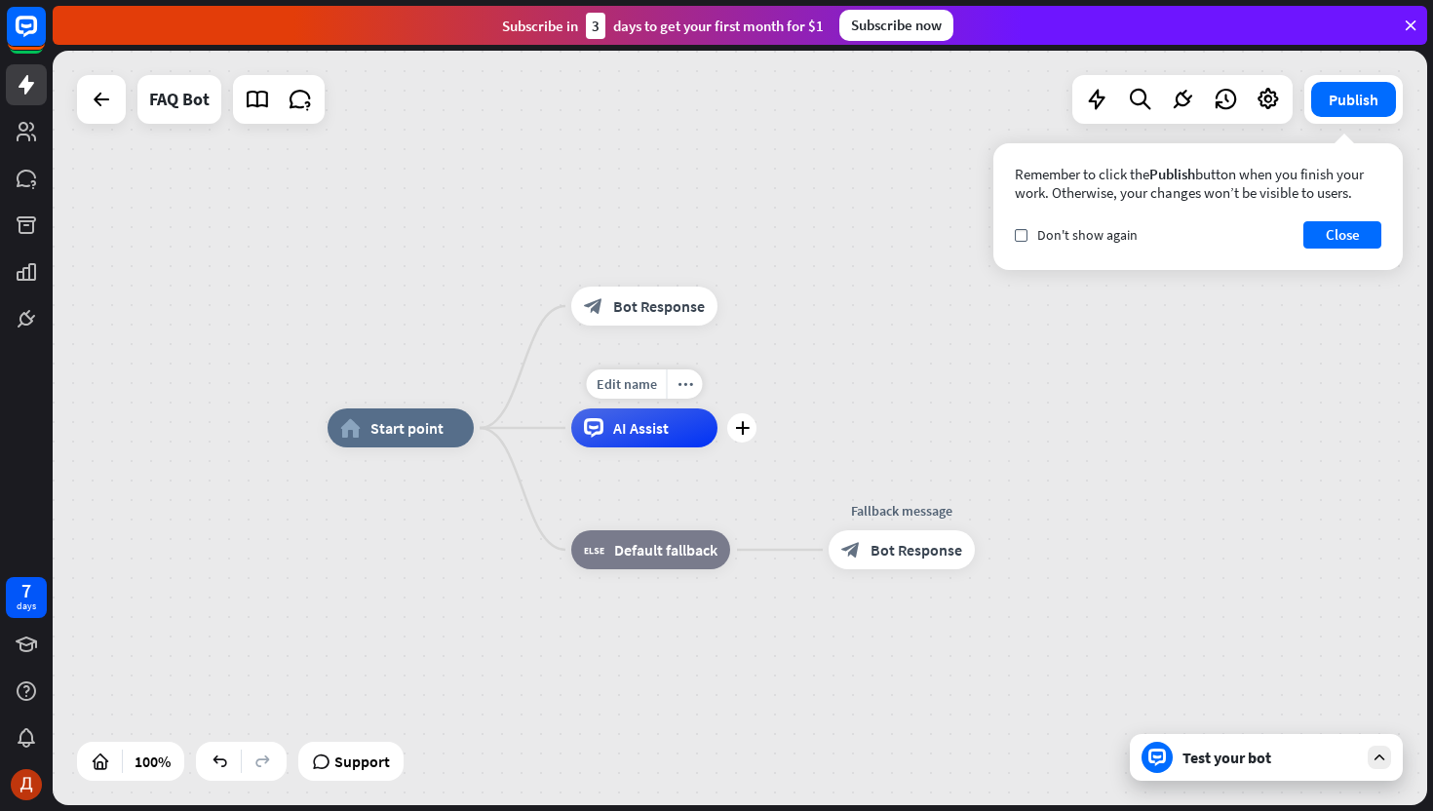
drag, startPoint x: 639, startPoint y: 436, endPoint x: 716, endPoint y: 419, distance: 78.8
click at [718, 420] on div "Edit name more_horiz plus AI Assist" at bounding box center [644, 427] width 146 height 39
click at [826, 372] on div "home_2 Start point block_bot_response Bot Response Edit name more_horiz AI Assi…" at bounding box center [740, 428] width 1375 height 755
click at [1269, 752] on div "Test your bot" at bounding box center [1270, 757] width 175 height 19
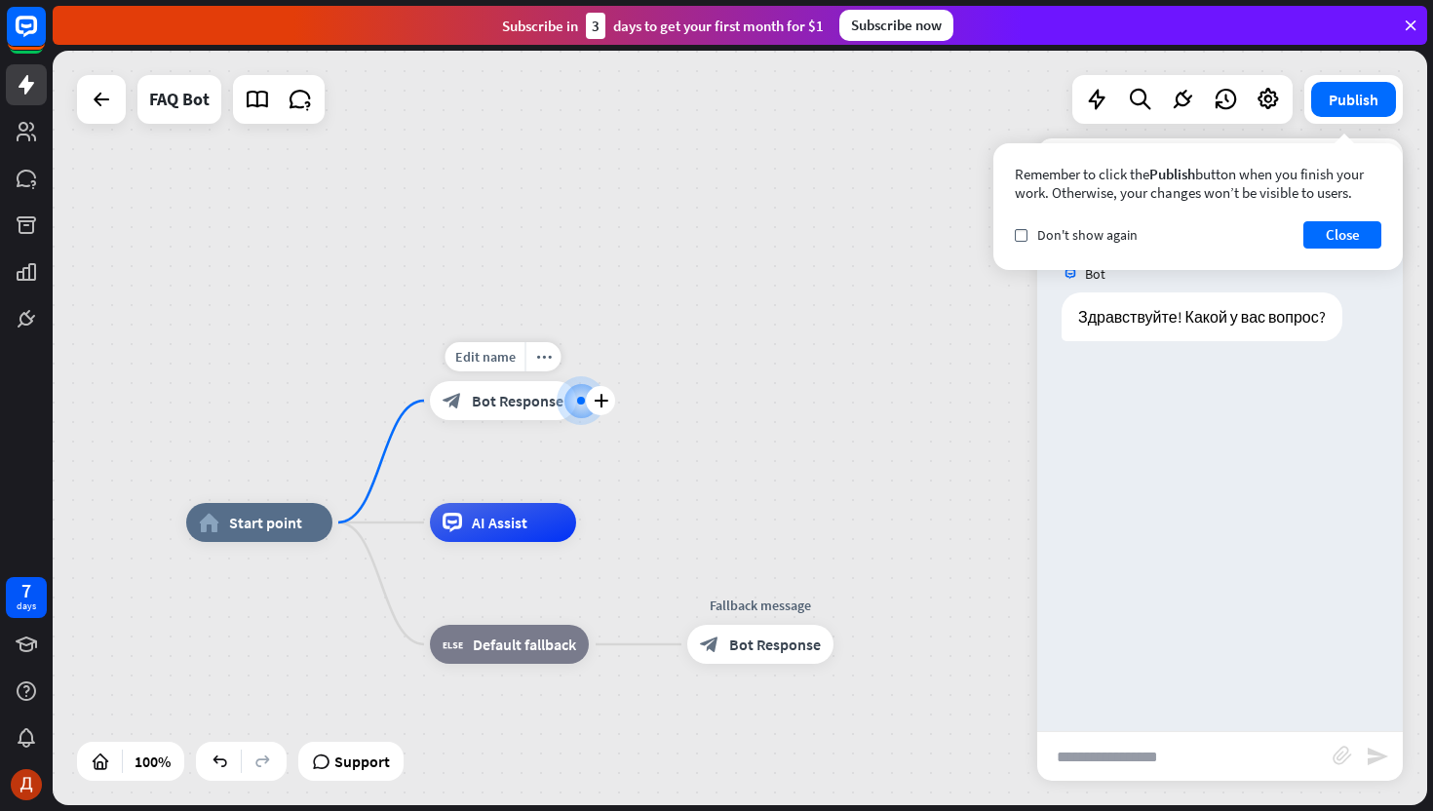
drag, startPoint x: 590, startPoint y: 435, endPoint x: 582, endPoint y: 381, distance: 54.2
click at [582, 391] on div at bounding box center [580, 400] width 19 height 19
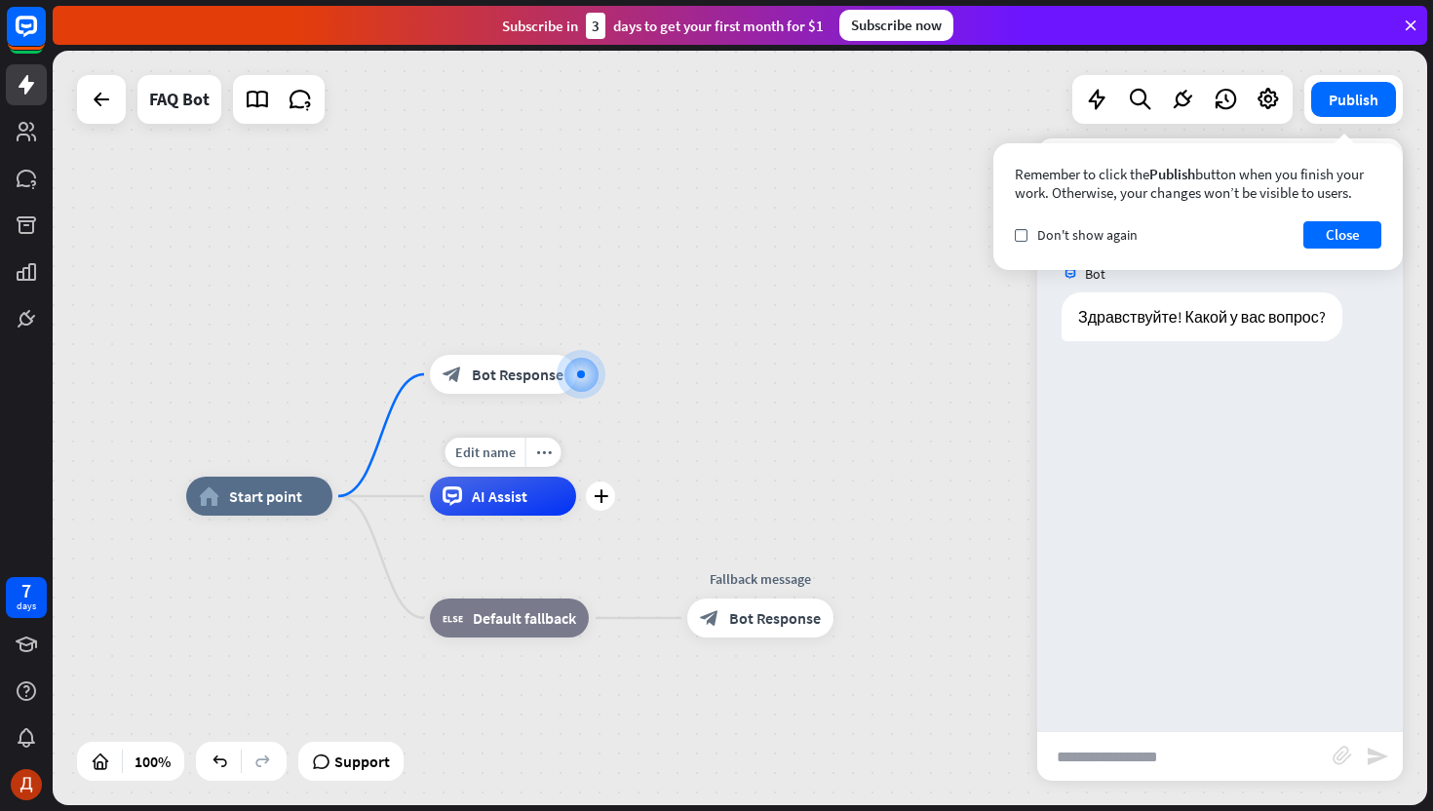
drag, startPoint x: 602, startPoint y: 373, endPoint x: 465, endPoint y: 474, distance: 169.4
click at [602, 372] on icon "plus" at bounding box center [601, 375] width 15 height 14
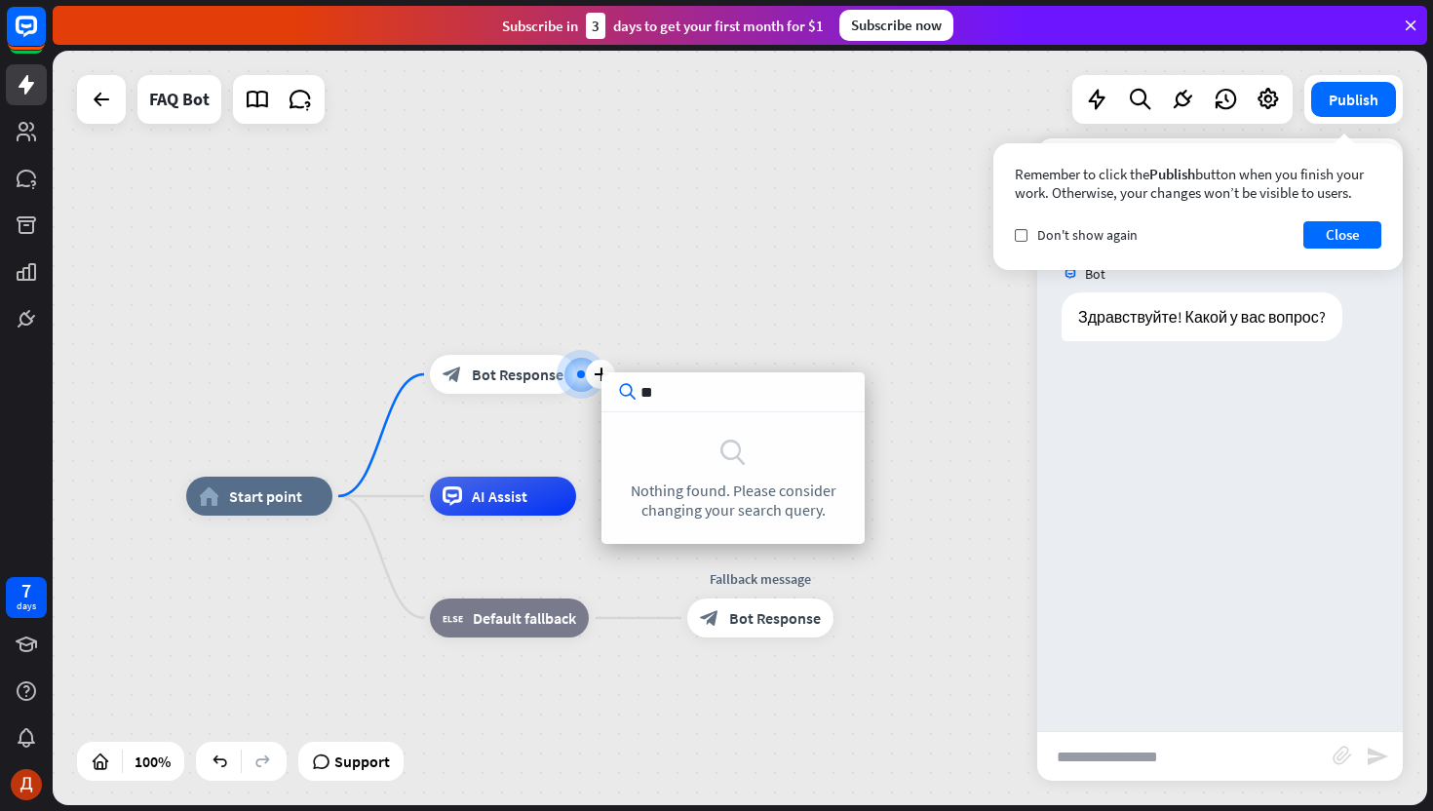
type input "**"
click at [1172, 748] on input "text" at bounding box center [1184, 756] width 295 height 49
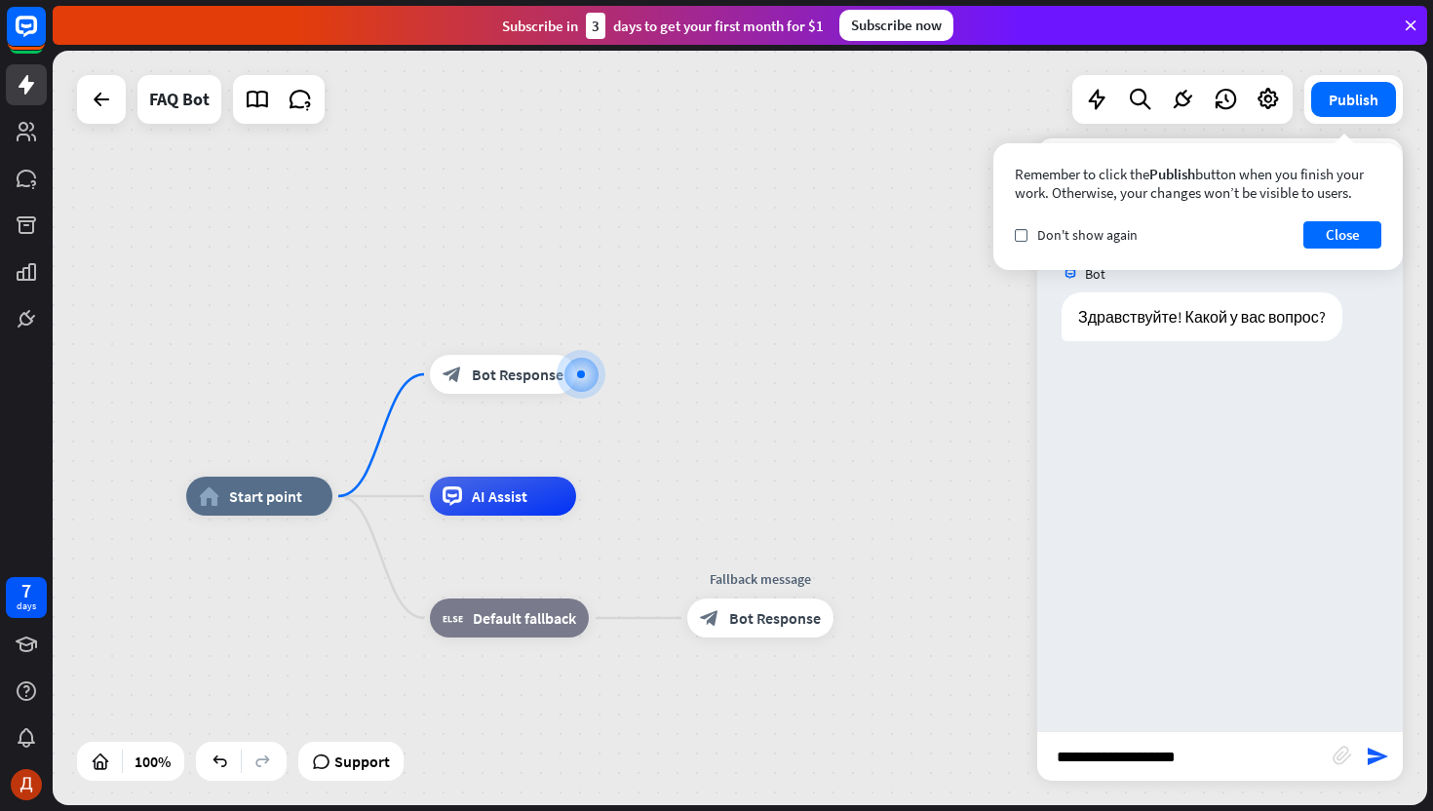
type input "**********"
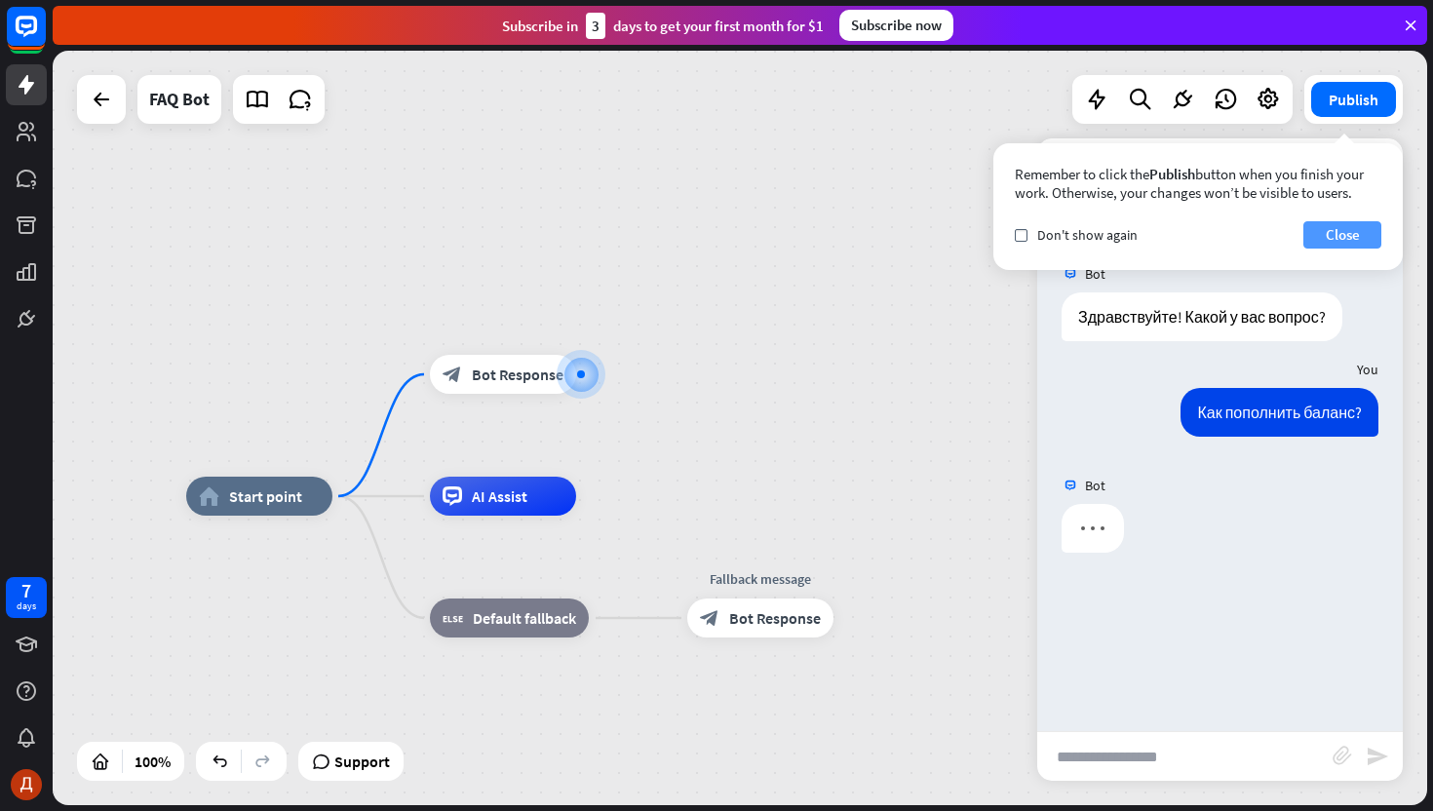
click at [1347, 242] on button "Close" at bounding box center [1342, 234] width 78 height 27
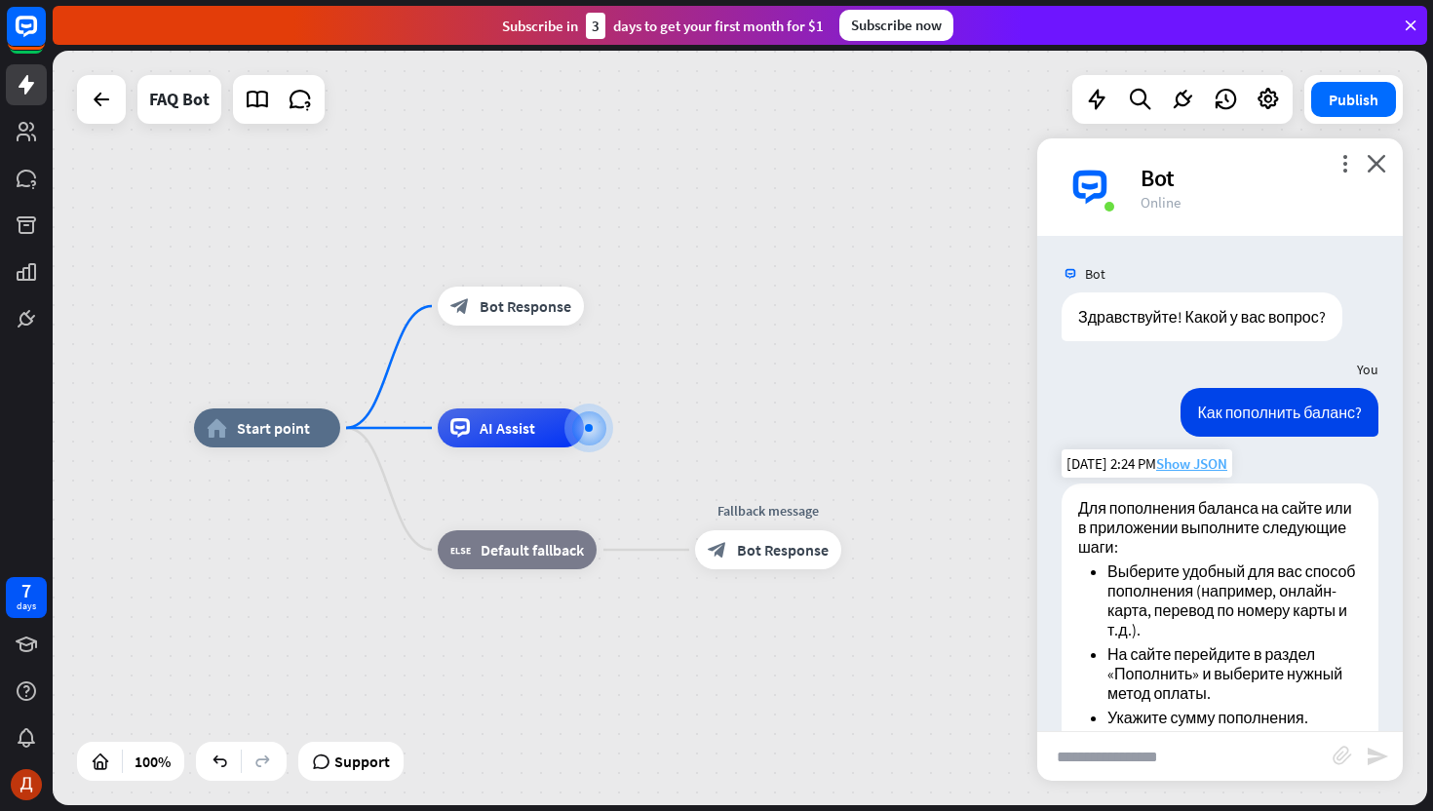
click at [1197, 466] on span "Show JSON" at bounding box center [1191, 463] width 71 height 19
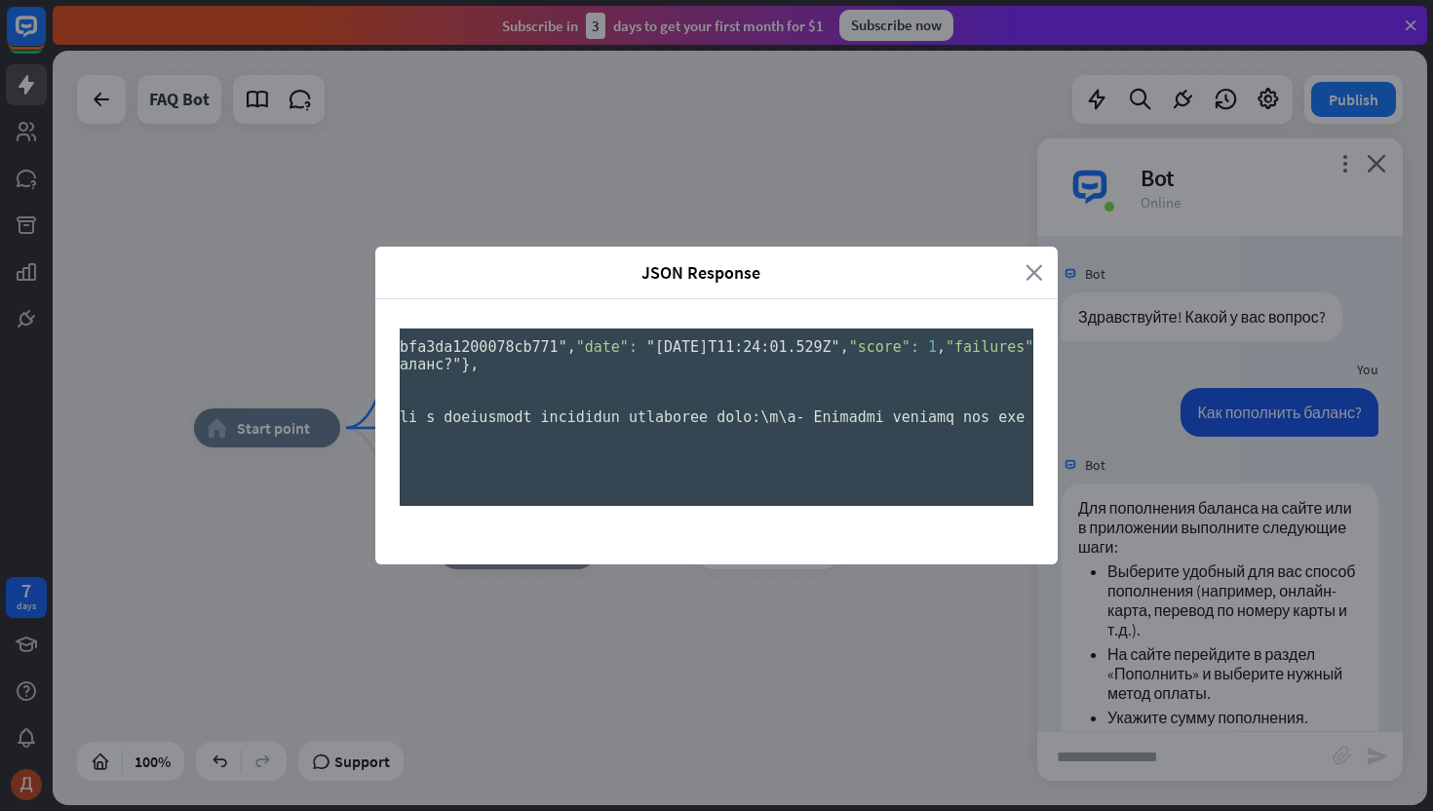
click at [1031, 261] on icon "close" at bounding box center [1035, 272] width 18 height 22
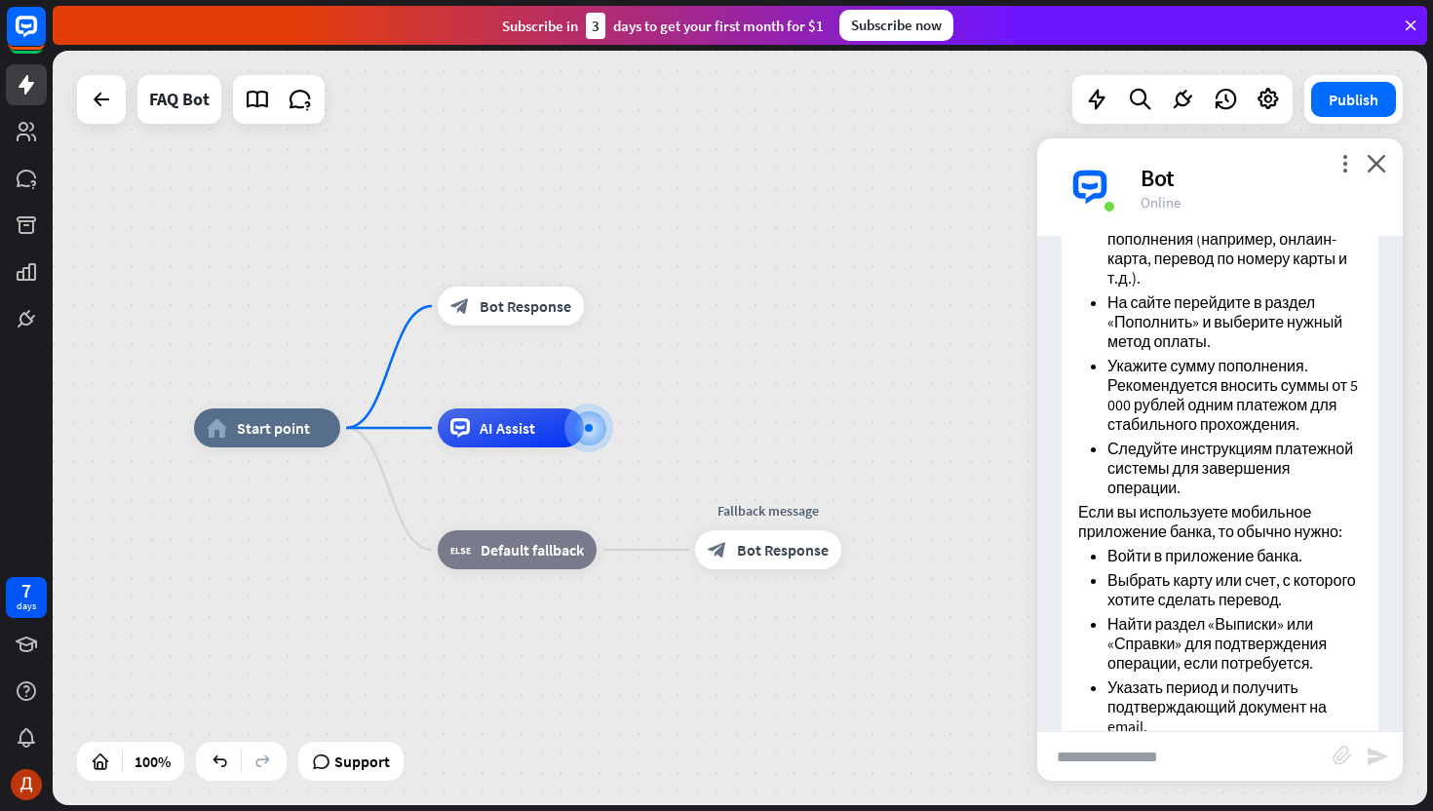
scroll to position [542, 0]
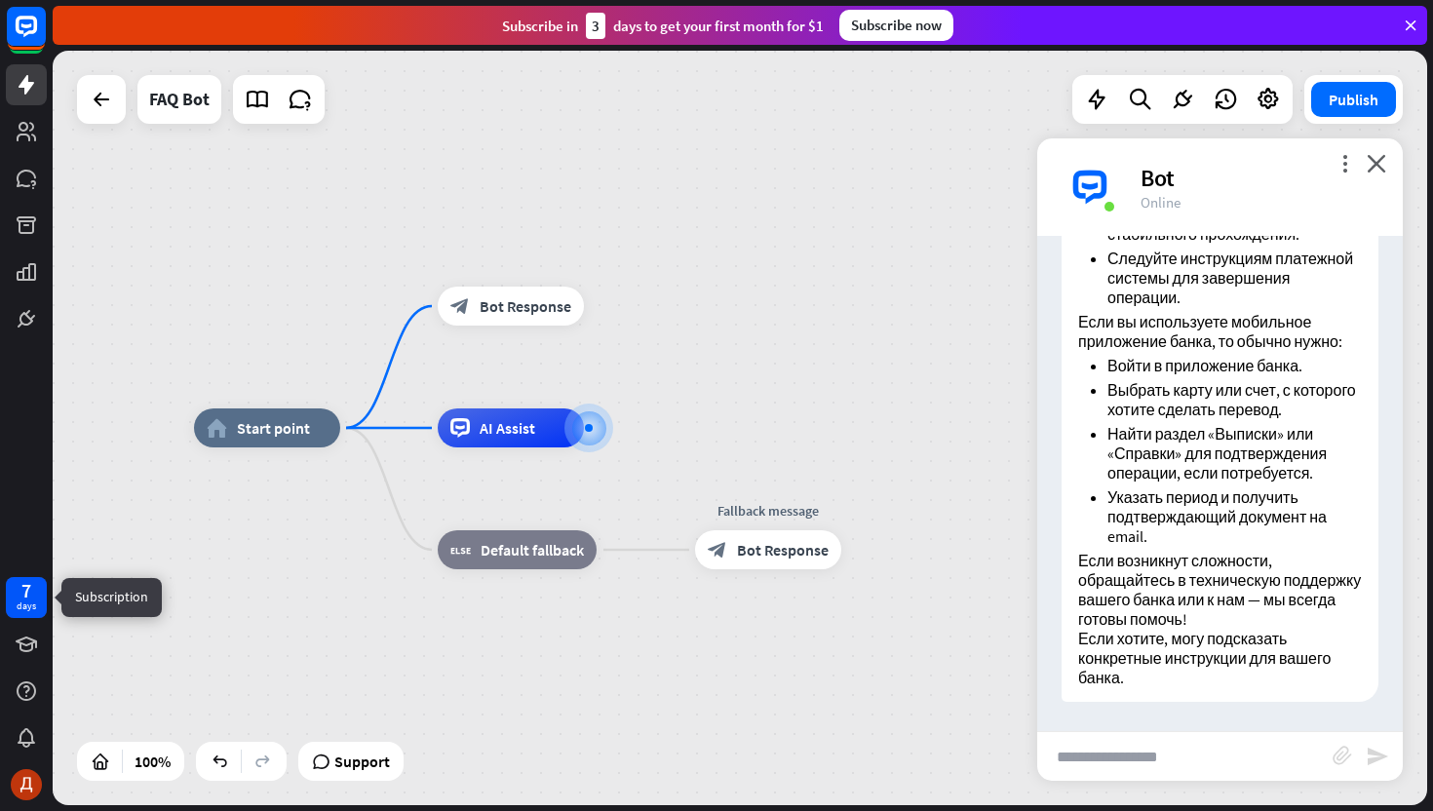
click at [19, 594] on div "7 days" at bounding box center [26, 597] width 19 height 31
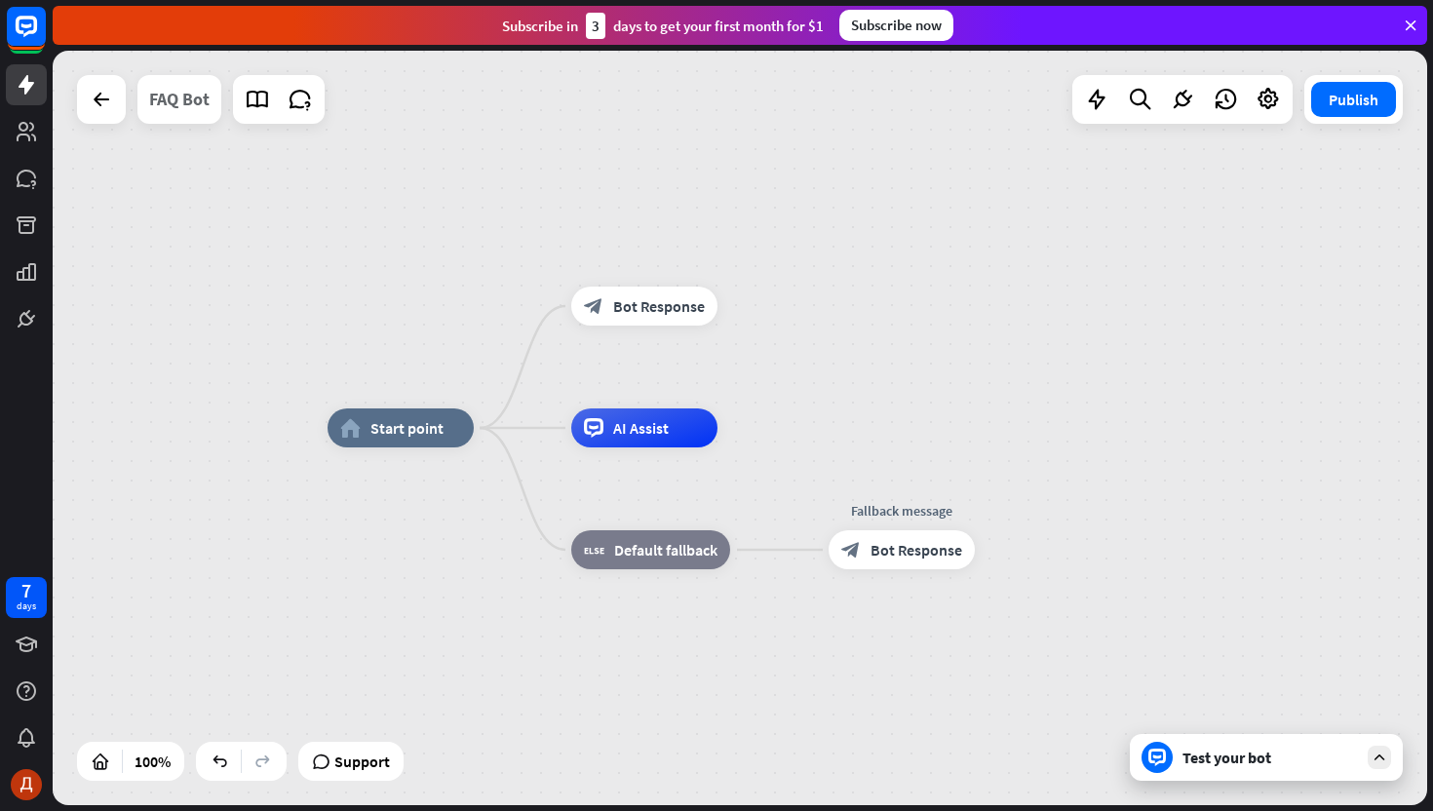
click at [175, 98] on div "FAQ Bot" at bounding box center [179, 99] width 60 height 49
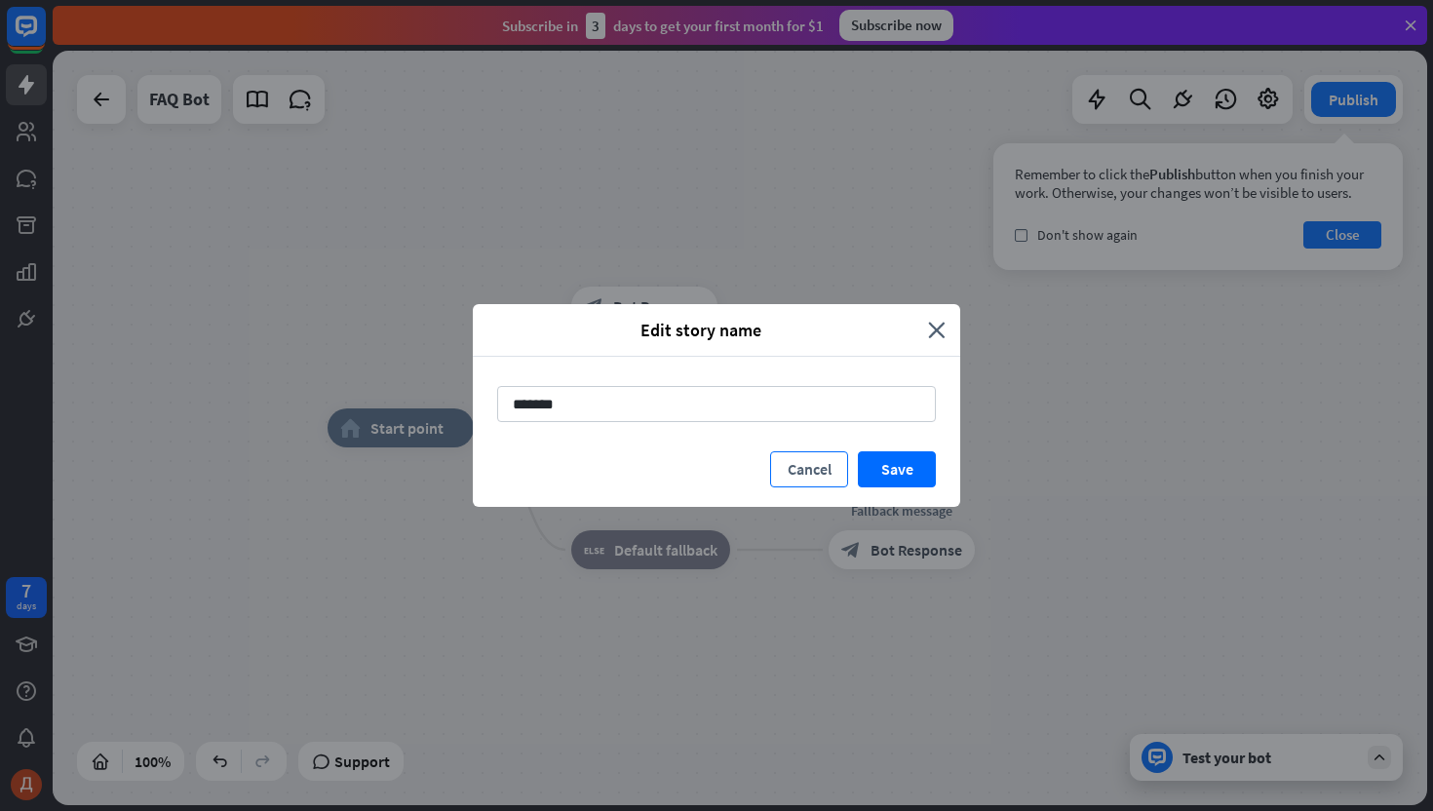
click at [817, 481] on button "Cancel" at bounding box center [809, 469] width 78 height 36
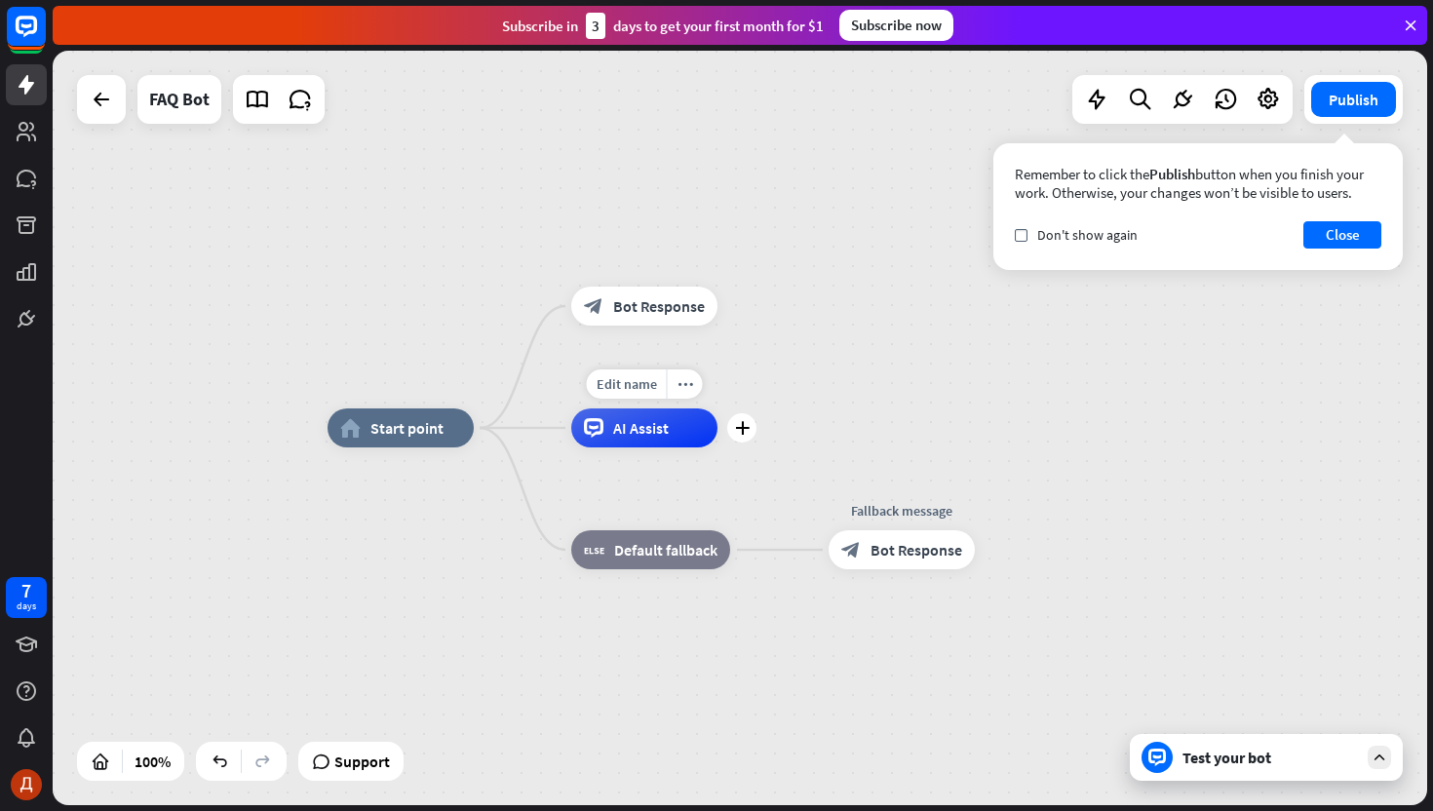
click at [673, 440] on div "AI Assist" at bounding box center [644, 427] width 146 height 39
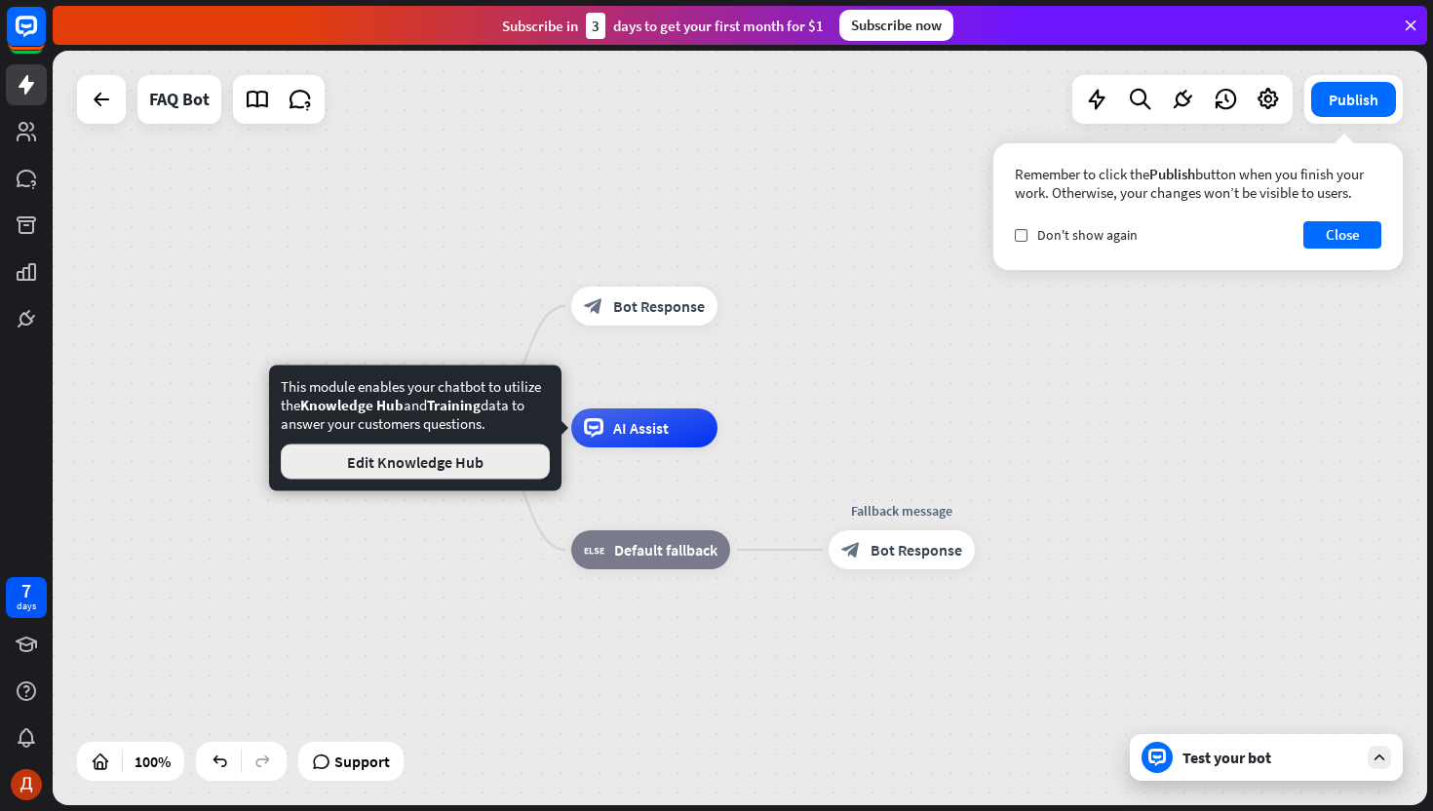
click at [514, 451] on button "Edit Knowledge Hub" at bounding box center [415, 462] width 269 height 35
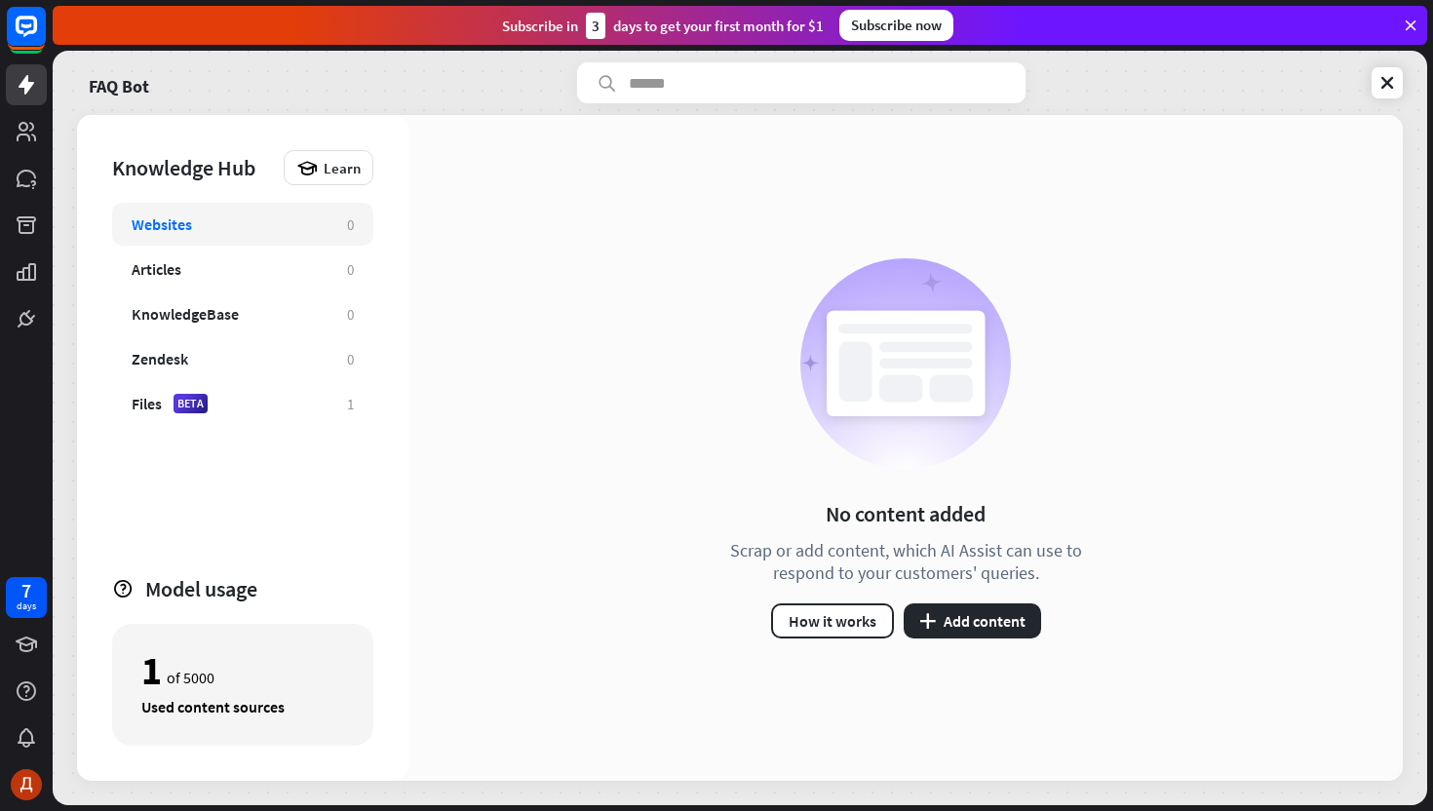
click at [284, 721] on div "1 of 5000 Used content sources" at bounding box center [242, 685] width 261 height 122
click at [227, 685] on div "1 of 5000" at bounding box center [242, 670] width 203 height 33
click at [296, 405] on div "Files BETA" at bounding box center [230, 403] width 196 height 19
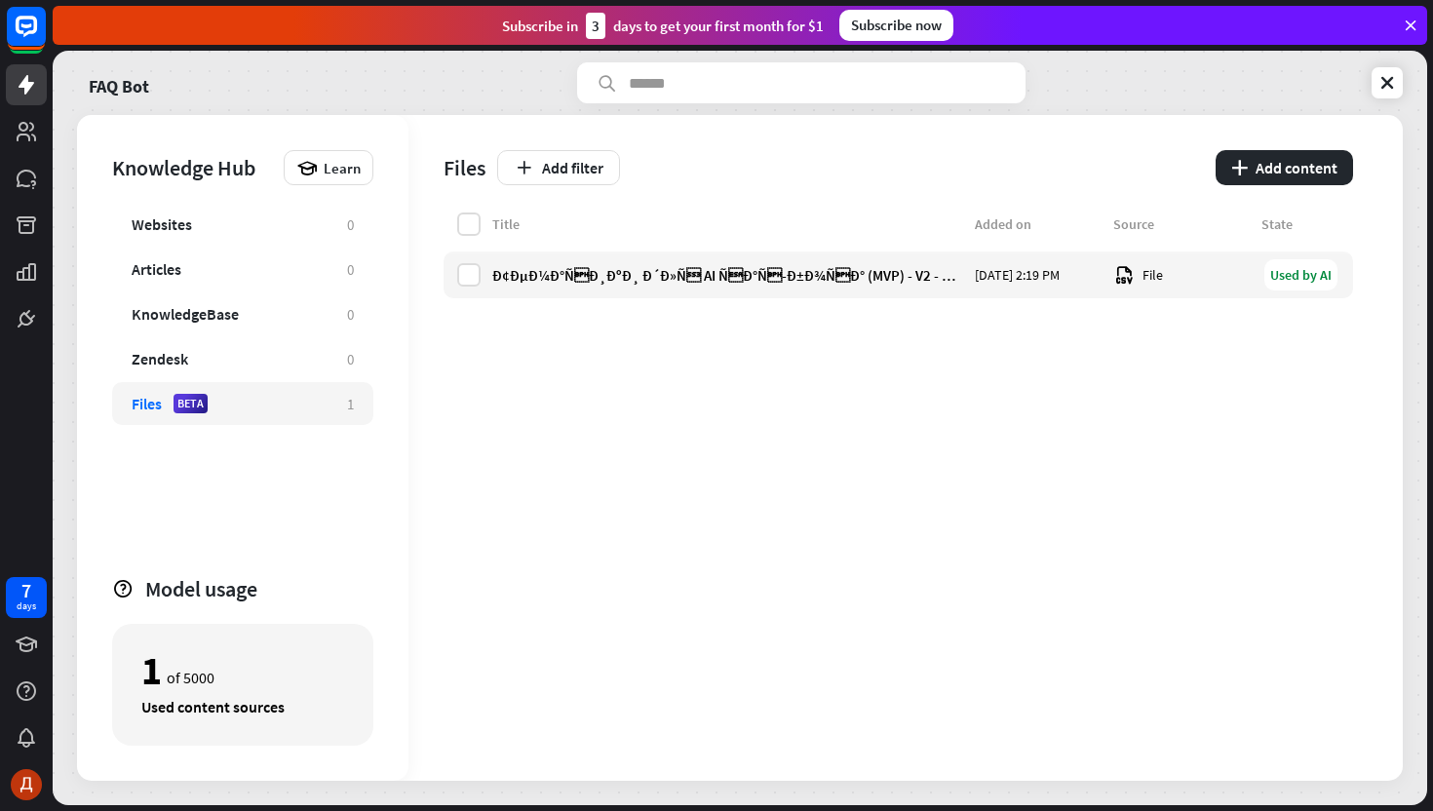
click at [233, 673] on div "1 of 5000" at bounding box center [242, 670] width 203 height 33
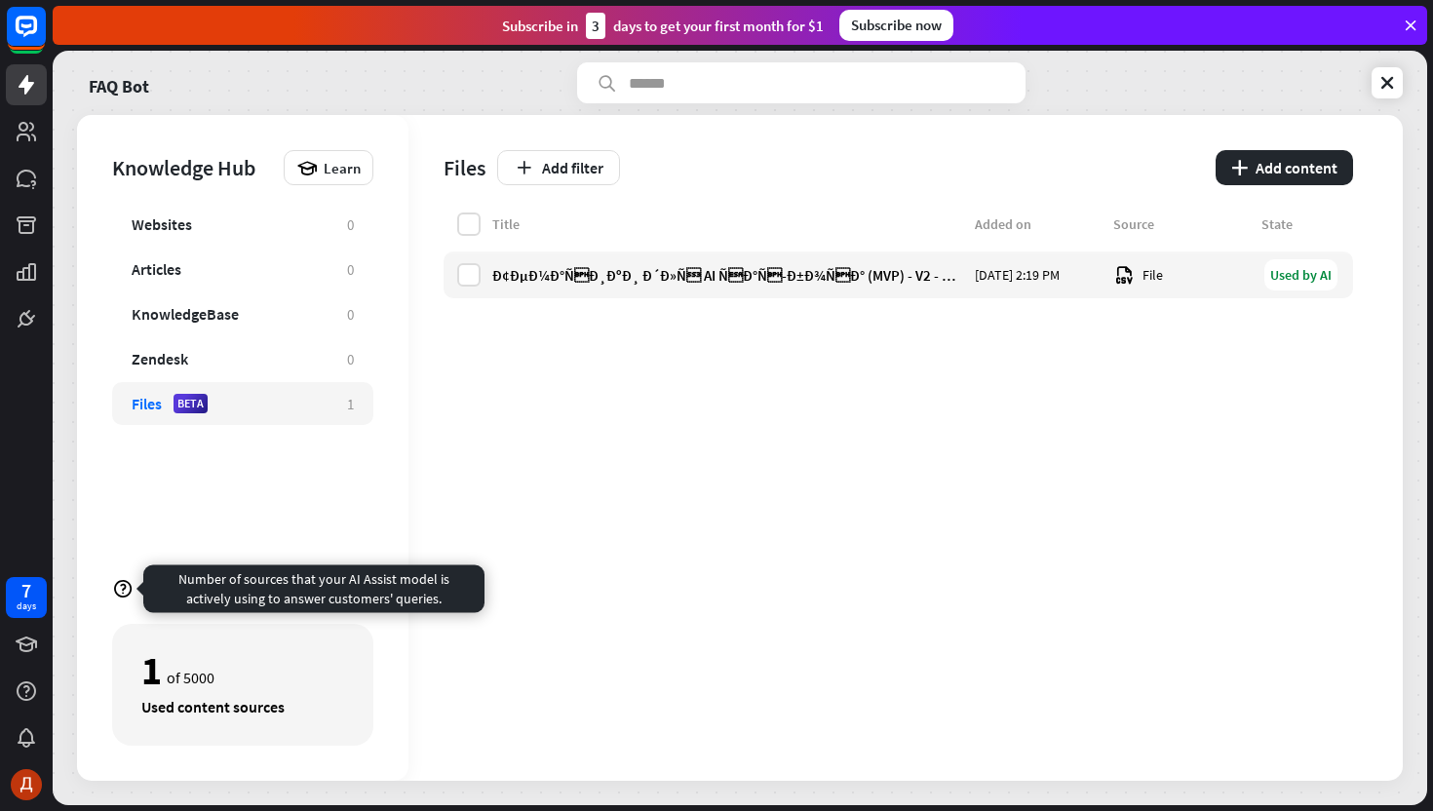
click at [132, 591] on icon at bounding box center [122, 588] width 21 height 21
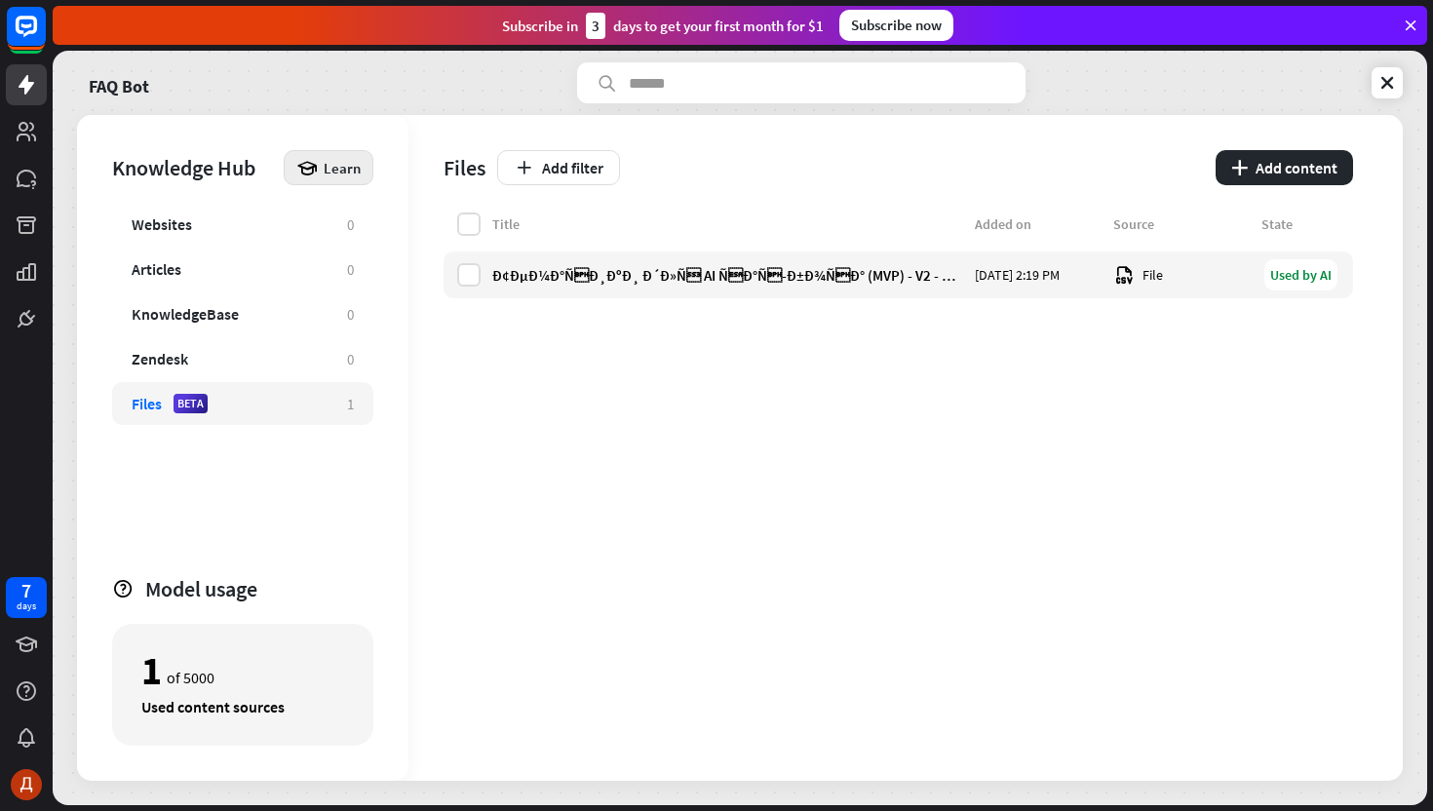
click at [313, 178] on div "Learn" at bounding box center [329, 167] width 90 height 35
click at [607, 467] on div "Title Added on Source State Ð¢ÐµÐ¼Ð°ÑÐ¸ÐºÐ¸ Ð´Ð»Ñ AI ÑÐ°Ñ-Ð±Ð¾ÑÐ° (MVP) - …" at bounding box center [899, 497] width 910 height 568
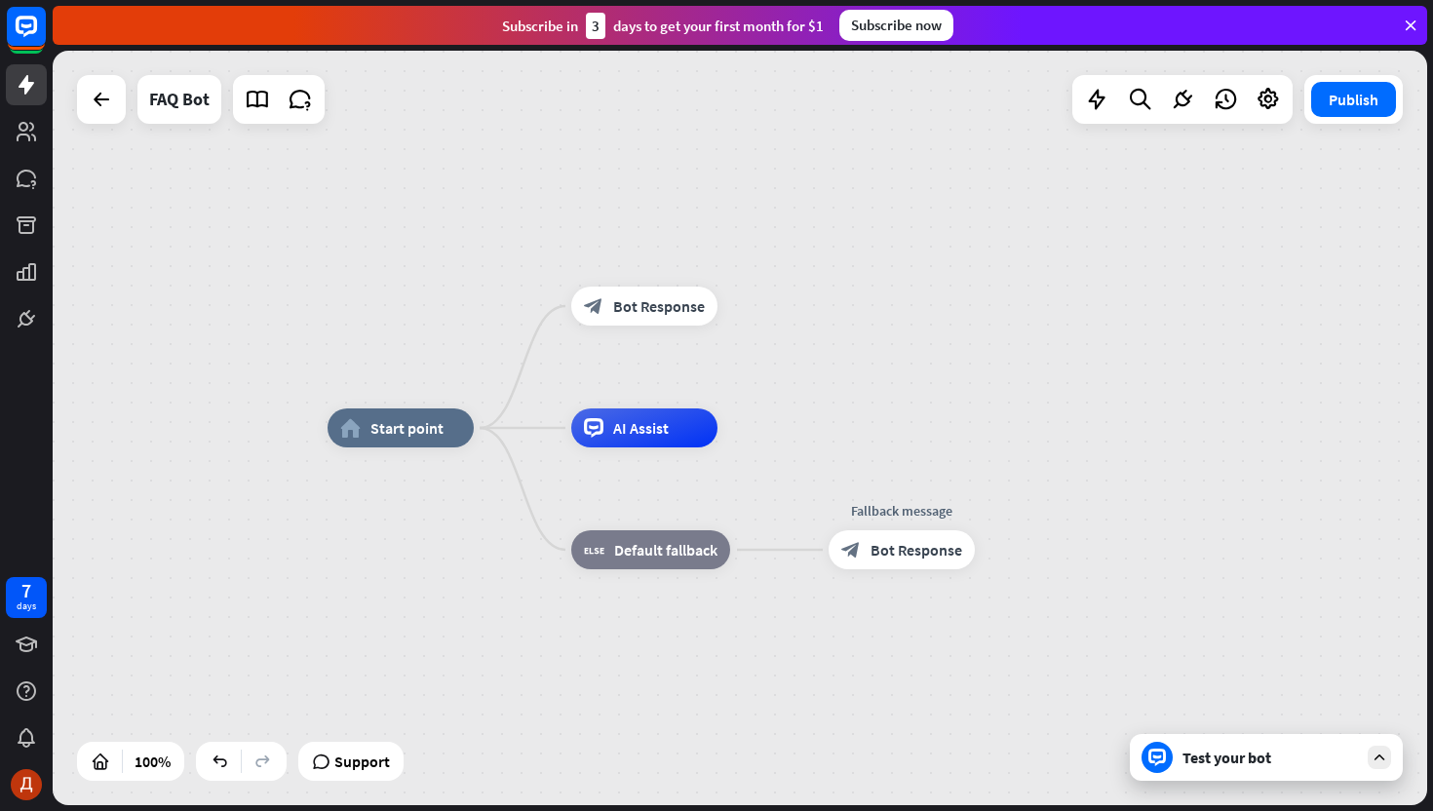
click at [1170, 761] on div at bounding box center [1157, 757] width 31 height 31
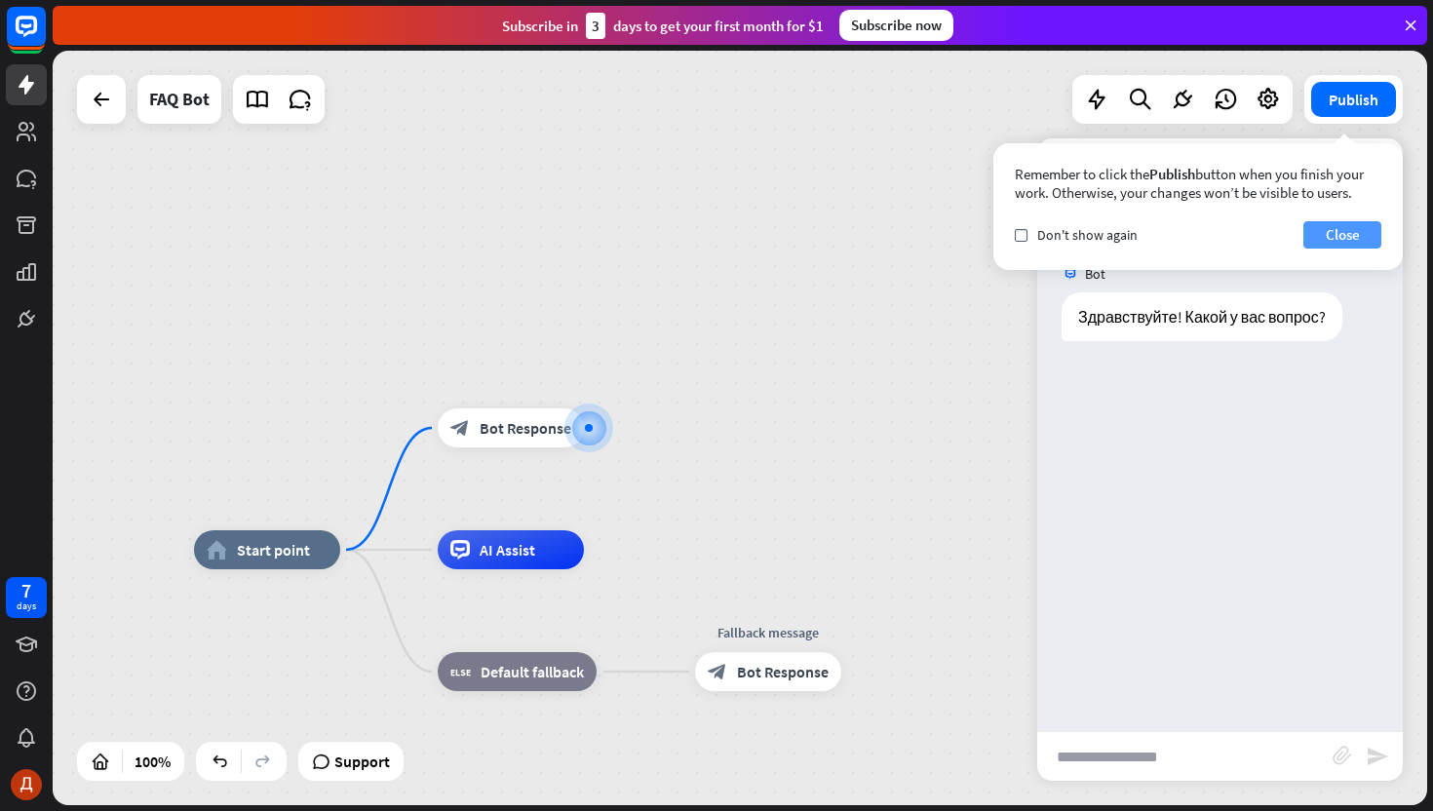
click at [1320, 230] on button "Close" at bounding box center [1342, 234] width 78 height 27
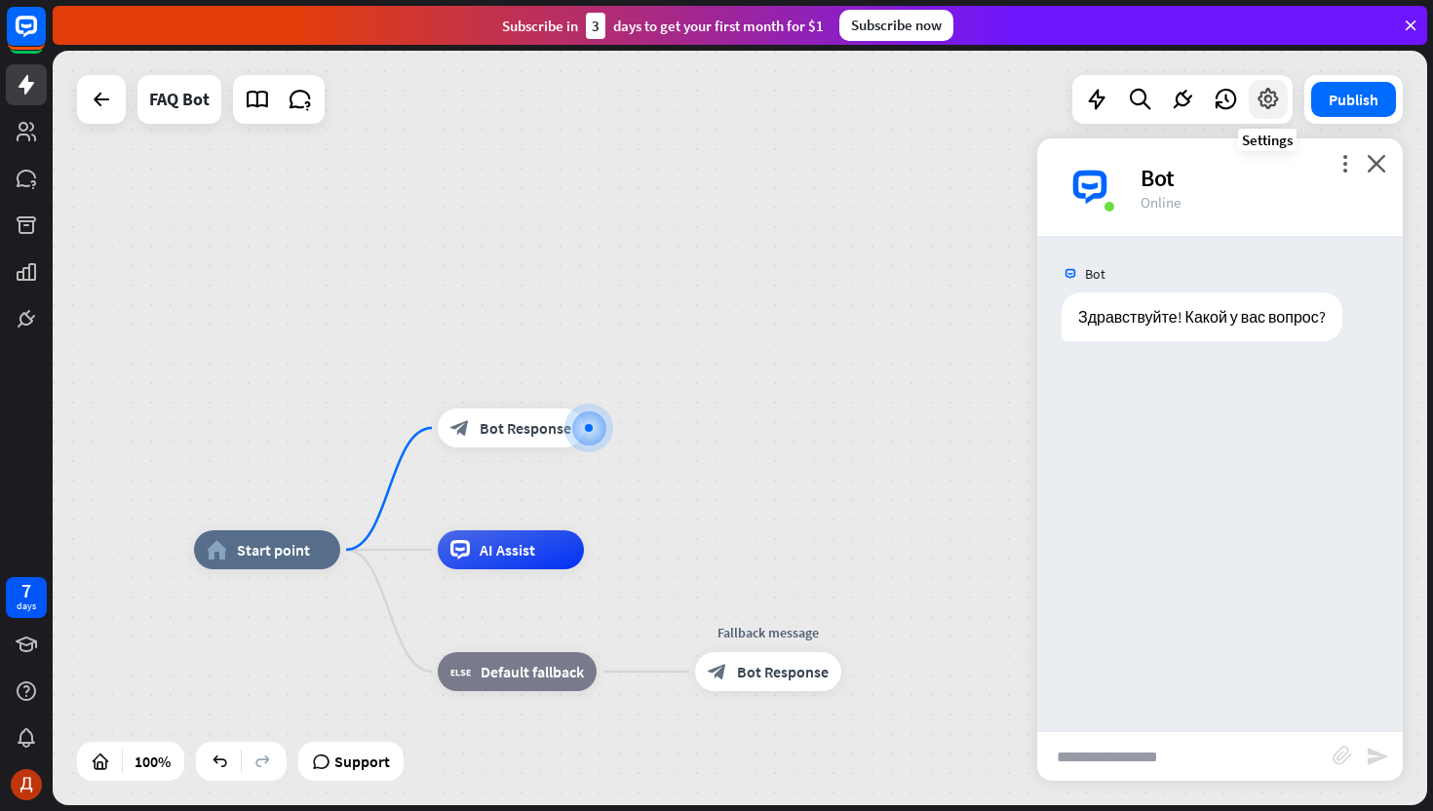
click at [1263, 94] on icon at bounding box center [1268, 99] width 25 height 25
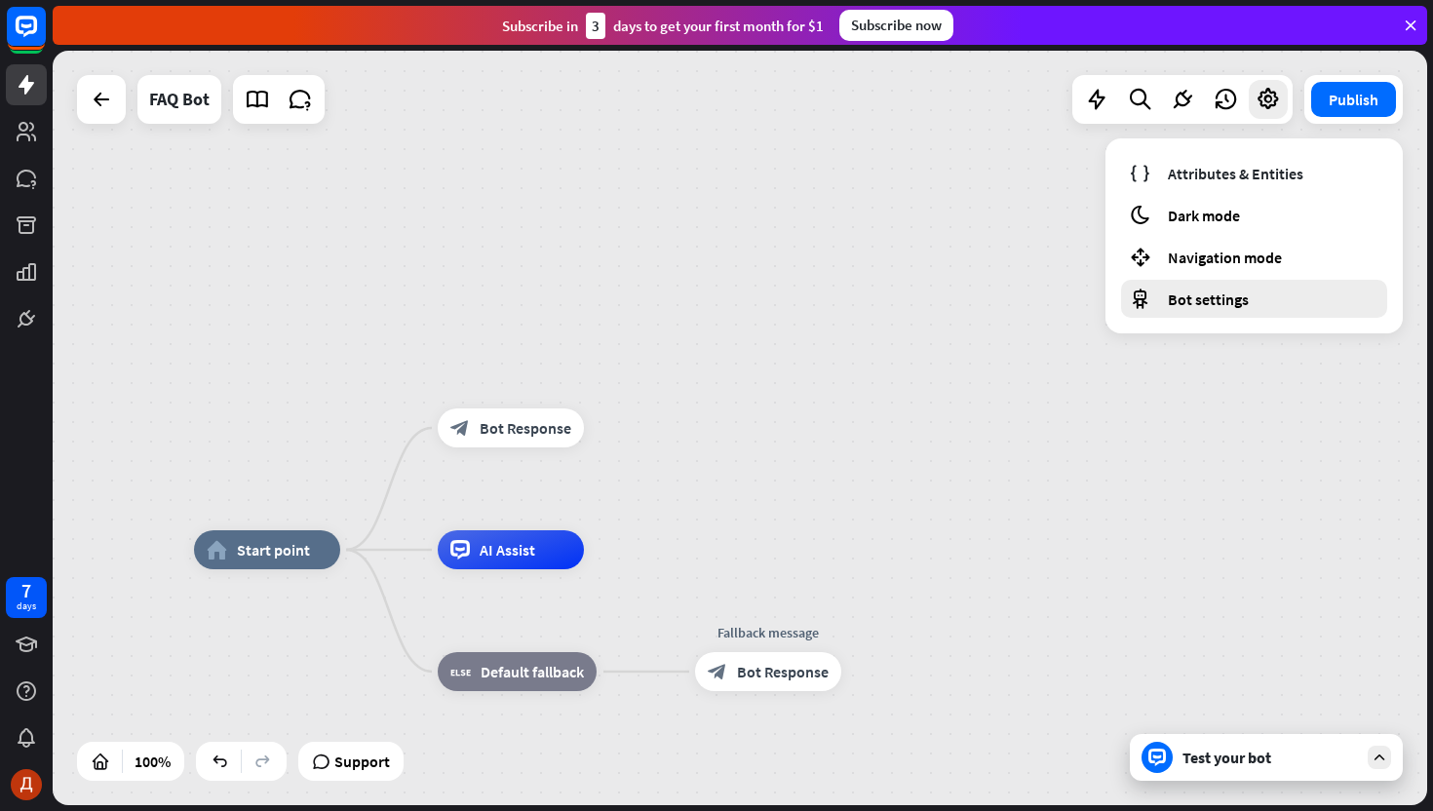
click at [1203, 297] on span "Bot settings" at bounding box center [1208, 299] width 81 height 19
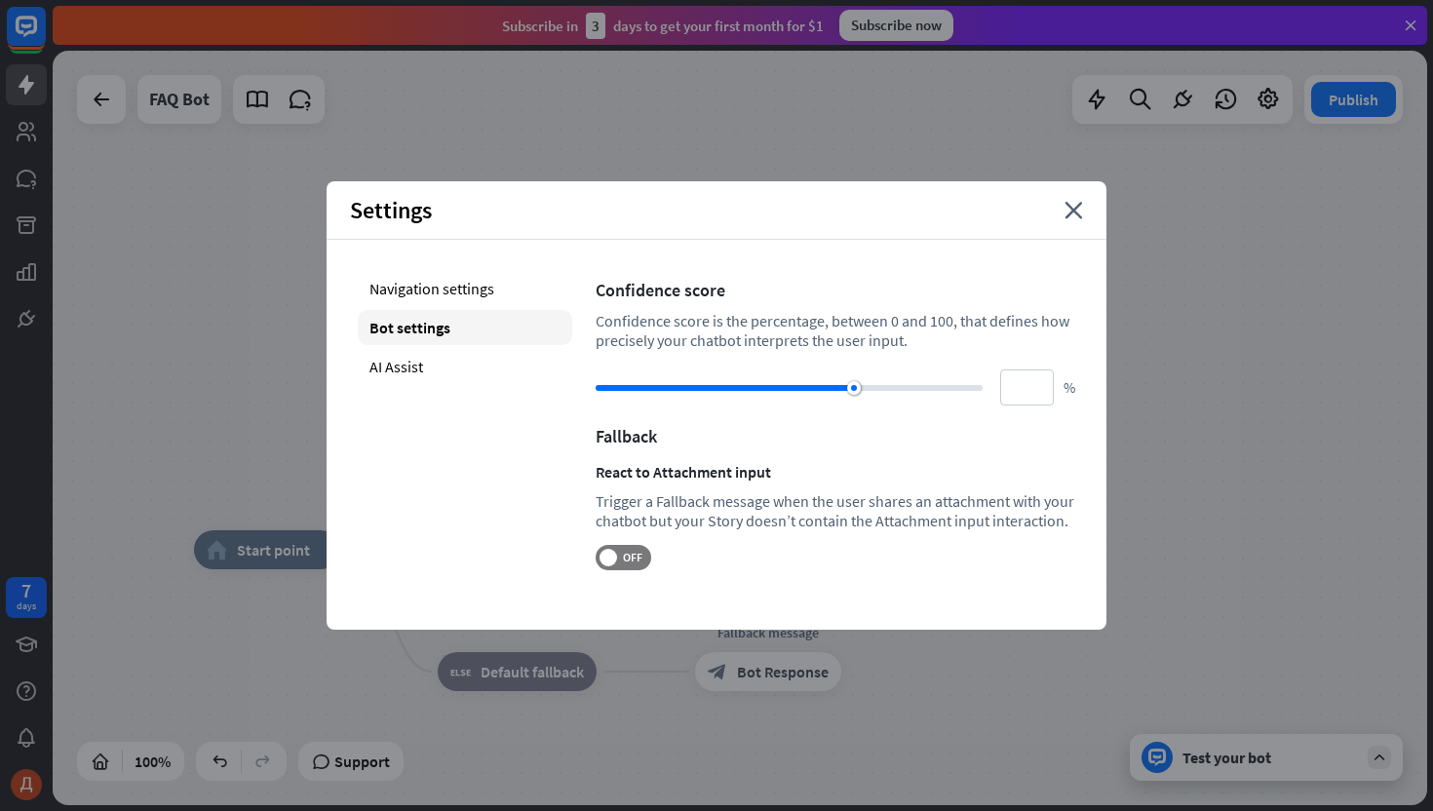
click at [631, 440] on div "Fallback" at bounding box center [836, 436] width 480 height 22
click at [764, 506] on div "Trigger a Fallback message when the user shares an attachment with your chatbot…" at bounding box center [836, 510] width 480 height 39
click at [624, 563] on span "OFF" at bounding box center [632, 558] width 30 height 16
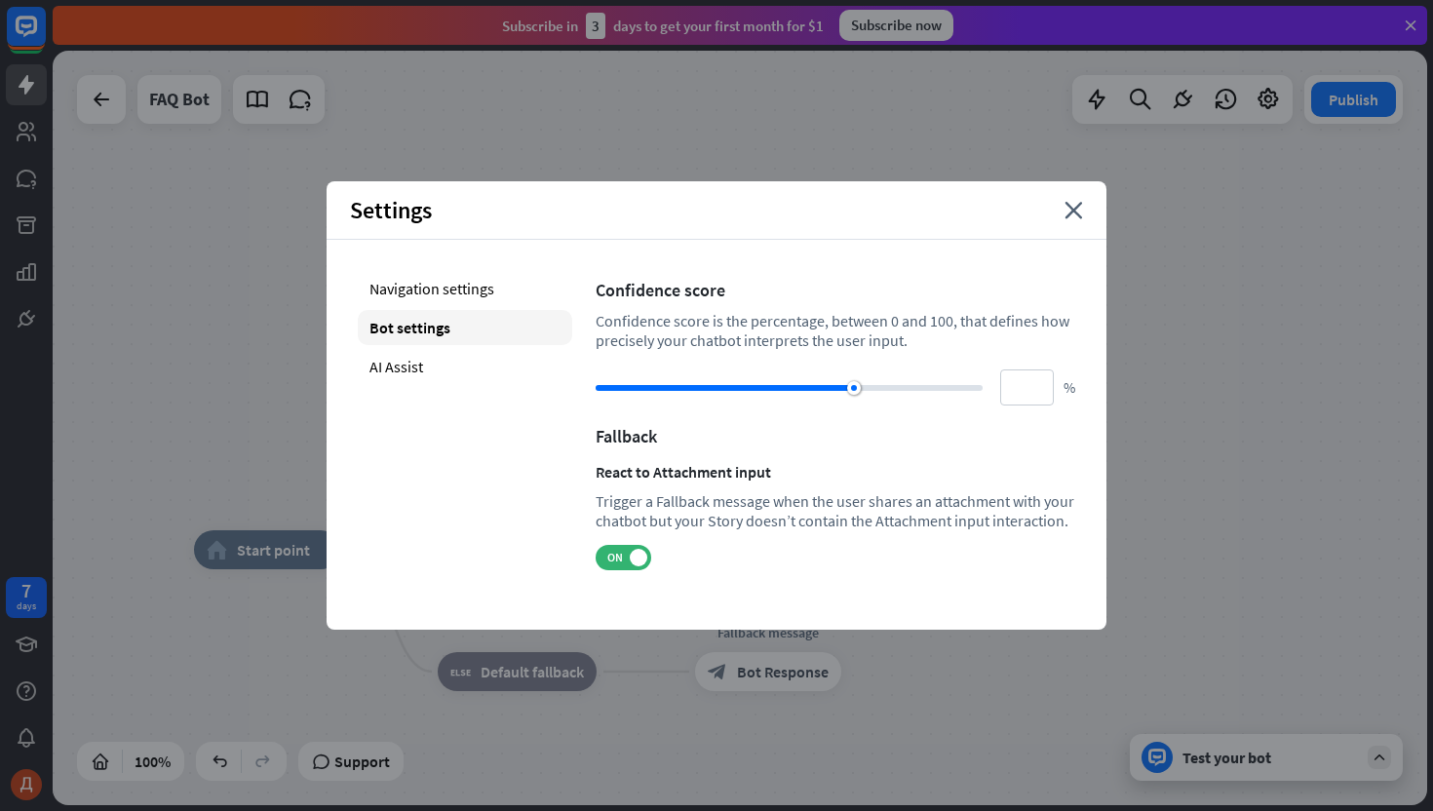
click at [729, 520] on div "Trigger a Fallback message when the user shares an attachment with your chatbot…" at bounding box center [836, 510] width 480 height 39
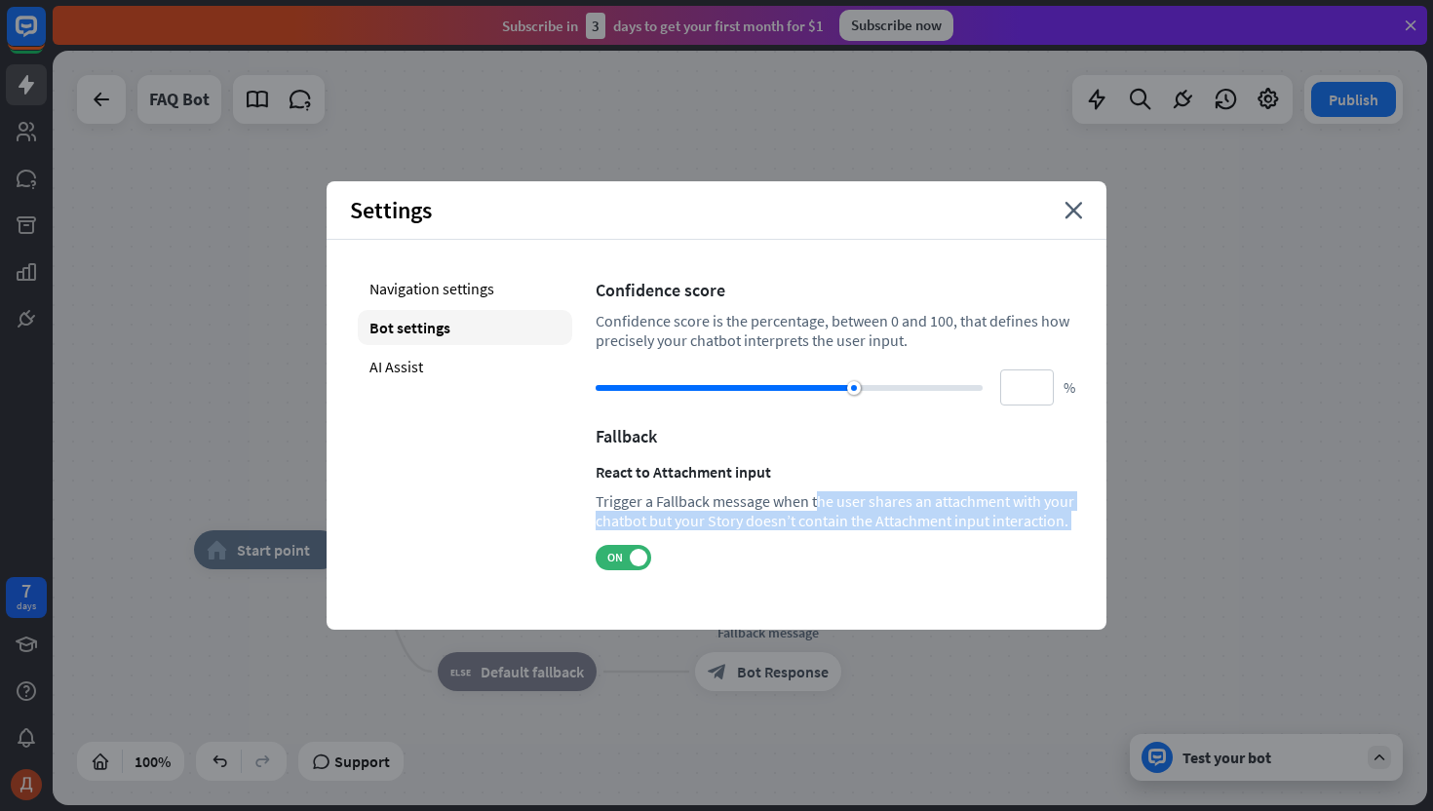
click at [729, 520] on div "Trigger a Fallback message when the user shares an attachment with your chatbot…" at bounding box center [836, 510] width 480 height 39
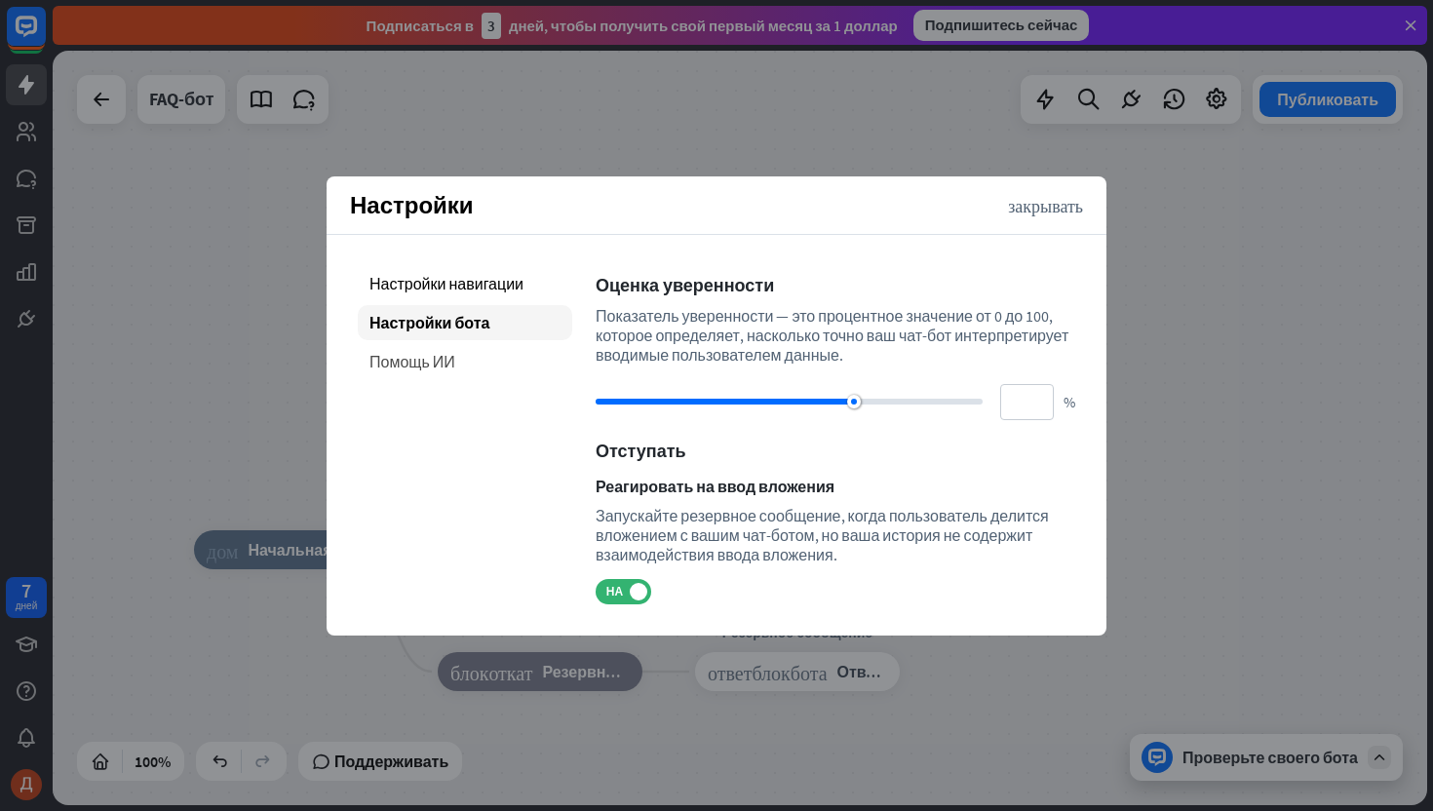
click at [482, 367] on div "Помощь ИИ" at bounding box center [465, 361] width 214 height 35
type input "**"
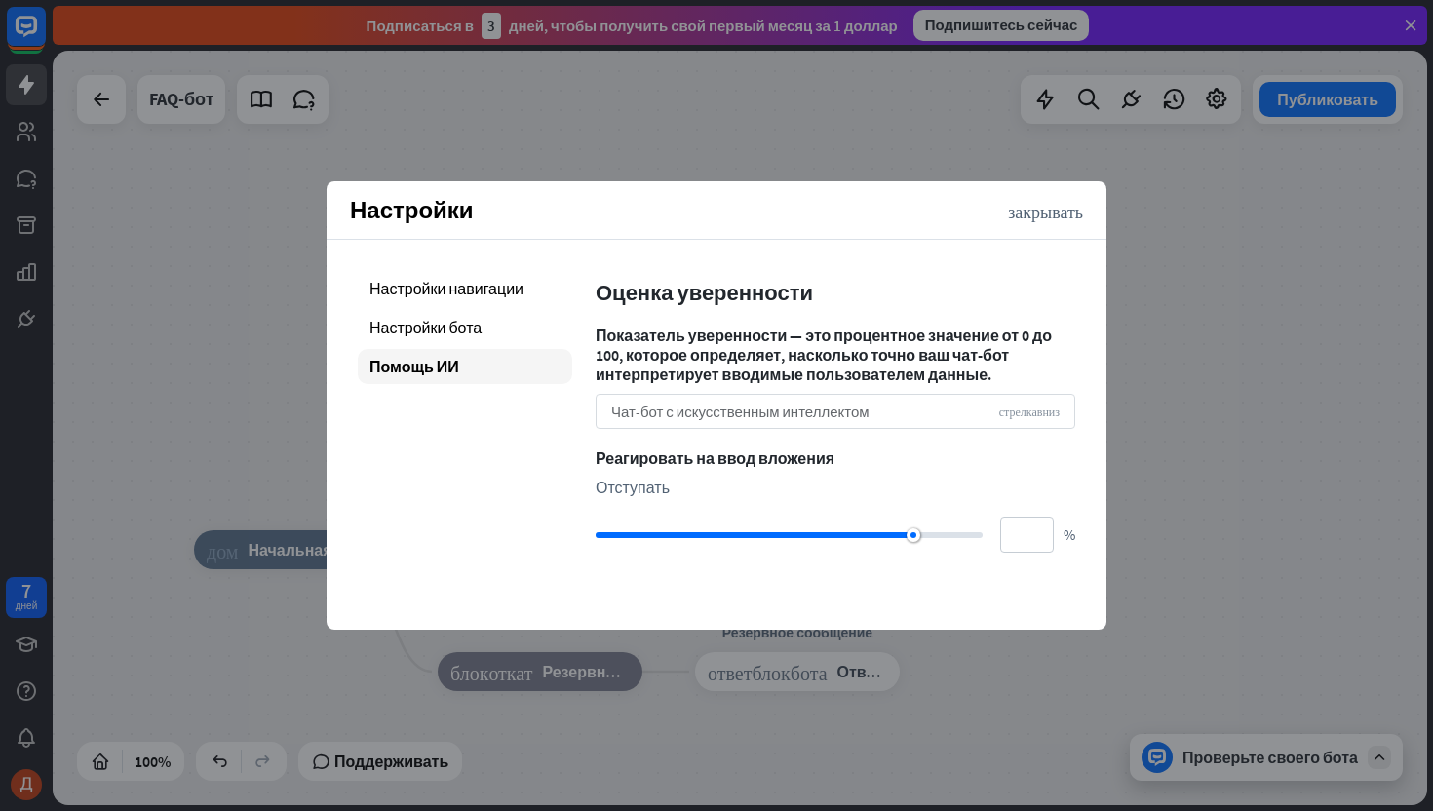
click at [736, 420] on div "Чат-бот с искусственным интеллектом стрелка_вниз" at bounding box center [836, 411] width 480 height 35
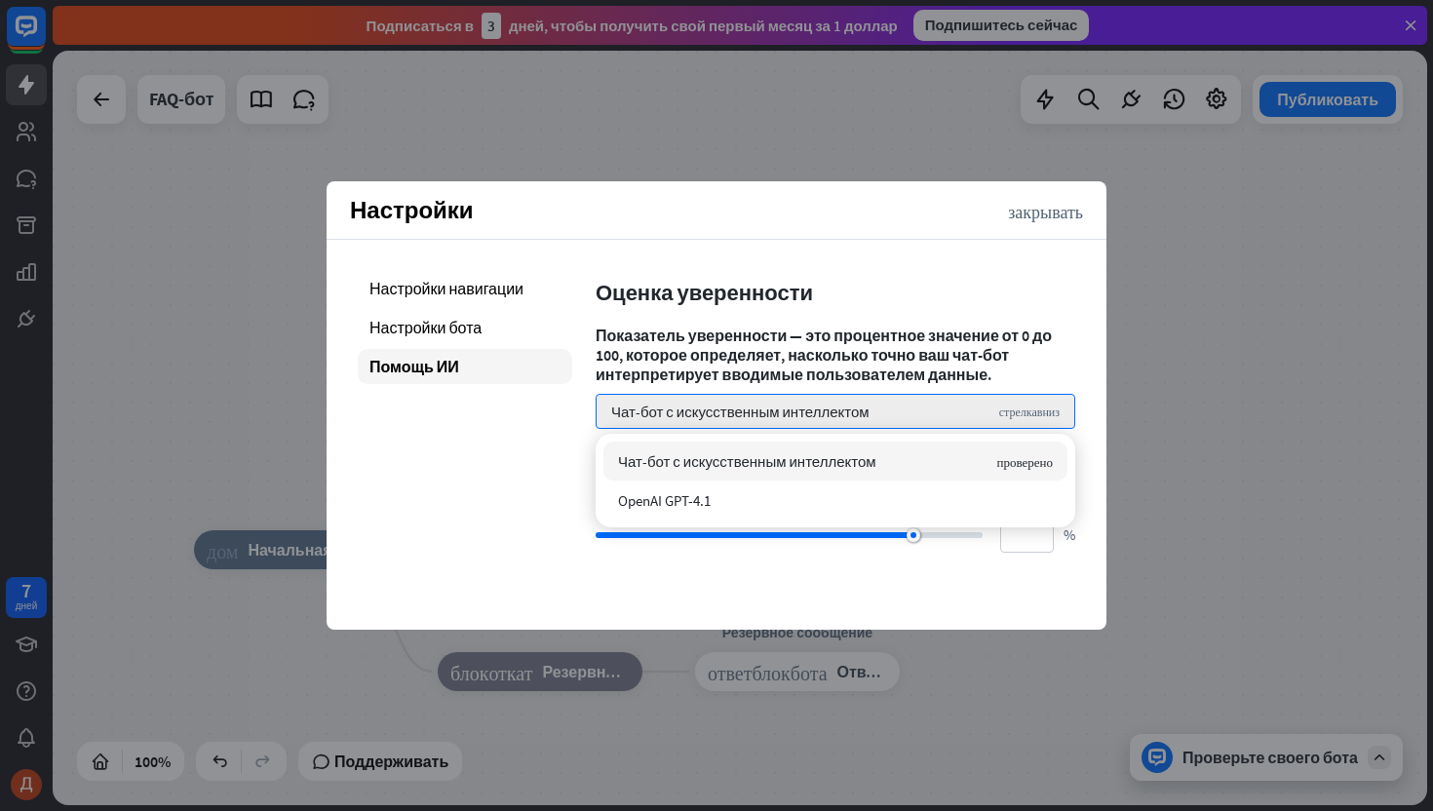
click at [792, 337] on font "Показатель уверенности — это процентное значение от 0 до 100, которое определяе…" at bounding box center [824, 355] width 456 height 58
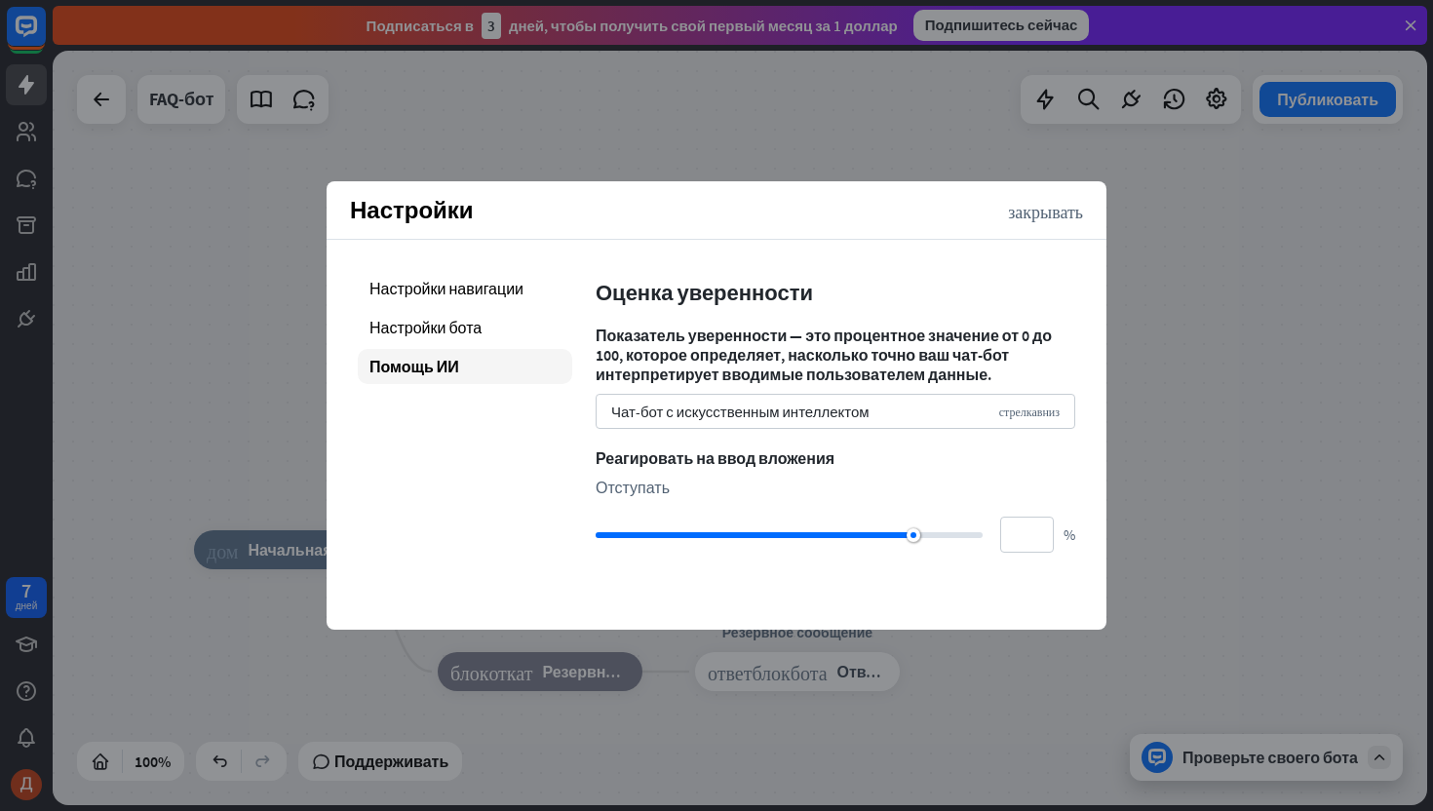
click at [833, 533] on div at bounding box center [755, 535] width 318 height 6
type input "**"
click at [761, 476] on div "Оценка уверенности Показатель уверенности — это процентное значение от 0 до 100…" at bounding box center [836, 412] width 480 height 282
click at [440, 301] on div "Настройки навигации" at bounding box center [465, 288] width 214 height 35
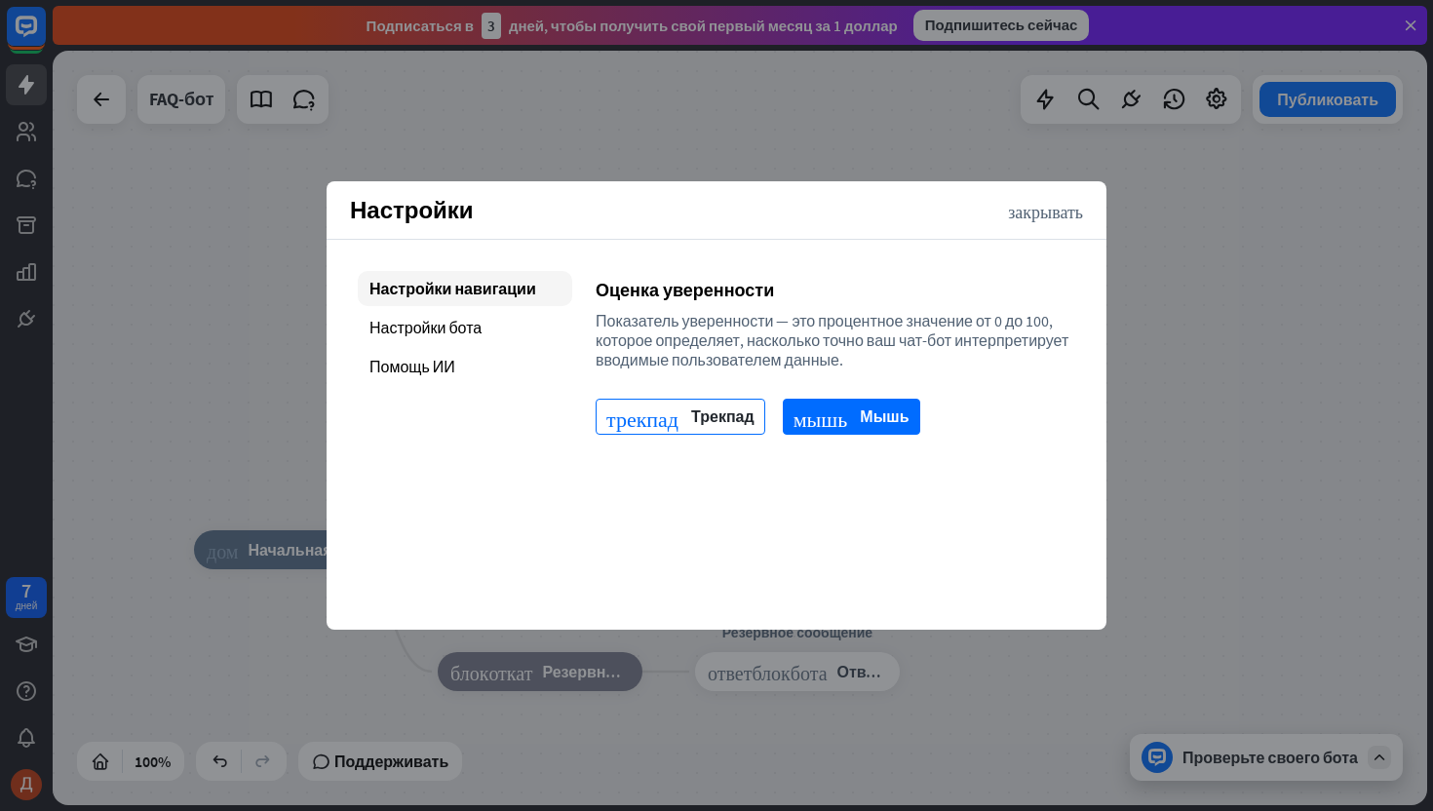
click at [737, 426] on font "Трекпад" at bounding box center [722, 416] width 63 height 19
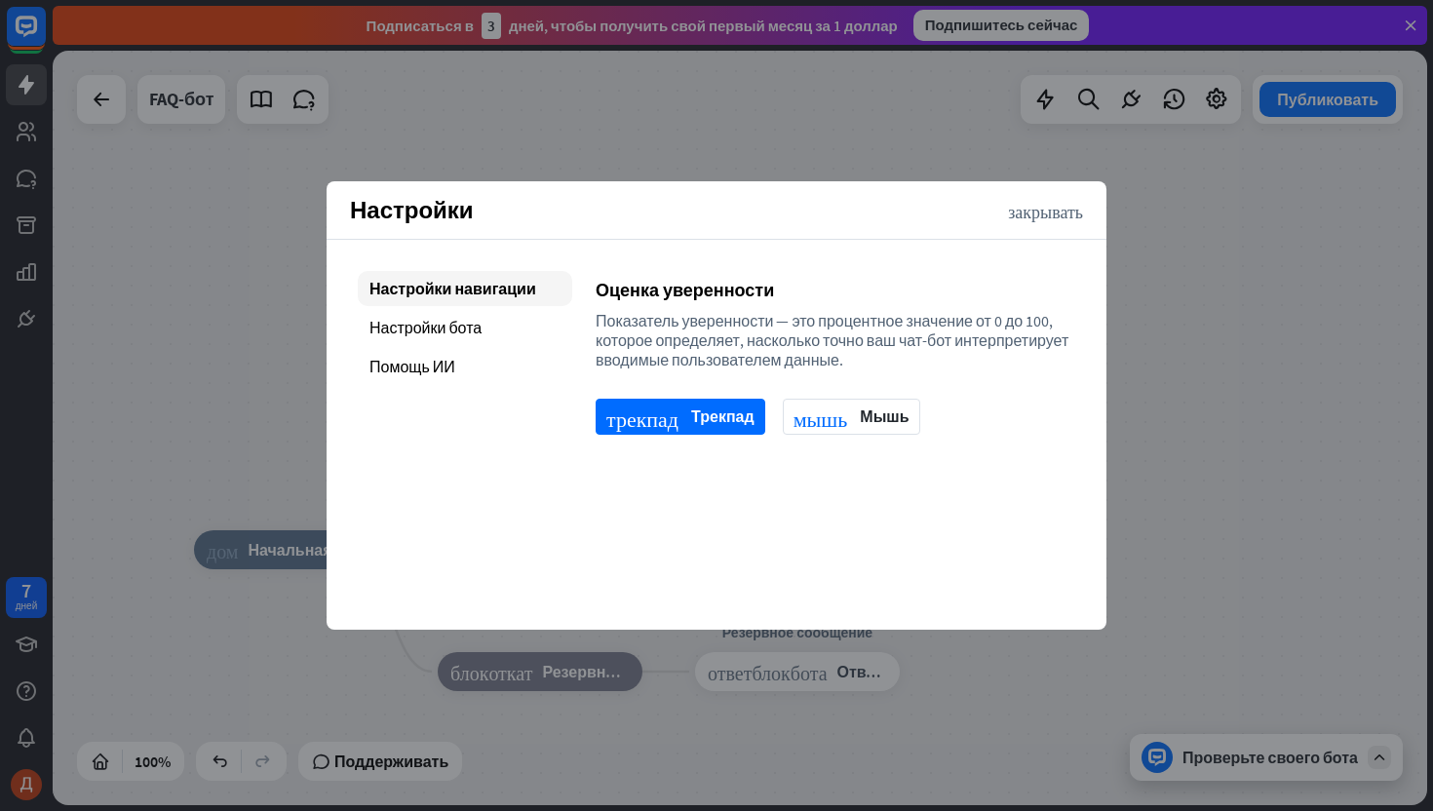
click at [1040, 199] on div "Настройки закрывать" at bounding box center [717, 210] width 780 height 58
click at [1036, 215] on font "закрывать" at bounding box center [1045, 211] width 75 height 18
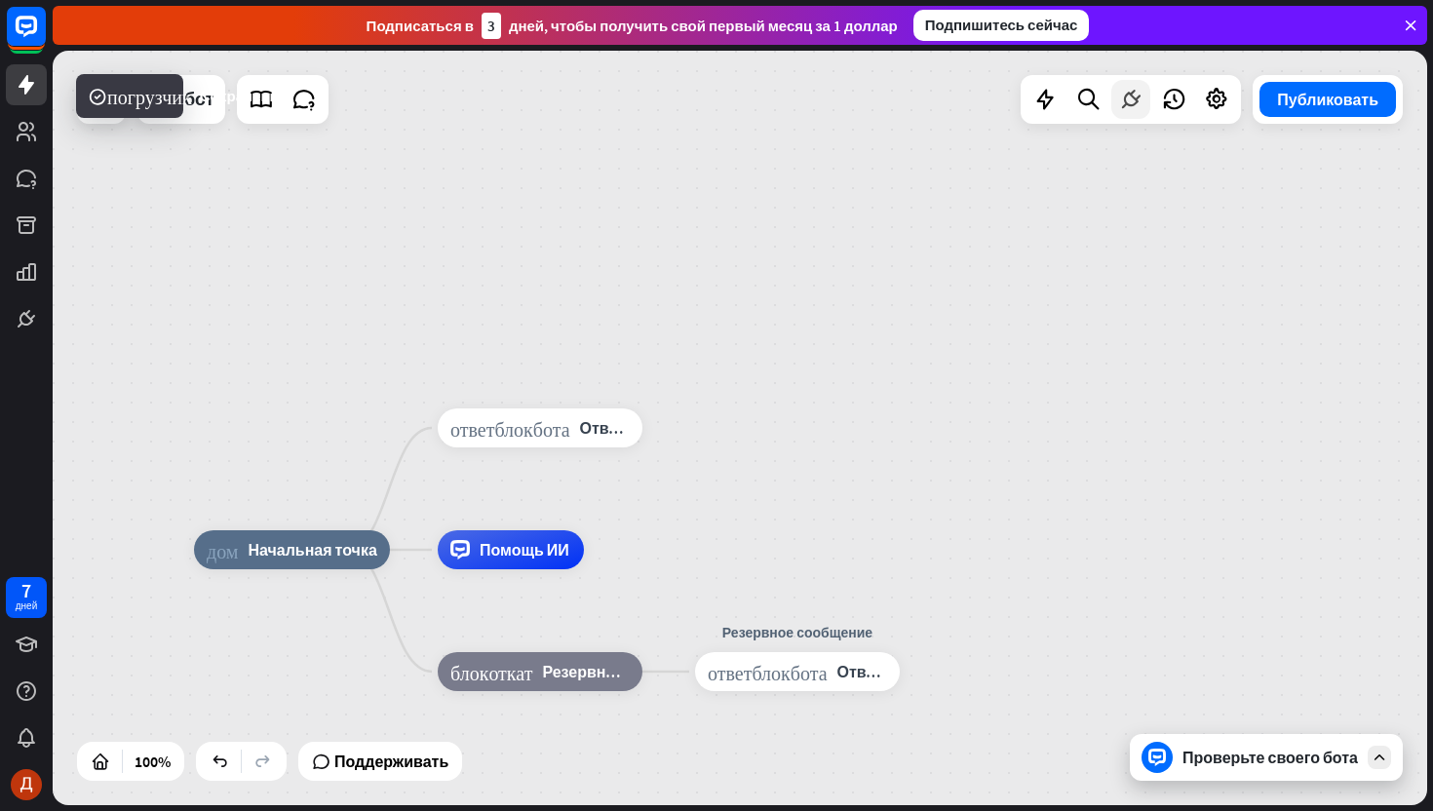
click at [1131, 116] on div at bounding box center [1130, 99] width 39 height 39
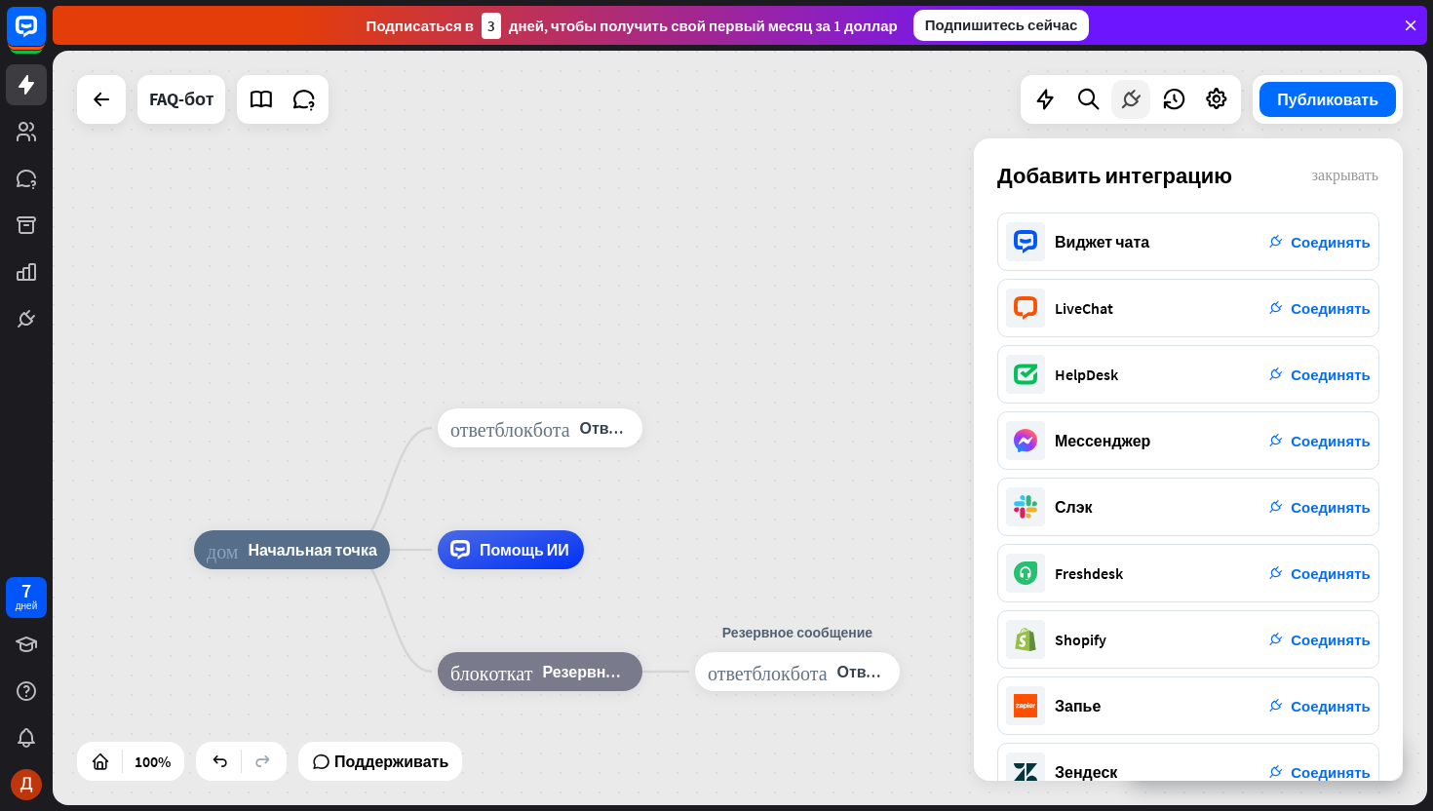
click at [1126, 99] on icon at bounding box center [1130, 99] width 25 height 25
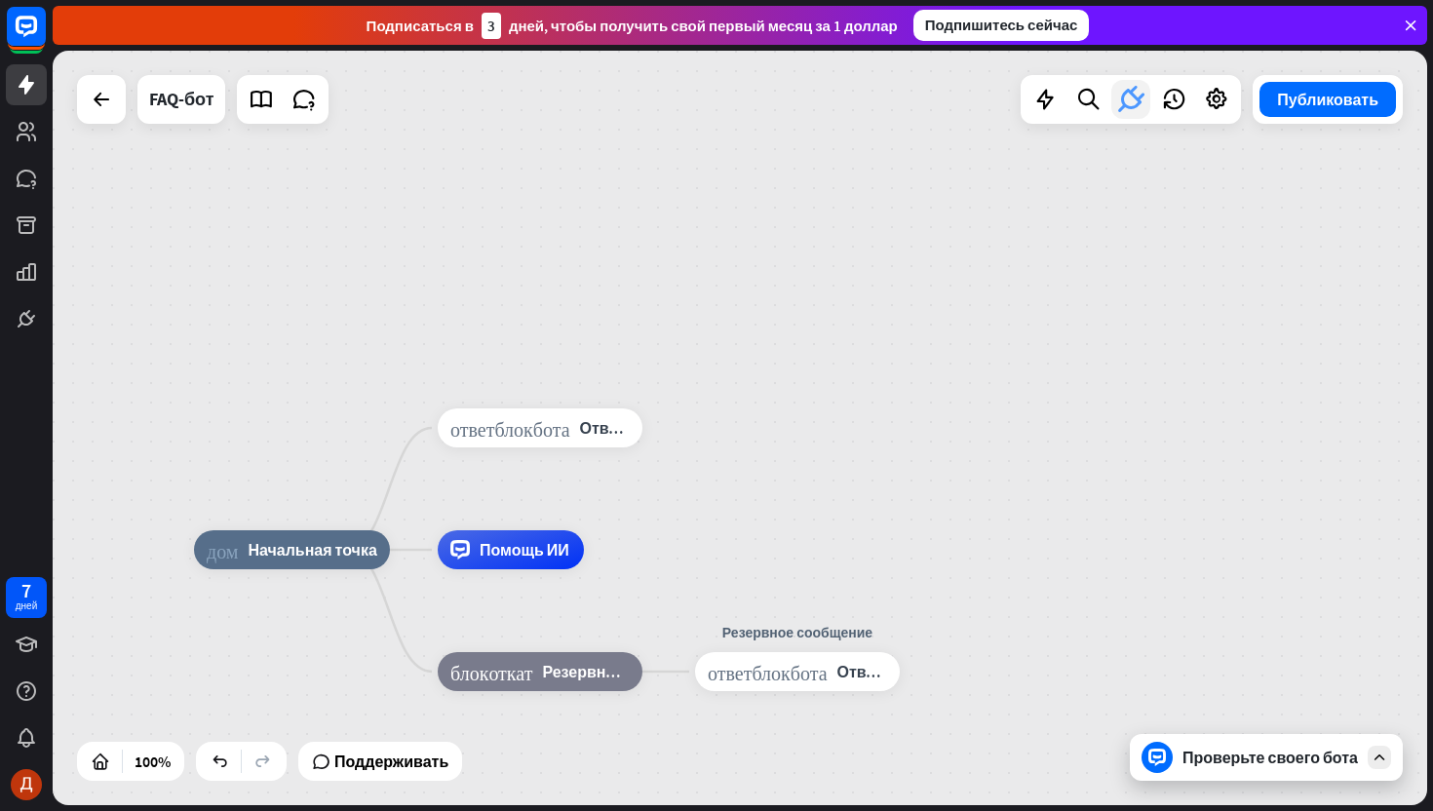
click at [1126, 99] on icon at bounding box center [1130, 99] width 35 height 35
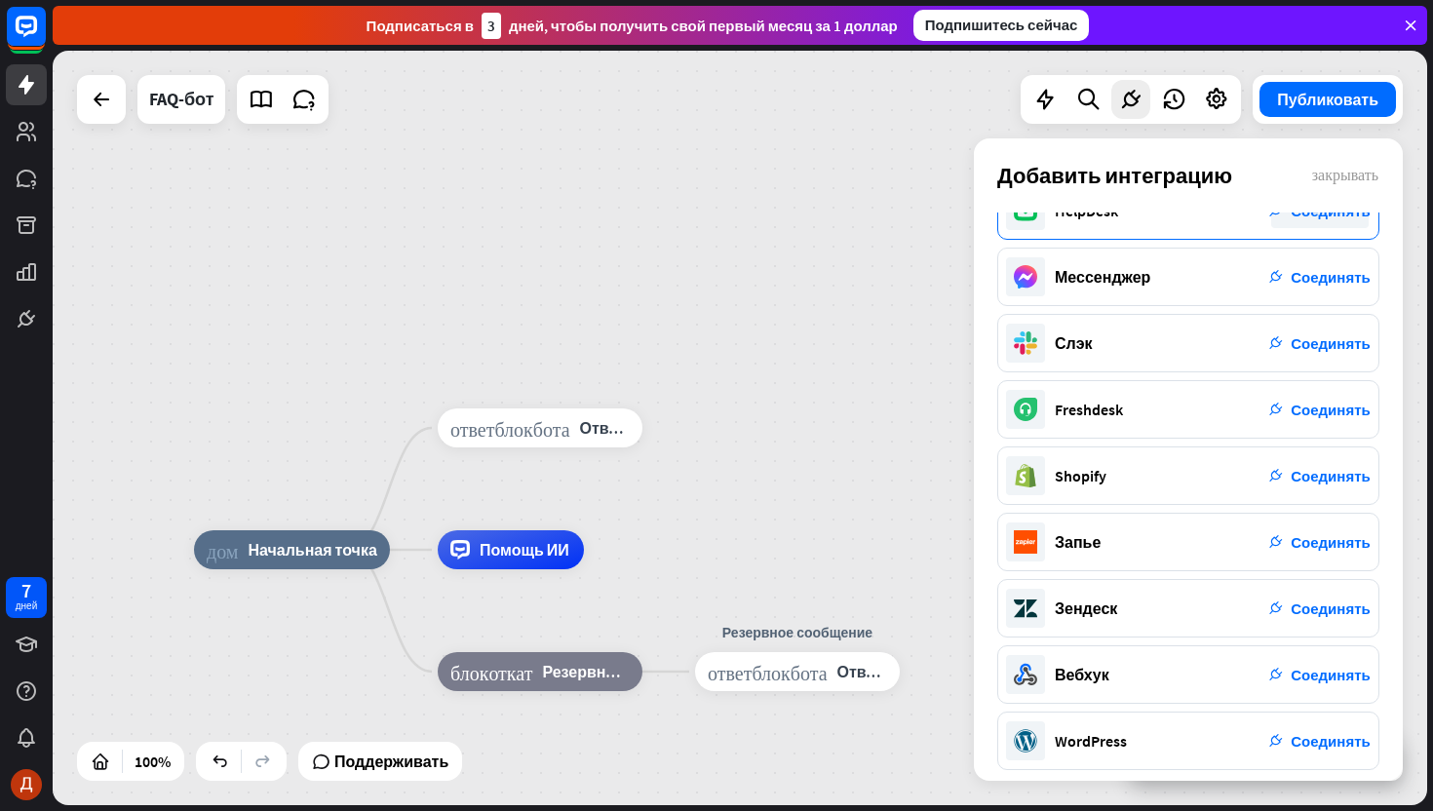
scroll to position [176, 0]
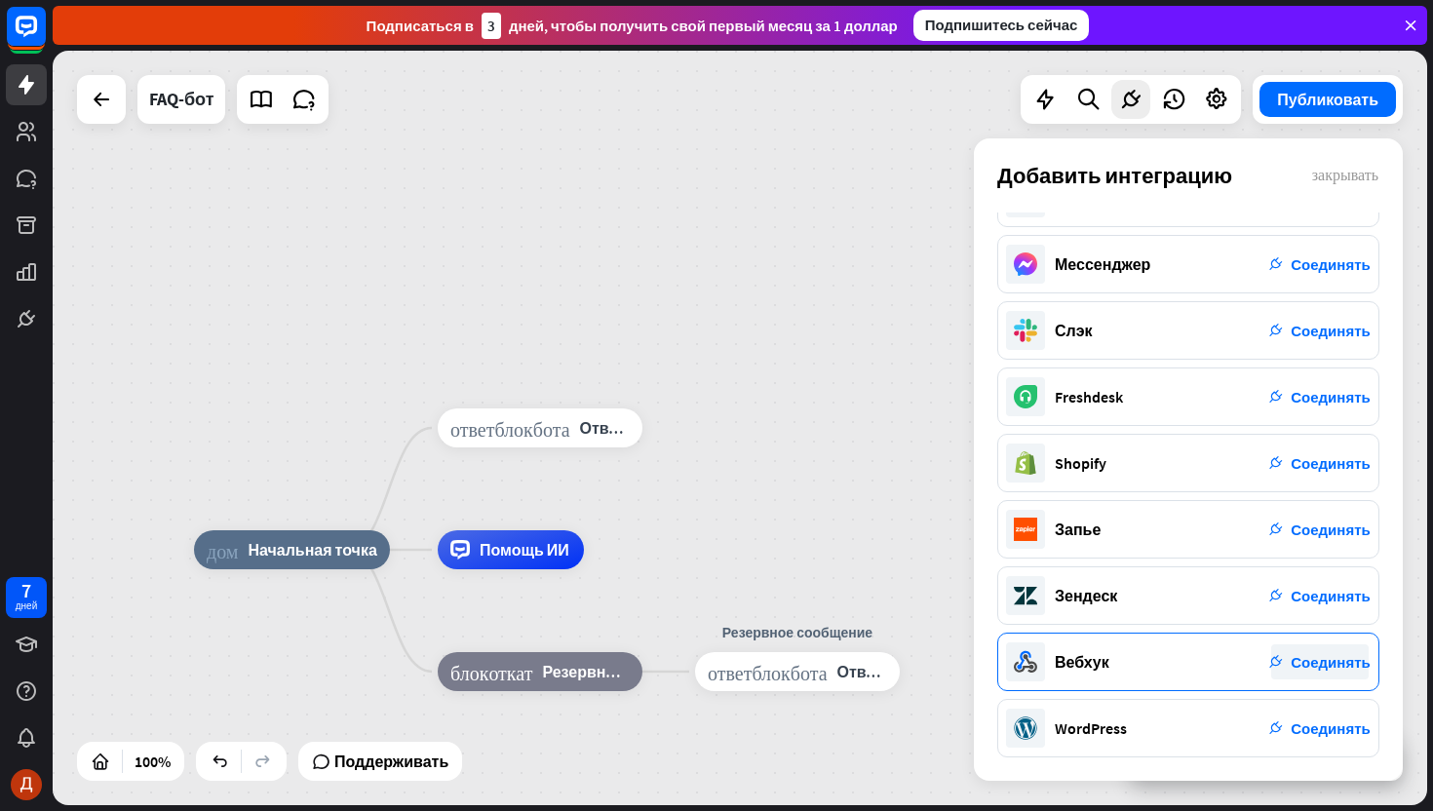
click at [1197, 662] on div "Вебхук plug_integration Соединять" at bounding box center [1188, 662] width 382 height 58
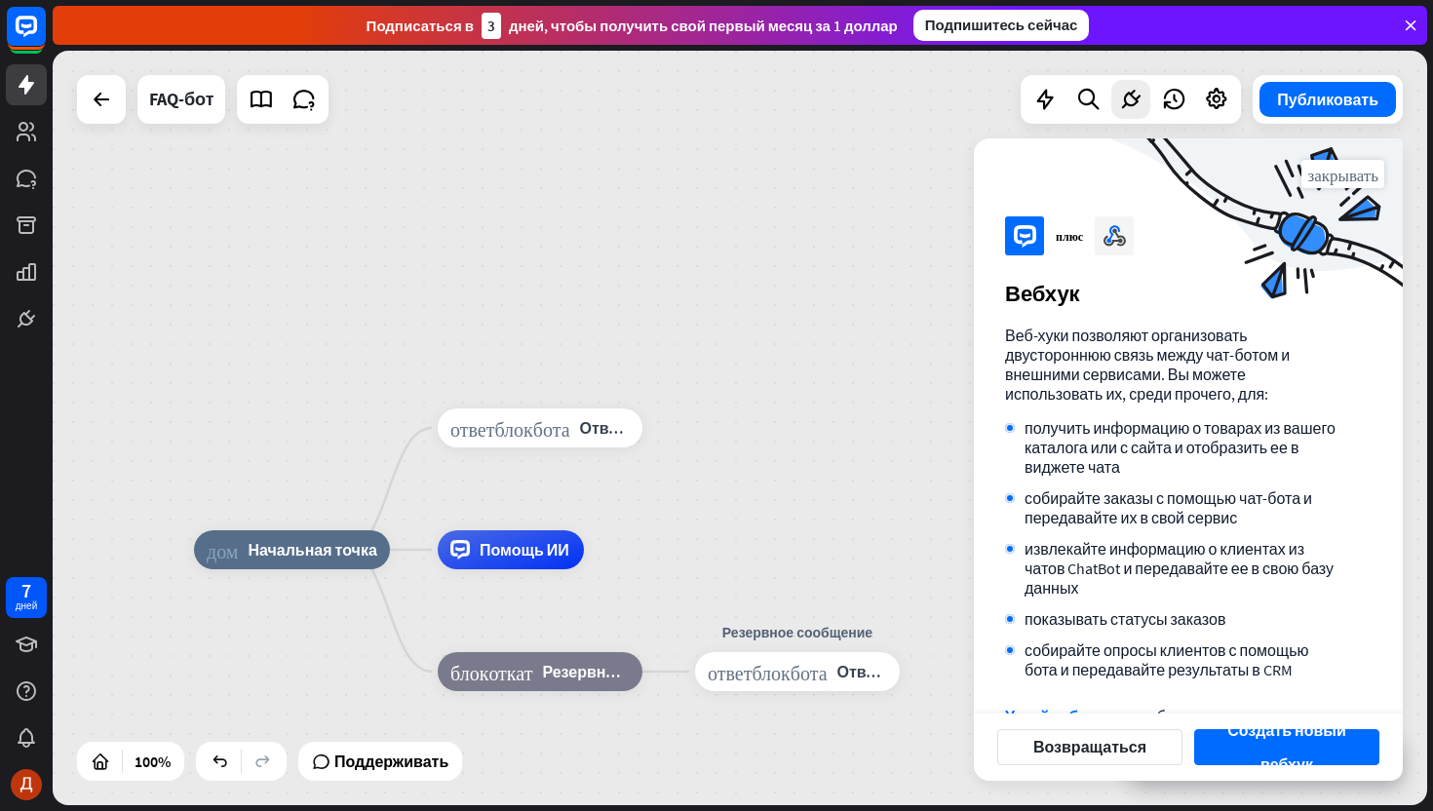
scroll to position [69, 0]
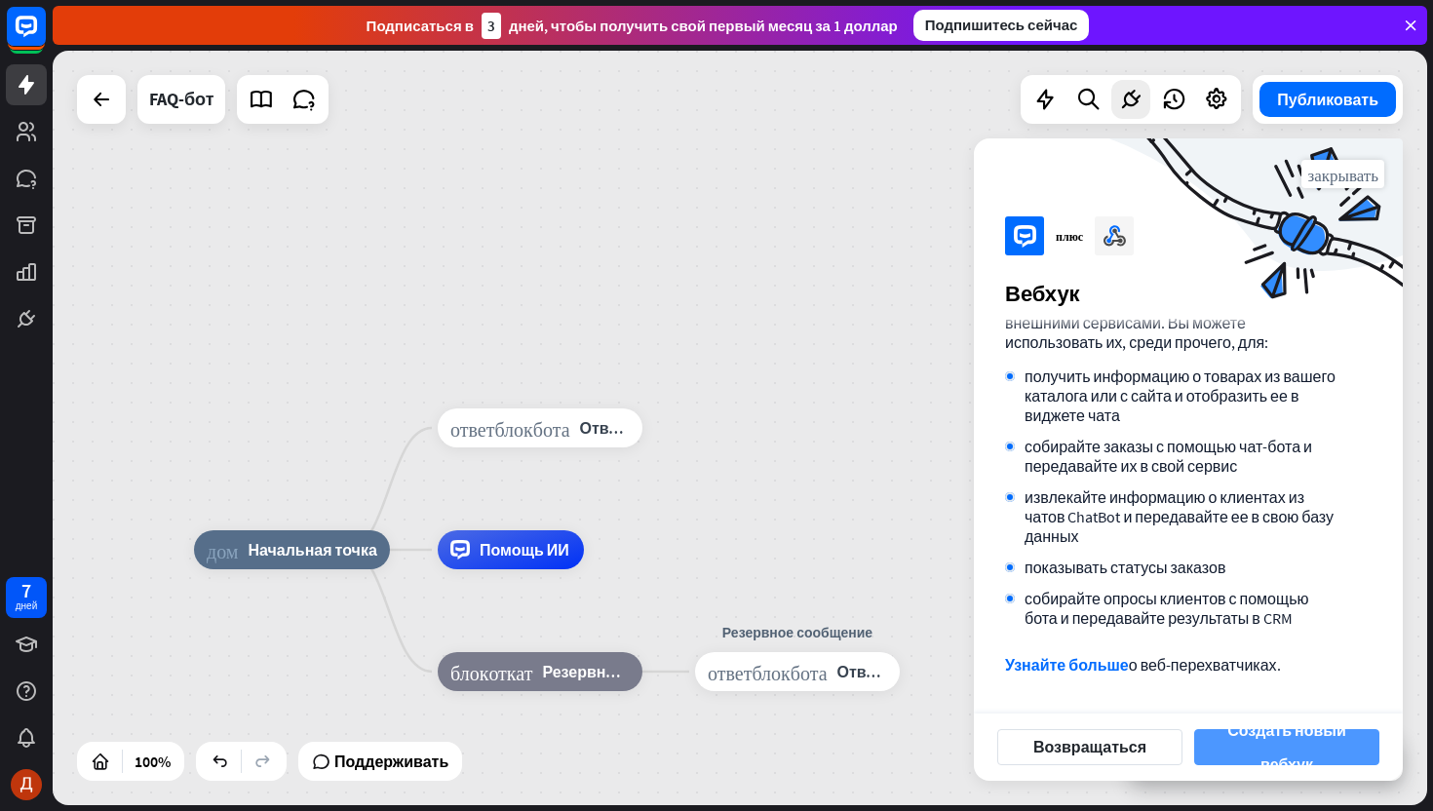
click at [1285, 764] on font "Создать новый вебхук" at bounding box center [1286, 747] width 119 height 54
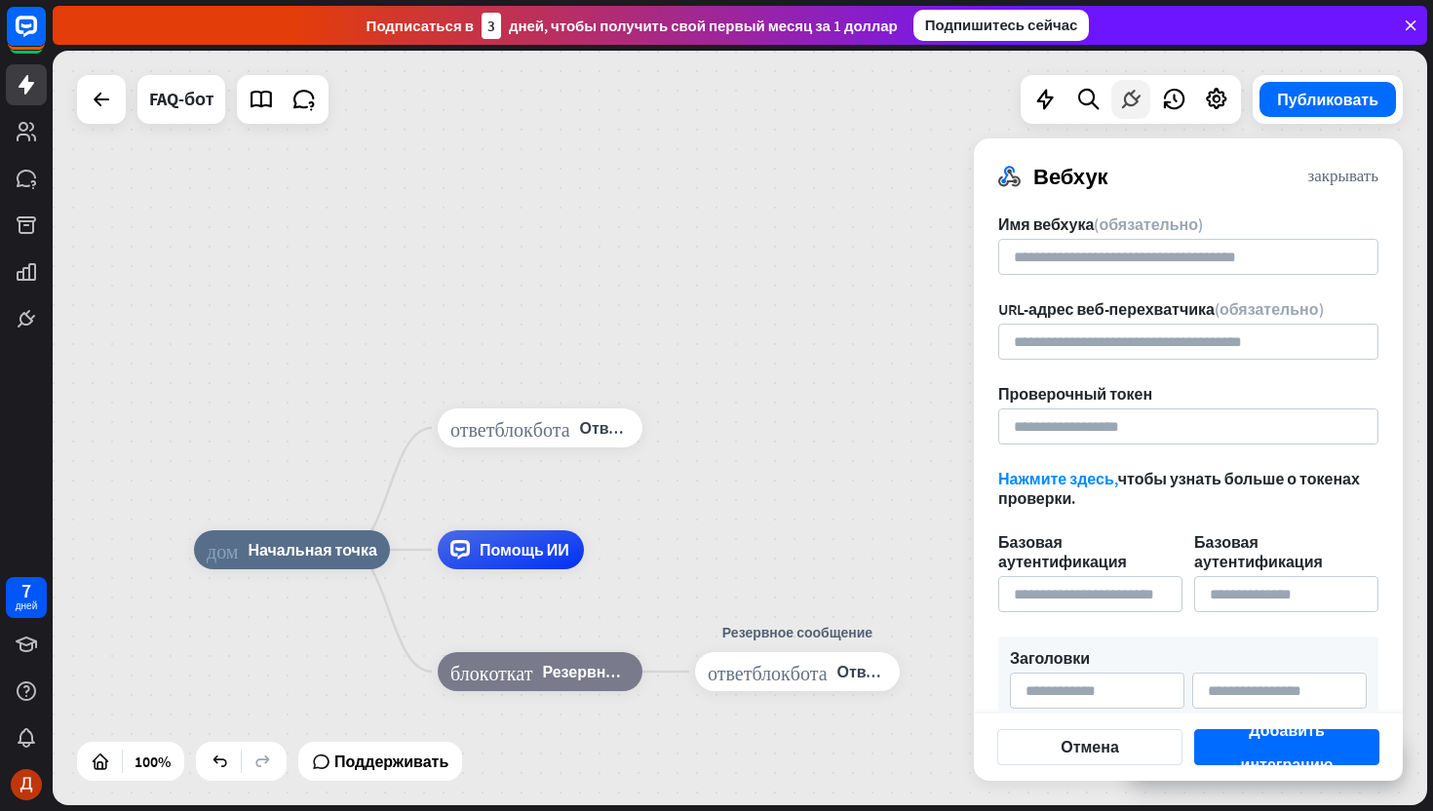
click at [1130, 99] on icon at bounding box center [1130, 99] width 25 height 25
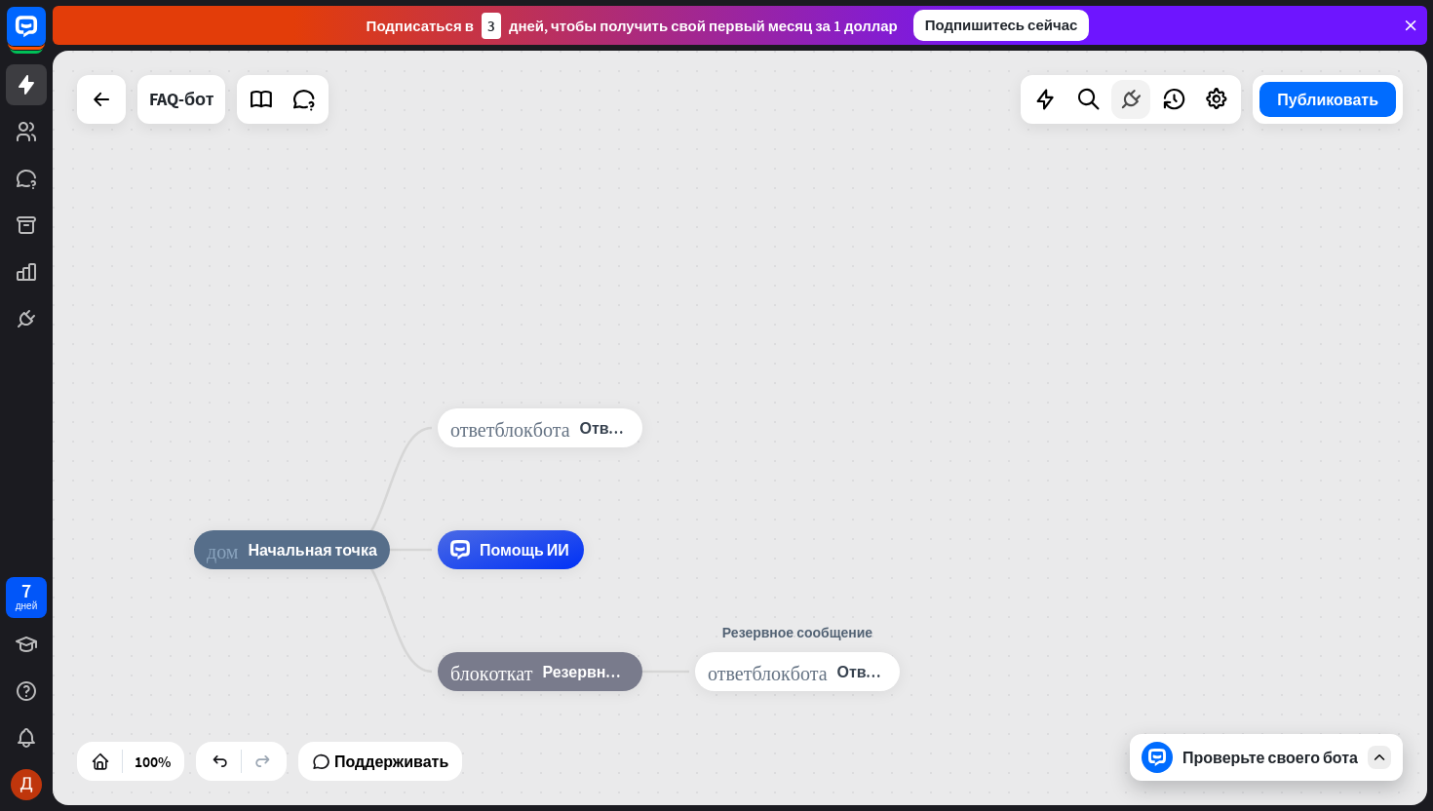
click at [1130, 99] on icon at bounding box center [1130, 99] width 25 height 25
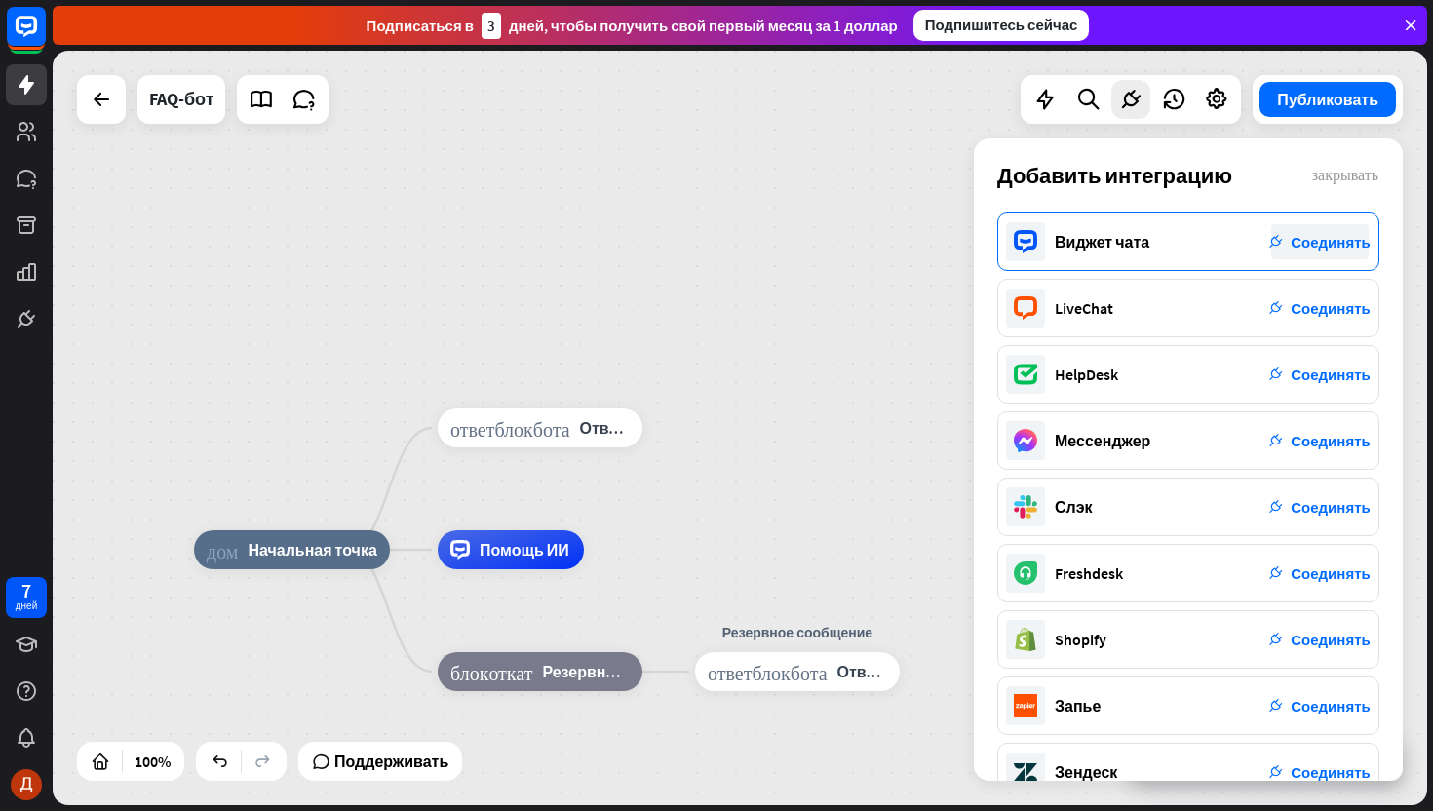
click at [1159, 258] on div "Виджет чата plug_integration Соединять" at bounding box center [1188, 242] width 382 height 58
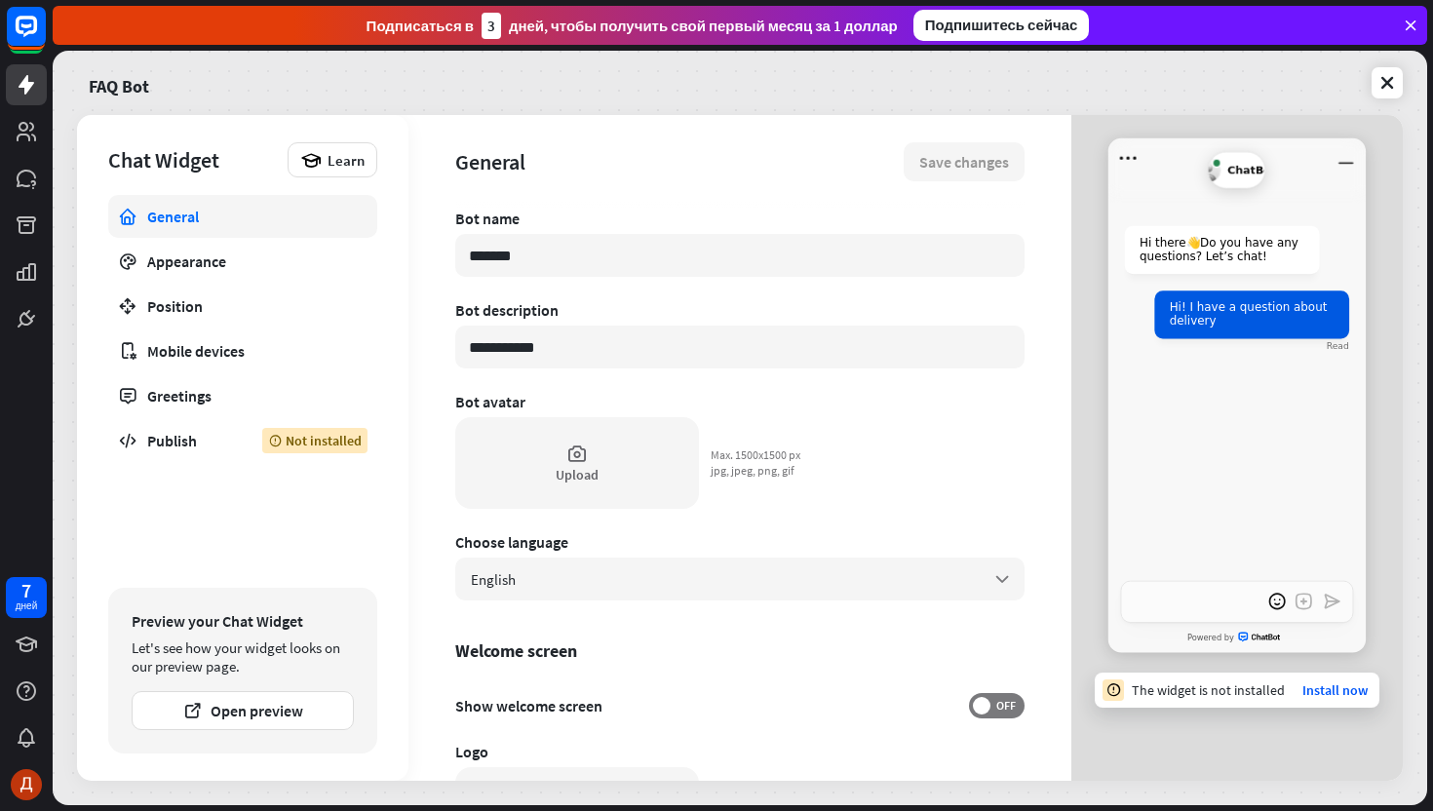
type textarea "*"
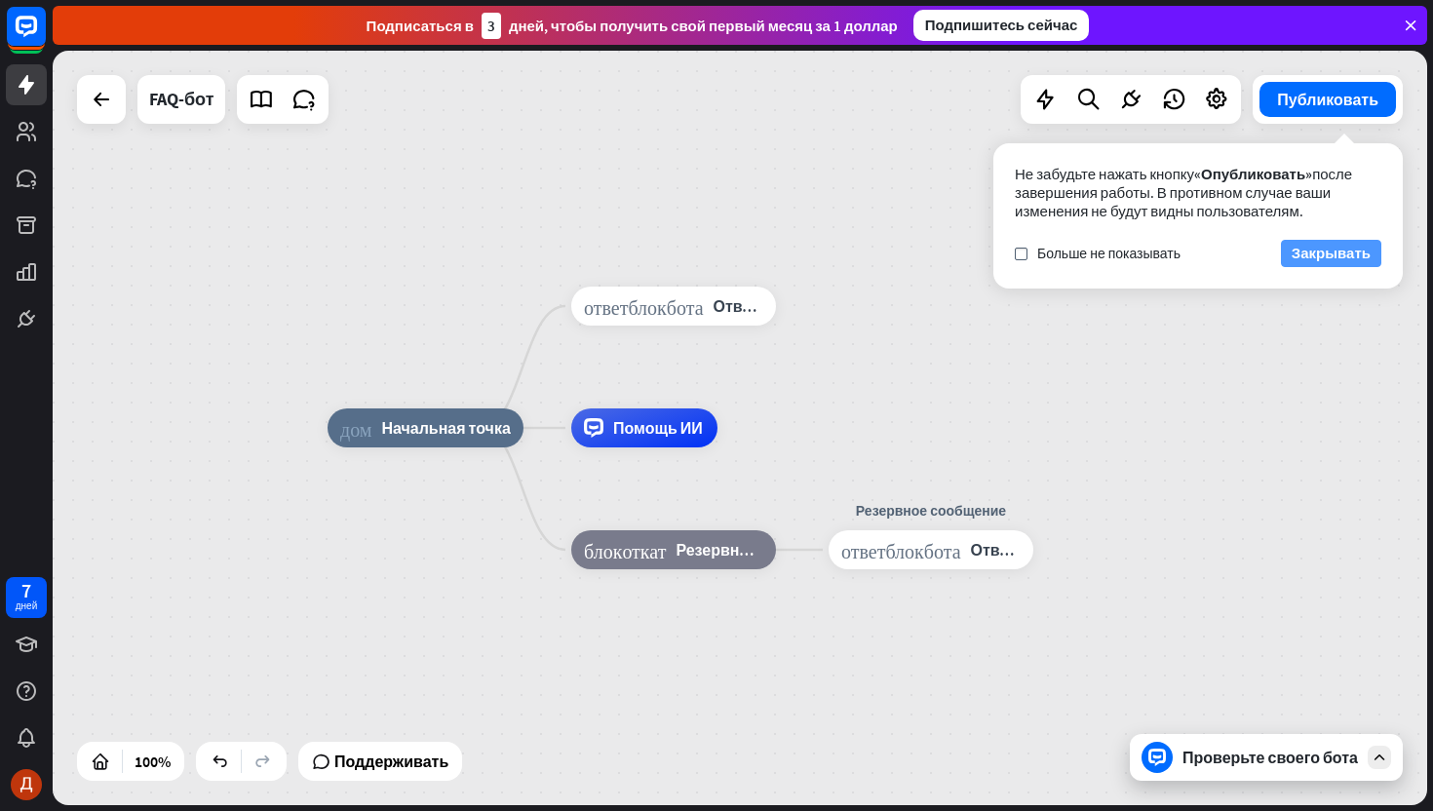
click at [1326, 262] on font "Закрывать" at bounding box center [1331, 253] width 79 height 27
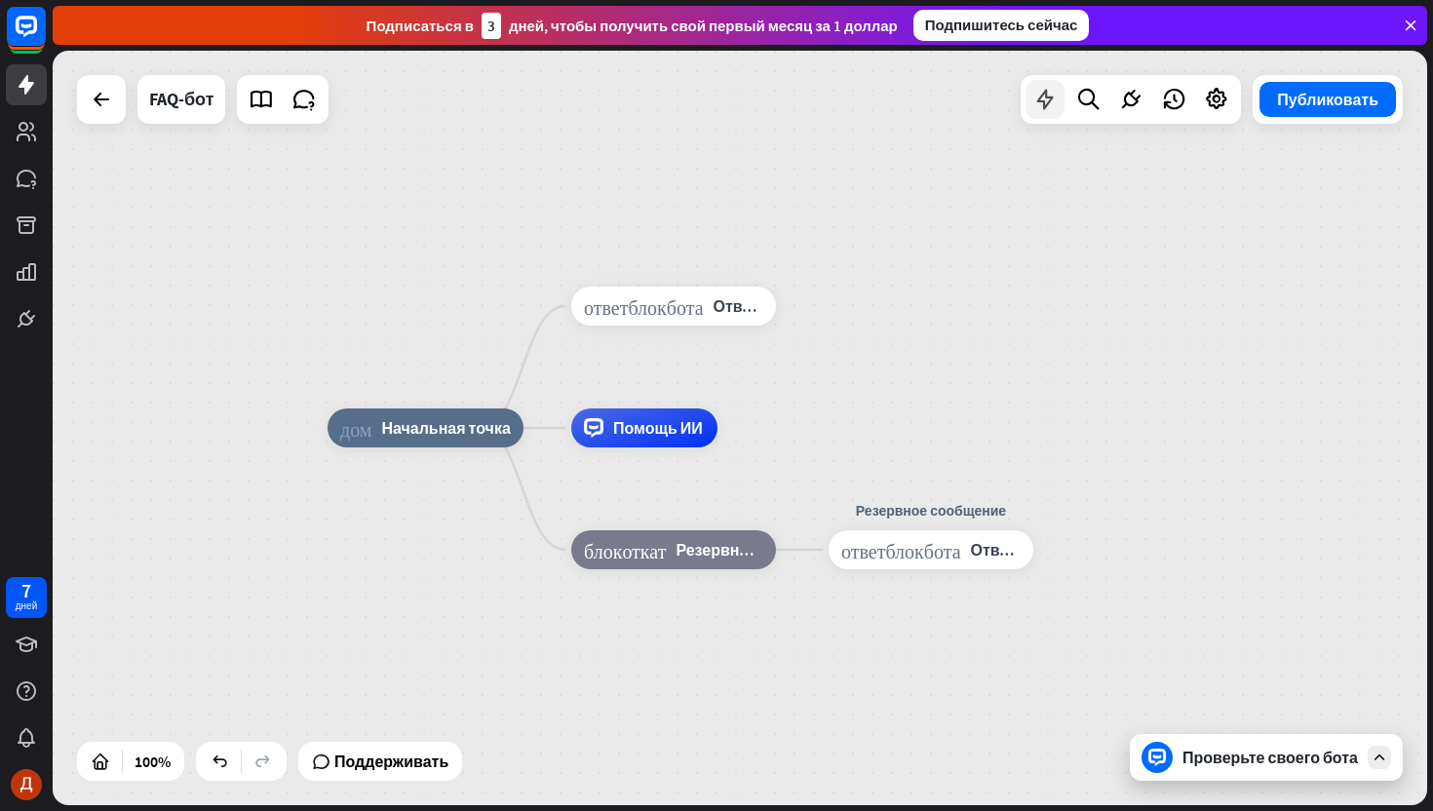
click at [1047, 110] on icon at bounding box center [1044, 99] width 25 height 25
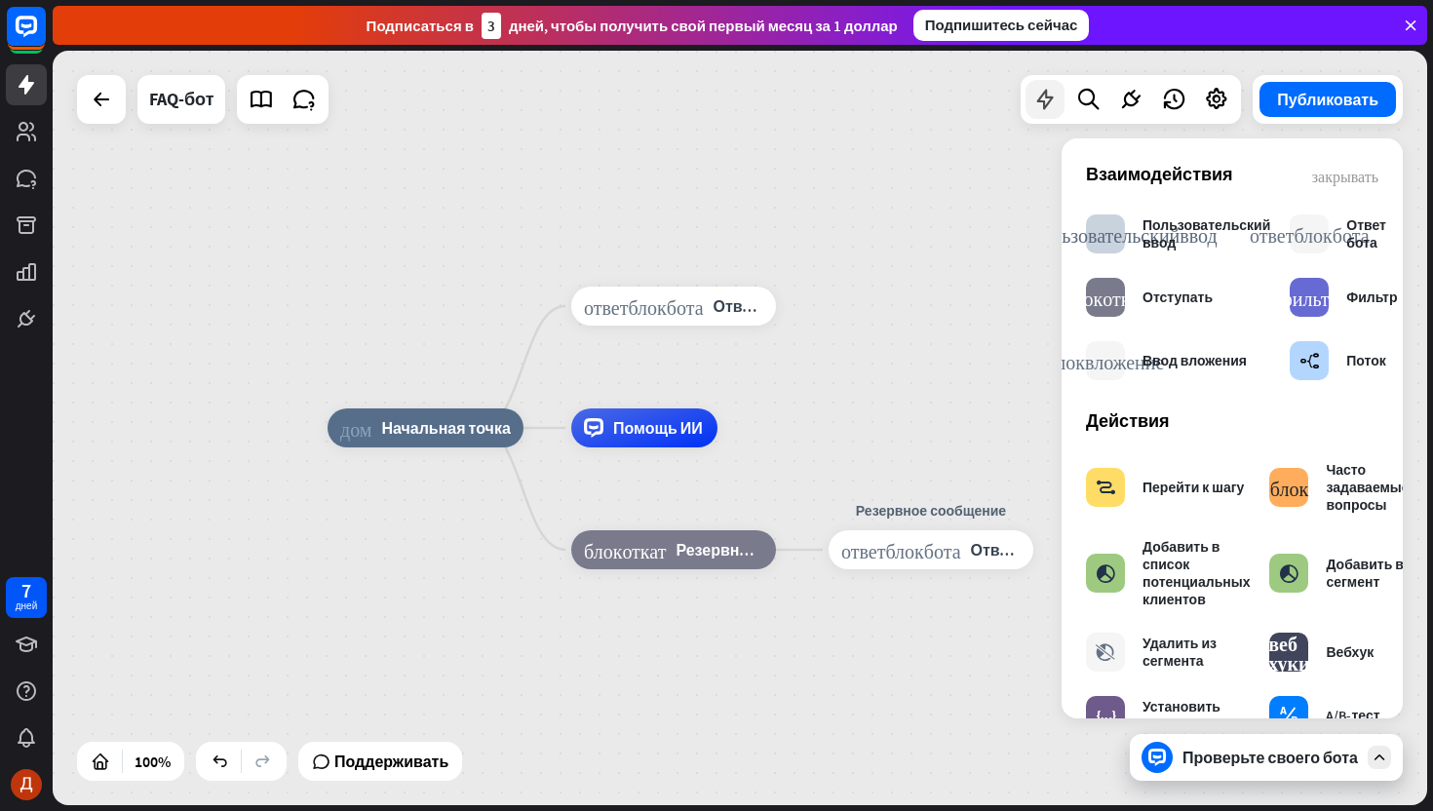
click at [1047, 110] on icon at bounding box center [1044, 99] width 25 height 25
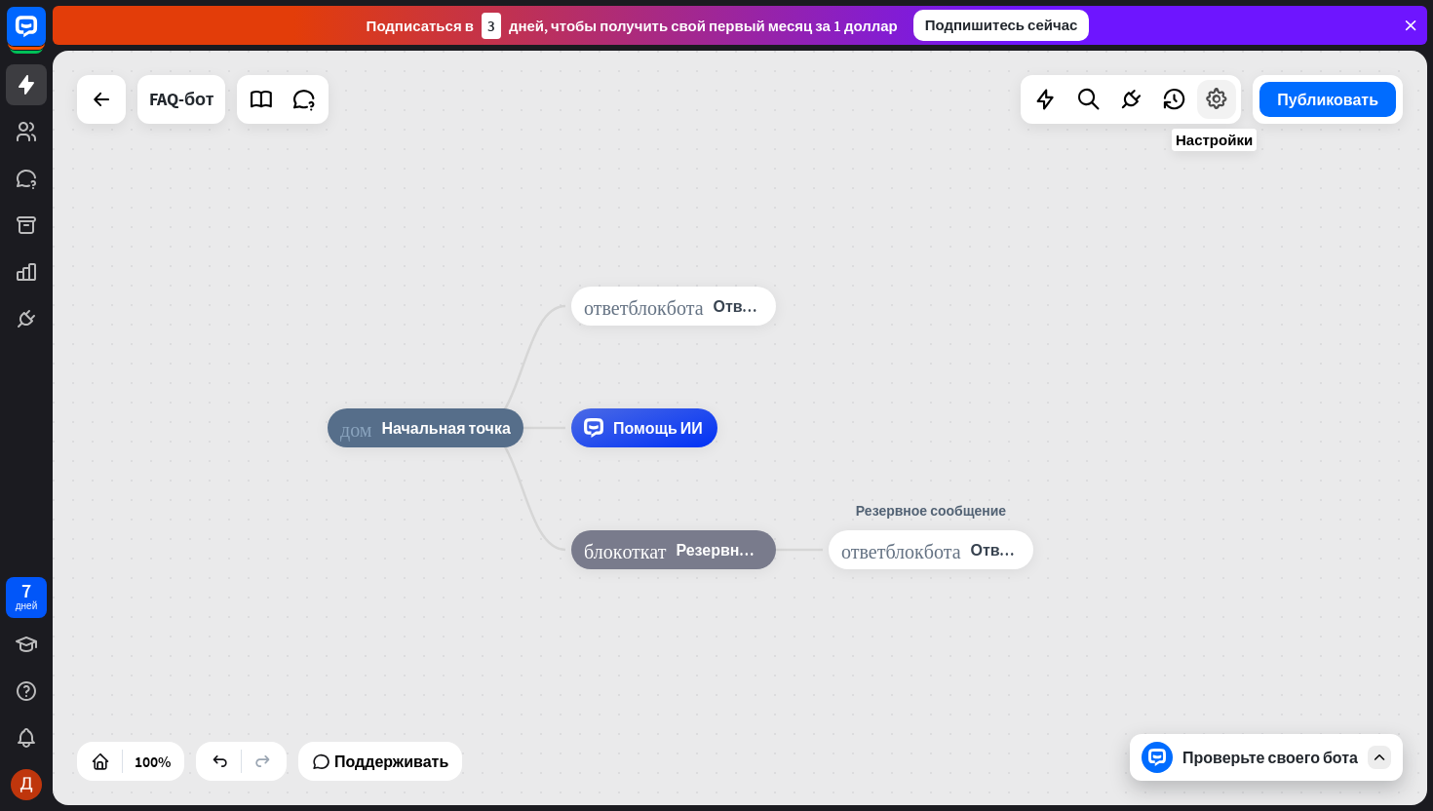
click at [1224, 110] on icon at bounding box center [1216, 99] width 25 height 25
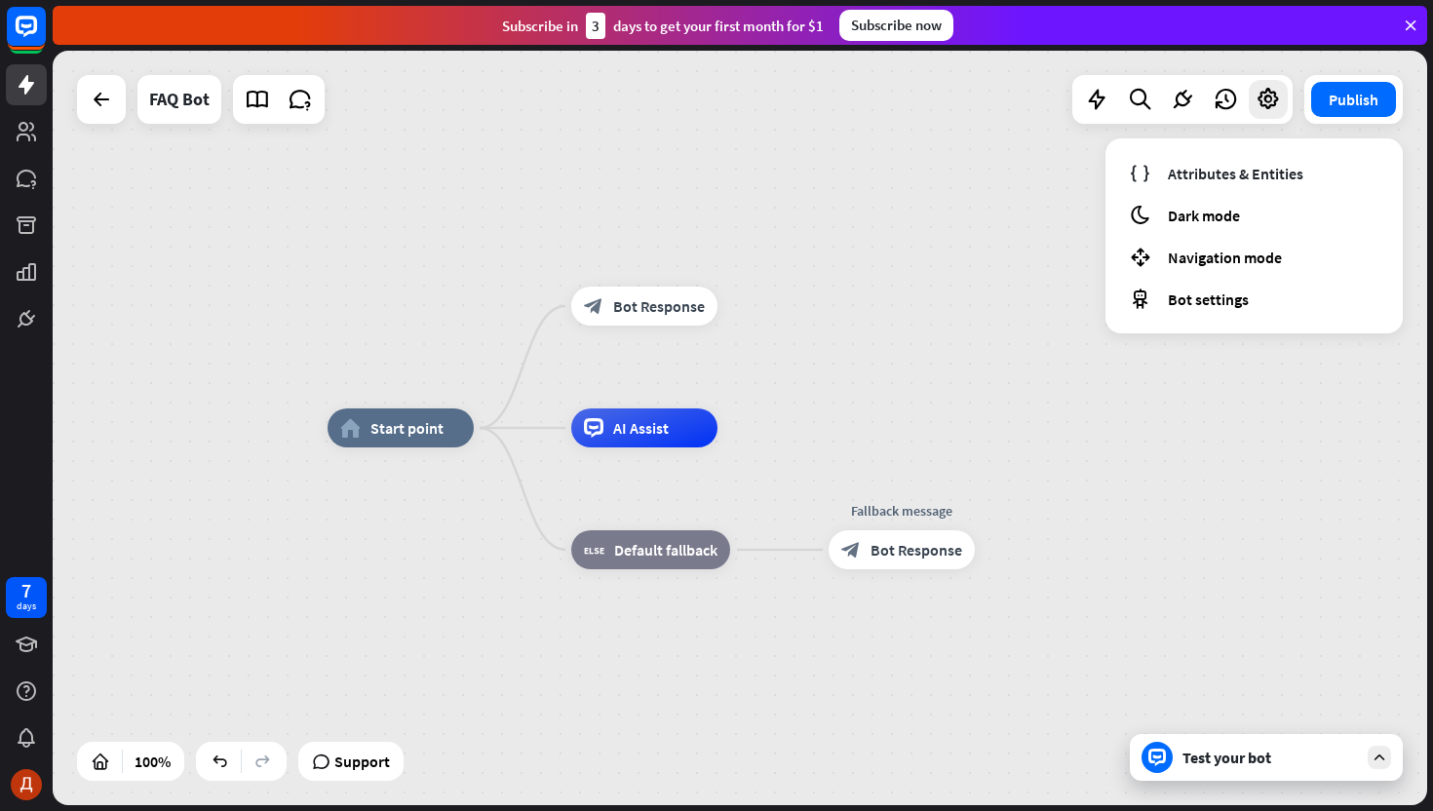
click at [712, 128] on div "home_2 Start point block_bot_response Bot Response AI Assist block_fallback Def…" at bounding box center [740, 428] width 1375 height 755
